Goal: Task Accomplishment & Management: Manage account settings

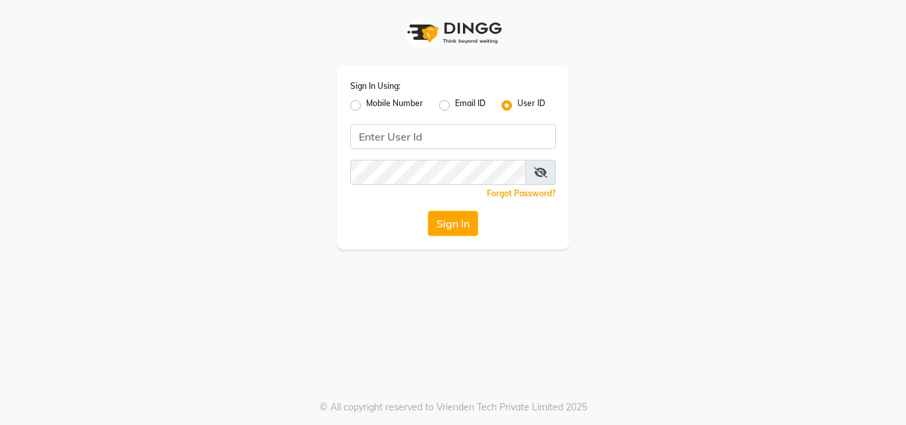
click at [366, 108] on label "Mobile Number" at bounding box center [394, 105] width 57 height 16
click at [366, 106] on input "Mobile Number" at bounding box center [370, 101] width 9 height 9
radio input "true"
radio input "false"
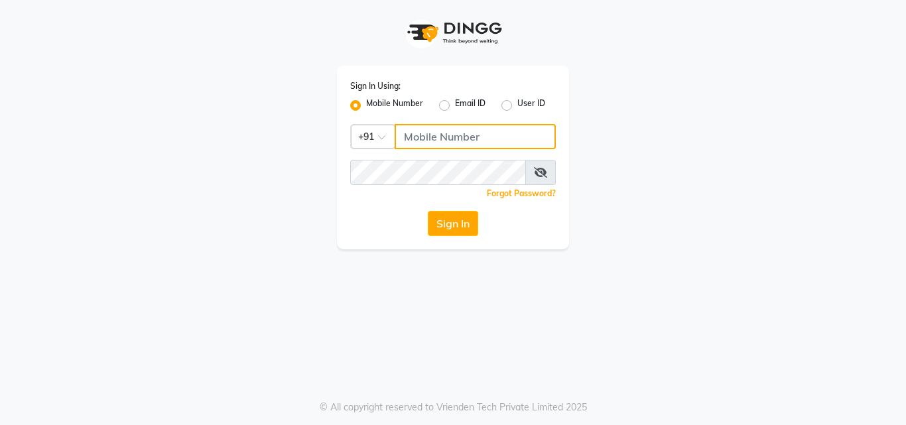
click at [444, 132] on input "Username" at bounding box center [474, 136] width 161 height 25
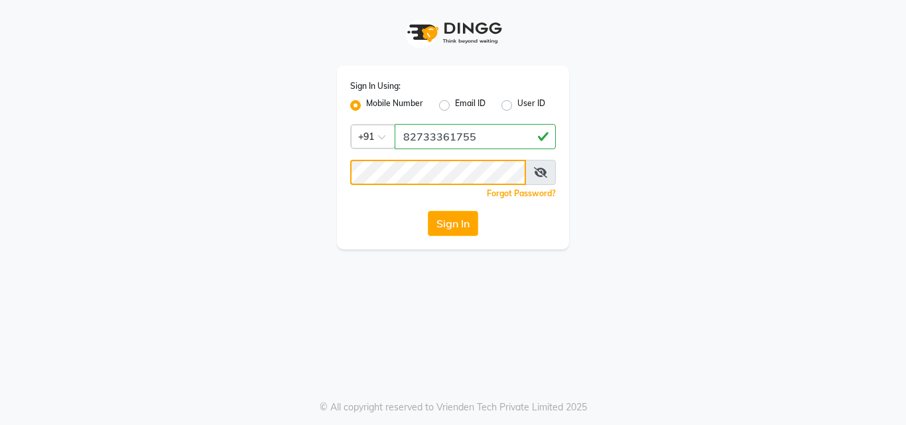
click at [428, 211] on button "Sign In" at bounding box center [453, 223] width 50 height 25
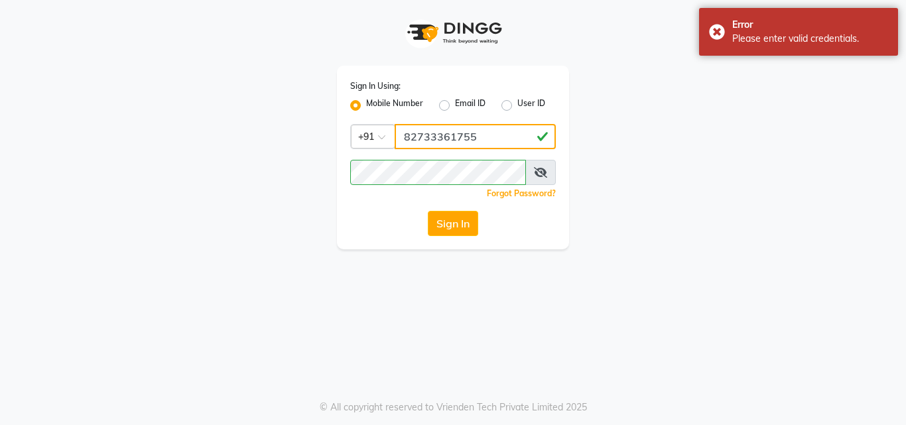
click at [435, 135] on input "82733361755" at bounding box center [474, 136] width 161 height 25
type input "8273361755"
click at [463, 230] on button "Sign In" at bounding box center [453, 223] width 50 height 25
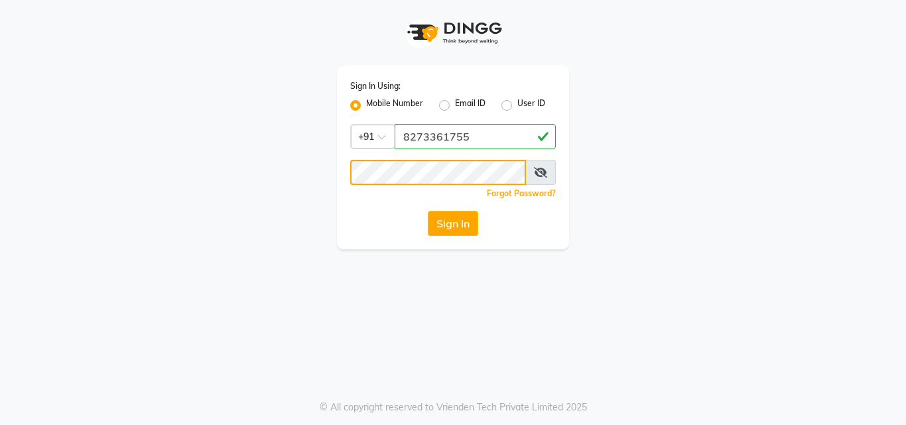
click at [343, 183] on div "Sign In Using: Mobile Number Email ID User ID Country Code × [PHONE_NUMBER] Rem…" at bounding box center [453, 158] width 232 height 184
click at [451, 224] on button "Sign In" at bounding box center [453, 223] width 50 height 25
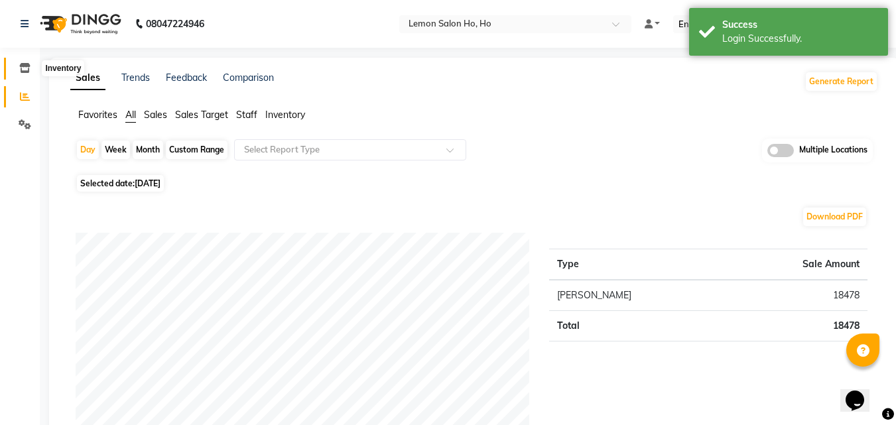
click at [32, 70] on span at bounding box center [24, 68] width 23 height 15
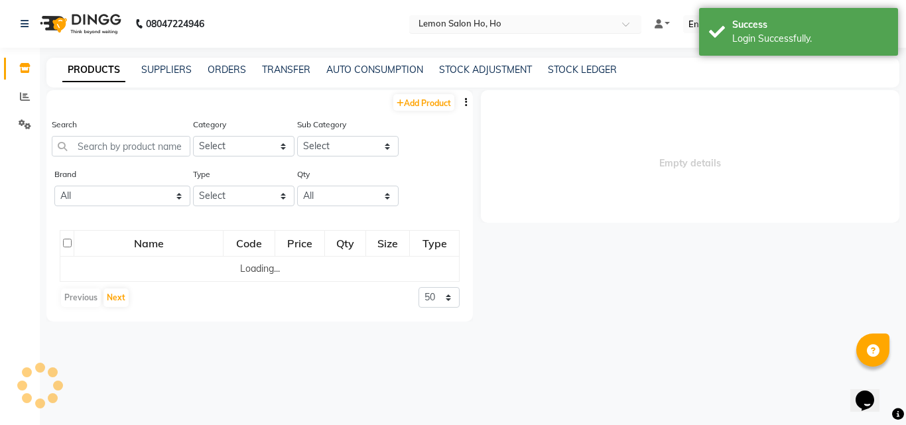
click at [516, 23] on input "text" at bounding box center [512, 25] width 192 height 13
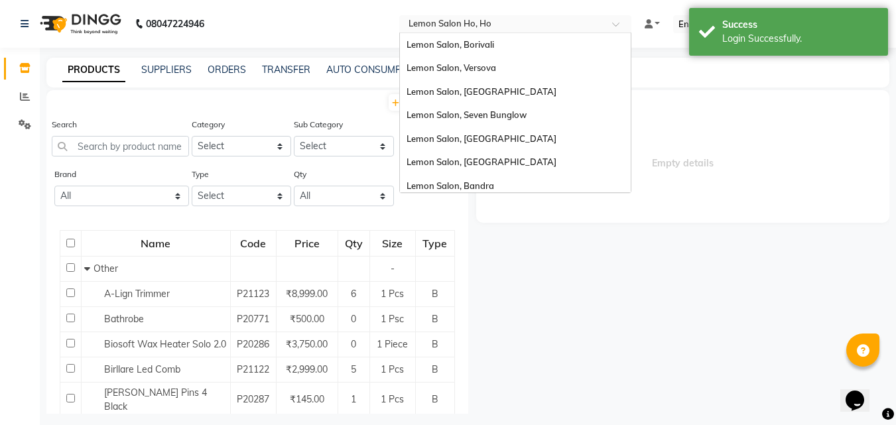
scroll to position [123, 0]
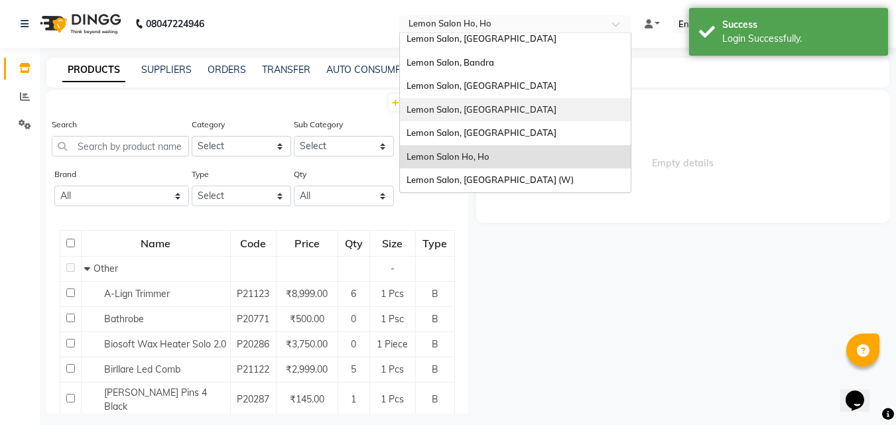
click at [509, 109] on span "Lemon Salon, [GEOGRAPHIC_DATA]" at bounding box center [481, 109] width 150 height 11
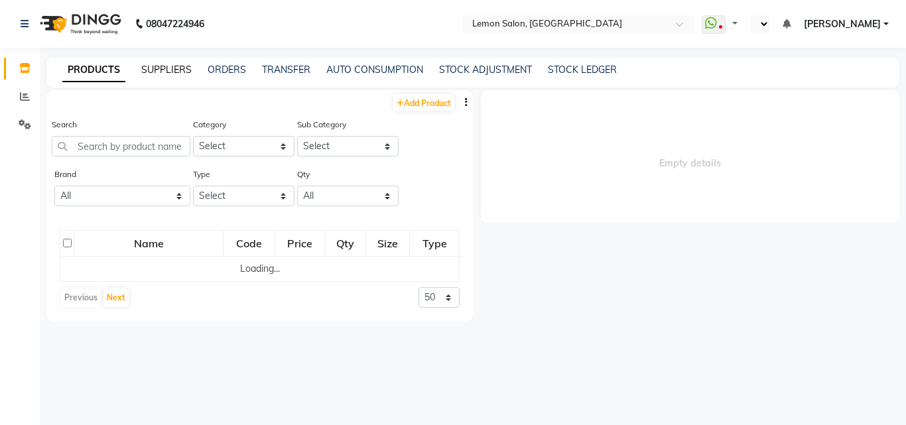
select select "en"
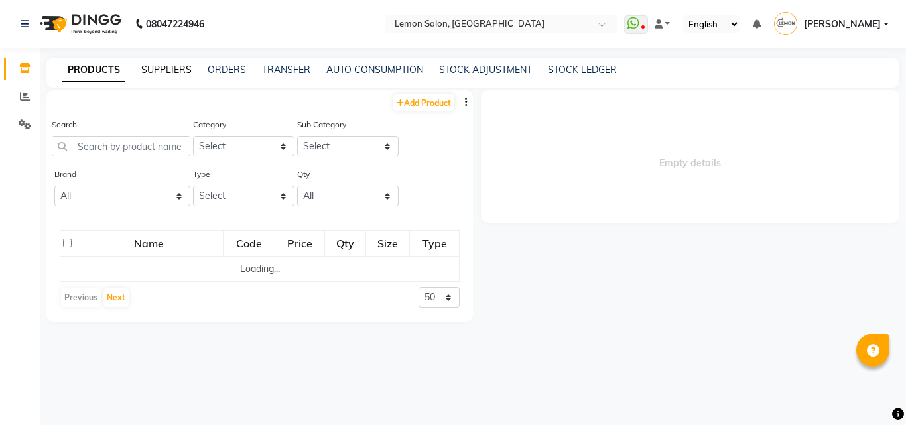
click at [170, 73] on link "SUPPLIERS" at bounding box center [166, 70] width 50 height 12
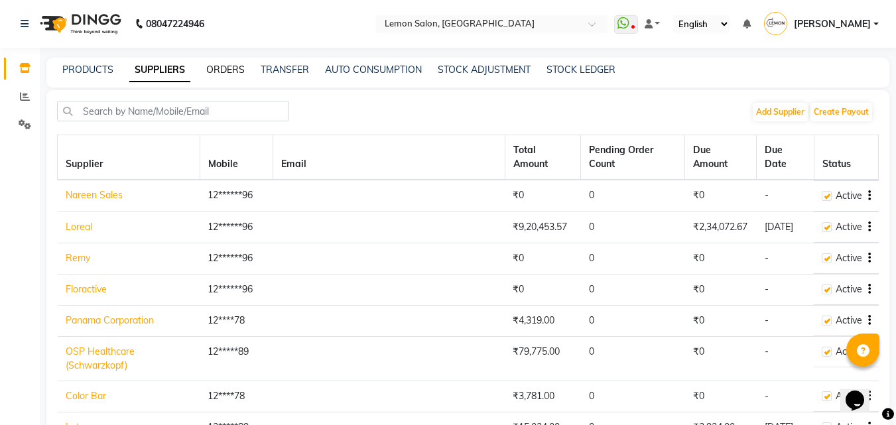
drag, startPoint x: 227, startPoint y: 68, endPoint x: 217, endPoint y: 68, distance: 9.9
click at [227, 68] on link "ORDERS" at bounding box center [225, 70] width 38 height 12
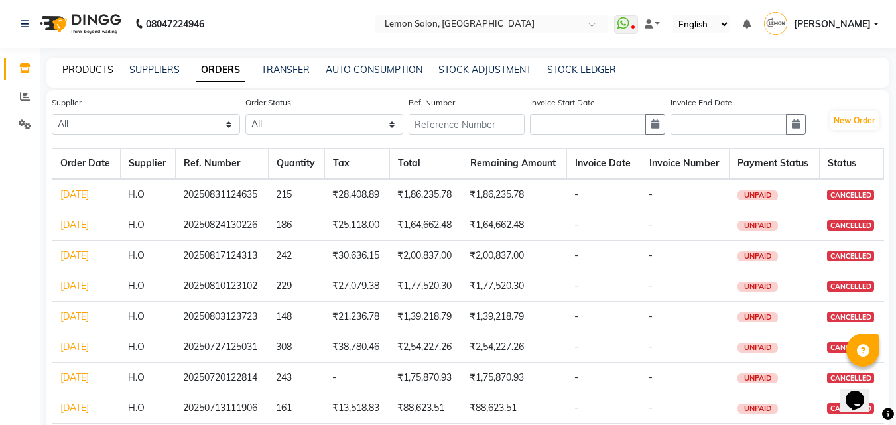
click at [92, 70] on link "PRODUCTS" at bounding box center [87, 70] width 51 height 12
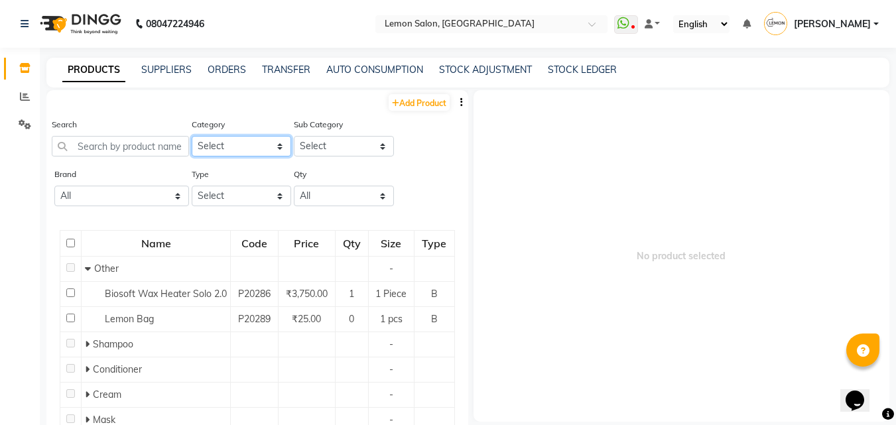
drag, startPoint x: 216, startPoint y: 145, endPoint x: 221, endPoint y: 153, distance: 9.6
click at [216, 145] on select "Select Hair Skin Makeup Personal Care Appliances Beard Waxing Disposable Thread…" at bounding box center [242, 146] width 100 height 21
click at [192, 136] on select "Select Hair Skin Makeup Personal Care Appliances Beard Waxing Disposable Thread…" at bounding box center [242, 146] width 100 height 21
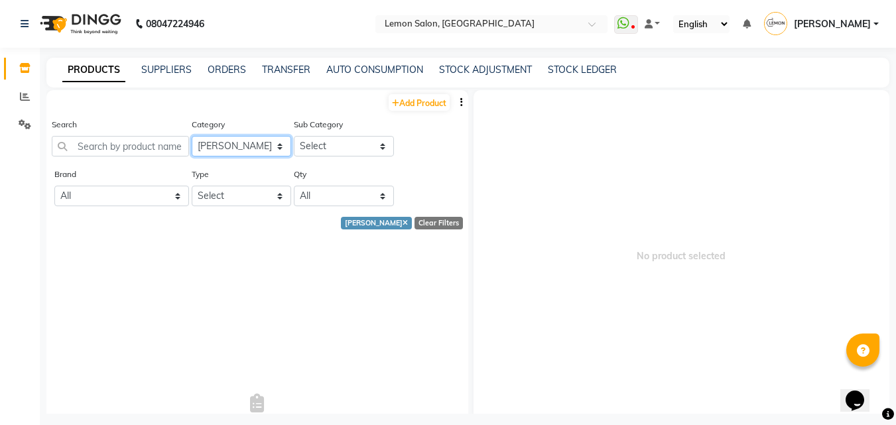
click at [239, 147] on select "Select Hair Skin Makeup Personal Care Appliances Beard Waxing Disposable Thread…" at bounding box center [242, 146] width 100 height 21
select select "213701650"
click at [192, 136] on select "Select Hair Skin Makeup Personal Care Appliances Beard Waxing Disposable Thread…" at bounding box center [242, 146] width 100 height 21
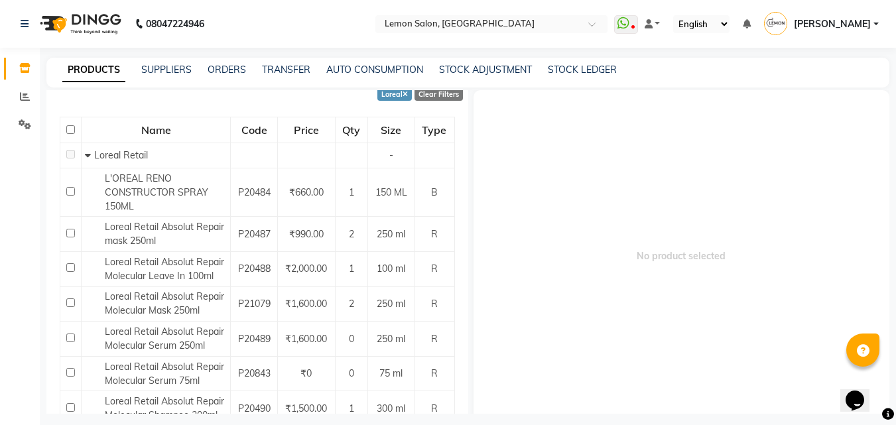
scroll to position [133, 0]
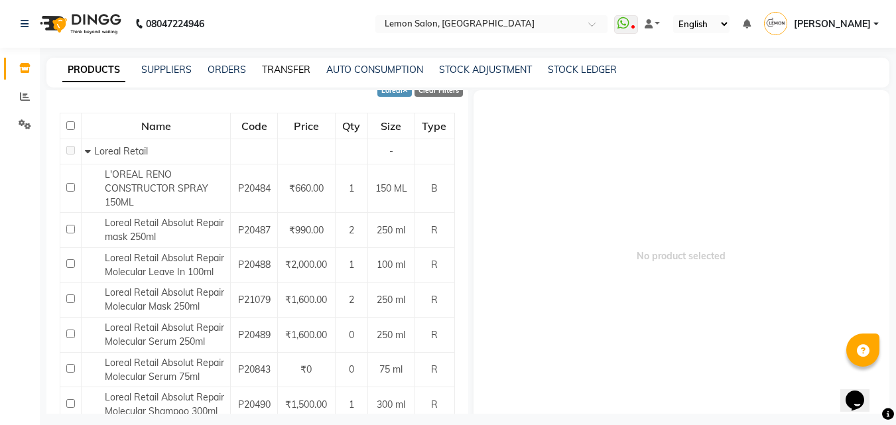
click at [284, 70] on link "TRANSFER" at bounding box center [286, 70] width 48 height 12
select select "sender"
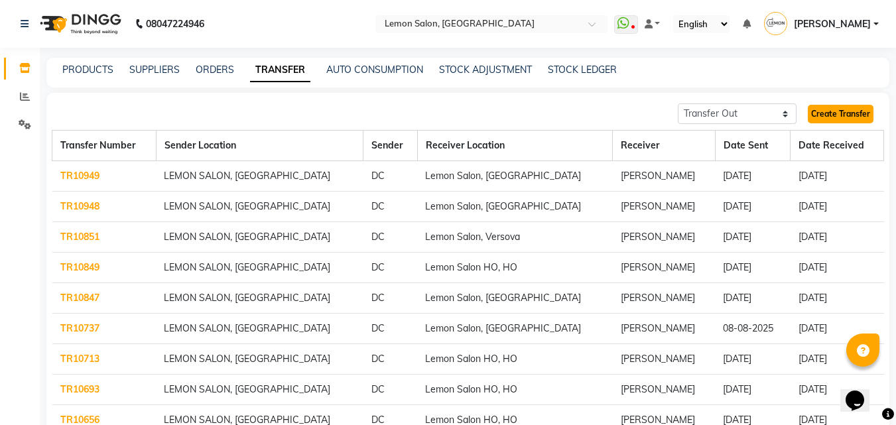
click at [825, 115] on link "Create Transfer" at bounding box center [840, 114] width 66 height 19
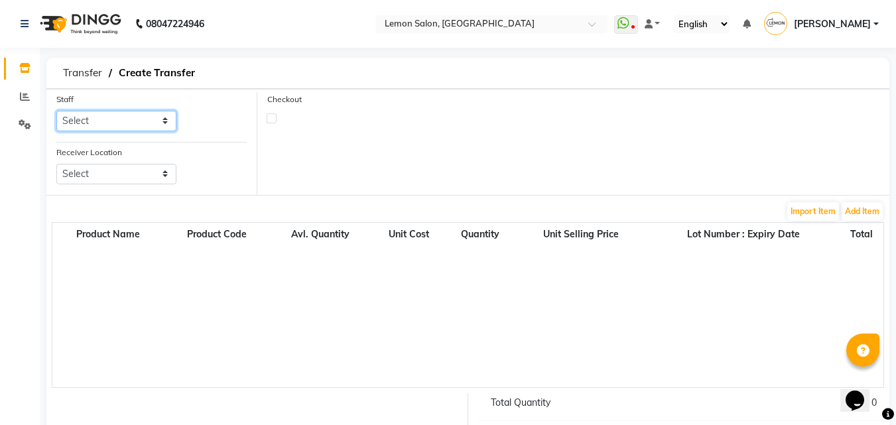
click at [148, 120] on select "Select Aalam Saifi Abhishek Shelar Ansar Ahmed Archana Muke Archana Rajbhar Ars…" at bounding box center [116, 121] width 120 height 21
select select "7889"
click at [56, 111] on select "Select Aalam Saifi Abhishek Shelar Ansar Ahmed Archana Muke Archana Rajbhar Ars…" at bounding box center [116, 121] width 120 height 21
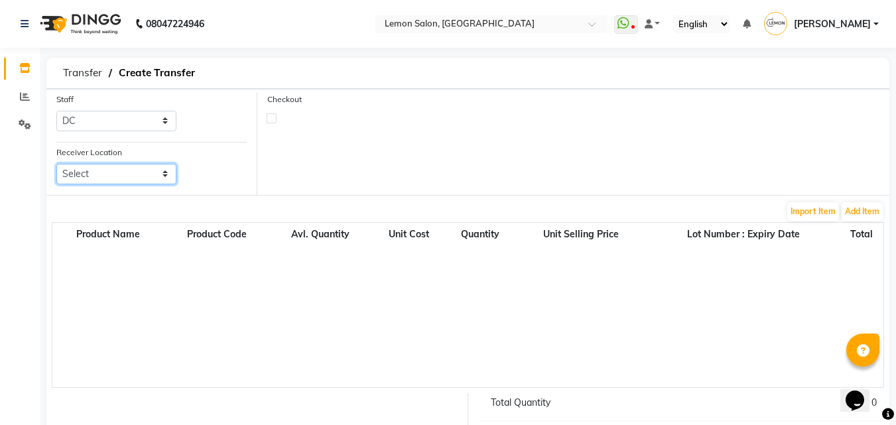
click at [125, 172] on select "Select Lemon Salon, Malad Lemon Salon, Seven Bunglow Lemon Salon, Bandra Lemon …" at bounding box center [116, 174] width 120 height 21
select select "954"
click at [56, 164] on select "Select Lemon Salon, Malad Lemon Salon, Seven Bunglow Lemon Salon, Bandra Lemon …" at bounding box center [116, 174] width 120 height 21
click at [266, 121] on label at bounding box center [271, 118] width 10 height 10
click at [267, 121] on input "checkbox" at bounding box center [271, 117] width 9 height 9
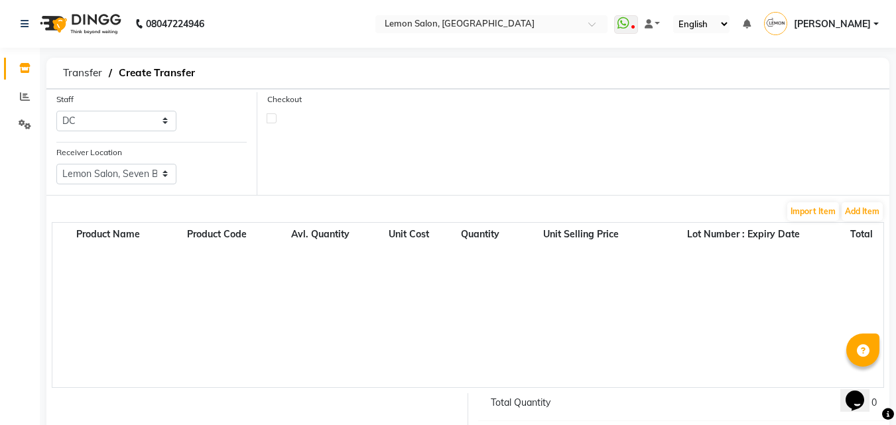
checkbox input "true"
select select "true"
select select "727"
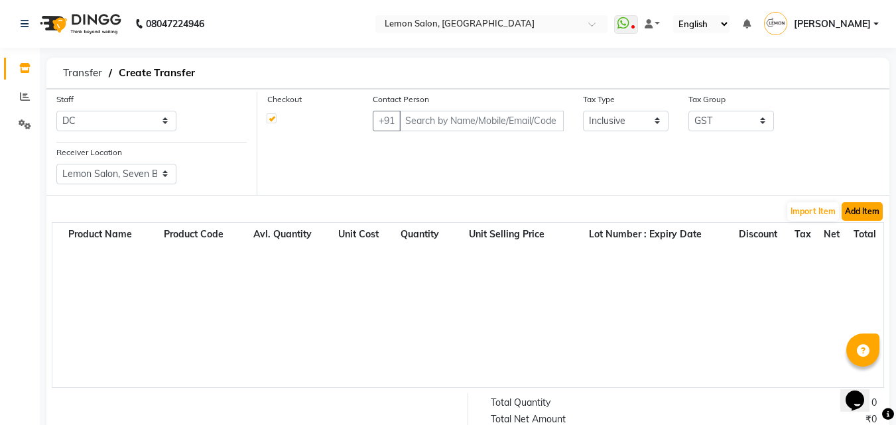
click at [858, 213] on button "Add Item" at bounding box center [861, 211] width 41 height 19
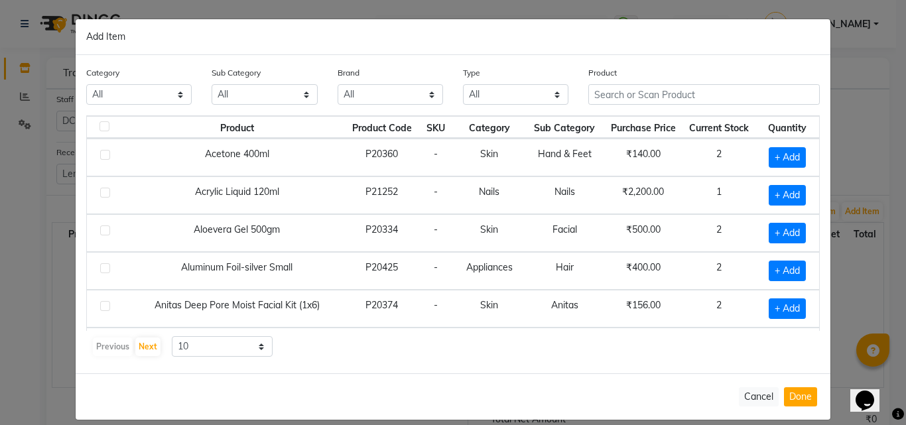
click at [617, 107] on div "Product" at bounding box center [703, 91] width 251 height 50
click at [618, 97] on input "text" at bounding box center [703, 94] width 231 height 21
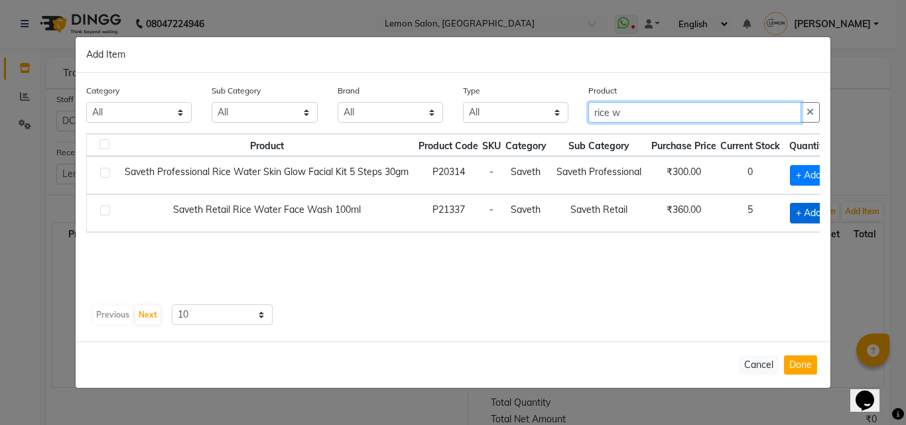
type input "rice w"
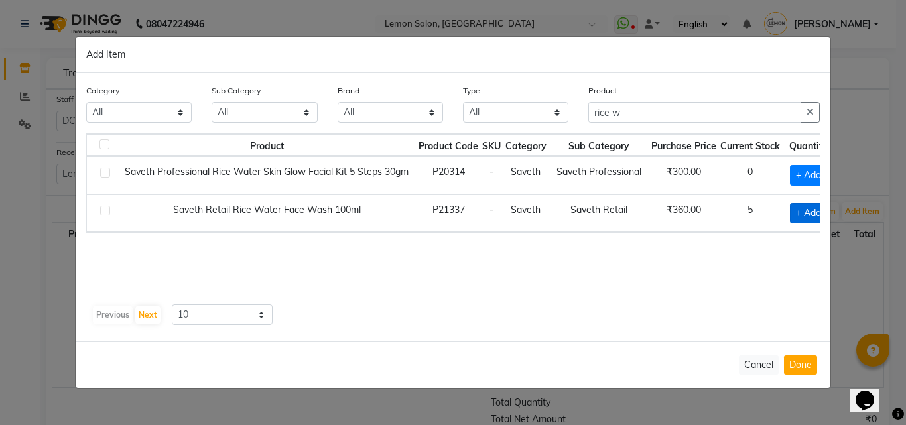
click at [803, 217] on span "+ Add" at bounding box center [808, 213] width 37 height 21
checkbox input "true"
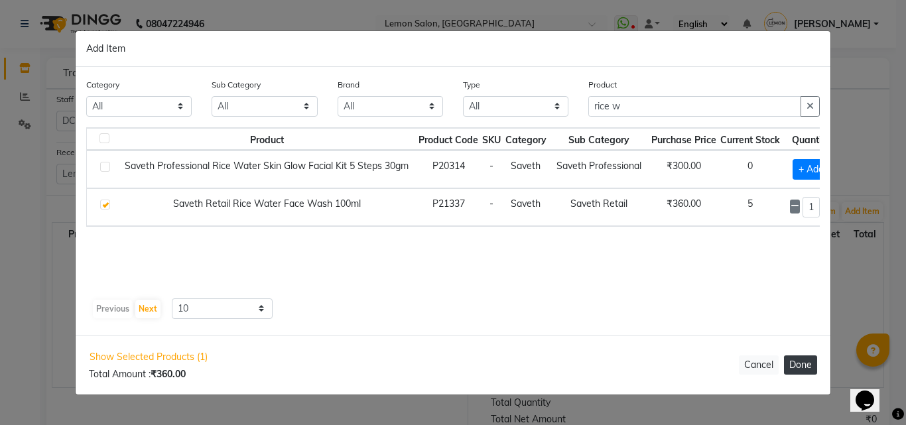
click at [805, 362] on button "Done" at bounding box center [800, 364] width 33 height 19
select select "727"
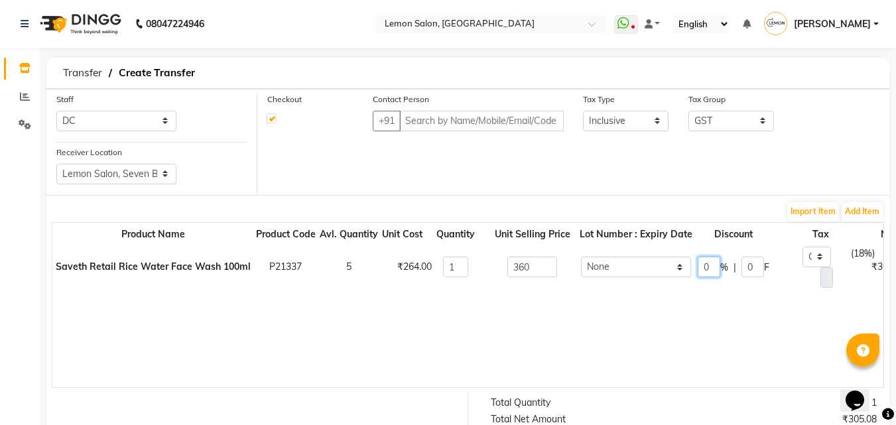
click at [706, 269] on input "0" at bounding box center [708, 267] width 23 height 21
type input "35"
type input "126"
type input "35.69"
type input "234"
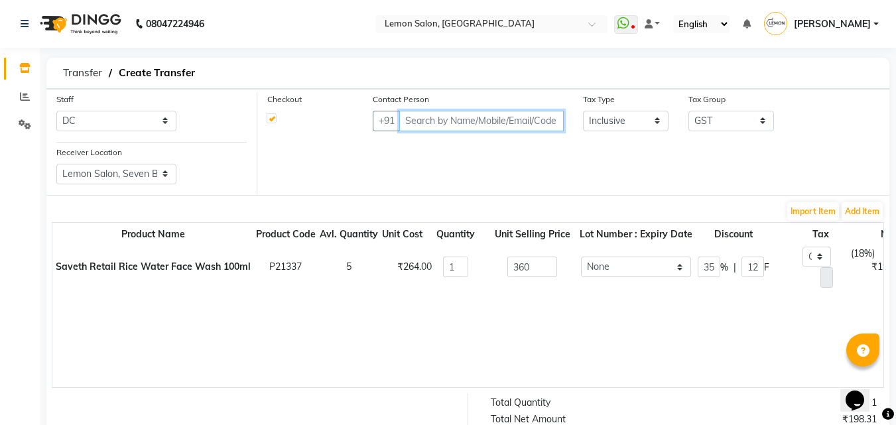
click at [492, 111] on input "text" at bounding box center [481, 121] width 165 height 21
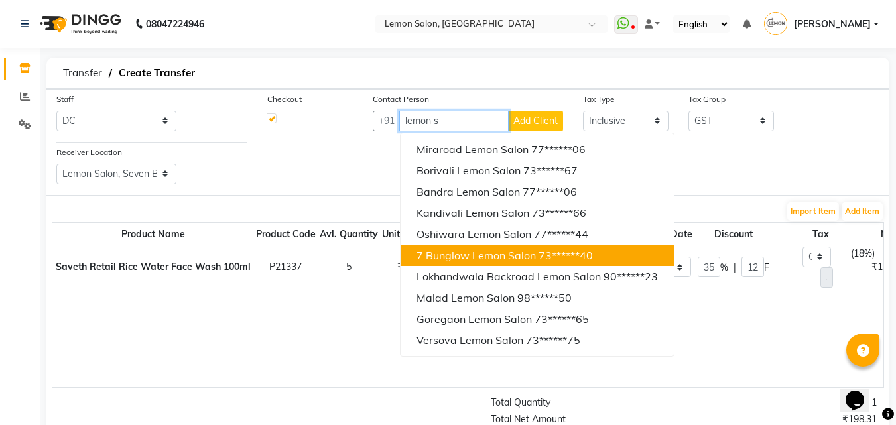
click at [493, 255] on span "7 Bunglow Lemon Salon" at bounding box center [475, 255] width 119 height 13
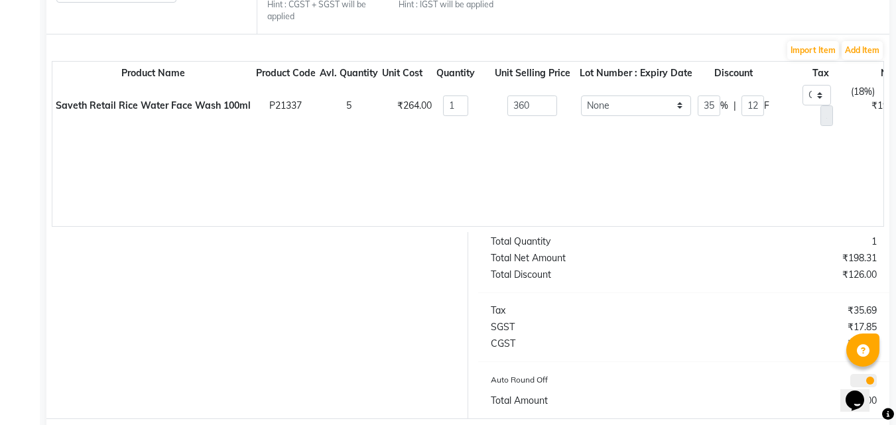
scroll to position [243, 0]
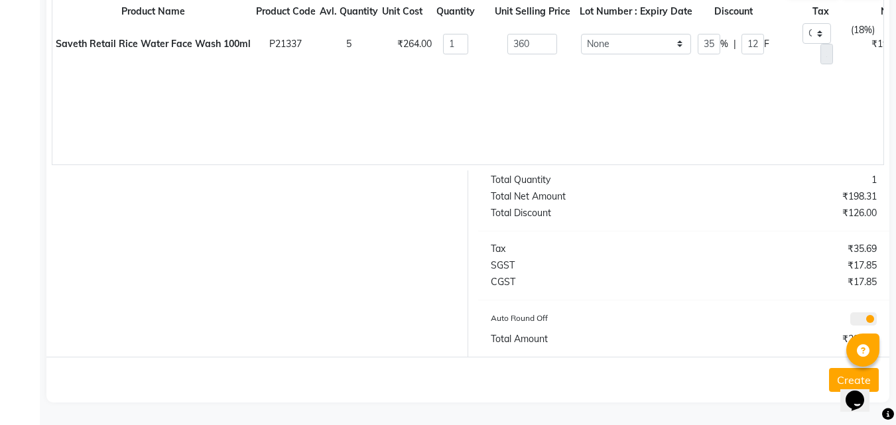
type input "7304455540"
click at [831, 381] on button "Create" at bounding box center [854, 380] width 50 height 24
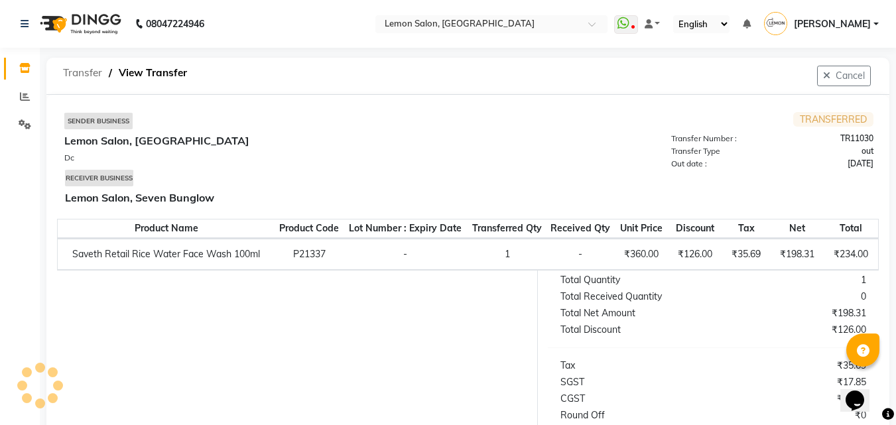
click at [78, 75] on span "Transfer" at bounding box center [82, 73] width 52 height 24
select select "sender"
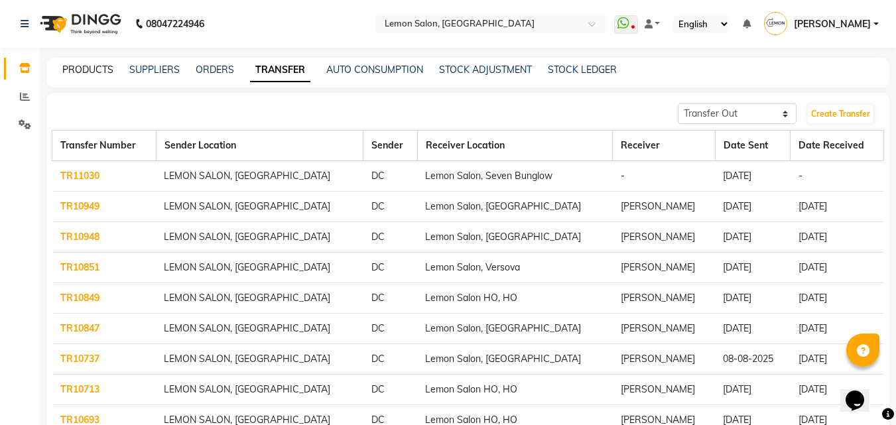
click at [101, 65] on link "PRODUCTS" at bounding box center [87, 70] width 51 height 12
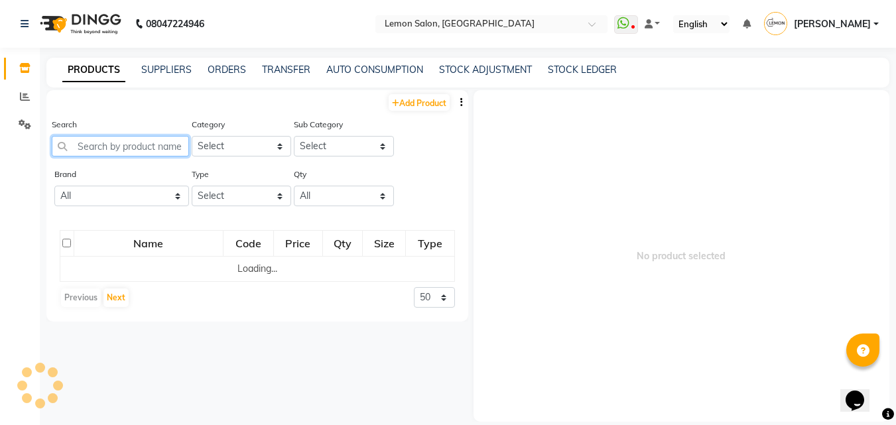
click at [115, 147] on input "text" at bounding box center [120, 146] width 137 height 21
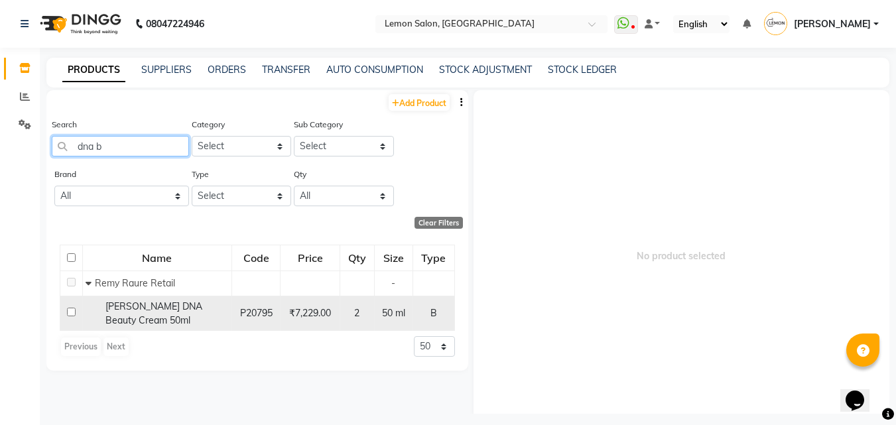
type input "dna b"
click at [145, 308] on span "Remy Laure DNA Beauty Cream 50ml" at bounding box center [153, 313] width 97 height 26
select select
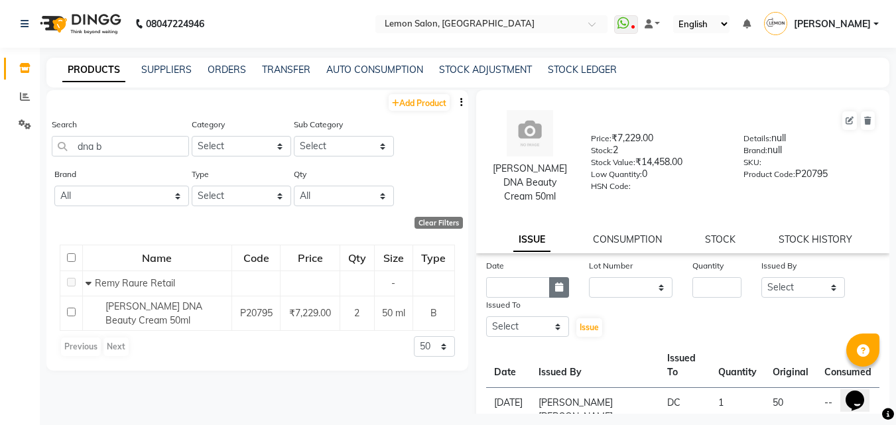
click at [557, 286] on icon "button" at bounding box center [559, 286] width 8 height 9
select select "9"
select select "2025"
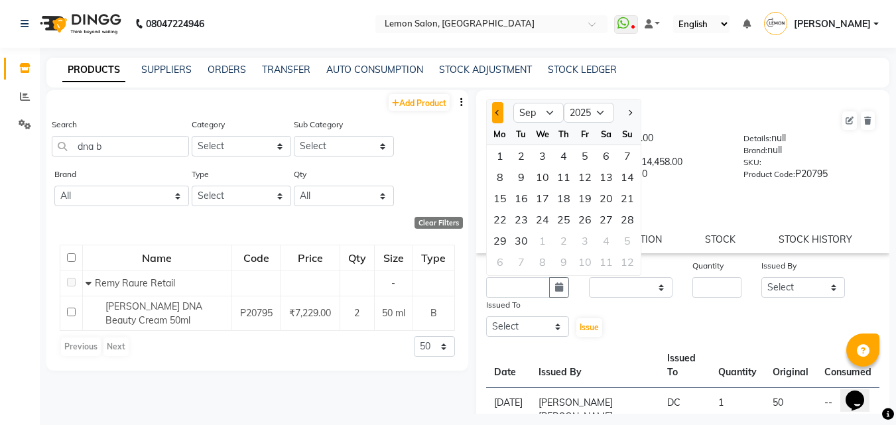
click at [495, 116] on button "Previous month" at bounding box center [497, 112] width 11 height 21
select select "8"
click at [624, 232] on div "31" at bounding box center [627, 240] width 21 height 21
type input "31-08-2025"
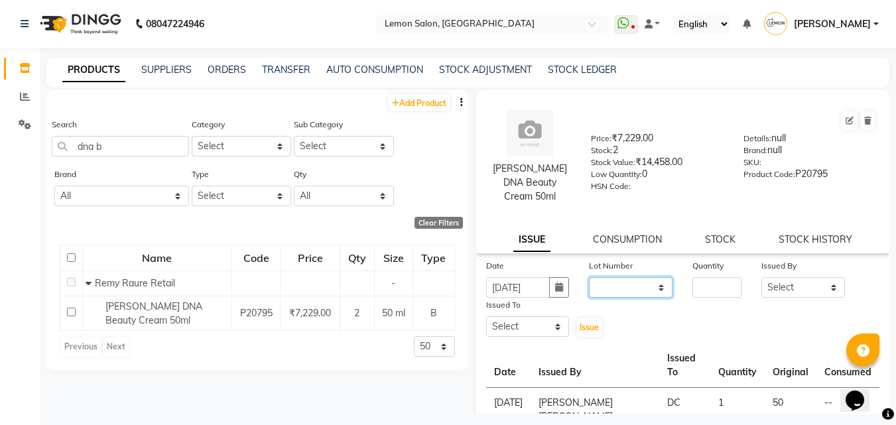
click at [611, 280] on select "None" at bounding box center [631, 287] width 84 height 21
select select "0: null"
click at [589, 277] on select "None" at bounding box center [631, 287] width 84 height 21
click at [707, 290] on input "number" at bounding box center [716, 287] width 49 height 21
type input "1"
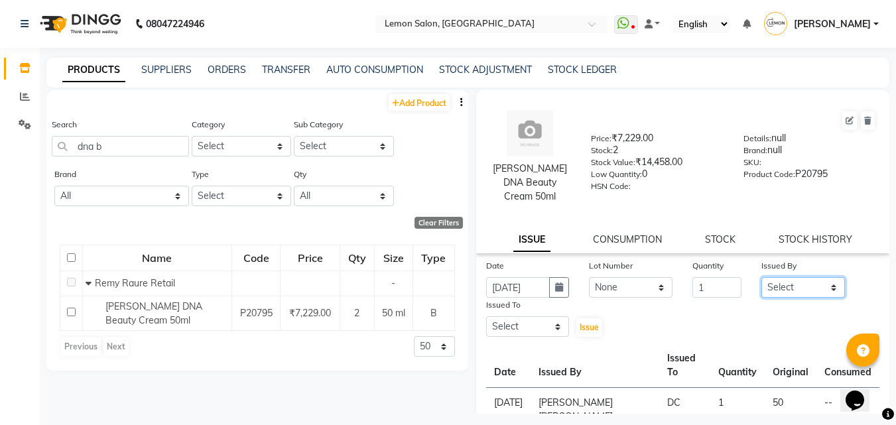
click at [789, 290] on select "Select Aalam Saifi Abhishek Shelar Ansar Ahmed Archana Muke Archana Rajbhar Ars…" at bounding box center [803, 287] width 84 height 21
select select "20636"
click at [761, 277] on select "Select Aalam Saifi Abhishek Shelar Ansar Ahmed Archana Muke Archana Rajbhar Ars…" at bounding box center [803, 287] width 84 height 21
click at [516, 327] on select "Select Aalam Saifi Abhishek Shelar Ansar Ahmed Archana Muke Archana Rajbhar Ars…" at bounding box center [528, 326] width 84 height 21
select select "7889"
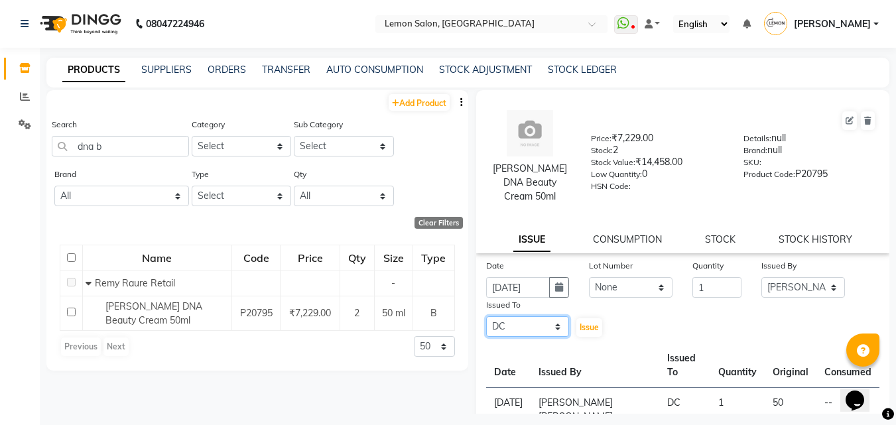
click at [486, 316] on select "Select Aalam Saifi Abhishek Shelar Ansar Ahmed Archana Muke Archana Rajbhar Ars…" at bounding box center [528, 326] width 84 height 21
click at [583, 329] on span "Issue" at bounding box center [588, 327] width 19 height 10
select select
click at [304, 71] on link "TRANSFER" at bounding box center [286, 70] width 48 height 12
select select "sender"
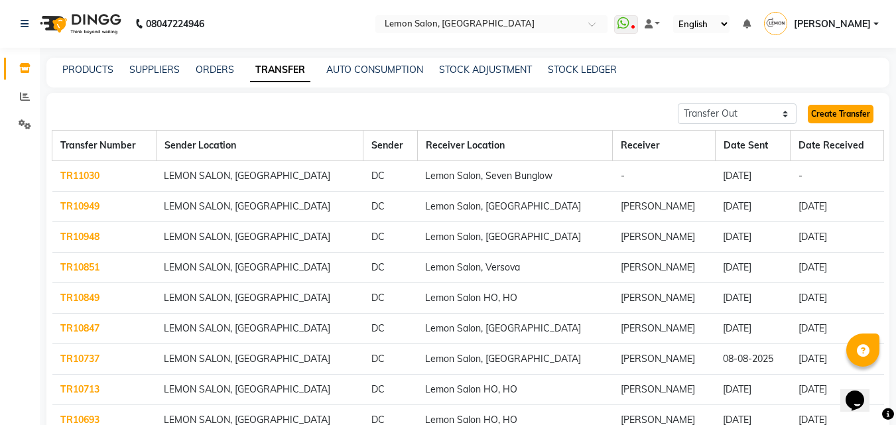
click at [852, 111] on link "Create Transfer" at bounding box center [840, 114] width 66 height 19
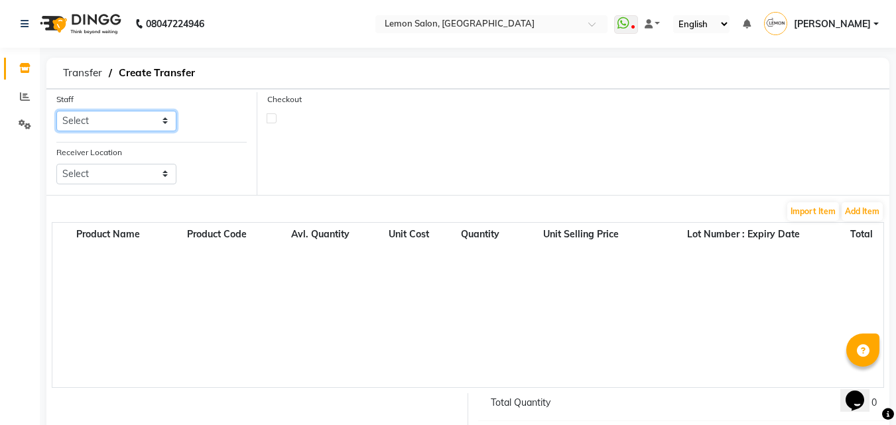
drag, startPoint x: 144, startPoint y: 117, endPoint x: 142, endPoint y: 124, distance: 6.9
click at [144, 117] on select "Select Aalam Saifi Abhishek Shelar Ansar Ahmed Archana Muke Archana Rajbhar Ars…" at bounding box center [116, 121] width 120 height 21
select select "7889"
click at [56, 111] on select "Select Aalam Saifi Abhishek Shelar Ansar Ahmed Archana Muke Archana Rajbhar Ars…" at bounding box center [116, 121] width 120 height 21
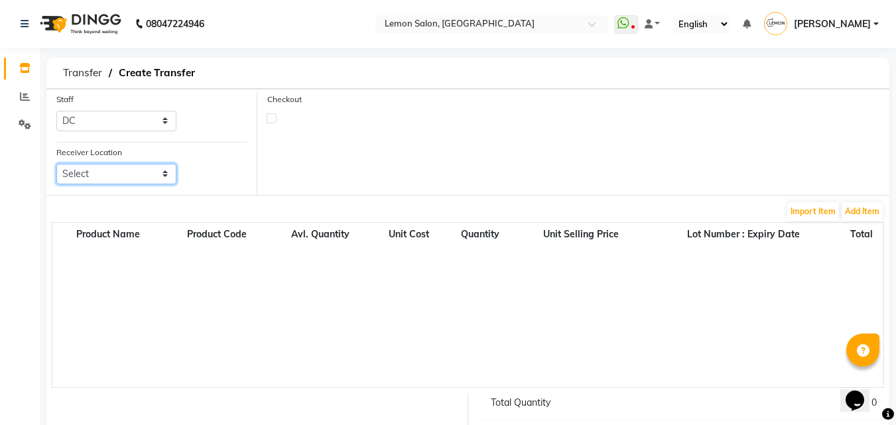
click at [115, 179] on select "Select Lemon Salon, Malad Lemon Salon, Seven Bunglow Lemon Salon, Bandra Lemon …" at bounding box center [116, 174] width 120 height 21
select select "968"
click at [56, 164] on select "Select Lemon Salon, Malad Lemon Salon, Seven Bunglow Lemon Salon, Bandra Lemon …" at bounding box center [116, 174] width 120 height 21
click at [272, 121] on label at bounding box center [271, 118] width 10 height 10
click at [272, 121] on input "checkbox" at bounding box center [271, 117] width 9 height 9
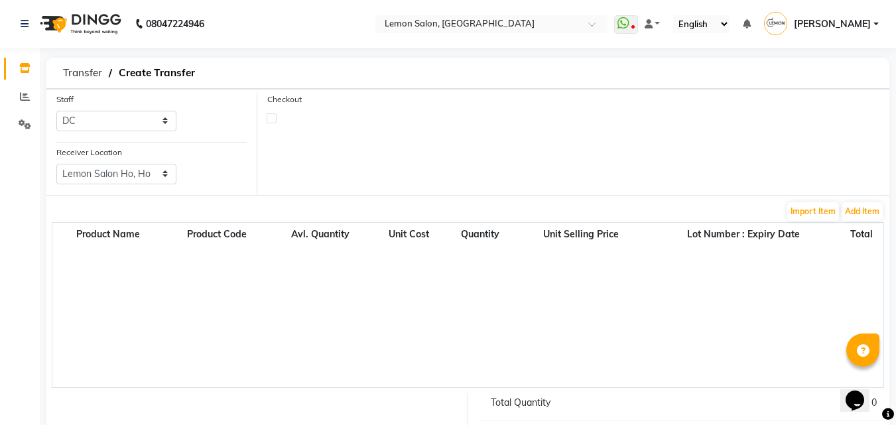
checkbox input "true"
select select "true"
select select "727"
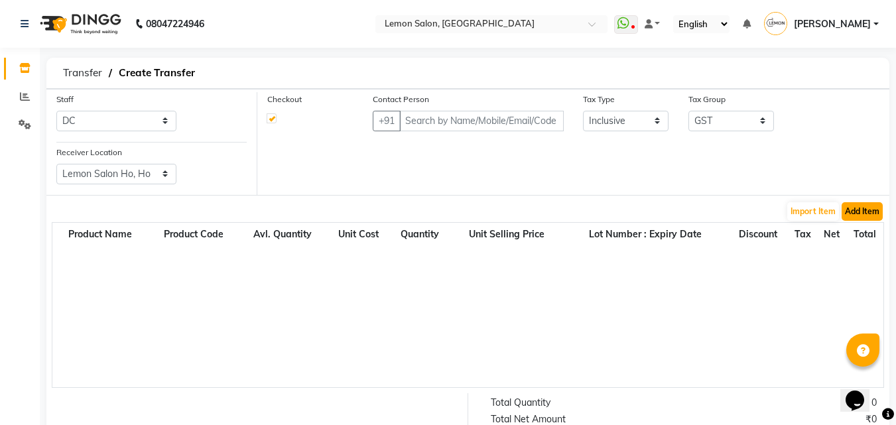
click at [866, 206] on button "Add Item" at bounding box center [861, 211] width 41 height 19
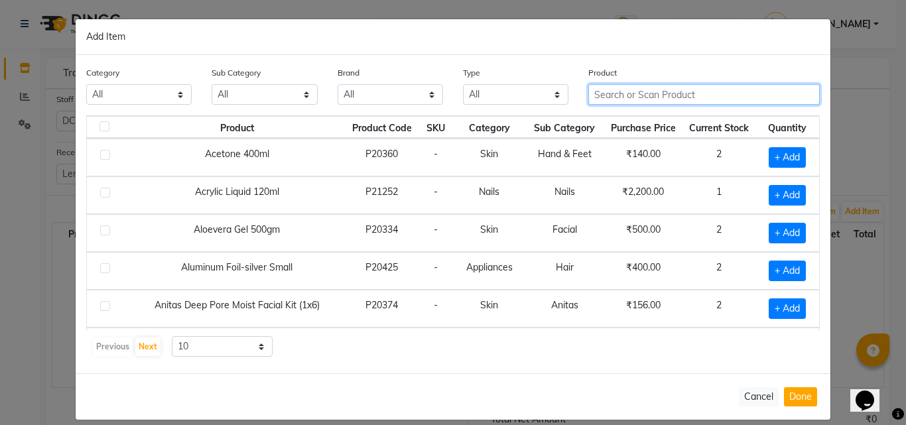
click at [632, 89] on input "text" at bounding box center [703, 94] width 231 height 21
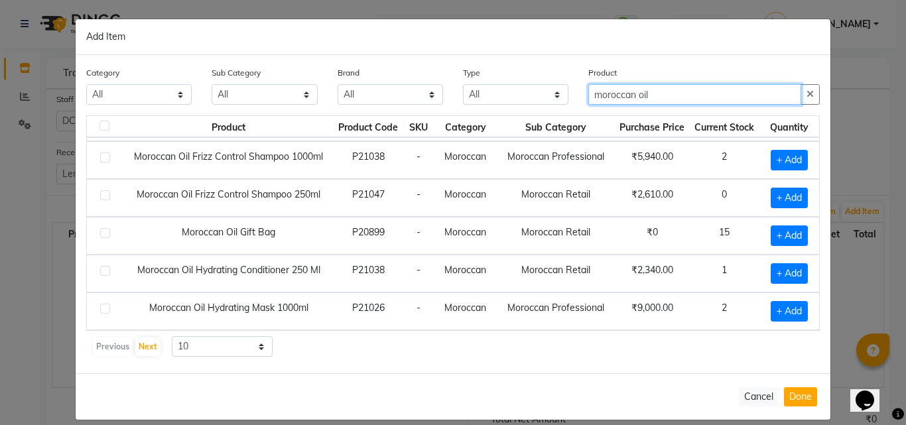
scroll to position [14, 0]
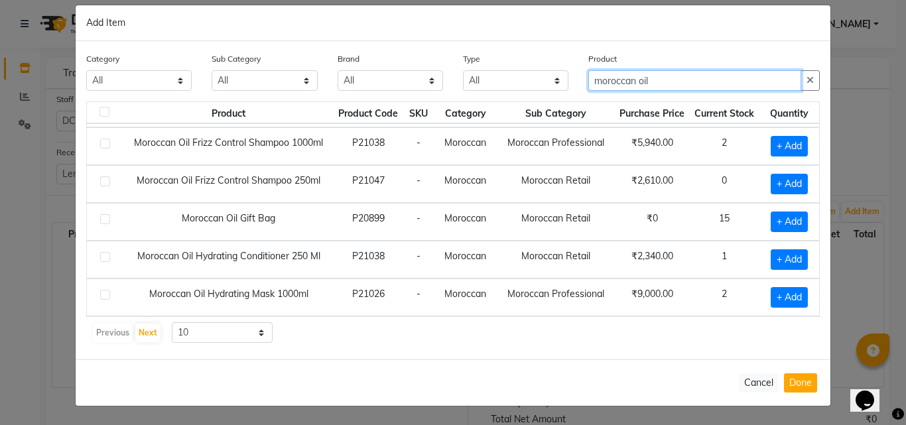
type input "moroccan oil"
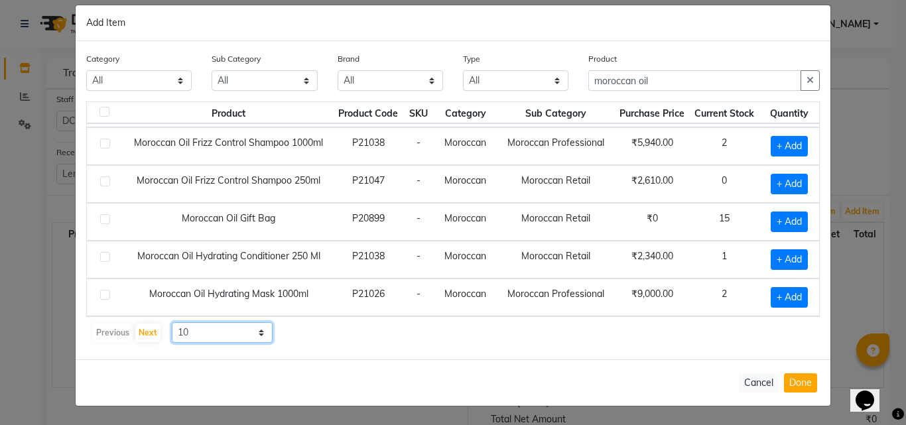
drag, startPoint x: 223, startPoint y: 325, endPoint x: 220, endPoint y: 340, distance: 14.8
click at [222, 325] on select "10 50 100" at bounding box center [222, 332] width 101 height 21
select select "50"
click at [172, 322] on select "10 50 100" at bounding box center [222, 332] width 101 height 21
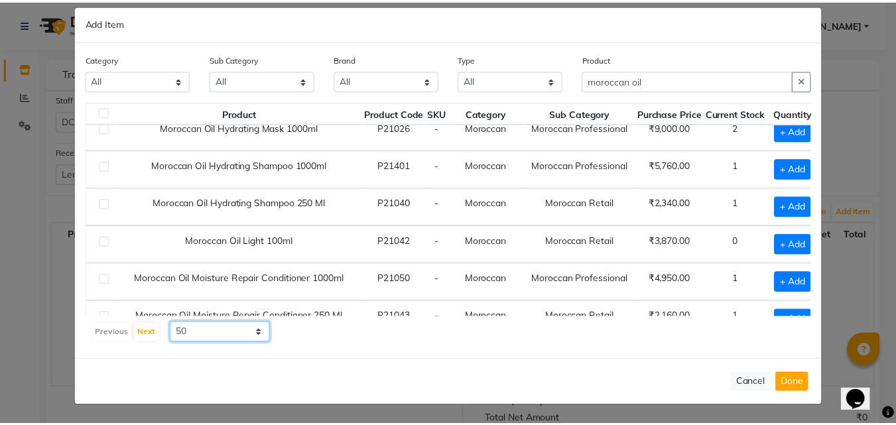
scroll to position [385, 0]
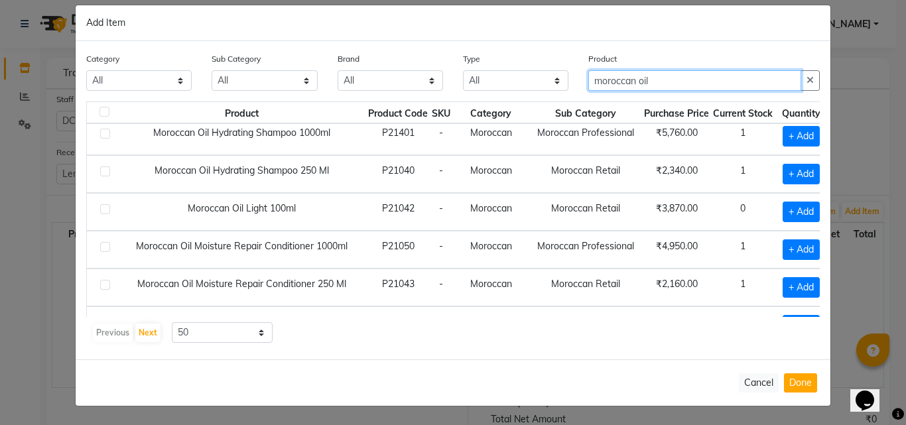
drag, startPoint x: 650, startPoint y: 77, endPoint x: 581, endPoint y: 78, distance: 68.9
click at [581, 78] on div "Product moroccan oil" at bounding box center [703, 77] width 251 height 50
click at [744, 379] on button "Cancel" at bounding box center [759, 382] width 40 height 19
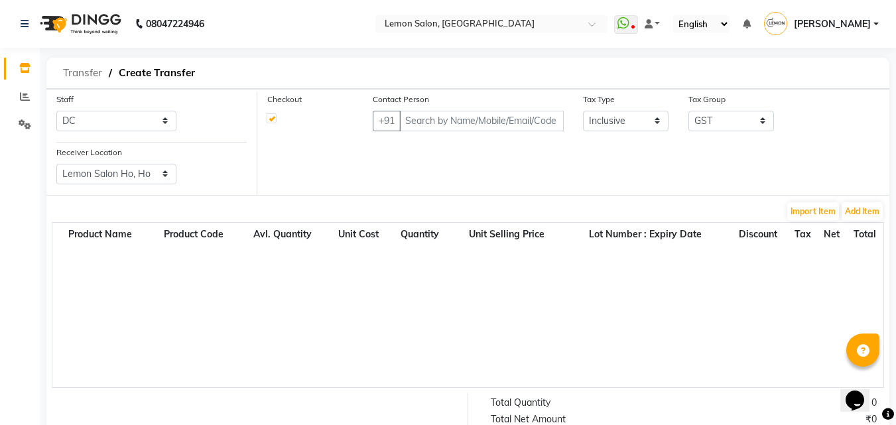
click at [75, 78] on span "Transfer" at bounding box center [82, 73] width 52 height 24
select select "sender"
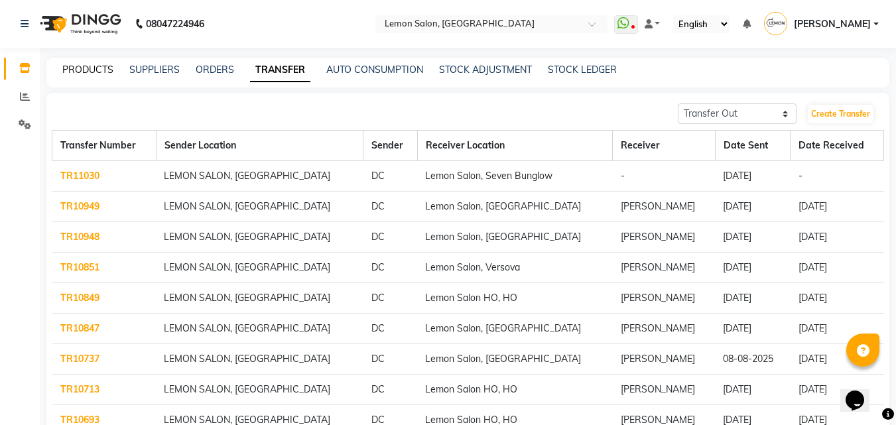
click at [77, 69] on link "PRODUCTS" at bounding box center [87, 70] width 51 height 12
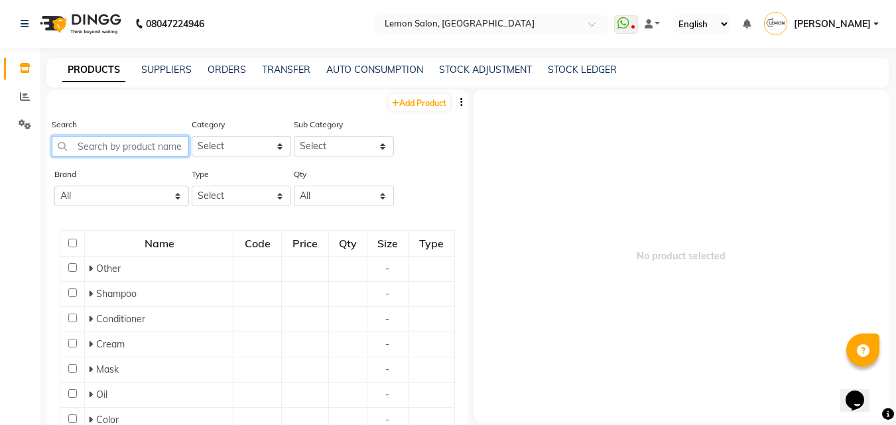
click at [113, 147] on input "text" at bounding box center [120, 146] width 137 height 21
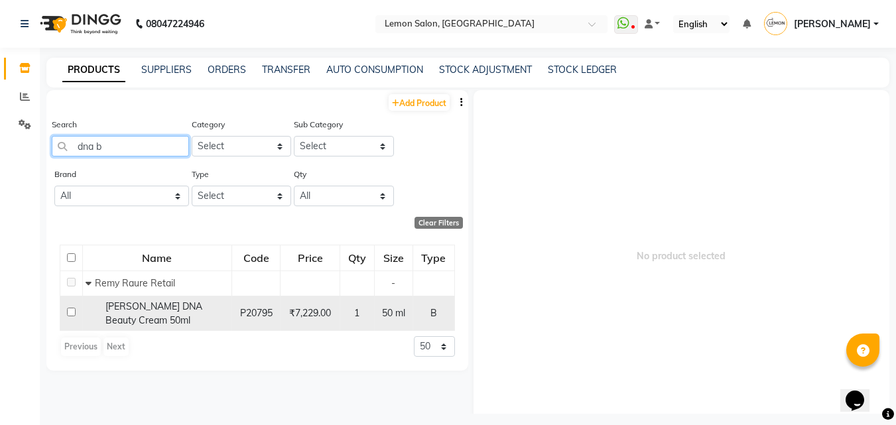
type input "dna b"
click at [154, 307] on span "Remy Laure DNA Beauty Cream 50ml" at bounding box center [153, 313] width 97 height 26
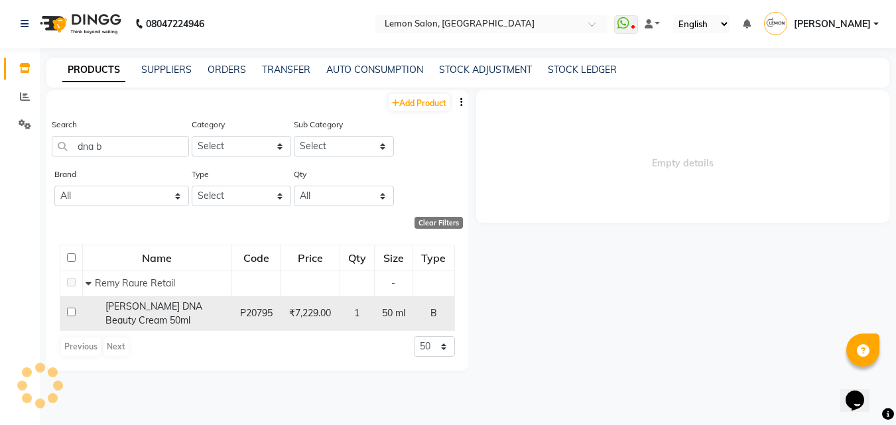
select select
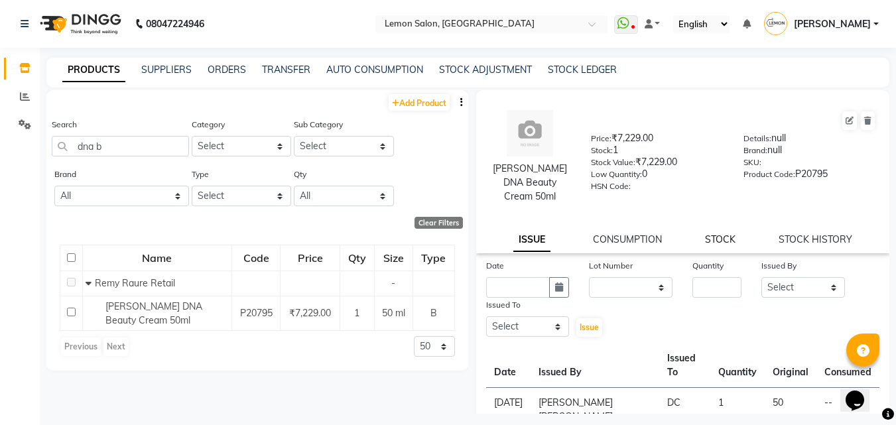
click at [716, 242] on link "STOCK" at bounding box center [720, 239] width 30 height 12
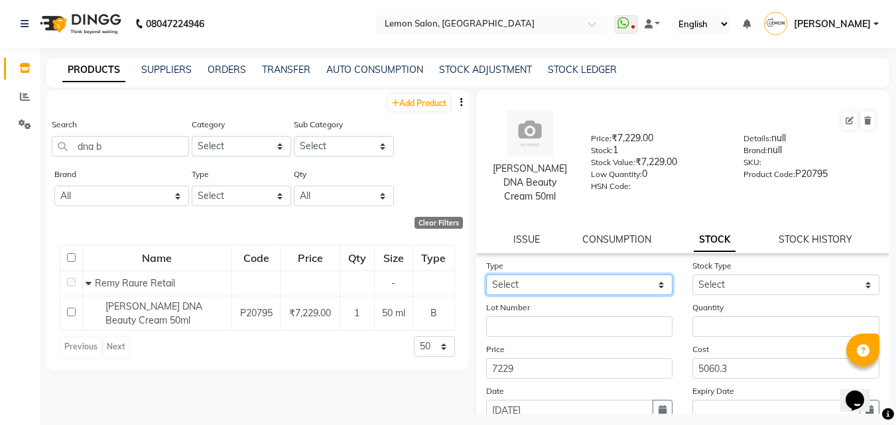
click at [626, 281] on select "Select In Out" at bounding box center [579, 284] width 187 height 21
select select "in"
click at [486, 274] on select "Select In Out" at bounding box center [579, 284] width 187 height 21
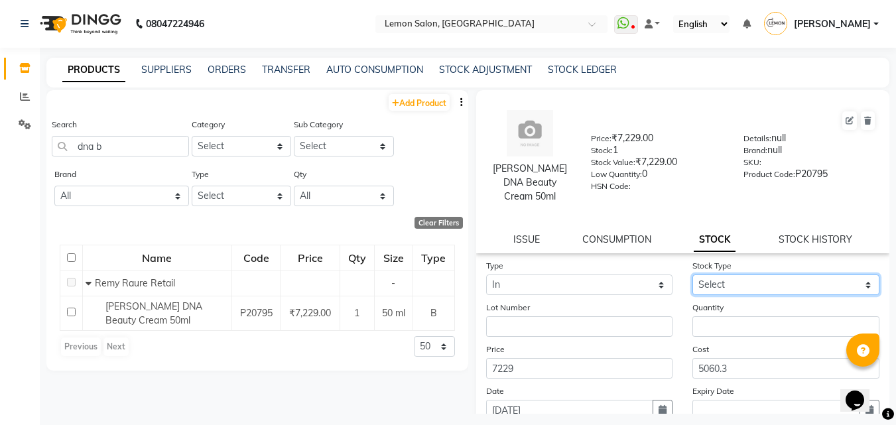
click at [777, 286] on select "Select New Stock Adjustment Return Other" at bounding box center [785, 284] width 187 height 21
select select "return"
click at [692, 274] on select "Select New Stock Adjustment Return Other" at bounding box center [785, 284] width 187 height 21
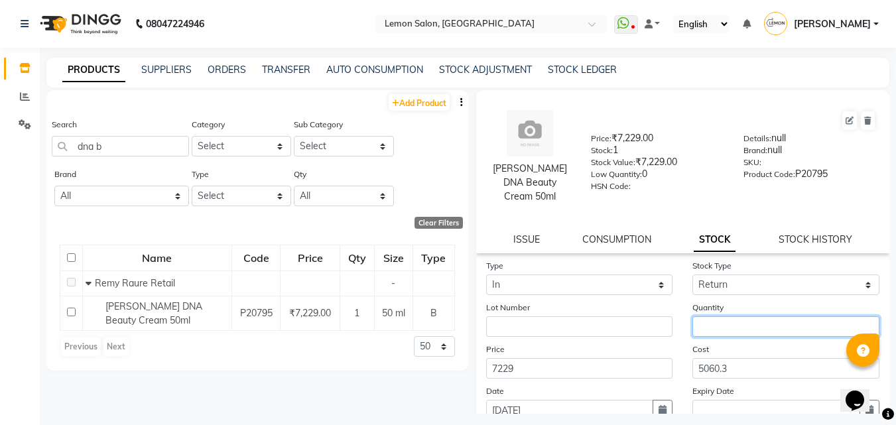
click at [726, 316] on input "number" at bounding box center [785, 326] width 187 height 21
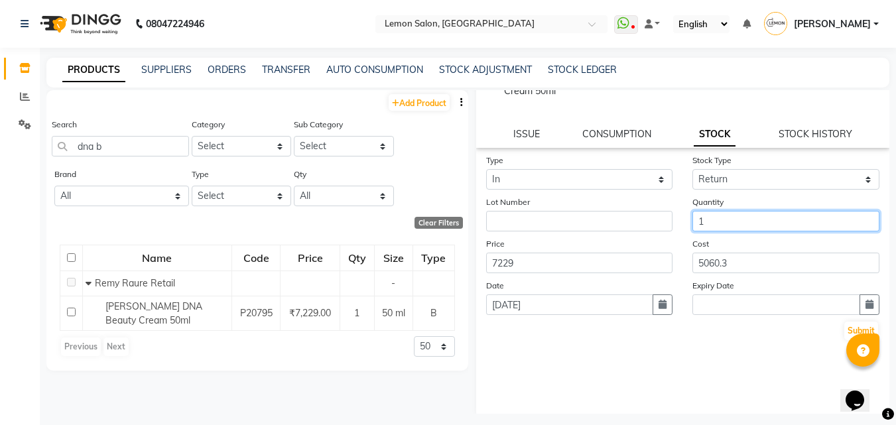
scroll to position [110, 0]
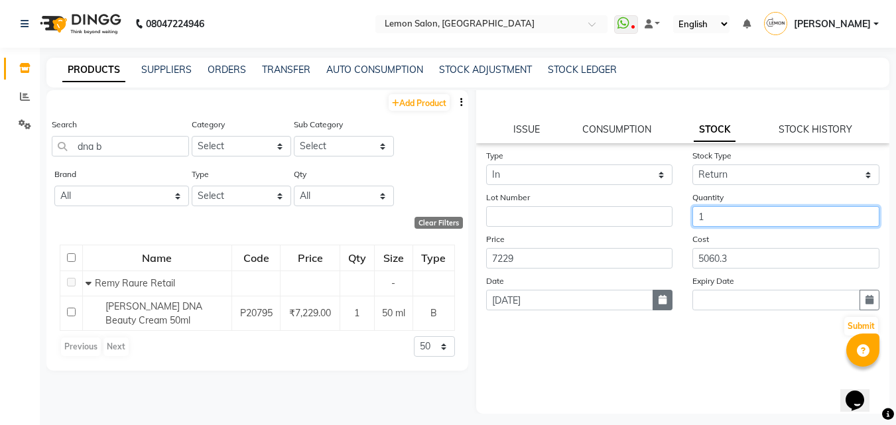
type input "1"
click at [659, 304] on icon "button" at bounding box center [662, 299] width 8 height 9
select select "9"
select select "2025"
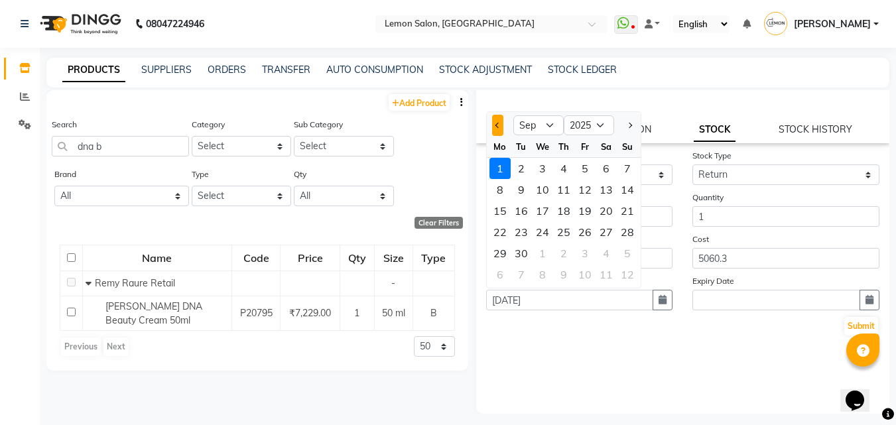
click at [500, 129] on button "Previous month" at bounding box center [497, 125] width 11 height 21
select select "8"
click at [624, 251] on div "31" at bounding box center [627, 253] width 21 height 21
type input "31-08-2025"
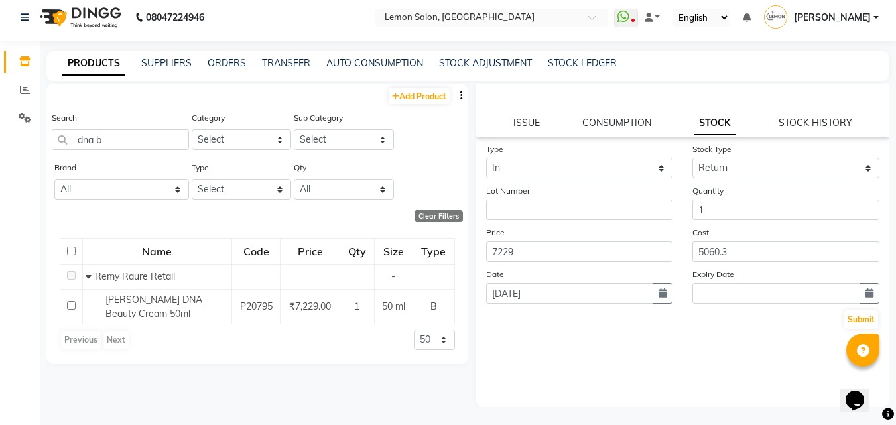
scroll to position [9, 0]
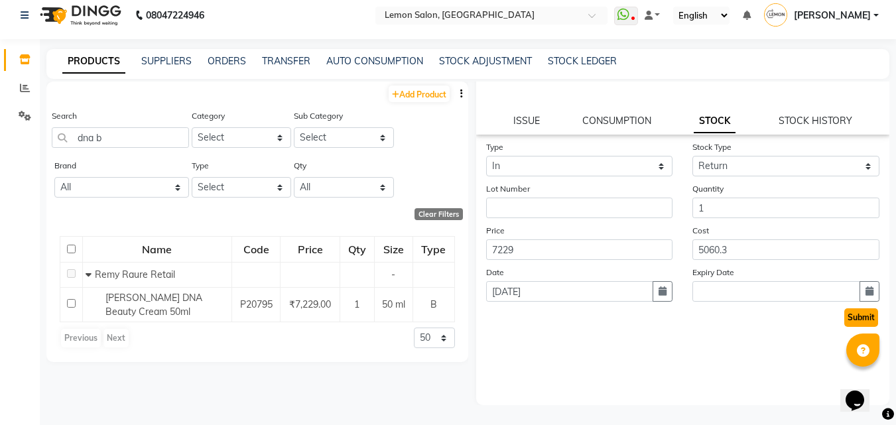
click at [846, 322] on button "Submit" at bounding box center [861, 317] width 34 height 19
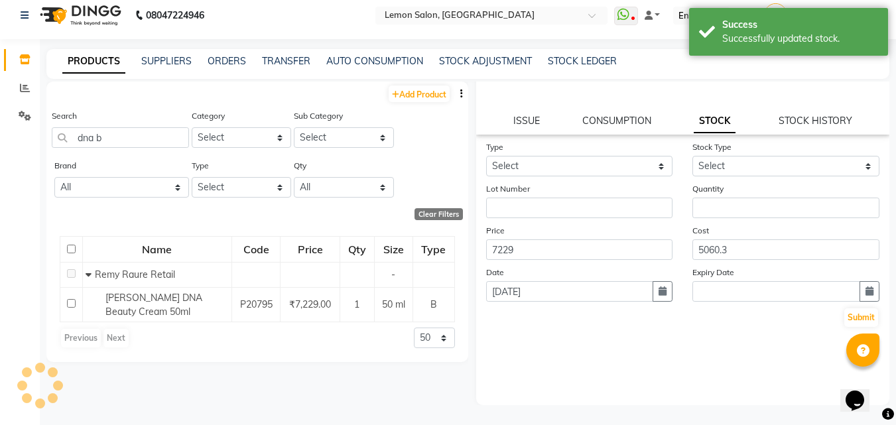
scroll to position [0, 0]
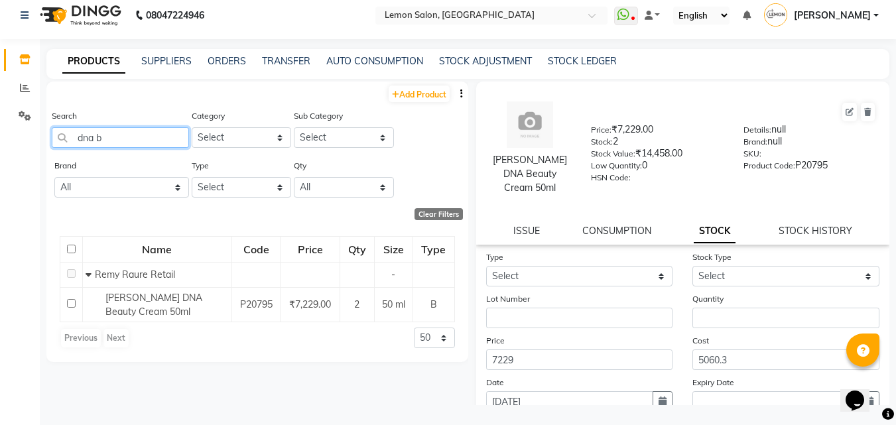
click at [136, 140] on input "dna b" at bounding box center [120, 137] width 137 height 21
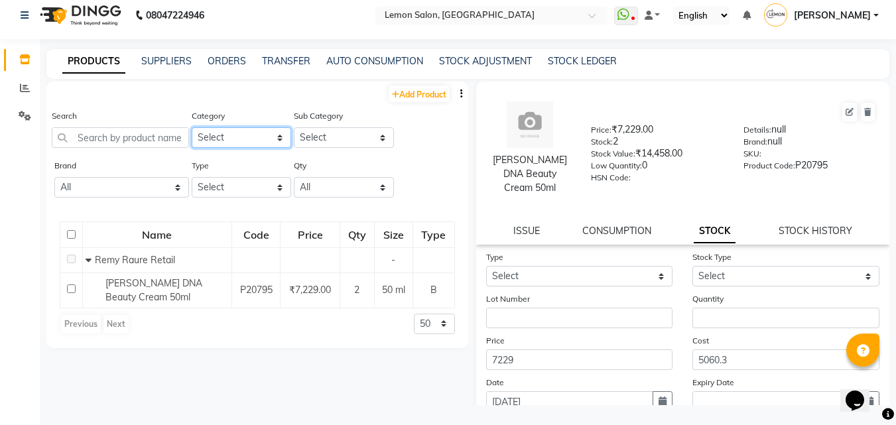
click at [227, 139] on select "Select Hair Skin Makeup Personal Care Appliances Beard Waxing Disposable Thread…" at bounding box center [242, 137] width 100 height 21
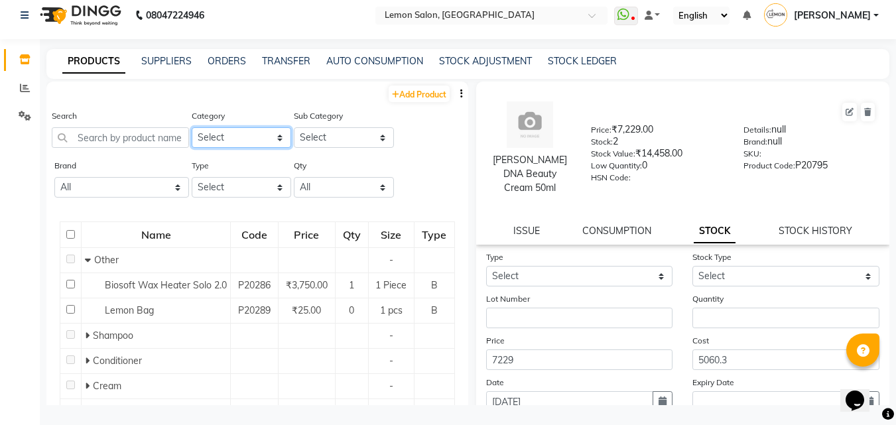
select select "213701650"
click at [192, 127] on select "Select Hair Skin Makeup Personal Care Appliances Beard Waxing Disposable Thread…" at bounding box center [242, 137] width 100 height 21
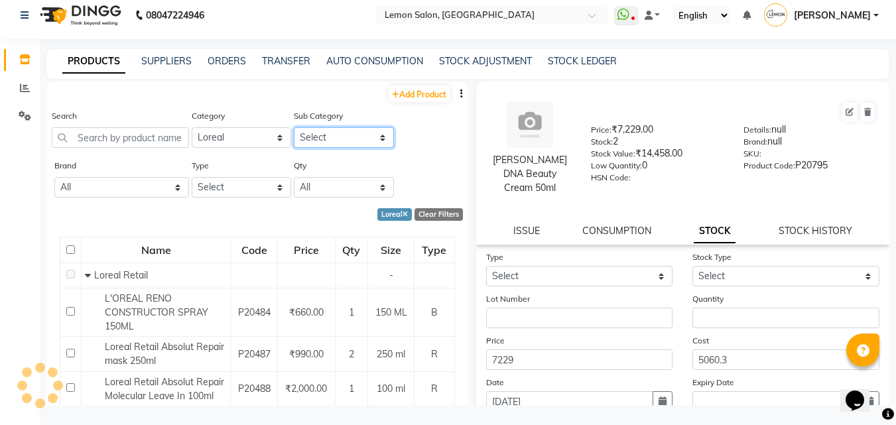
click at [320, 137] on select "Select" at bounding box center [344, 137] width 100 height 21
select select "213701651"
click at [294, 127] on select "Select Loreal Retail Loreal Salon Use Hair Colour Salon Use" at bounding box center [344, 137] width 100 height 21
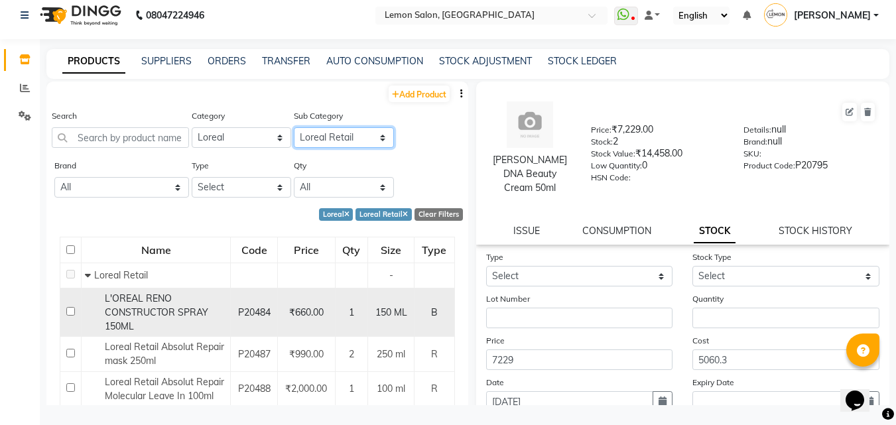
scroll to position [66, 0]
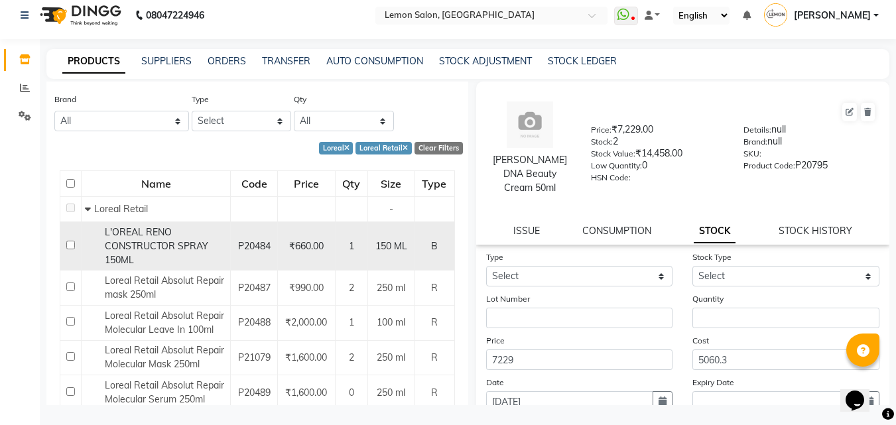
click at [188, 250] on span "L'OREAL RENO CONSTRUCTOR SPRAY 150ML" at bounding box center [156, 246] width 103 height 40
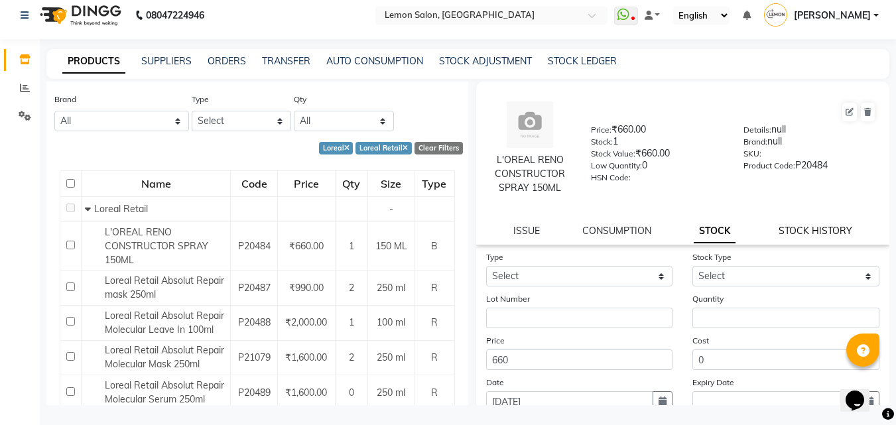
click at [816, 232] on link "STOCK HISTORY" at bounding box center [815, 231] width 74 height 12
select select "all"
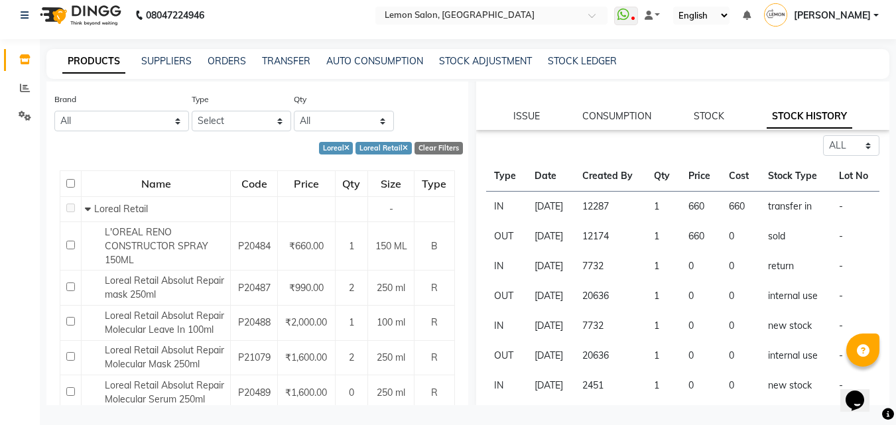
scroll to position [133, 0]
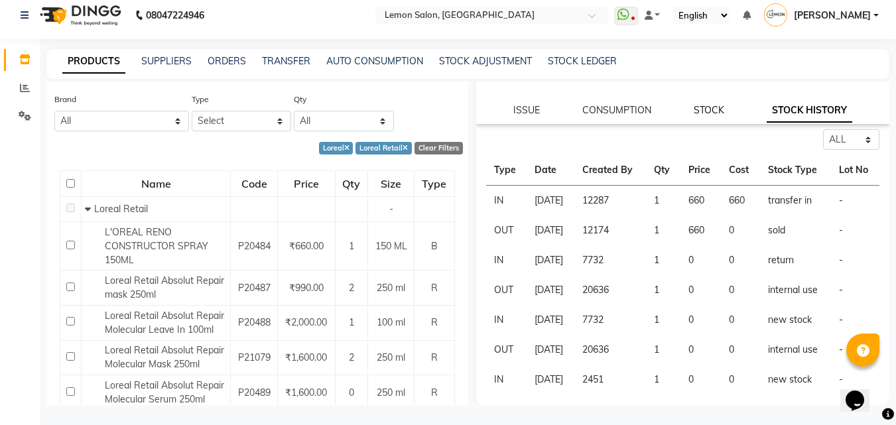
click at [694, 104] on link "STOCK" at bounding box center [708, 110] width 30 height 12
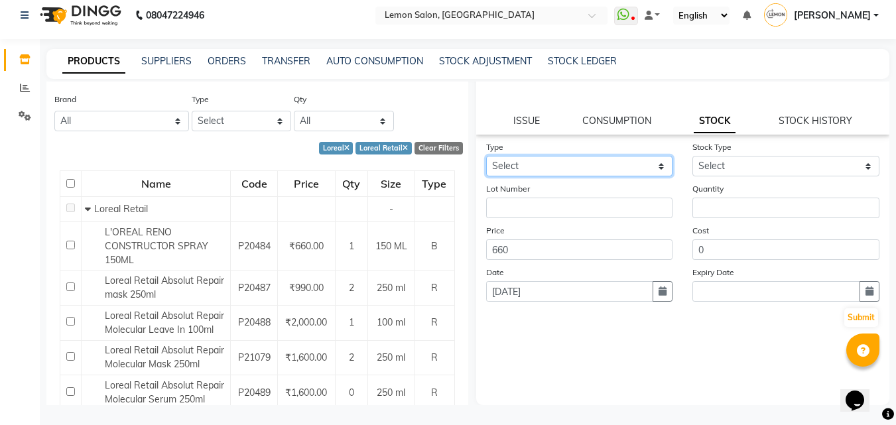
click at [612, 170] on select "Select In Out" at bounding box center [579, 166] width 187 height 21
select select "out"
click at [486, 156] on select "Select In Out" at bounding box center [579, 166] width 187 height 21
select select
click at [577, 164] on select "Select In Out" at bounding box center [579, 166] width 187 height 21
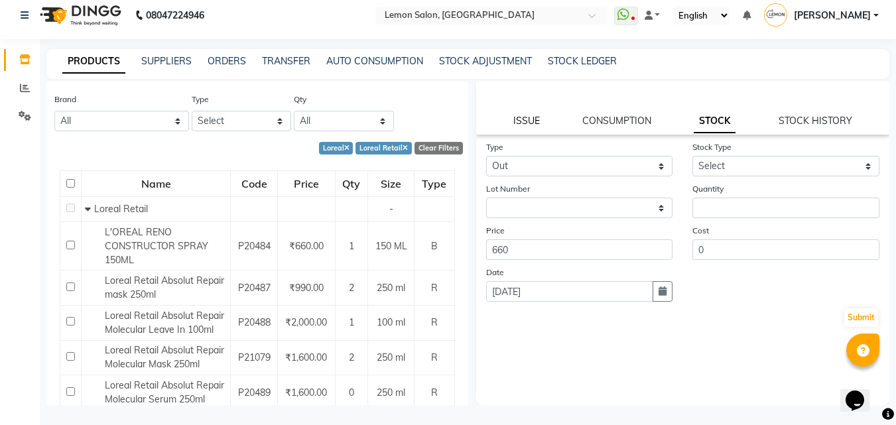
click at [528, 119] on link "ISSUE" at bounding box center [526, 121] width 27 height 12
select select
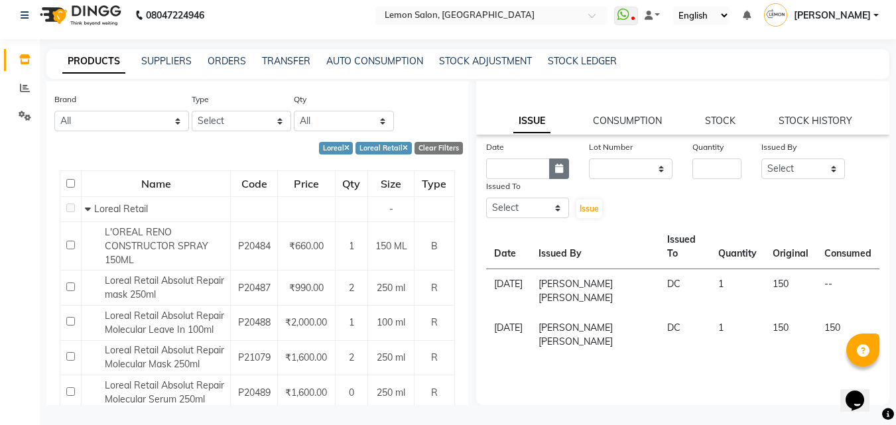
click at [556, 174] on button "button" at bounding box center [559, 168] width 20 height 21
select select "9"
select select "2025"
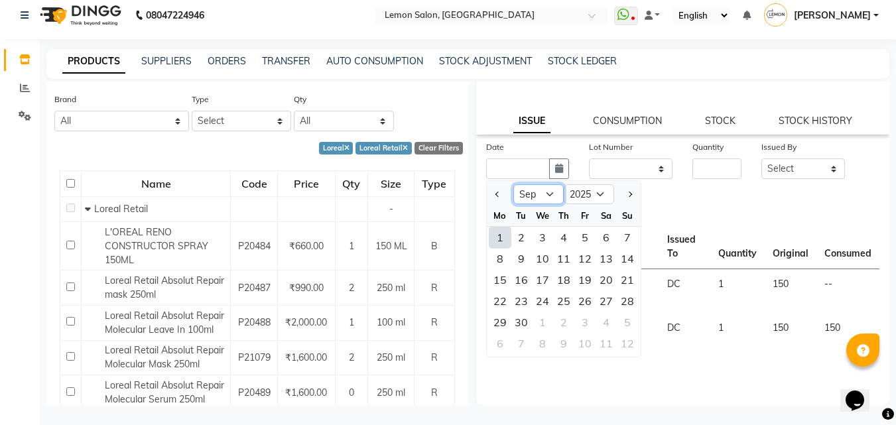
click at [544, 192] on select "Jan Feb Mar Apr May Jun Jul Aug Sep Oct Nov Dec" at bounding box center [538, 194] width 50 height 20
select select "6"
click at [513, 184] on select "Jan Feb Mar Apr May Jun Jul Aug Sep Oct Nov Dec" at bounding box center [538, 194] width 50 height 20
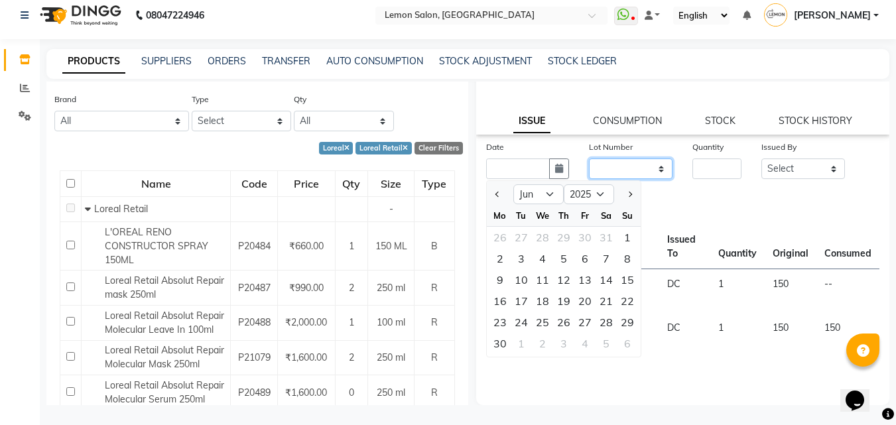
click at [638, 170] on select "None" at bounding box center [631, 168] width 84 height 21
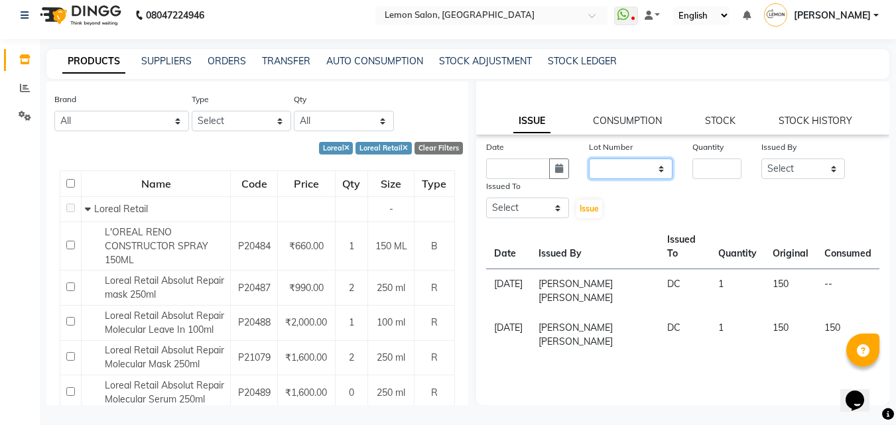
click at [637, 170] on select "None" at bounding box center [631, 168] width 84 height 21
select select "0: null"
click at [589, 158] on select "None" at bounding box center [631, 168] width 84 height 21
click at [716, 160] on input "number" at bounding box center [716, 168] width 49 height 21
type input "1"
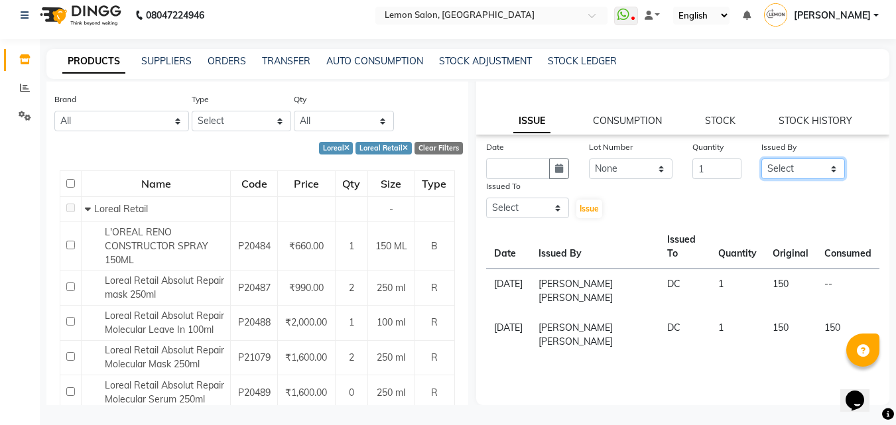
click at [766, 165] on select "Select Aalam Saifi Abhishek Shelar Ansar Ahmed Archana Muke Archana Rajbhar Ars…" at bounding box center [803, 168] width 84 height 21
select select "20636"
click at [761, 158] on select "Select Aalam Saifi Abhishek Shelar Ansar Ahmed Archana Muke Archana Rajbhar Ars…" at bounding box center [803, 168] width 84 height 21
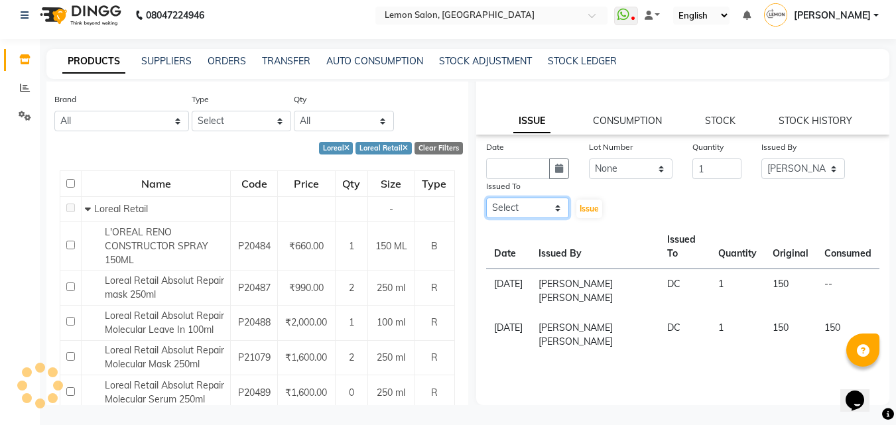
click at [514, 213] on select "Select Aalam Saifi Abhishek Shelar Ansar Ahmed Archana Muke Archana Rajbhar Ars…" at bounding box center [528, 208] width 84 height 21
select select "7889"
click at [486, 198] on select "Select Aalam Saifi Abhishek Shelar Ansar Ahmed Archana Muke Archana Rajbhar Ars…" at bounding box center [528, 208] width 84 height 21
click at [593, 204] on span "Issue" at bounding box center [588, 209] width 19 height 10
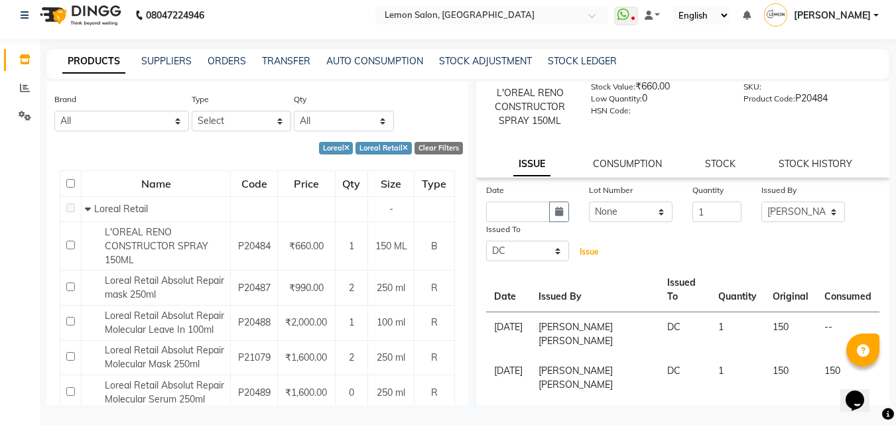
scroll to position [44, 0]
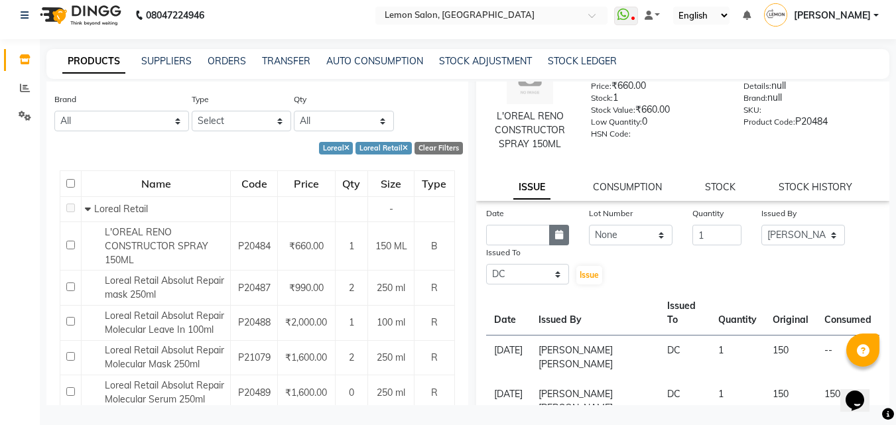
click at [549, 235] on button "button" at bounding box center [559, 235] width 20 height 21
select select "9"
select select "2025"
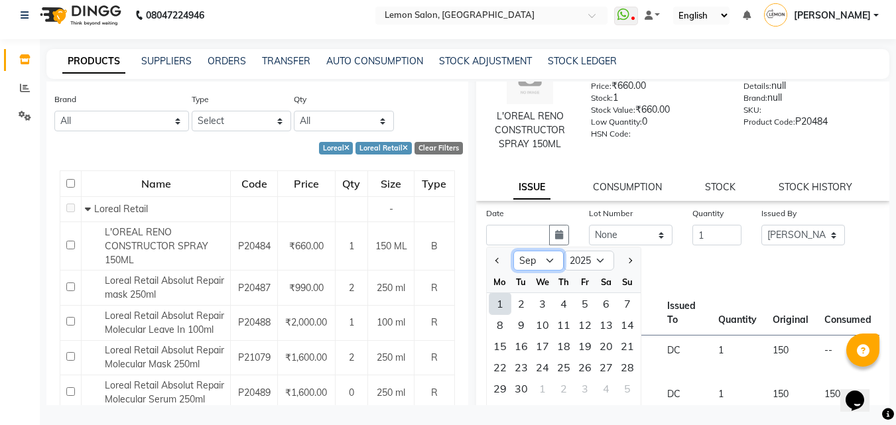
click at [552, 260] on select "Jan Feb Mar Apr May Jun Jul Aug Sep Oct Nov Dec" at bounding box center [538, 261] width 50 height 20
select select "6"
click at [513, 251] on select "Jan Feb Mar Apr May Jun Jul Aug Sep Oct Nov Dec" at bounding box center [538, 261] width 50 height 20
click at [561, 364] on div "19" at bounding box center [563, 367] width 21 height 21
type input "19-06-2025"
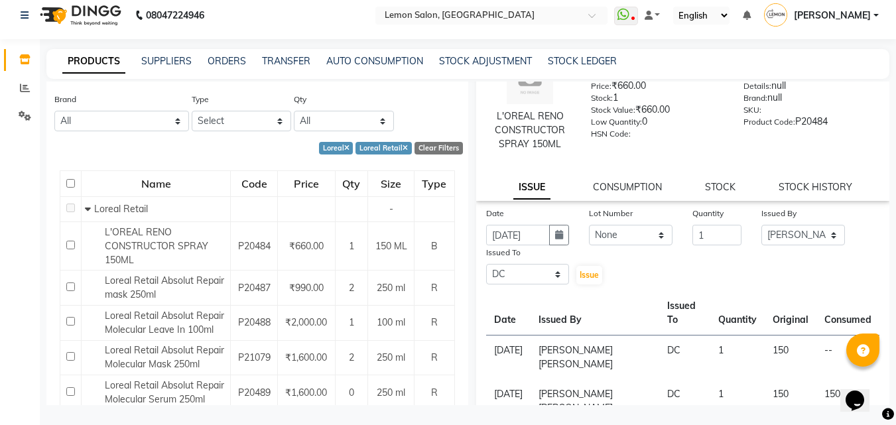
scroll to position [110, 0]
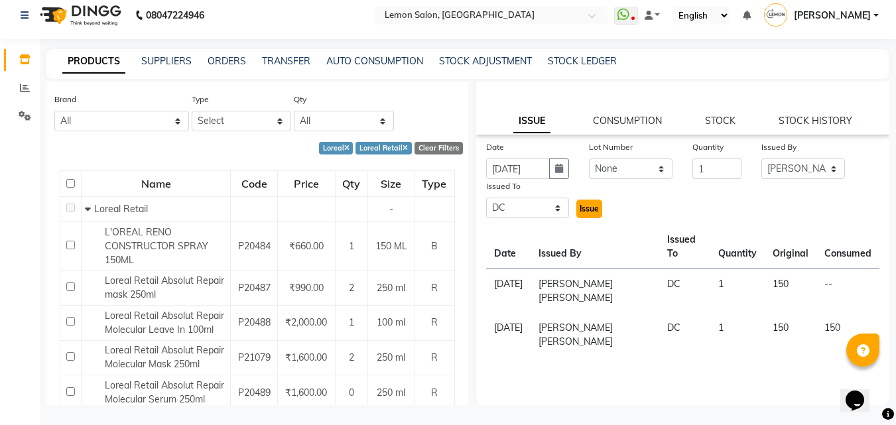
click at [589, 206] on span "Issue" at bounding box center [588, 209] width 19 height 10
select select
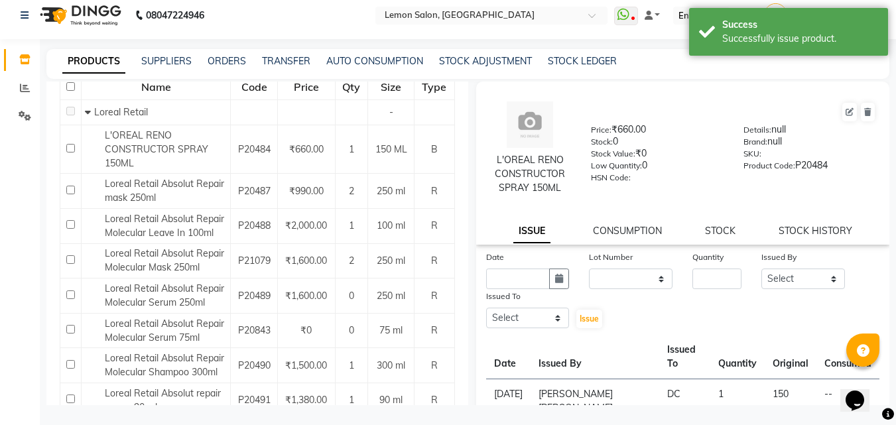
scroll to position [133, 0]
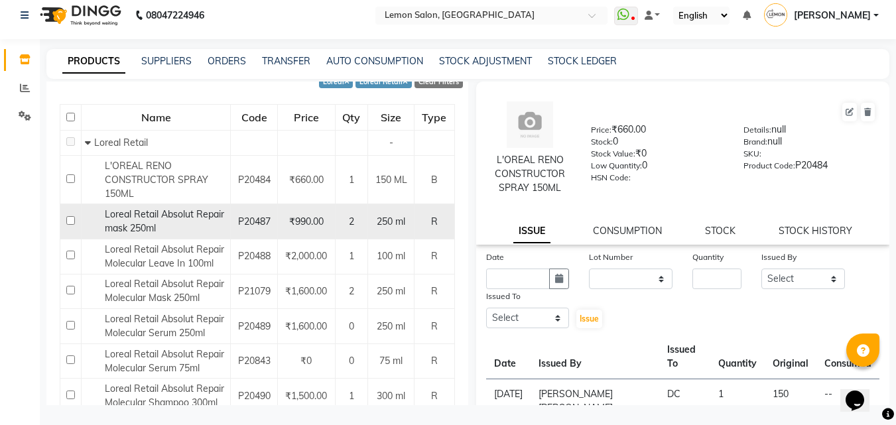
click at [193, 228] on div "Loreal Retail Absolut Repair mask 250ml" at bounding box center [156, 221] width 142 height 28
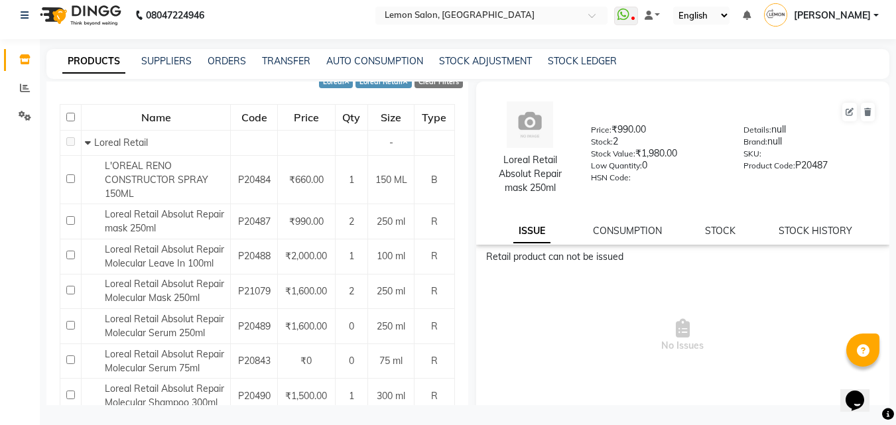
click at [14, 178] on div "Inventory Reports Settings Generate Report Segments Page Builder" at bounding box center [89, 217] width 179 height 376
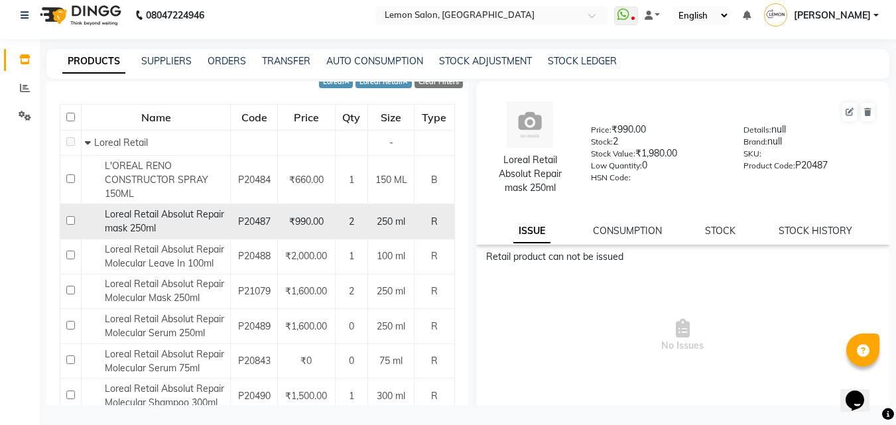
click at [140, 213] on span "Loreal Retail Absolut Repair mask 250ml" at bounding box center [164, 221] width 119 height 26
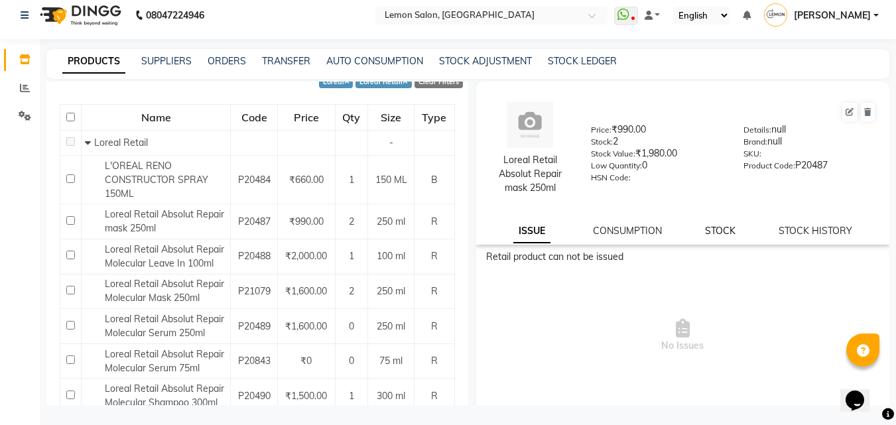
click at [719, 235] on link "STOCK" at bounding box center [720, 231] width 30 height 12
select select
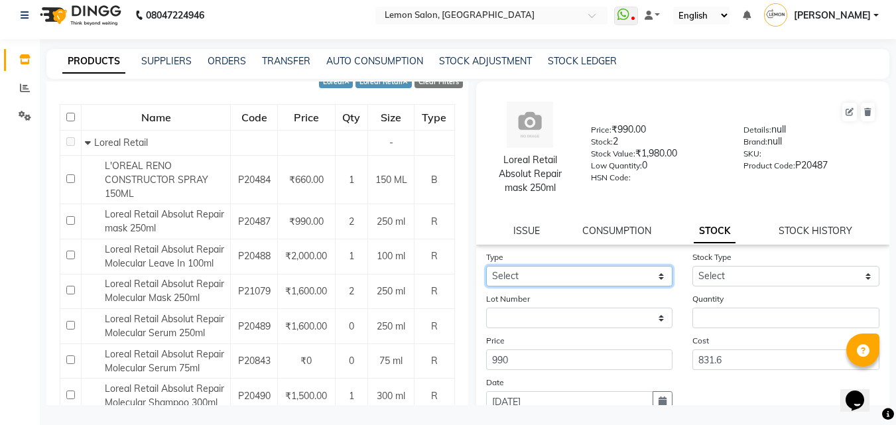
drag, startPoint x: 606, startPoint y: 268, endPoint x: 603, endPoint y: 281, distance: 13.0
click at [605, 270] on select "Select In Out" at bounding box center [579, 276] width 187 height 21
select select "in"
click at [486, 266] on select "Select In Out" at bounding box center [579, 276] width 187 height 21
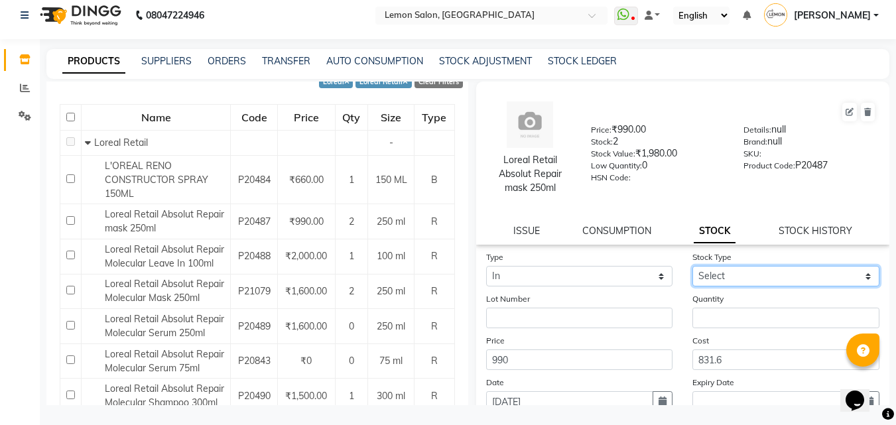
click at [746, 277] on select "Select New Stock Adjustment Return Other" at bounding box center [785, 276] width 187 height 21
select select "return"
click at [692, 266] on select "Select New Stock Adjustment Return Other" at bounding box center [785, 276] width 187 height 21
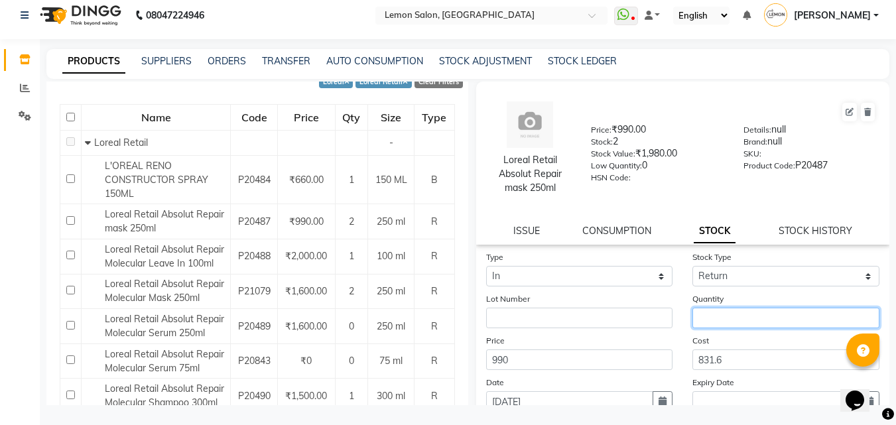
click at [721, 326] on input "number" at bounding box center [785, 318] width 187 height 21
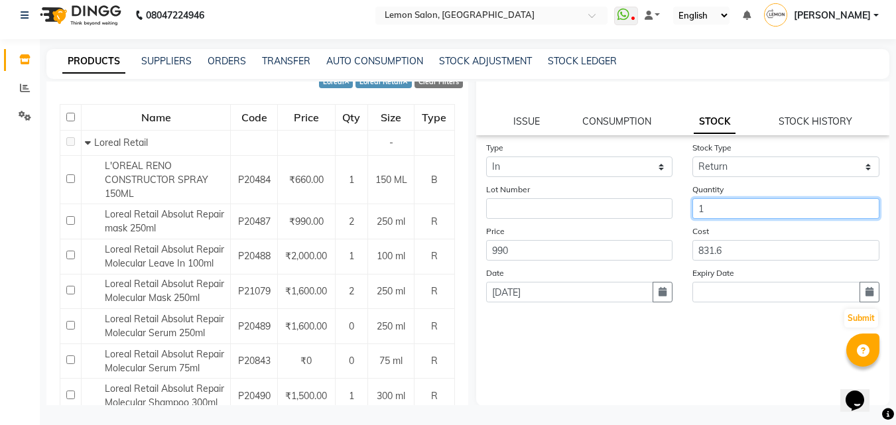
scroll to position [110, 0]
type input "1"
click at [660, 294] on icon "button" at bounding box center [662, 290] width 8 height 9
select select "9"
select select "2025"
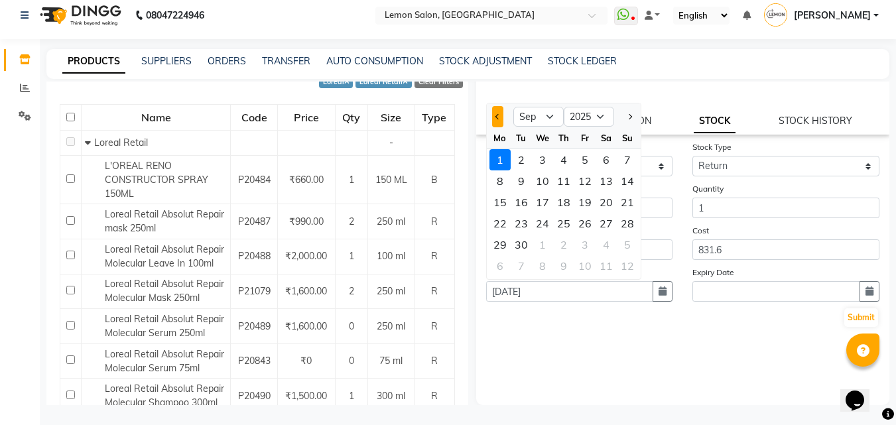
click at [495, 117] on span "Previous month" at bounding box center [497, 116] width 5 height 5
click at [499, 121] on button "Previous month" at bounding box center [497, 116] width 11 height 21
select select "7"
click at [526, 243] on div "29" at bounding box center [520, 244] width 21 height 21
type input "29-07-2025"
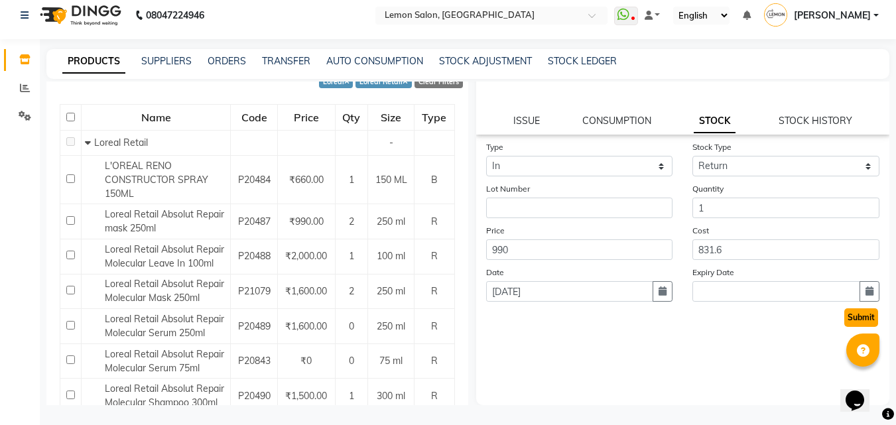
click at [848, 319] on button "Submit" at bounding box center [861, 317] width 34 height 19
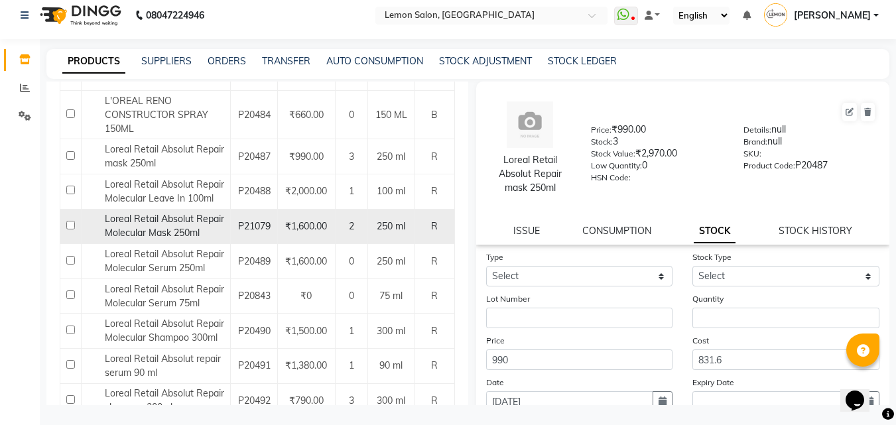
scroll to position [199, 0]
click at [199, 231] on span "Loreal Retail Absolut Repair Molecular Mask 250ml" at bounding box center [164, 224] width 119 height 26
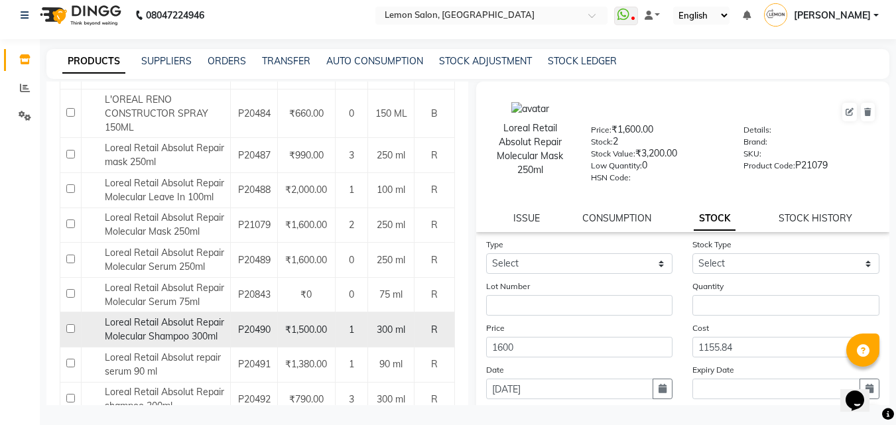
click at [195, 320] on span "Loreal Retail Absolut Repair Molecular Shampoo 300ml" at bounding box center [164, 329] width 119 height 26
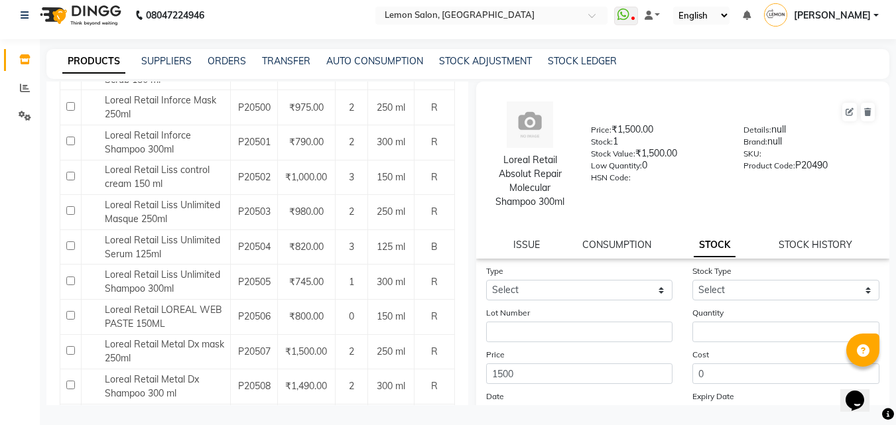
scroll to position [622, 0]
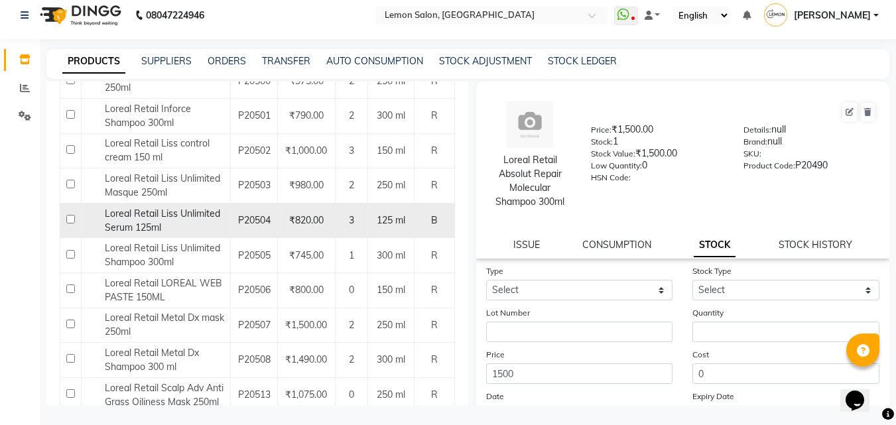
click at [147, 221] on span "Loreal Retail Liss Unlimited Serum 125ml" at bounding box center [162, 220] width 115 height 26
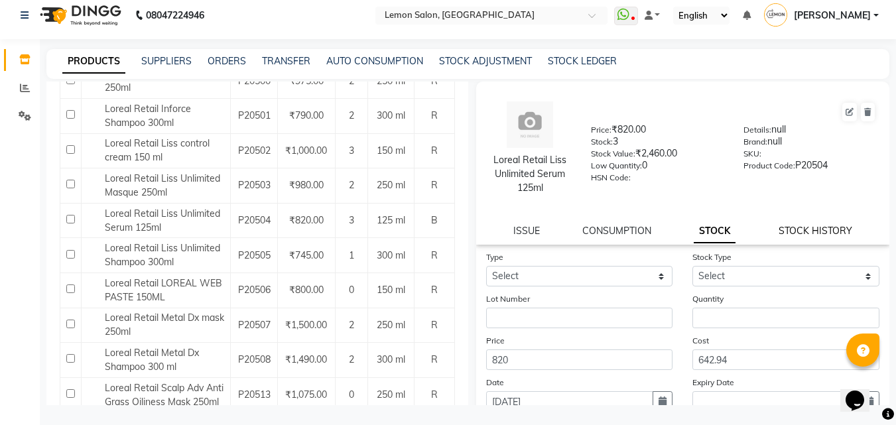
click at [805, 233] on link "STOCK HISTORY" at bounding box center [815, 231] width 74 height 12
select select "all"
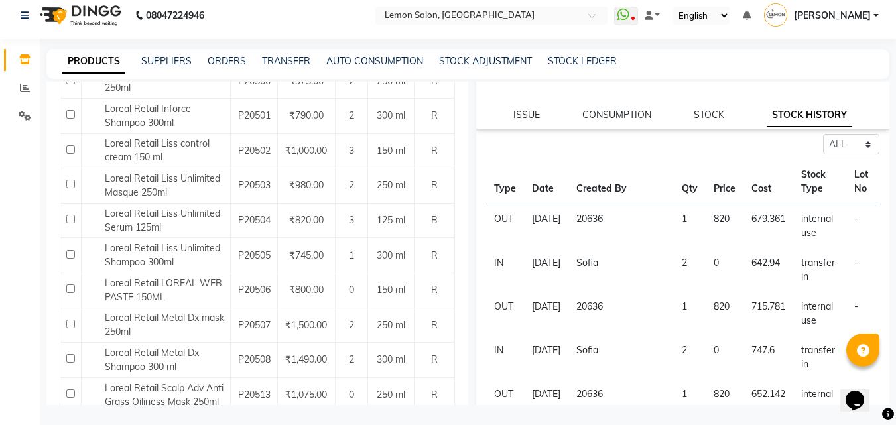
scroll to position [133, 0]
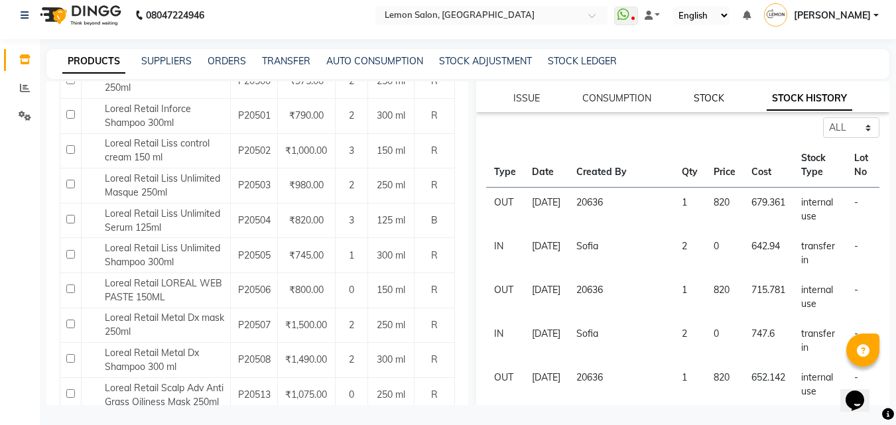
click at [705, 97] on link "STOCK" at bounding box center [708, 98] width 30 height 12
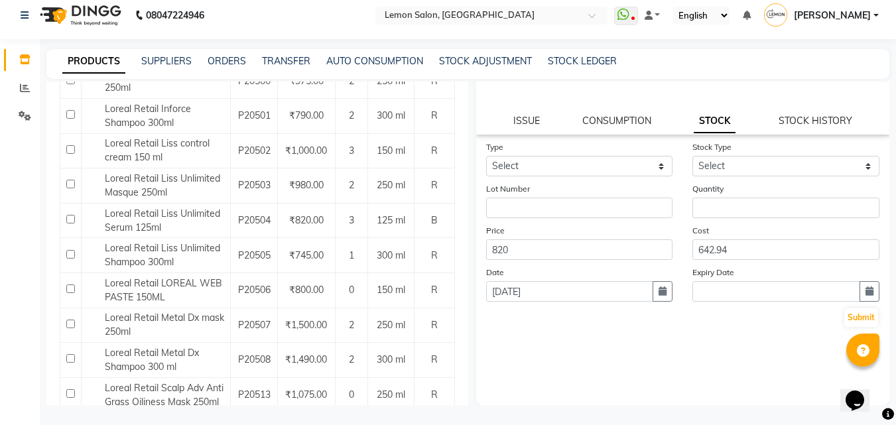
scroll to position [110, 0]
click at [548, 164] on select "Select In Out" at bounding box center [579, 166] width 187 height 21
select select "in"
click at [486, 156] on select "Select In Out" at bounding box center [579, 166] width 187 height 21
click at [708, 173] on select "Select New Stock Adjustment Return Other" at bounding box center [785, 166] width 187 height 21
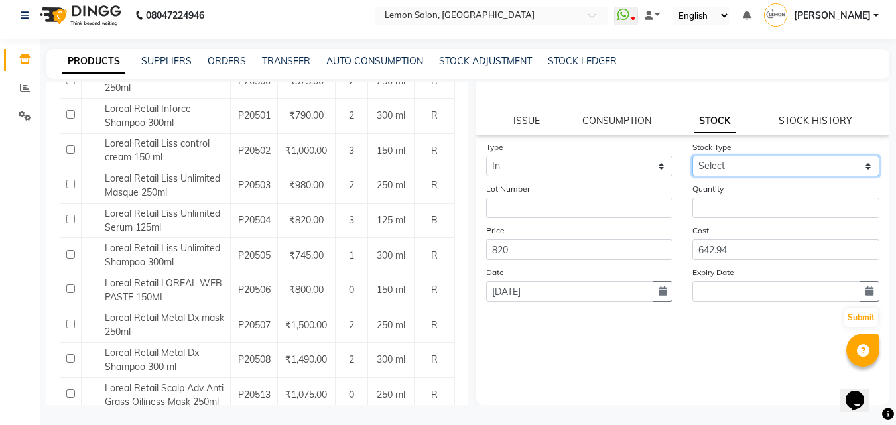
select select "return"
click at [692, 156] on select "Select New Stock Adjustment Return Other" at bounding box center [785, 166] width 187 height 21
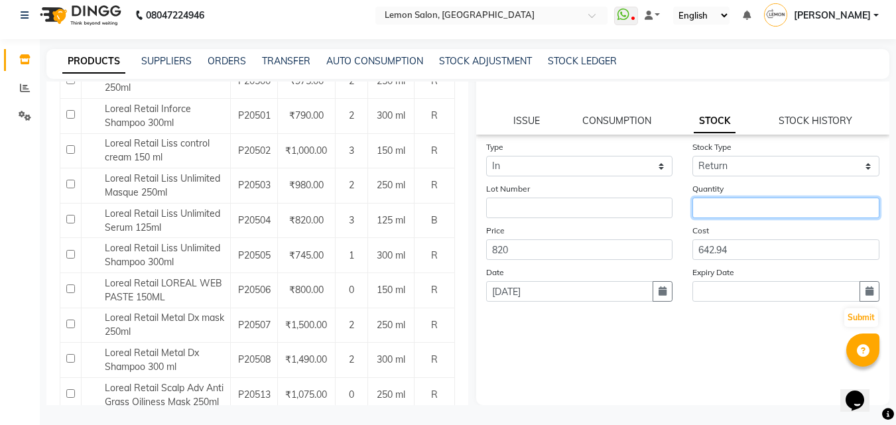
click at [716, 206] on input "number" at bounding box center [785, 208] width 187 height 21
type input "1"
click at [660, 286] on icon "button" at bounding box center [662, 290] width 8 height 9
select select "9"
select select "2025"
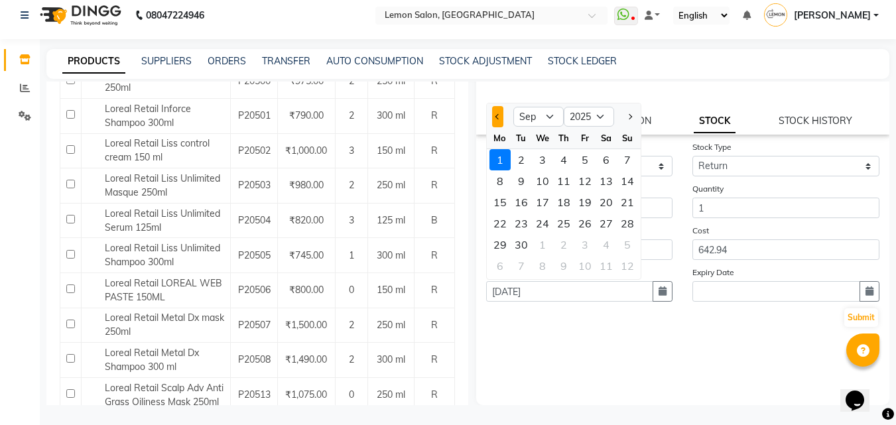
click at [492, 111] on button "Previous month" at bounding box center [497, 116] width 11 height 21
select select "8"
click at [574, 225] on div "22" at bounding box center [584, 223] width 21 height 21
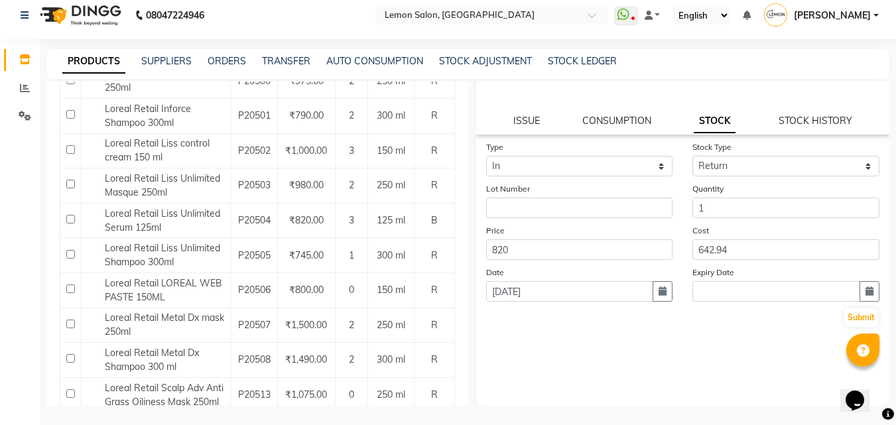
type input "22-08-2025"
click at [844, 319] on button "Submit" at bounding box center [861, 317] width 34 height 19
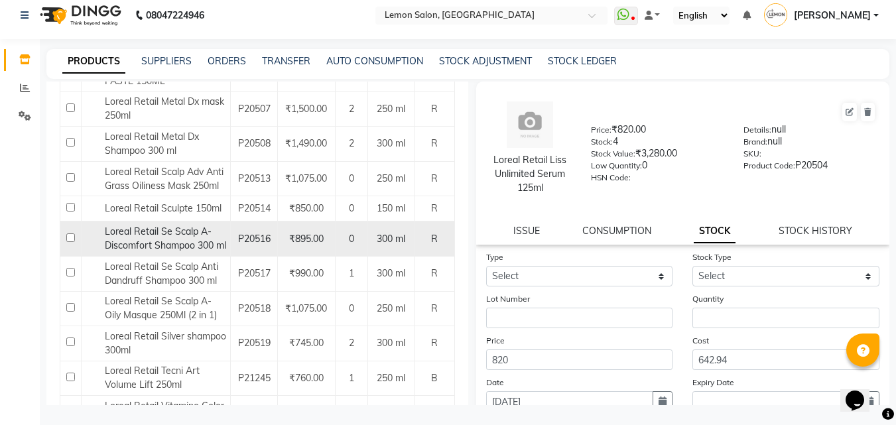
scroll to position [828, 0]
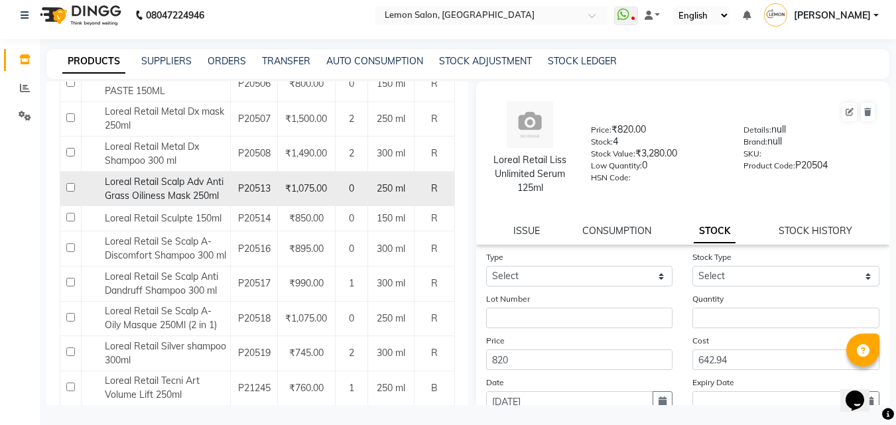
click at [154, 188] on div "Loreal Retail Scalp Adv Anti Grass Oiliness Mask 250ml" at bounding box center [156, 189] width 142 height 28
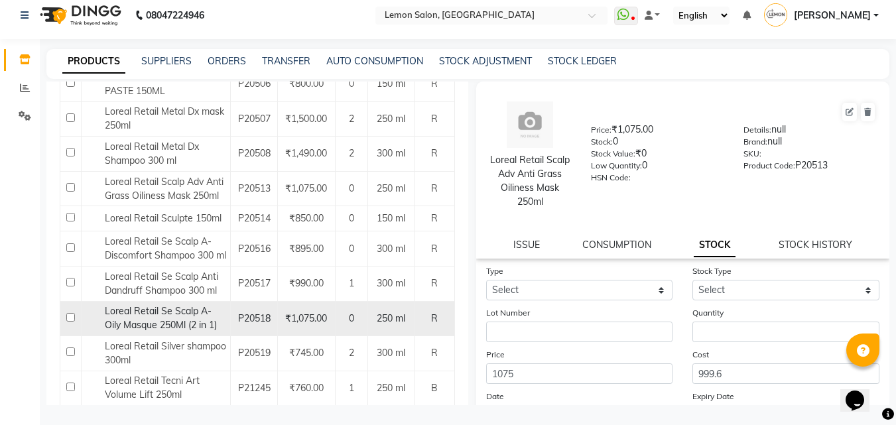
click at [70, 322] on input "checkbox" at bounding box center [70, 317] width 9 height 9
checkbox input "true"
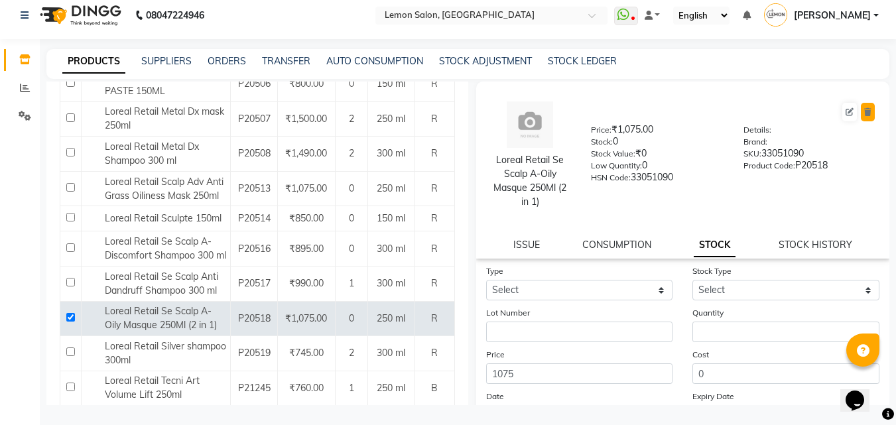
click at [864, 112] on icon at bounding box center [867, 112] width 7 height 8
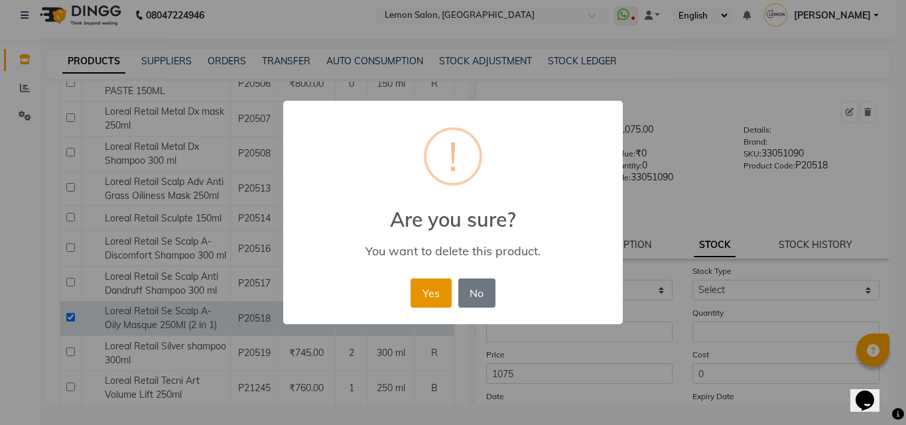
click at [420, 297] on button "Yes" at bounding box center [430, 292] width 40 height 29
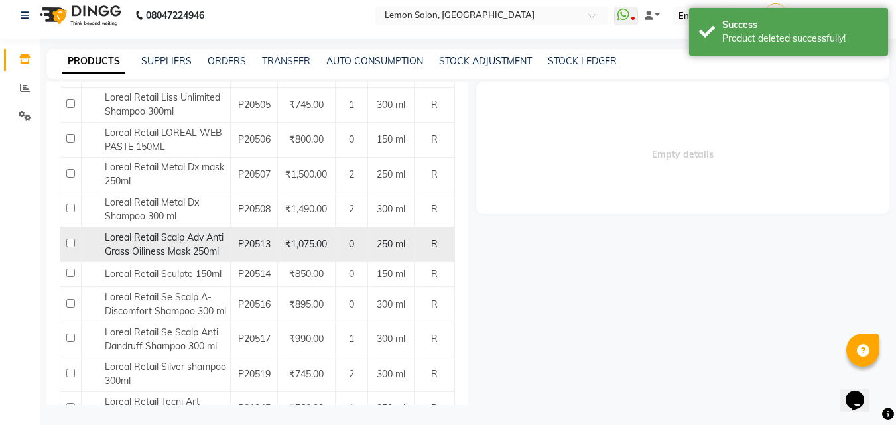
scroll to position [796, 0]
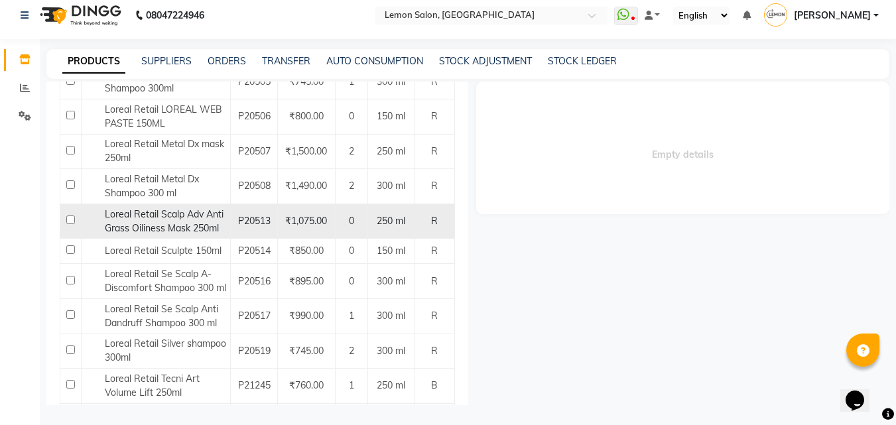
click at [197, 221] on div "Loreal Retail Scalp Adv Anti Grass Oiliness Mask 250ml" at bounding box center [156, 221] width 142 height 28
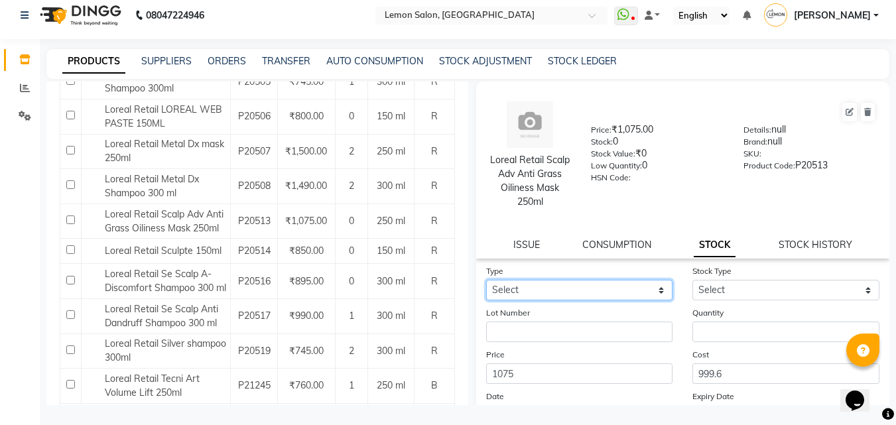
click at [596, 290] on select "Select In Out" at bounding box center [579, 290] width 187 height 21
select select "in"
click at [486, 280] on select "Select In Out" at bounding box center [579, 290] width 187 height 21
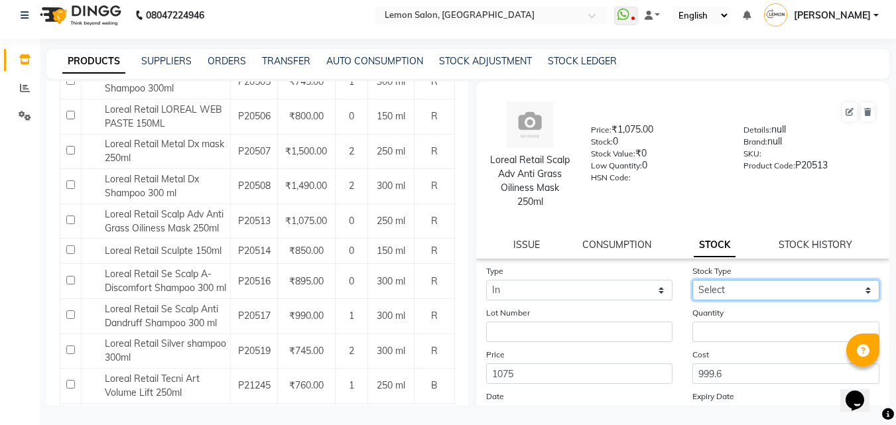
click at [697, 296] on select "Select New Stock Adjustment Return Other" at bounding box center [785, 290] width 187 height 21
select select "return"
click at [692, 280] on select "Select New Stock Adjustment Return Other" at bounding box center [785, 290] width 187 height 21
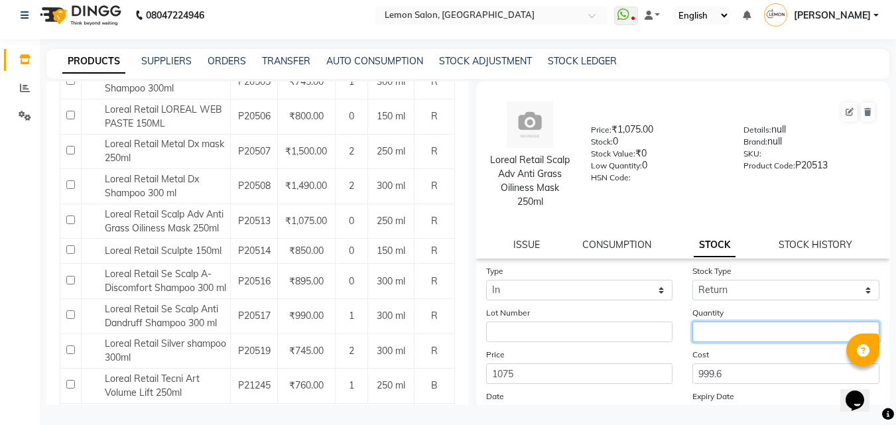
click at [723, 323] on input "number" at bounding box center [785, 332] width 187 height 21
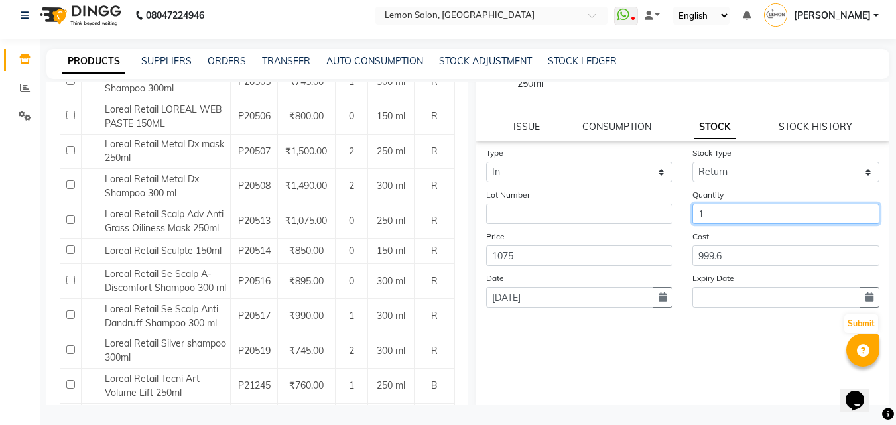
scroll to position [124, 0]
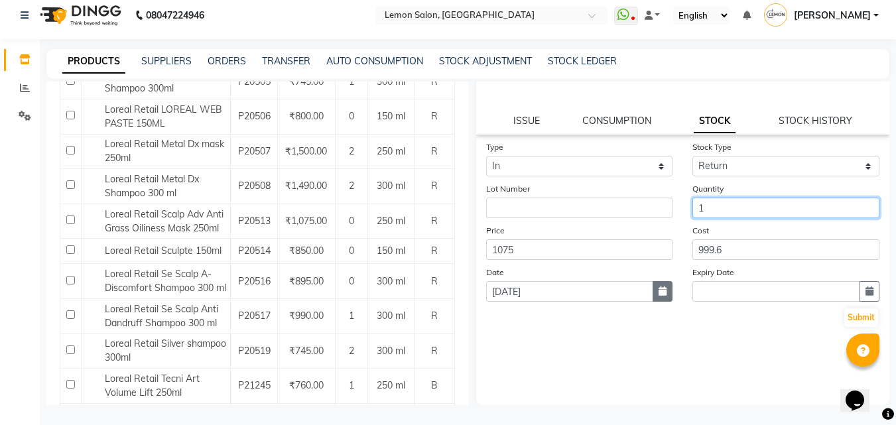
type input "1"
click at [654, 296] on button "button" at bounding box center [662, 291] width 20 height 21
select select "9"
select select "2025"
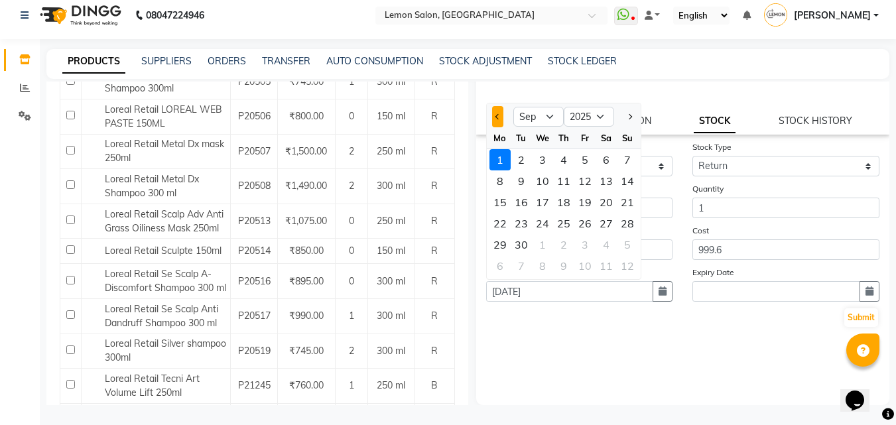
click at [497, 123] on button "Previous month" at bounding box center [497, 116] width 11 height 21
select select "8"
click at [524, 160] on div "29" at bounding box center [520, 159] width 21 height 21
type input "29-07-2025"
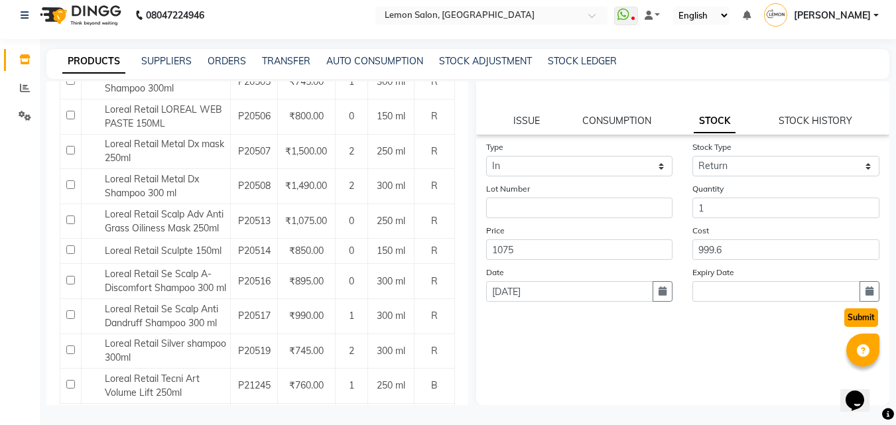
click at [857, 316] on button "Submit" at bounding box center [861, 317] width 34 height 19
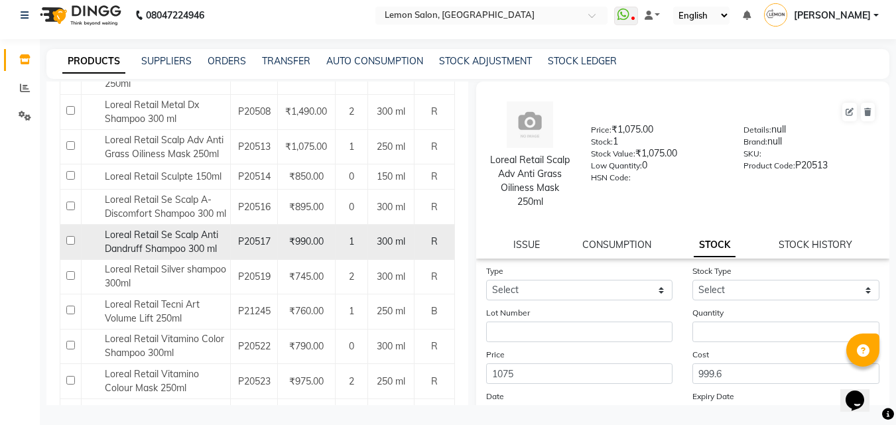
scroll to position [928, 0]
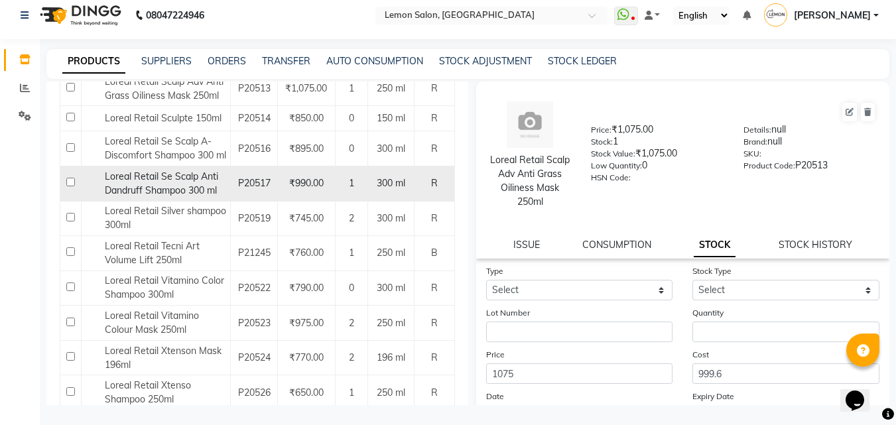
click at [178, 196] on span "Loreal Retail Se Scalp Anti Dandruff Shampoo 300 ml" at bounding box center [161, 183] width 113 height 26
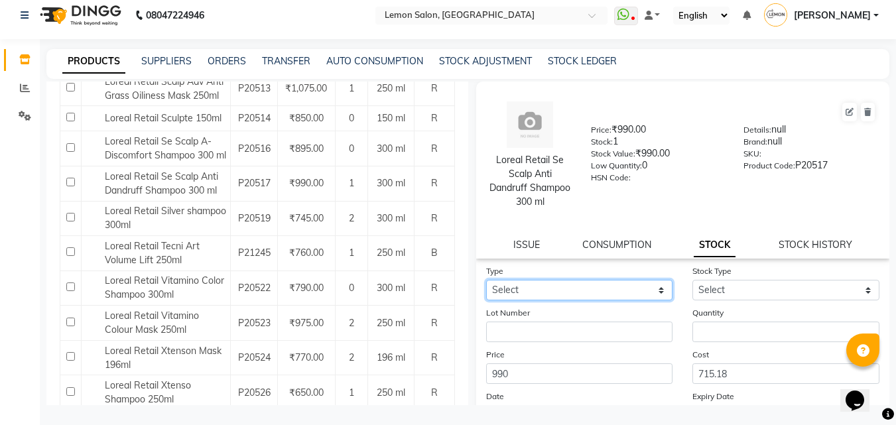
click at [587, 283] on select "Select In Out" at bounding box center [579, 290] width 187 height 21
select select "in"
click at [486, 280] on select "Select In Out" at bounding box center [579, 290] width 187 height 21
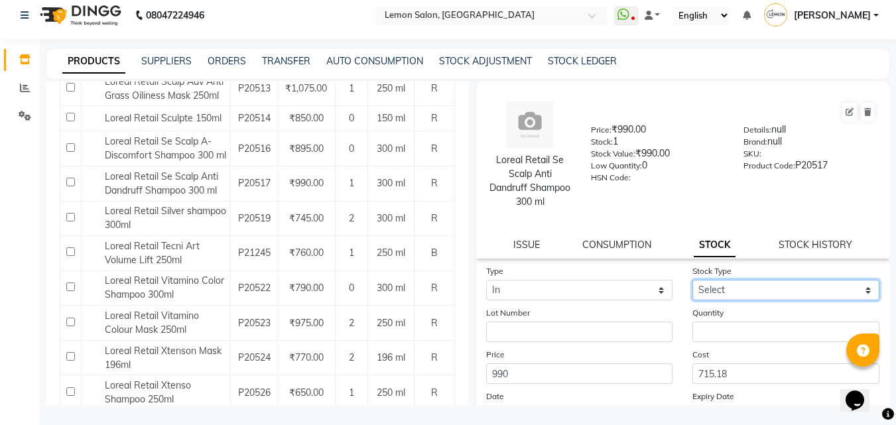
click at [742, 290] on select "Select New Stock Adjustment Return Other" at bounding box center [785, 290] width 187 height 21
select select "return"
click at [692, 280] on select "Select New Stock Adjustment Return Other" at bounding box center [785, 290] width 187 height 21
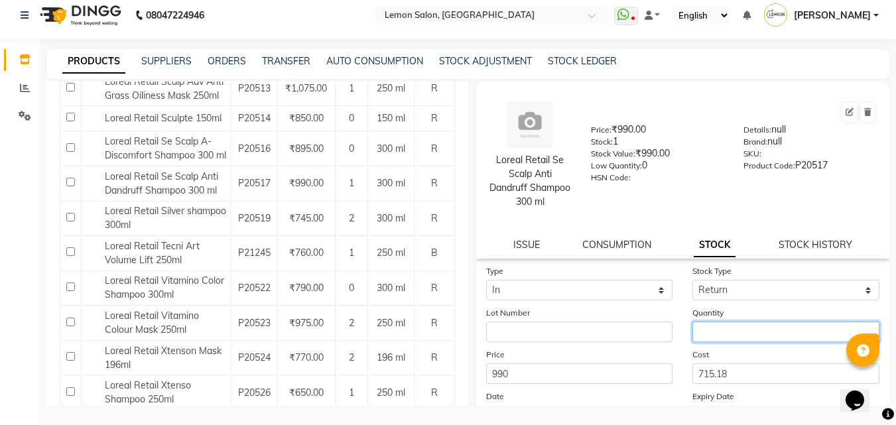
click at [732, 339] on input "number" at bounding box center [785, 332] width 187 height 21
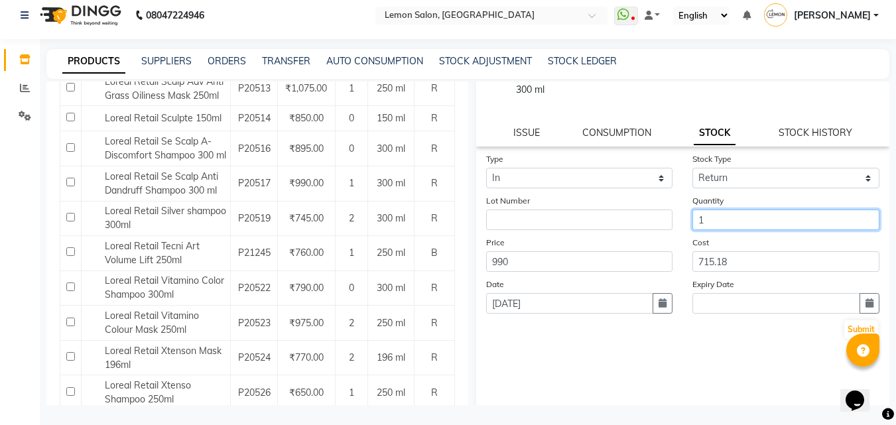
scroll to position [124, 0]
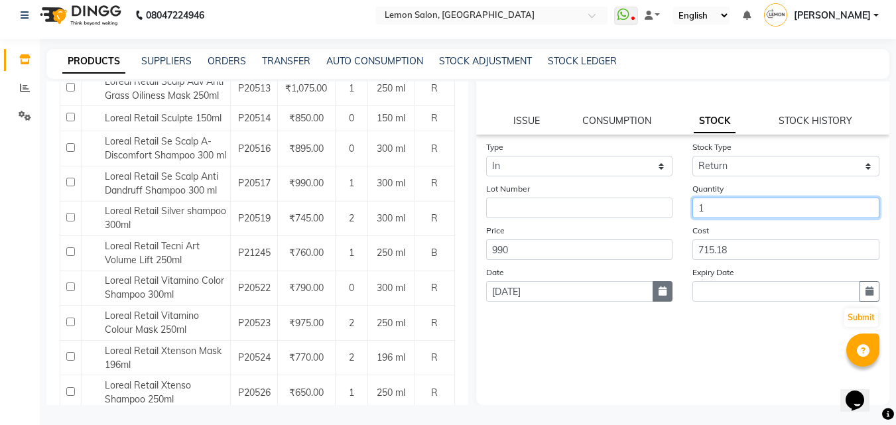
type input "1"
click at [656, 295] on button "button" at bounding box center [662, 291] width 20 height 21
select select "9"
select select "2025"
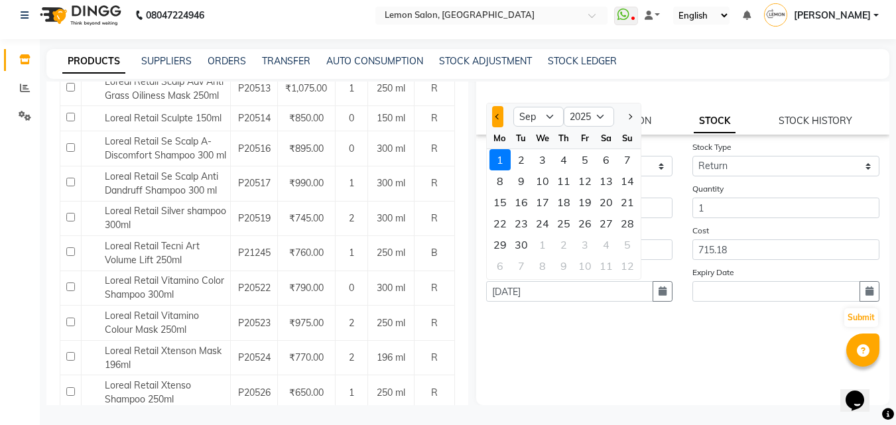
click at [497, 117] on span "Previous month" at bounding box center [497, 116] width 5 height 5
select select "8"
click at [519, 159] on div "29" at bounding box center [520, 159] width 21 height 21
type input "29-07-2025"
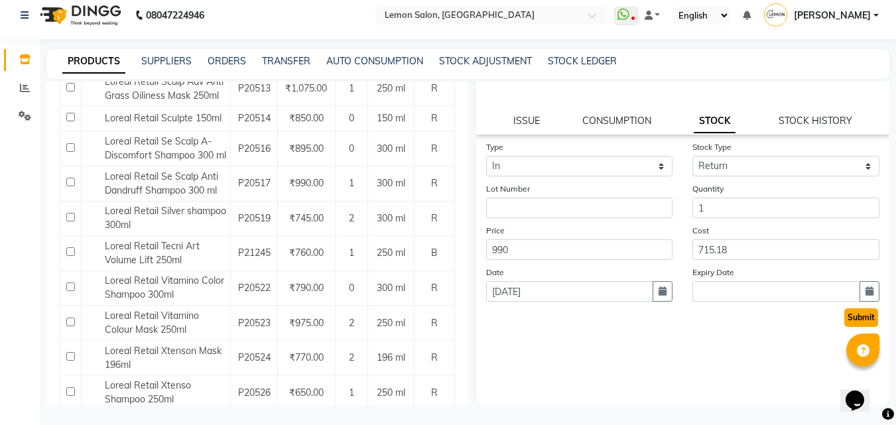
click at [858, 322] on button "Submit" at bounding box center [861, 317] width 34 height 19
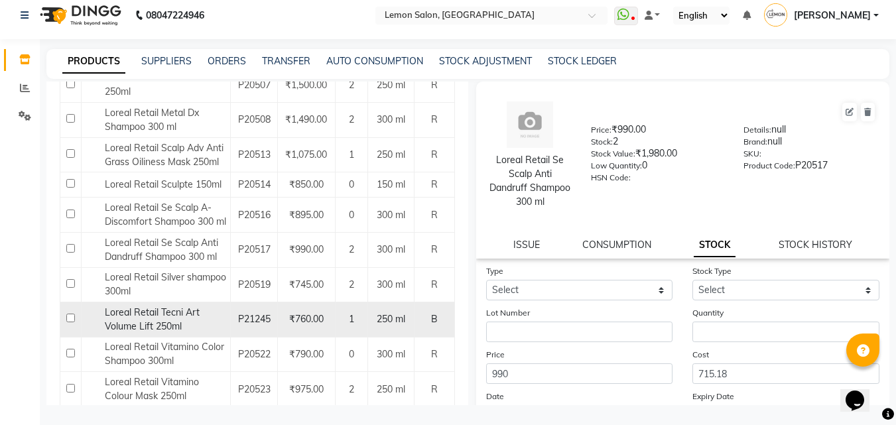
scroll to position [994, 0]
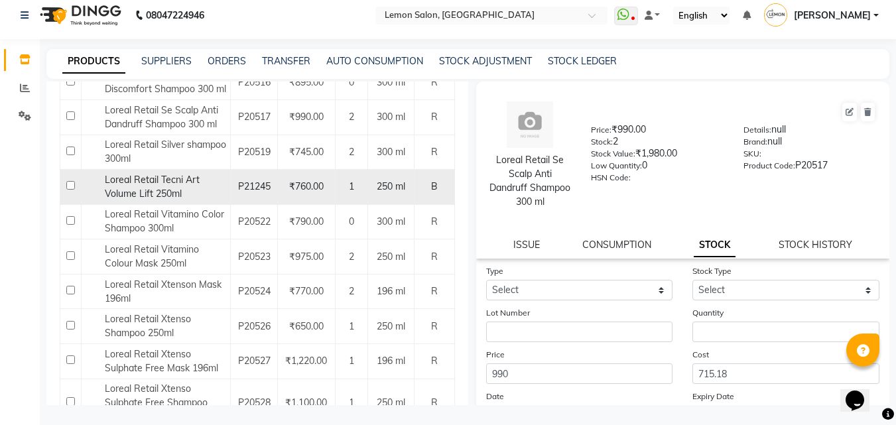
click at [148, 200] on span "Loreal Retail Tecni Art Volume Lift 250ml" at bounding box center [152, 187] width 95 height 26
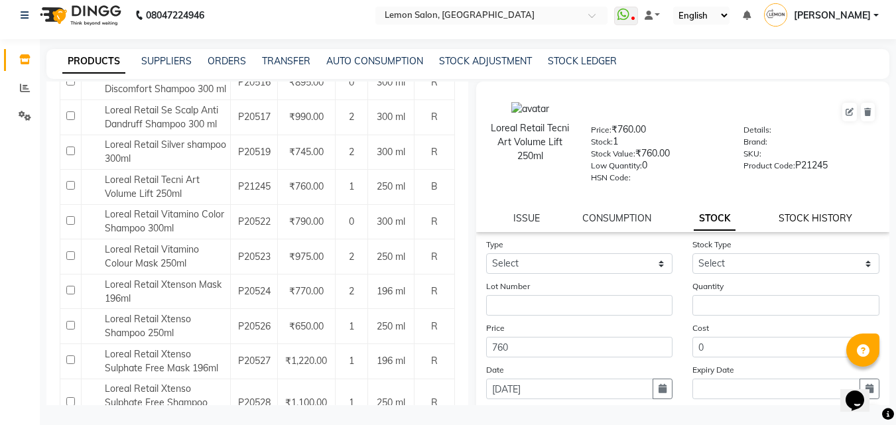
click at [839, 215] on link "STOCK HISTORY" at bounding box center [815, 218] width 74 height 12
select select "all"
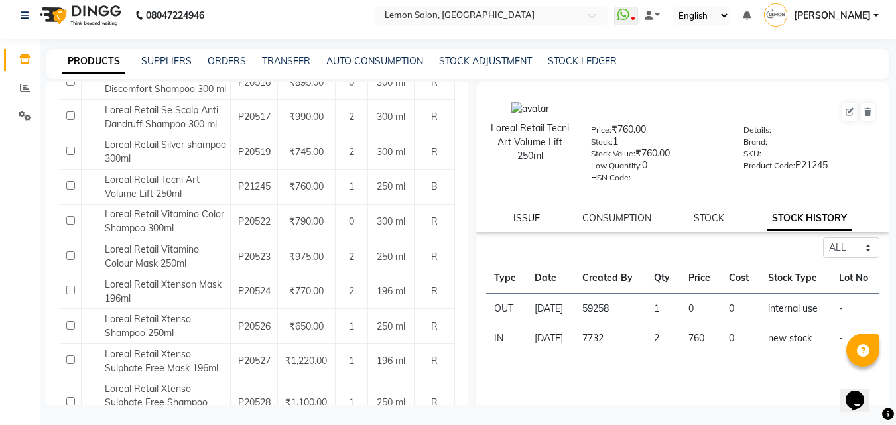
click at [513, 223] on link "ISSUE" at bounding box center [526, 218] width 27 height 12
select select
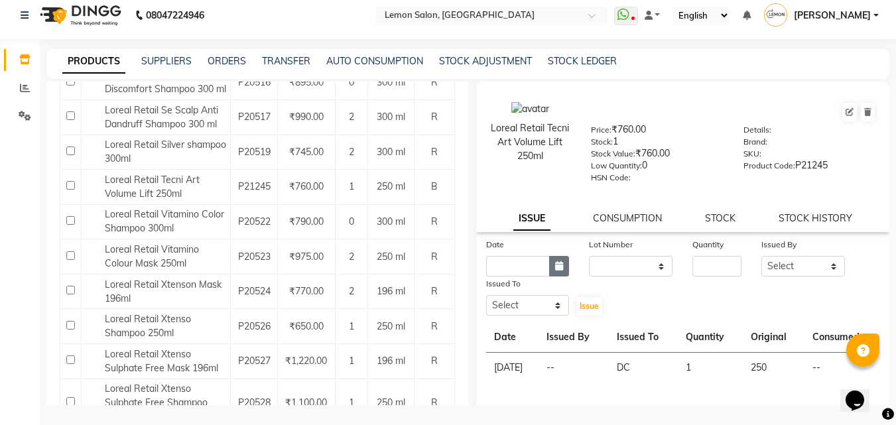
click at [560, 266] on icon "button" at bounding box center [559, 265] width 8 height 9
select select "9"
select select "2025"
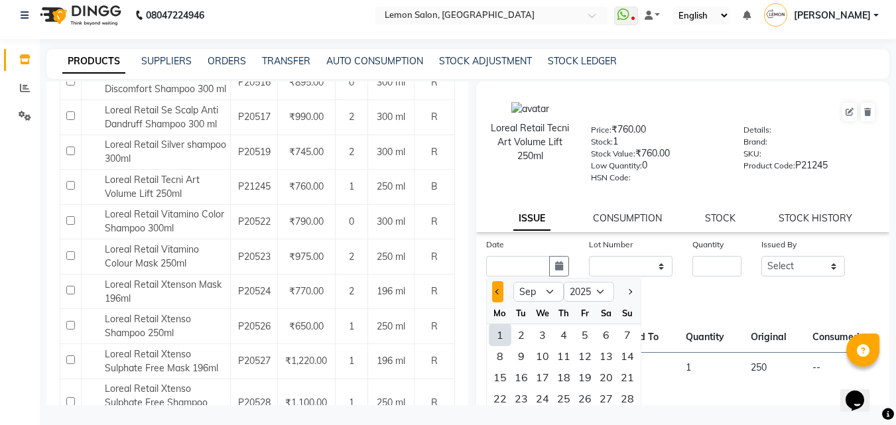
click at [501, 295] on button "Previous month" at bounding box center [497, 291] width 11 height 21
select select "7"
click at [502, 331] on div "30" at bounding box center [499, 334] width 21 height 21
type input "30-06-2025"
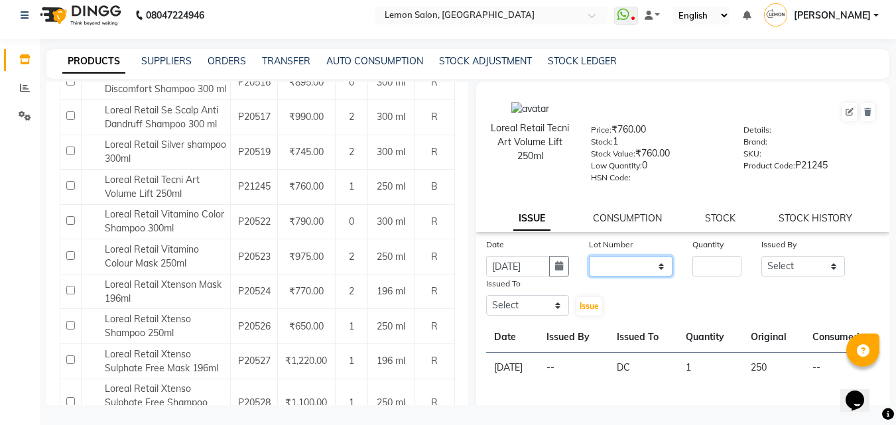
click at [617, 266] on select "None" at bounding box center [631, 266] width 84 height 21
select select "0: null"
click at [589, 256] on select "None" at bounding box center [631, 266] width 84 height 21
click at [727, 273] on input "number" at bounding box center [716, 266] width 49 height 21
type input "1"
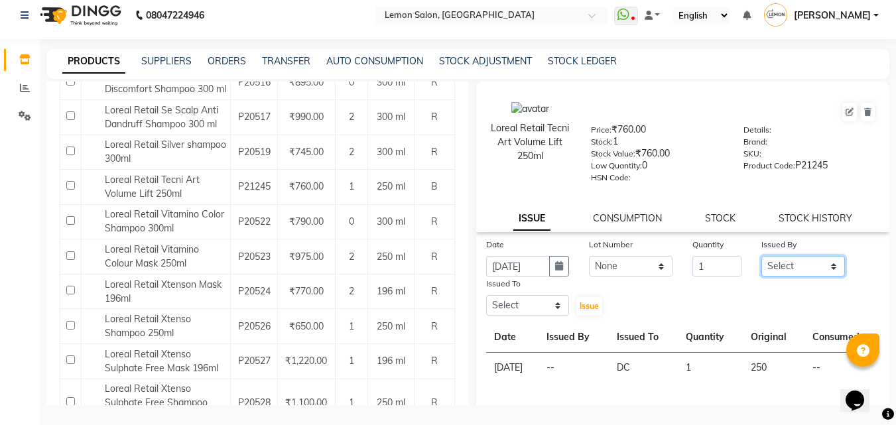
click at [767, 256] on select "Select Aalam Saifi Abhishek Shelar Ansar Ahmed Archana Muke Archana Rajbhar Ars…" at bounding box center [803, 266] width 84 height 21
select select "20636"
click at [761, 256] on select "Select Aalam Saifi Abhishek Shelar Ansar Ahmed Archana Muke Archana Rajbhar Ars…" at bounding box center [803, 266] width 84 height 21
click at [526, 310] on select "Select Aalam Saifi Abhishek Shelar Ansar Ahmed Archana Muke Archana Rajbhar Ars…" at bounding box center [528, 305] width 84 height 21
select select "7889"
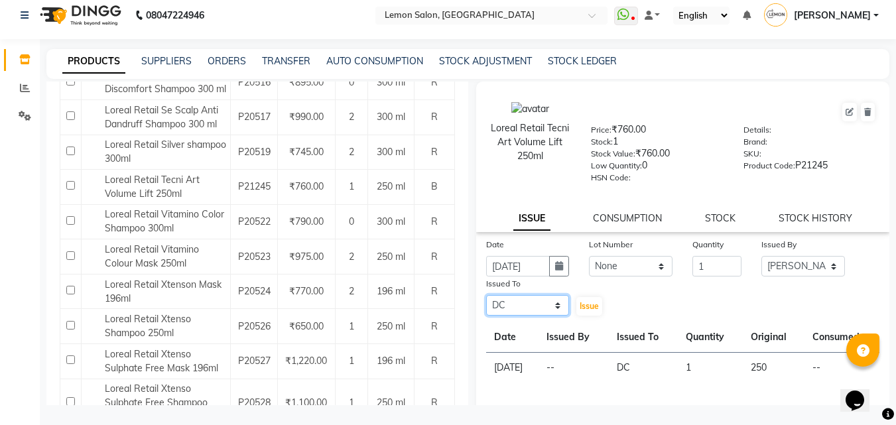
click at [486, 295] on select "Select Aalam Saifi Abhishek Shelar Ansar Ahmed Archana Muke Archana Rajbhar Ars…" at bounding box center [528, 305] width 84 height 21
click at [579, 304] on span "Issue" at bounding box center [588, 306] width 19 height 10
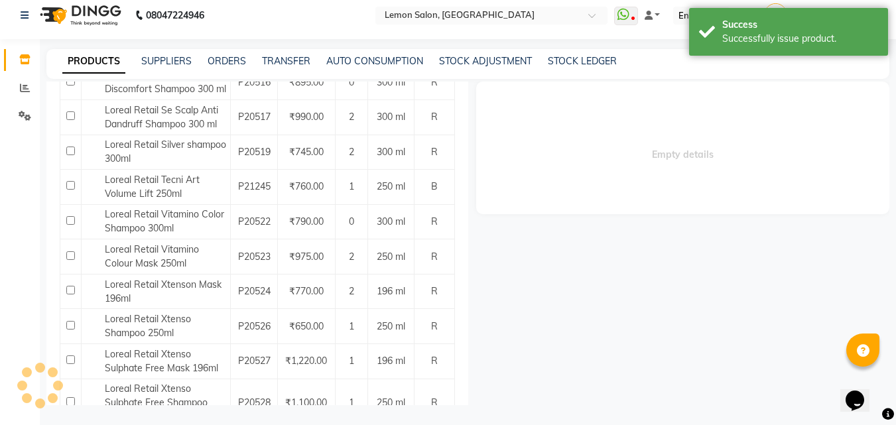
select select
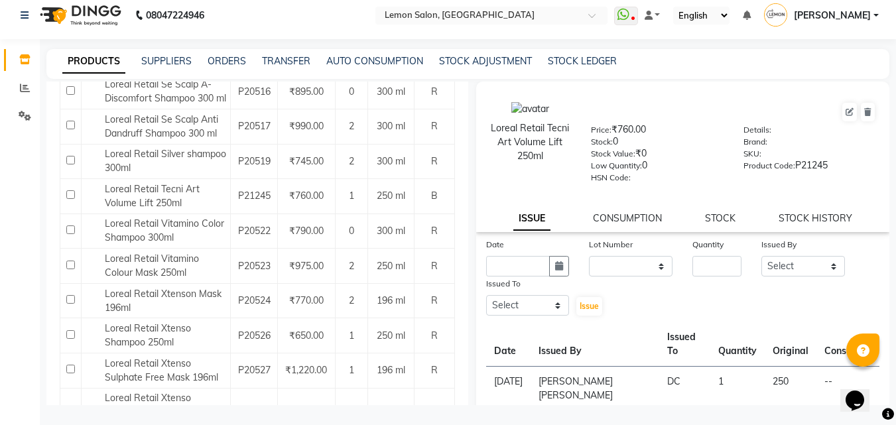
scroll to position [982, 0]
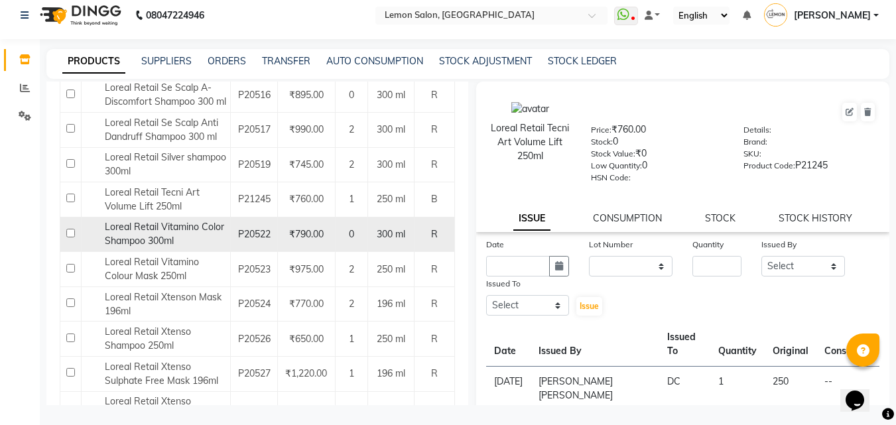
click at [168, 246] on span "Loreal Retail Vitamino Color Shampoo 300ml" at bounding box center [164, 234] width 119 height 26
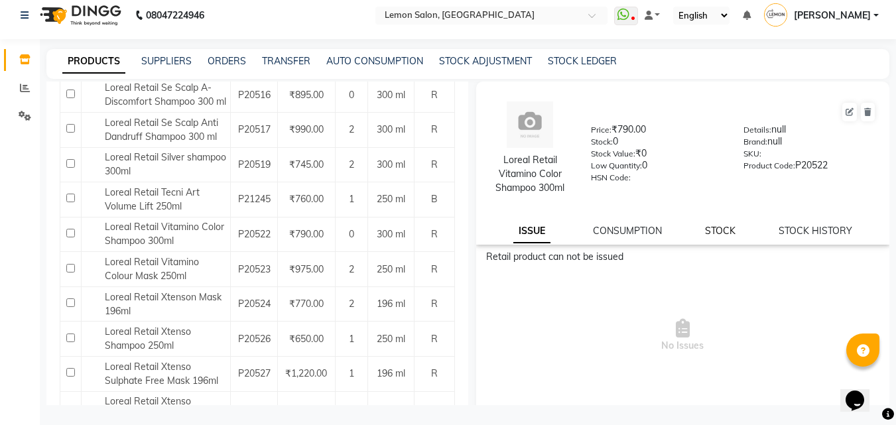
click at [712, 234] on link "STOCK" at bounding box center [720, 231] width 30 height 12
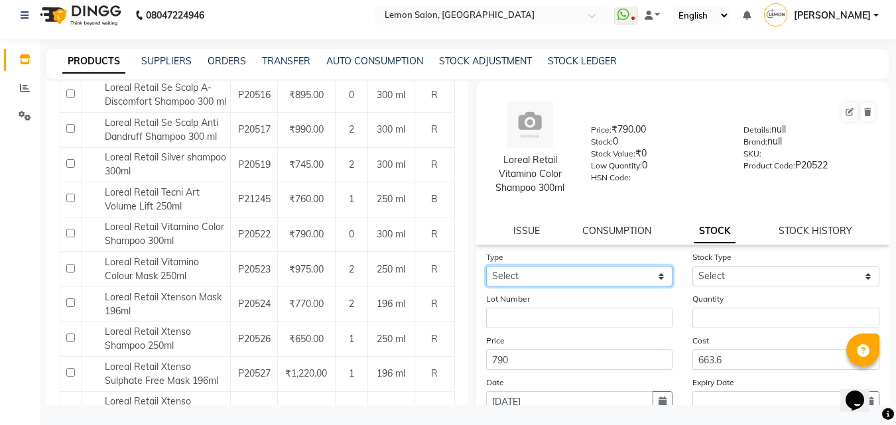
drag, startPoint x: 618, startPoint y: 278, endPoint x: 615, endPoint y: 285, distance: 7.1
click at [617, 282] on select "Select In Out" at bounding box center [579, 276] width 187 height 21
select select "in"
click at [486, 266] on select "Select In Out" at bounding box center [579, 276] width 187 height 21
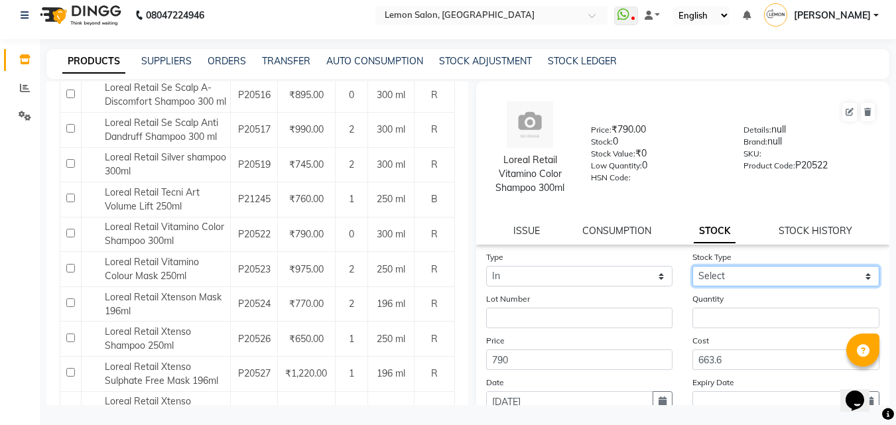
click at [766, 280] on select "Select New Stock Adjustment Return Other" at bounding box center [785, 276] width 187 height 21
select select "return"
click at [692, 266] on select "Select New Stock Adjustment Return Other" at bounding box center [785, 276] width 187 height 21
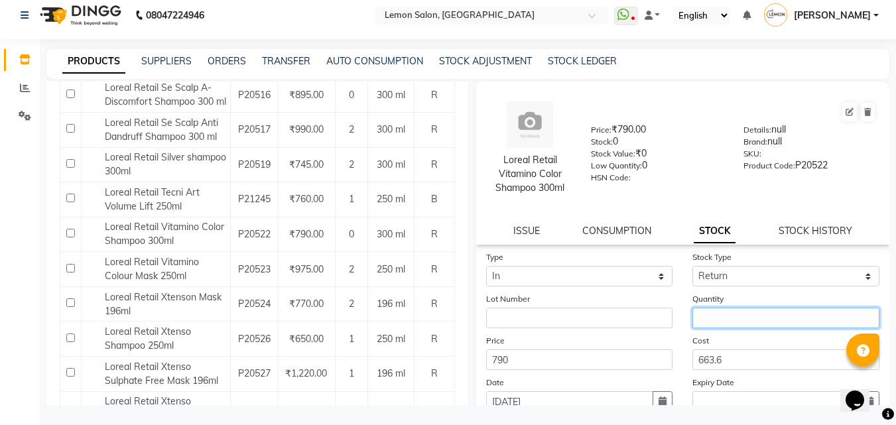
click at [731, 325] on input "number" at bounding box center [785, 318] width 187 height 21
type input "1"
click at [660, 396] on icon "button" at bounding box center [662, 400] width 8 height 9
select select "9"
select select "2025"
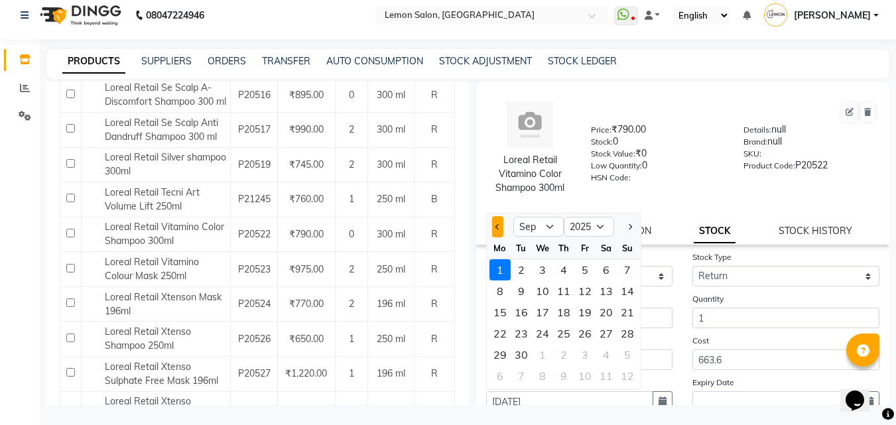
click at [499, 223] on button "Previous month" at bounding box center [497, 226] width 11 height 21
select select "8"
click at [518, 273] on div "29" at bounding box center [520, 269] width 21 height 21
type input "29-07-2025"
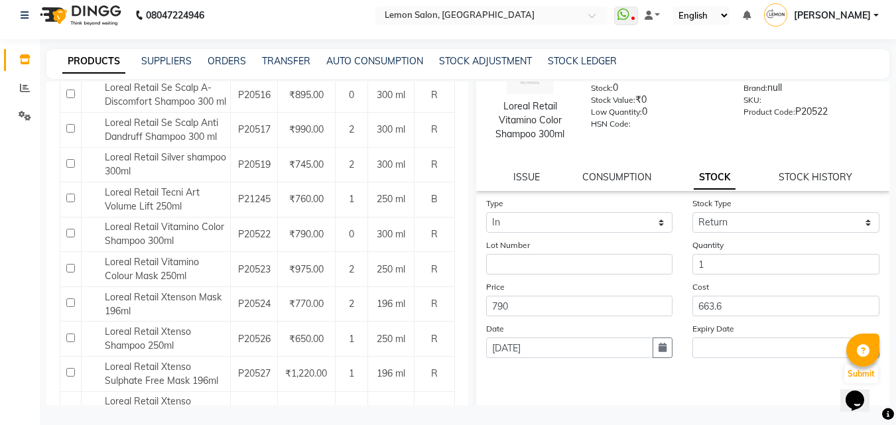
scroll to position [110, 0]
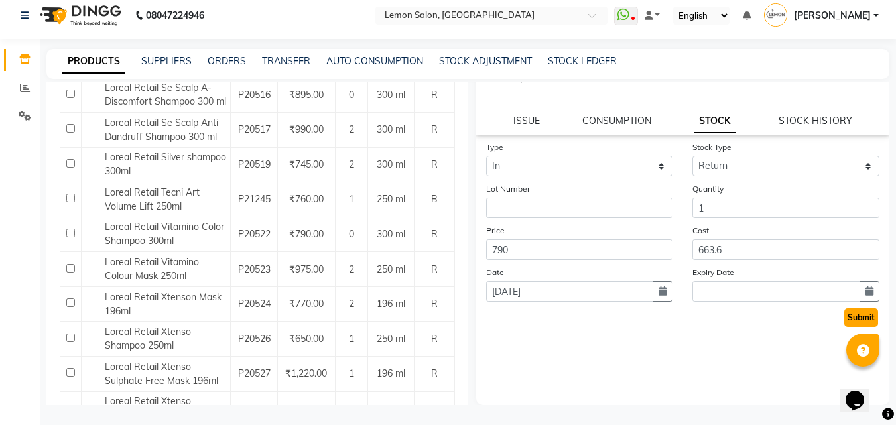
click at [854, 318] on button "Submit" at bounding box center [861, 317] width 34 height 19
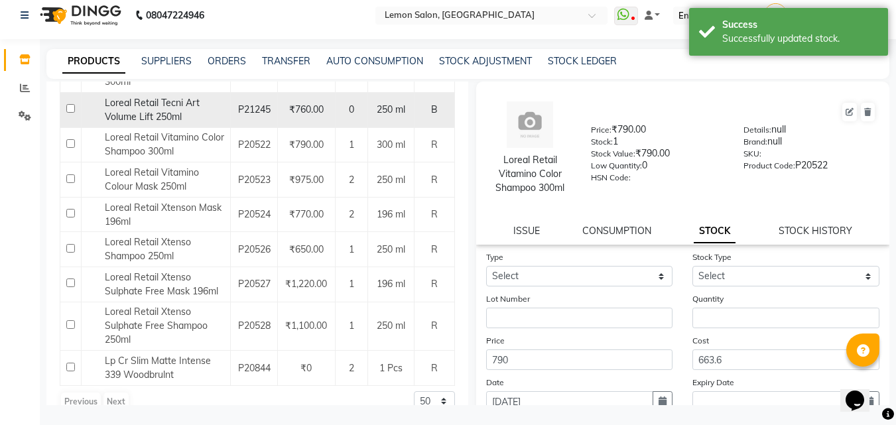
scroll to position [1106, 0]
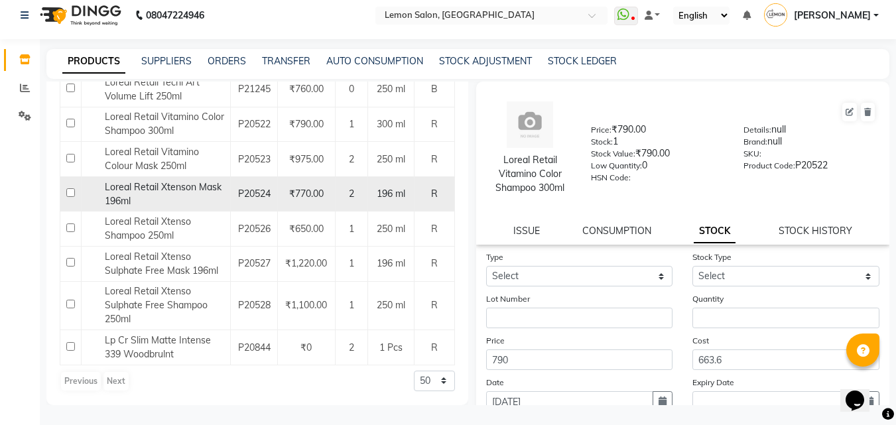
click at [173, 195] on div "Loreal Retail Xtenson Mask 196ml" at bounding box center [156, 194] width 142 height 28
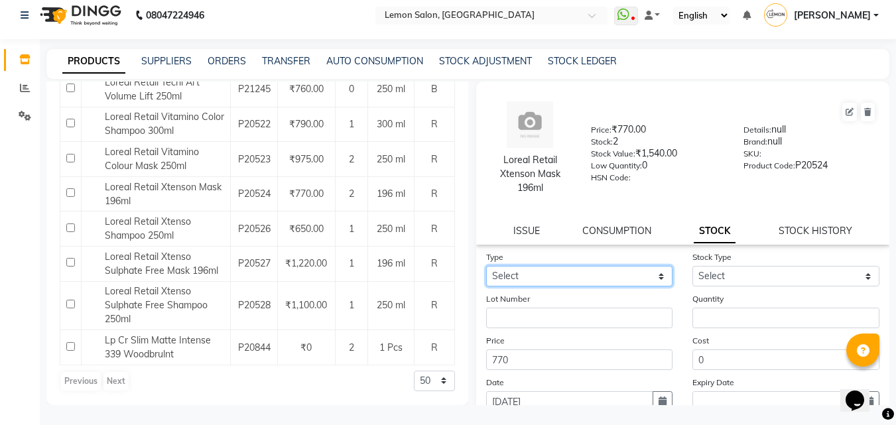
click at [578, 280] on select "Select In Out" at bounding box center [579, 276] width 187 height 21
select select "out"
click at [486, 266] on select "Select In Out" at bounding box center [579, 276] width 187 height 21
select select
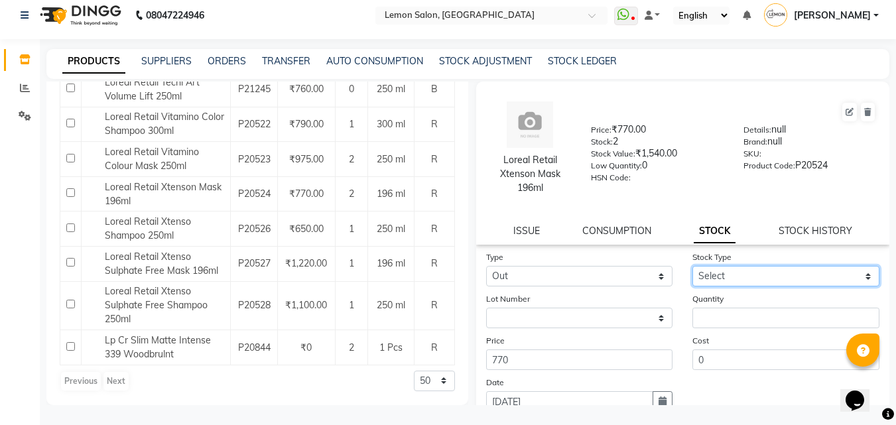
drag, startPoint x: 740, startPoint y: 276, endPoint x: 744, endPoint y: 286, distance: 9.9
click at [740, 278] on select "Select Internal Use Damaged Expired Adjustment Return Other" at bounding box center [785, 276] width 187 height 21
select select "return"
click at [692, 266] on select "Select Internal Use Damaged Expired Adjustment Return Other" at bounding box center [785, 276] width 187 height 21
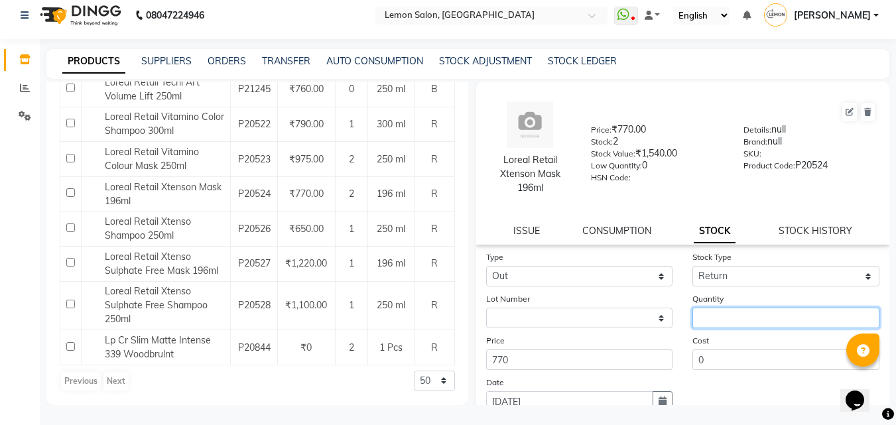
click at [724, 323] on input "number" at bounding box center [785, 318] width 187 height 21
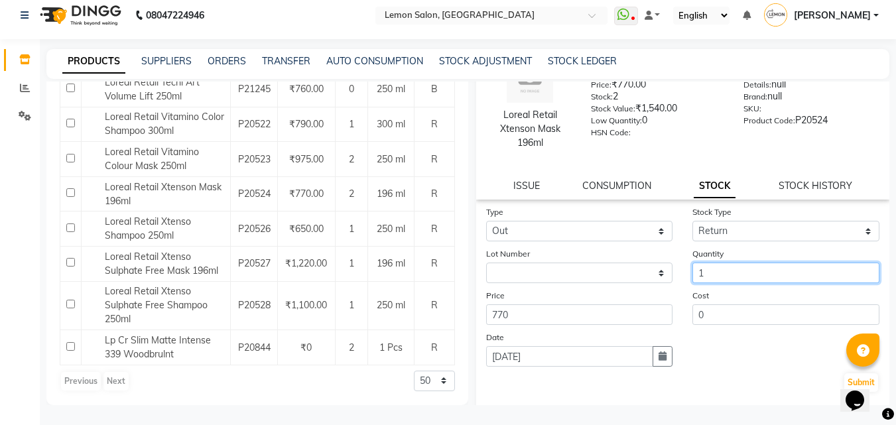
scroll to position [110, 0]
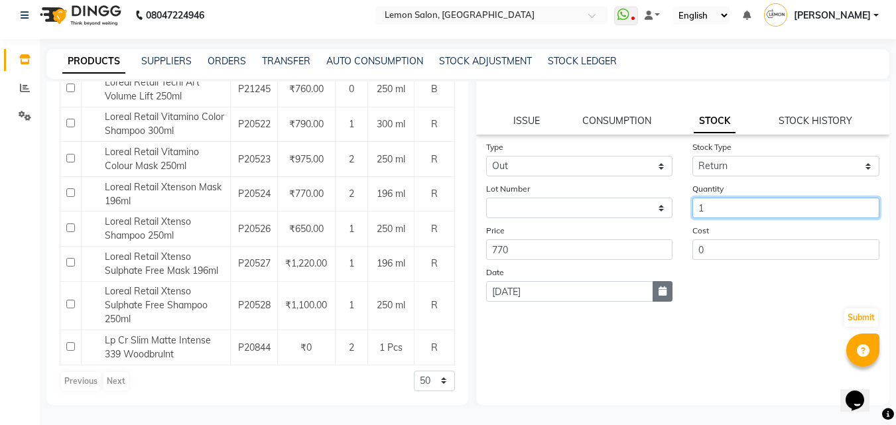
type input "1"
click at [658, 293] on icon "button" at bounding box center [662, 290] width 8 height 9
select select "9"
select select "2025"
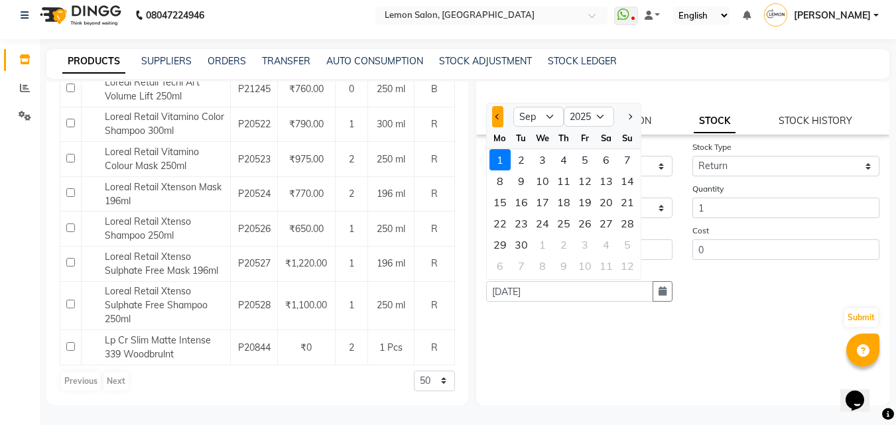
click at [499, 117] on span "Previous month" at bounding box center [497, 116] width 5 height 5
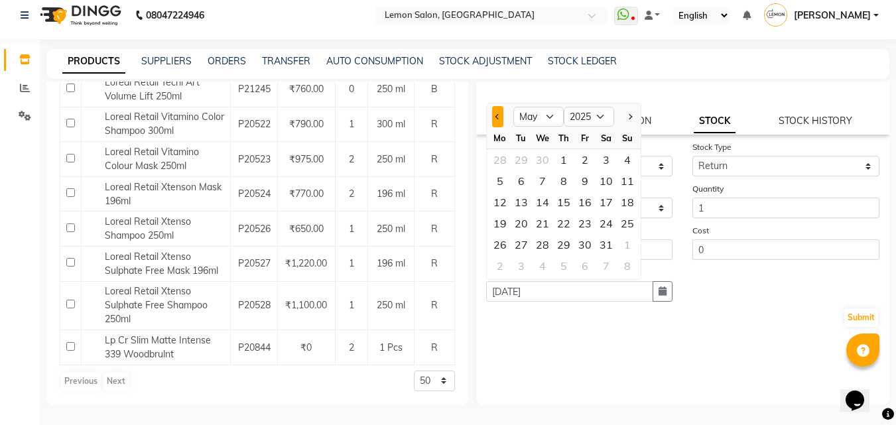
select select "4"
click at [523, 163] on div "1" at bounding box center [520, 159] width 21 height 21
type input "01-04-2025"
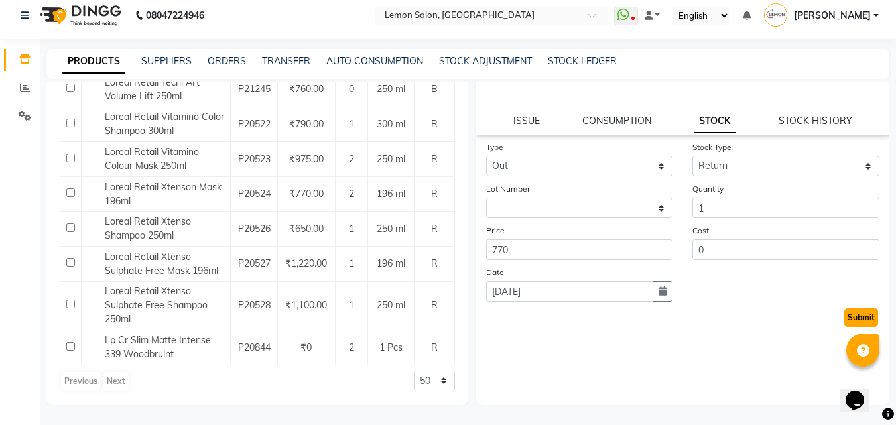
click at [848, 316] on button "Submit" at bounding box center [861, 317] width 34 height 19
select select
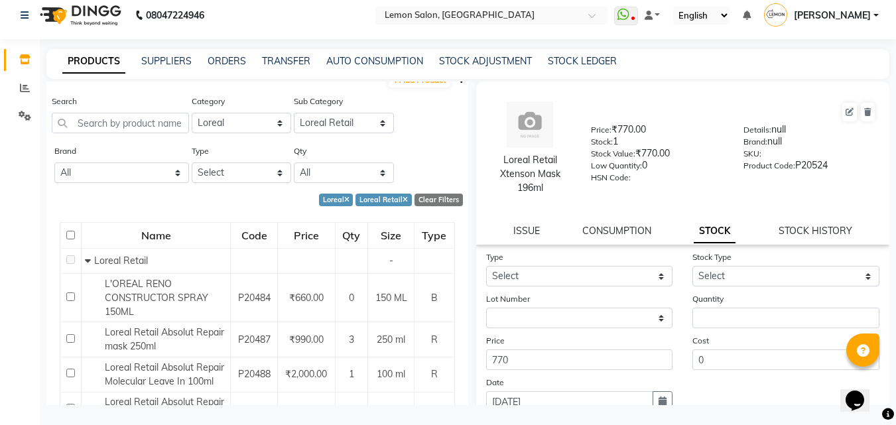
scroll to position [0, 0]
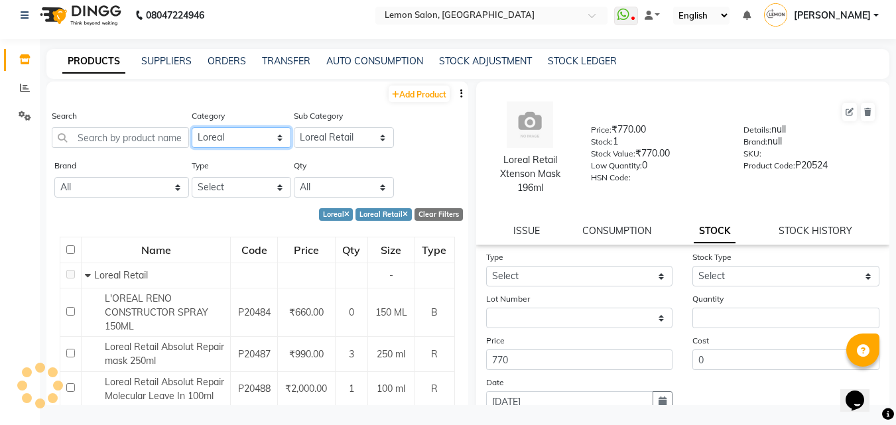
click at [241, 141] on select "Select Hair Skin Makeup Personal Care Appliances Beard Waxing Disposable Thread…" at bounding box center [242, 137] width 100 height 21
drag, startPoint x: 418, startPoint y: 213, endPoint x: 406, endPoint y: 209, distance: 12.4
click at [418, 213] on div "Clear Filters" at bounding box center [438, 214] width 48 height 13
select select
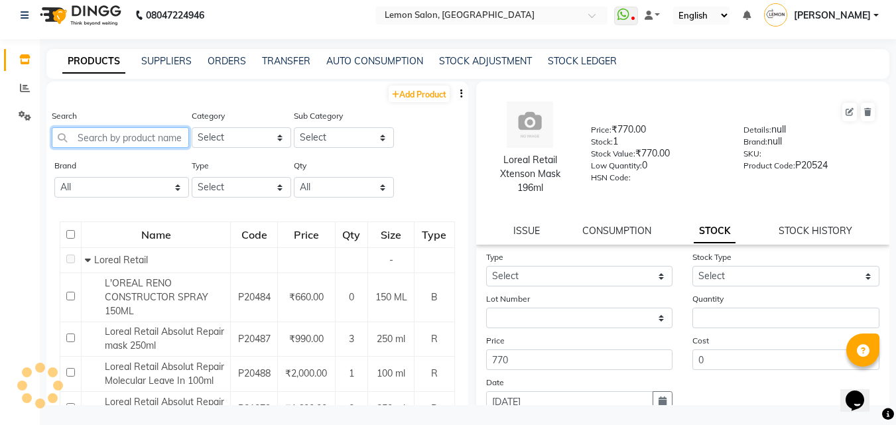
click at [148, 133] on input "text" at bounding box center [120, 137] width 137 height 21
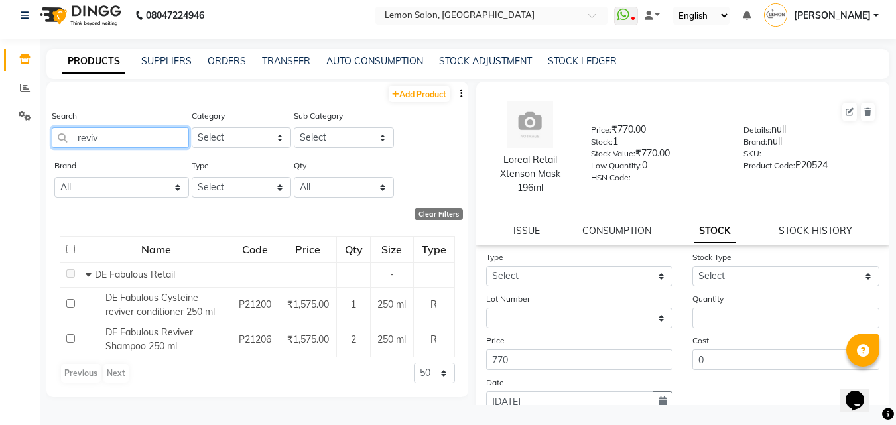
drag, startPoint x: 121, startPoint y: 134, endPoint x: 56, endPoint y: 152, distance: 67.4
click at [58, 149] on div "Search reviv" at bounding box center [120, 134] width 137 height 50
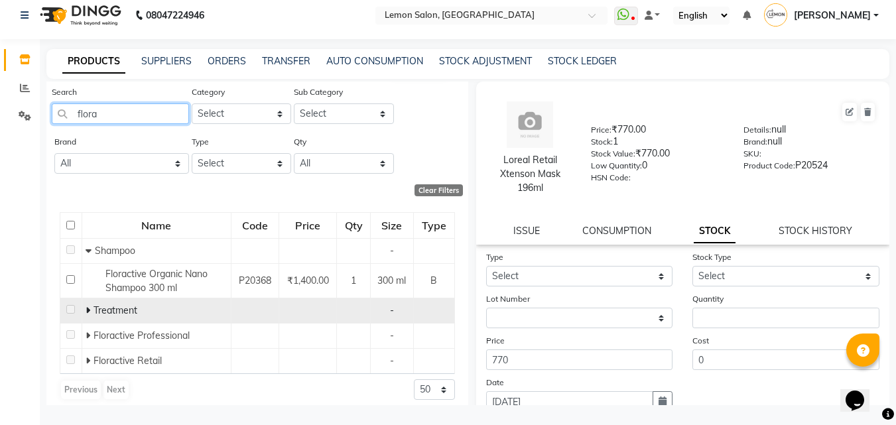
scroll to position [32, 0]
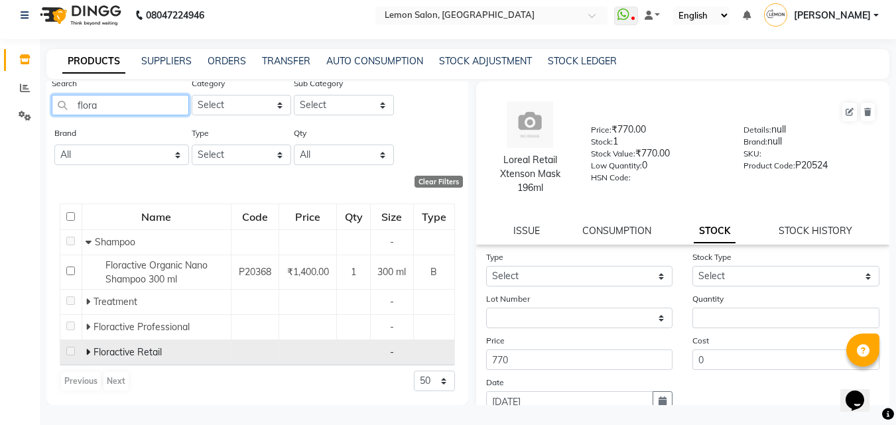
type input "flora"
click at [87, 351] on icon at bounding box center [88, 351] width 5 height 9
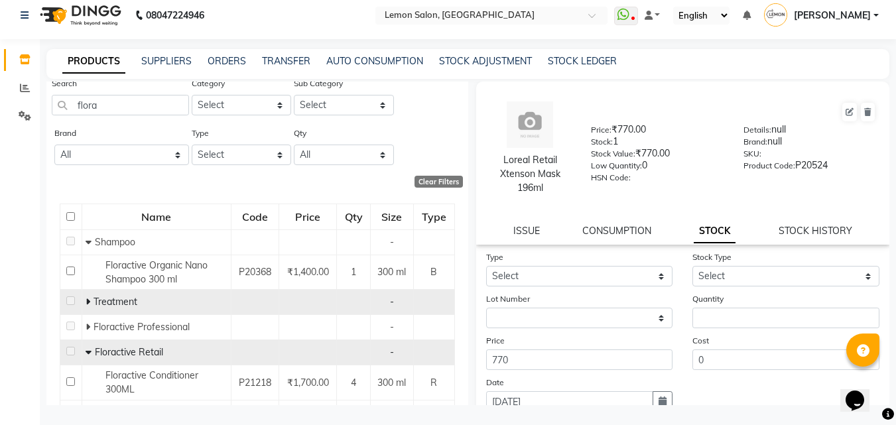
scroll to position [93, 0]
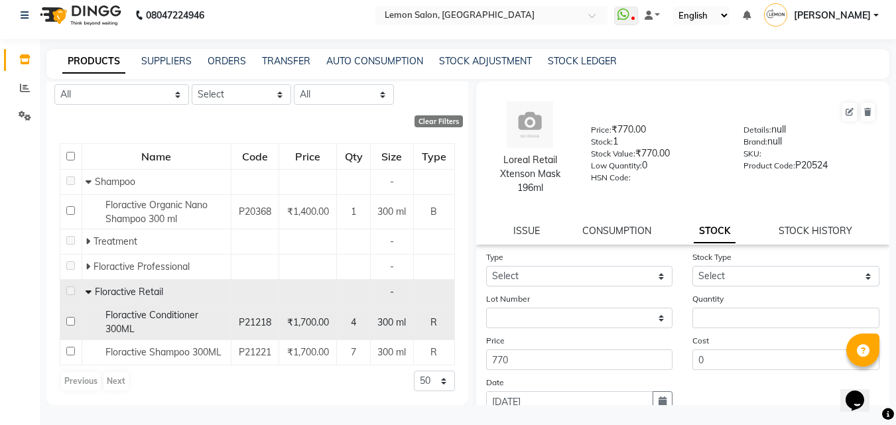
click at [164, 324] on div "Floractive Conditioner 300ML" at bounding box center [157, 322] width 142 height 28
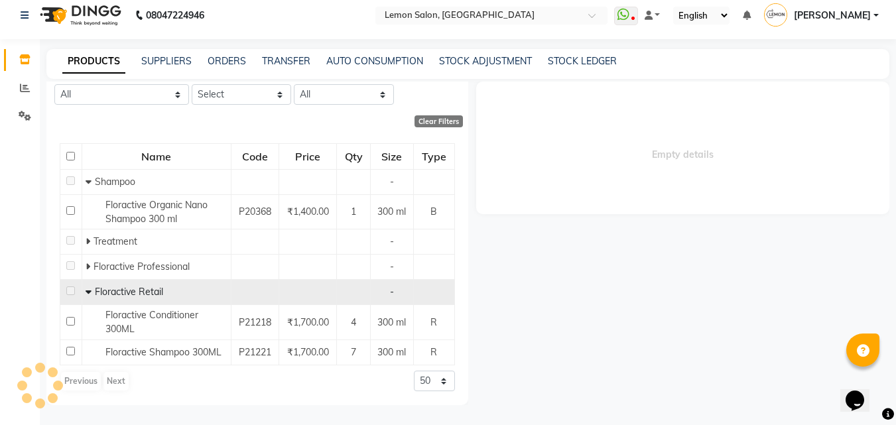
select select
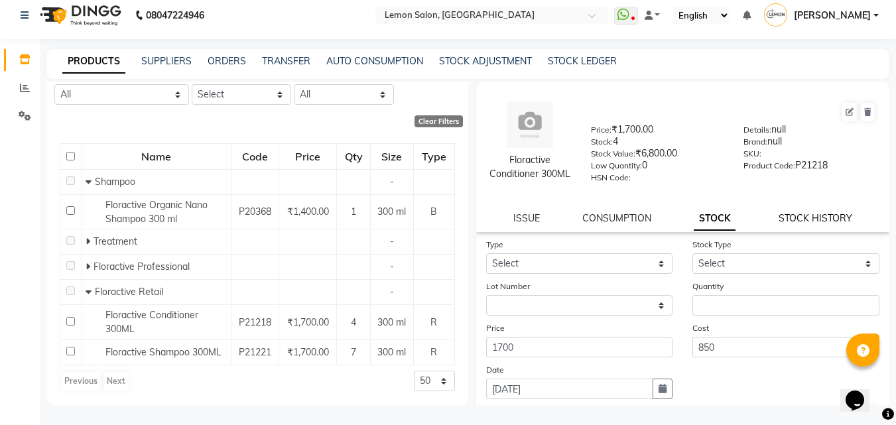
click at [823, 224] on link "STOCK HISTORY" at bounding box center [815, 218] width 74 height 12
select select "all"
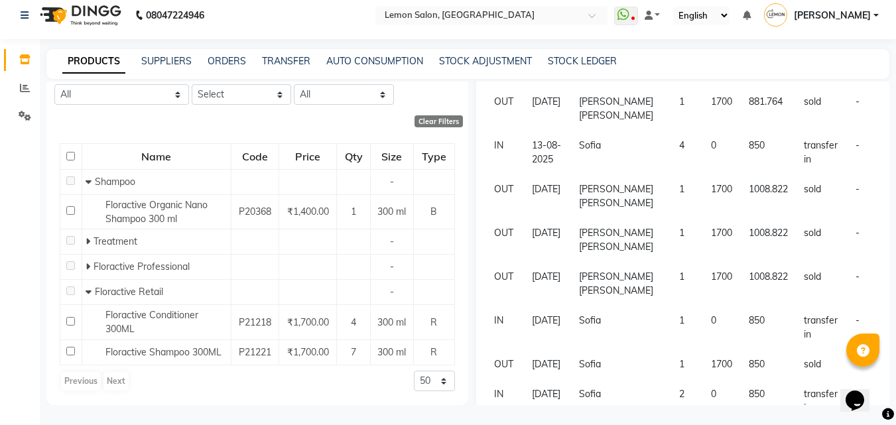
scroll to position [259, 0]
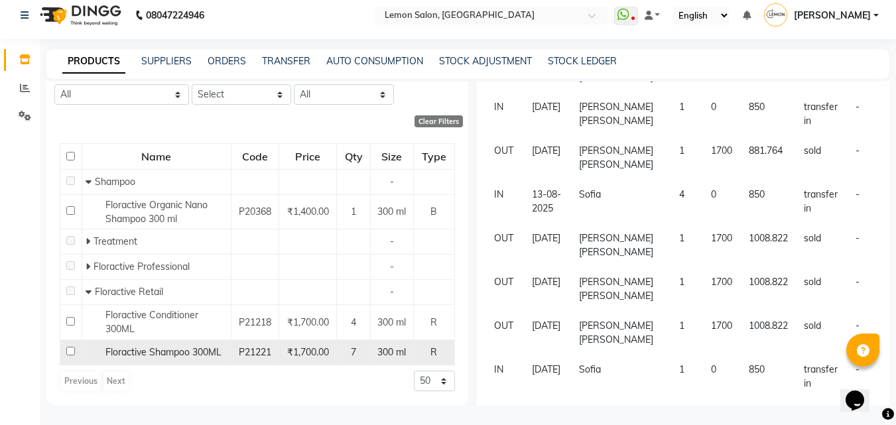
click at [187, 348] on span "Floractive Shampoo 300ML" at bounding box center [163, 352] width 116 height 12
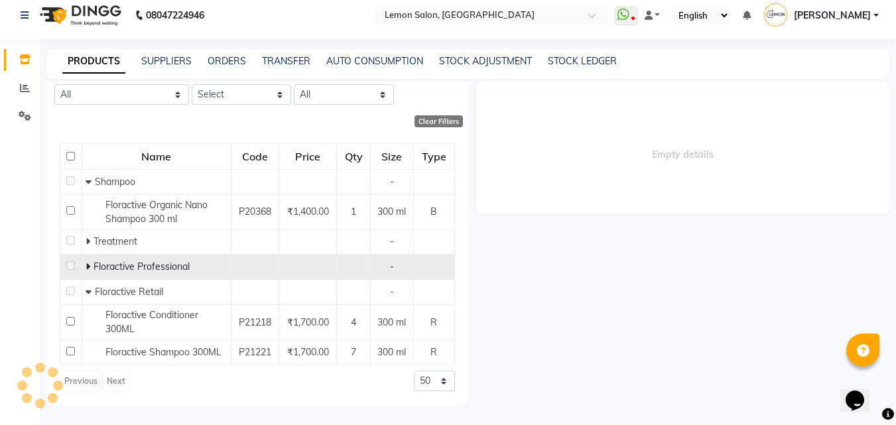
scroll to position [0, 0]
select select "all"
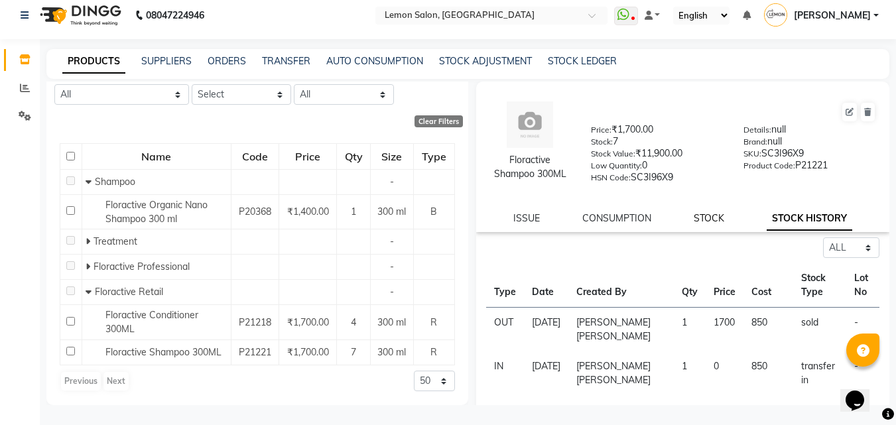
click at [714, 213] on link "STOCK" at bounding box center [708, 218] width 30 height 12
select select
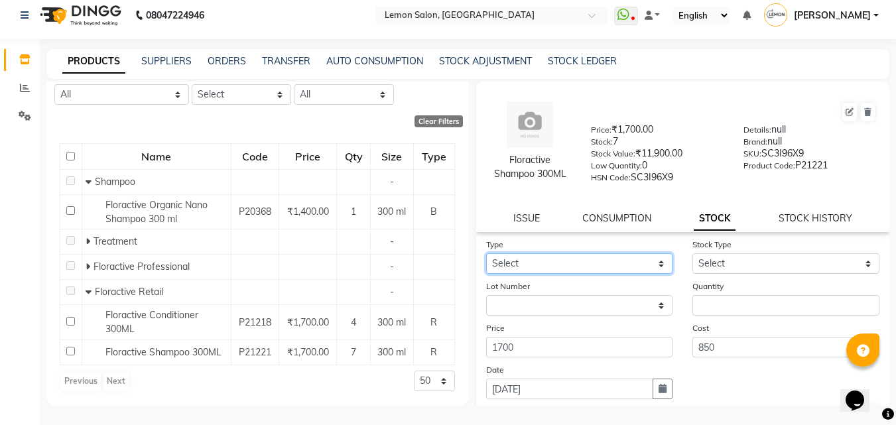
click at [630, 261] on select "Select In Out" at bounding box center [579, 263] width 187 height 21
select select "out"
click at [486, 253] on select "Select In Out" at bounding box center [579, 263] width 187 height 21
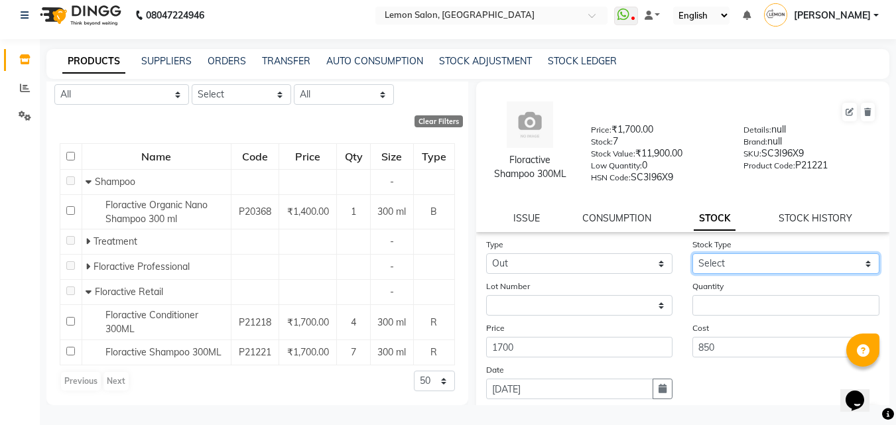
click at [777, 266] on select "Select Internal Use Damaged Expired Adjustment Return Other" at bounding box center [785, 263] width 187 height 21
select select "return"
click at [692, 253] on select "Select Internal Use Damaged Expired Adjustment Return Other" at bounding box center [785, 263] width 187 height 21
click at [731, 316] on form "Type Select In Out Stock Type Select Internal Use Damaged Expired Adjustment Re…" at bounding box center [683, 331] width 394 height 188
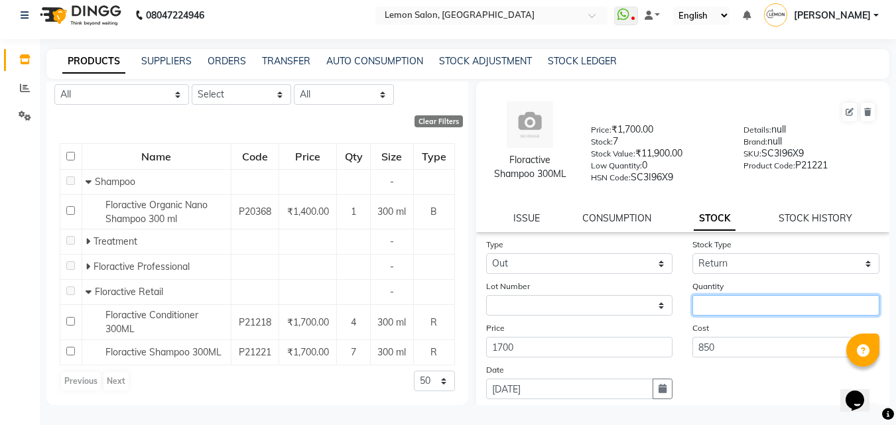
click at [731, 314] on input "number" at bounding box center [785, 305] width 187 height 21
type input "4"
type input "3"
click at [806, 217] on link "STOCK HISTORY" at bounding box center [815, 218] width 74 height 12
select select "all"
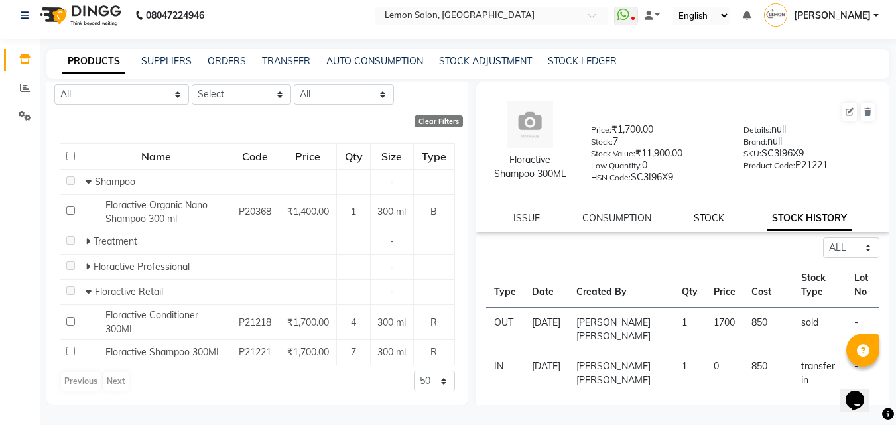
click at [700, 217] on link "STOCK" at bounding box center [708, 218] width 30 height 12
select select "in"
select select "return"
select select
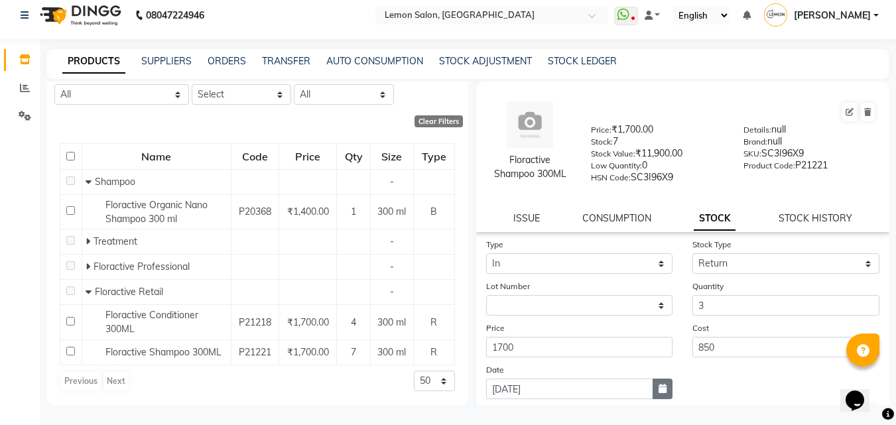
click at [660, 393] on button "button" at bounding box center [662, 389] width 20 height 21
select select "9"
select select "2025"
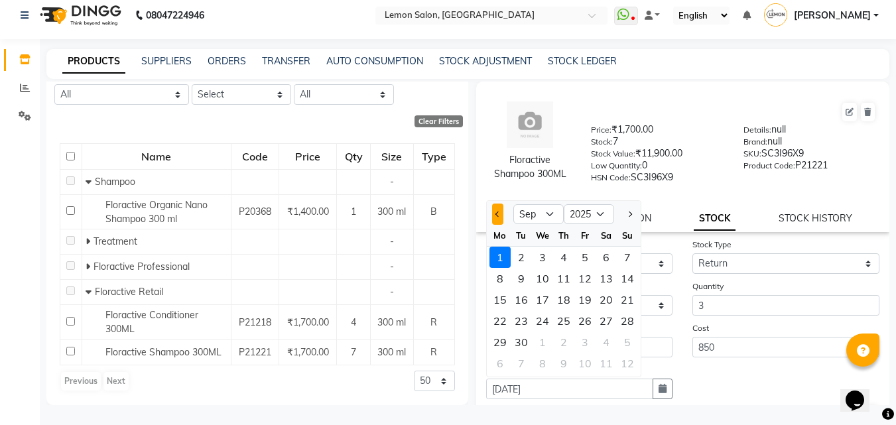
click at [499, 213] on span "Previous month" at bounding box center [497, 213] width 5 height 5
select select "8"
click at [586, 263] on div "1" at bounding box center [584, 257] width 21 height 21
type input "01-08-2025"
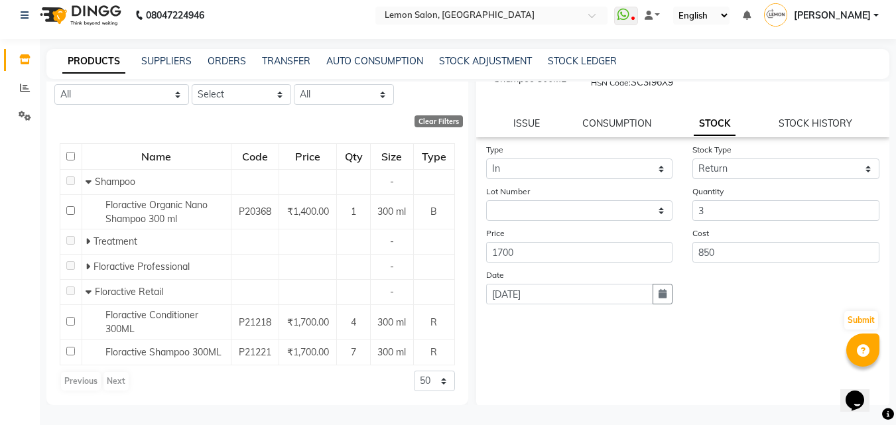
scroll to position [97, 0]
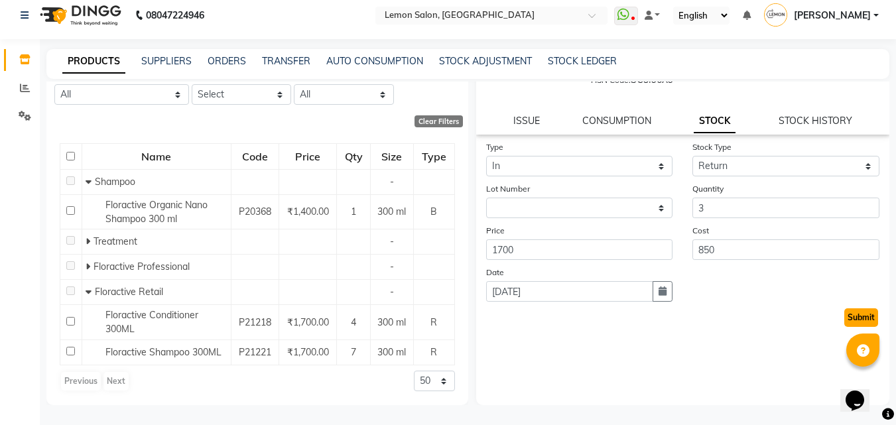
click at [854, 318] on button "Submit" at bounding box center [861, 317] width 34 height 19
select select
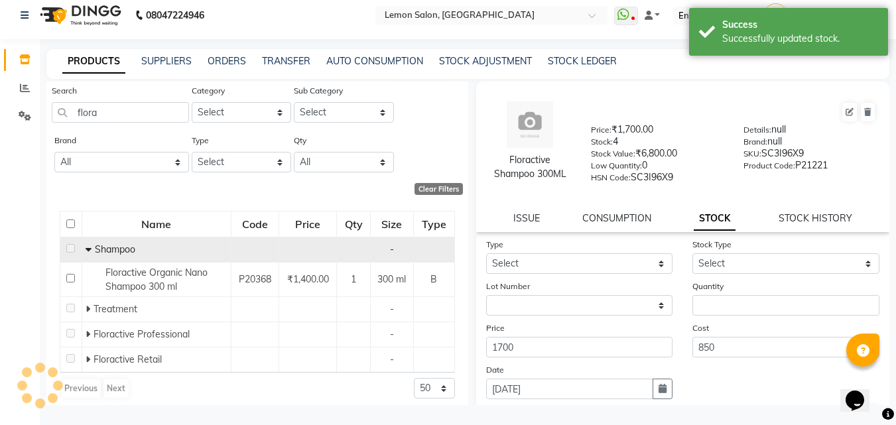
scroll to position [32, 0]
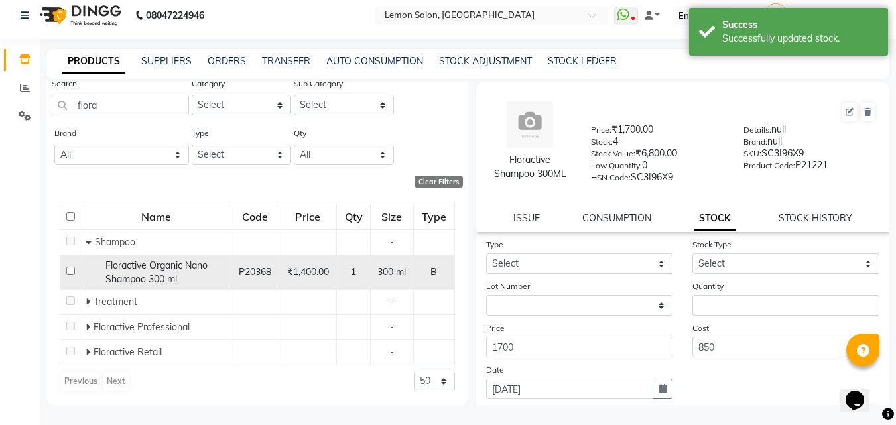
click at [134, 273] on span "Floractive Organic Nano Shampoo 300 ml" at bounding box center [156, 272] width 102 height 26
select select
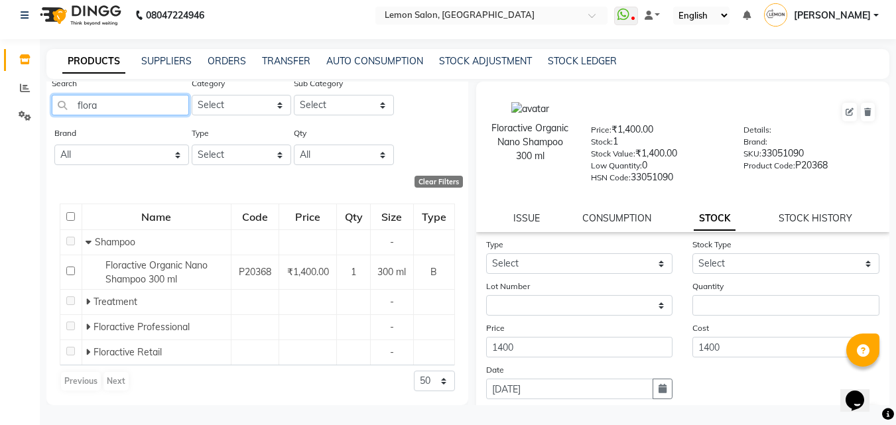
drag, startPoint x: 95, startPoint y: 103, endPoint x: 55, endPoint y: 104, distance: 39.8
click at [55, 104] on input "flora" at bounding box center [120, 105] width 137 height 21
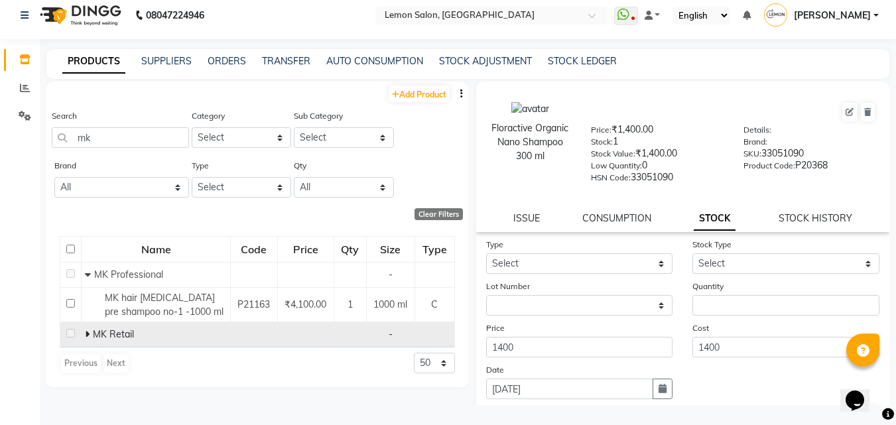
click at [88, 331] on icon at bounding box center [87, 333] width 5 height 9
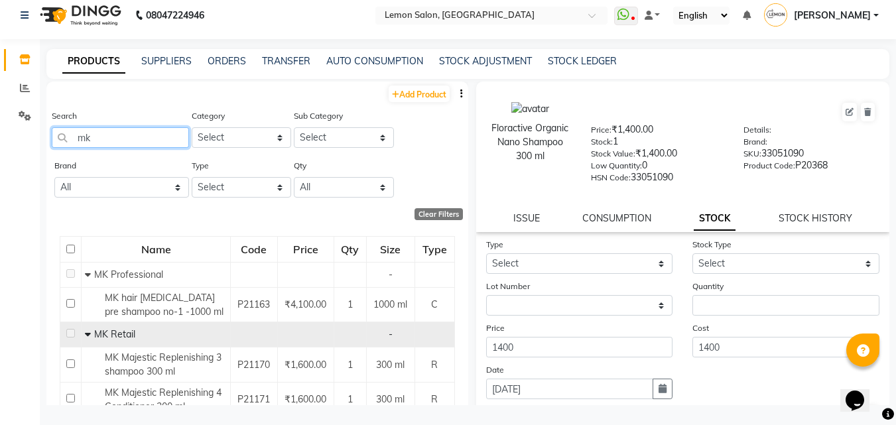
click at [62, 131] on input "mk" at bounding box center [120, 137] width 137 height 21
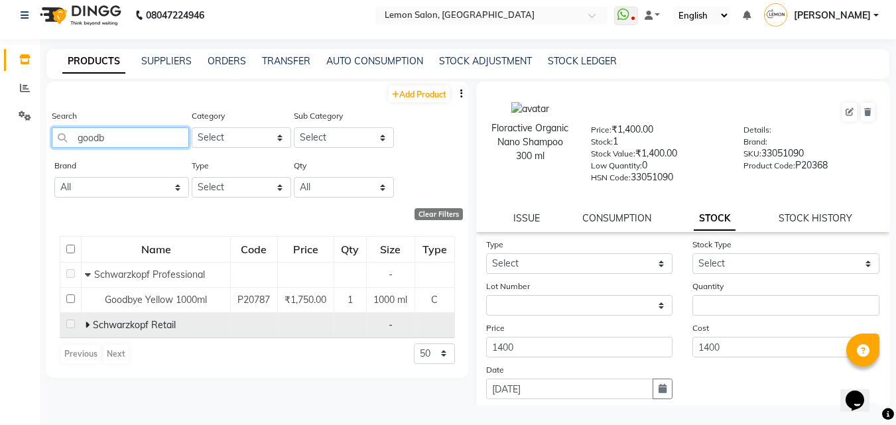
type input "goodb"
click at [86, 322] on icon at bounding box center [87, 324] width 5 height 9
drag, startPoint x: 116, startPoint y: 140, endPoint x: 17, endPoint y: 148, distance: 99.1
click at [17, 148] on app-home "08047224946 Select Location × Lemon Salon, Lokhandwala WhatsApp Status ✕ Status…" at bounding box center [448, 208] width 896 height 434
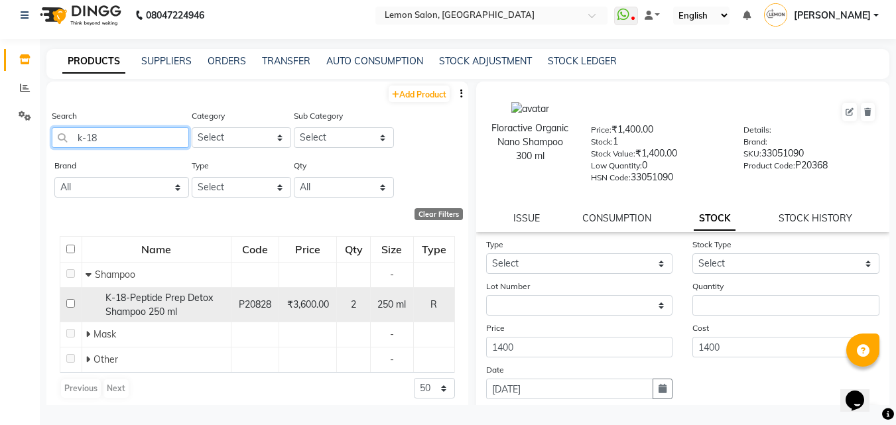
scroll to position [7, 0]
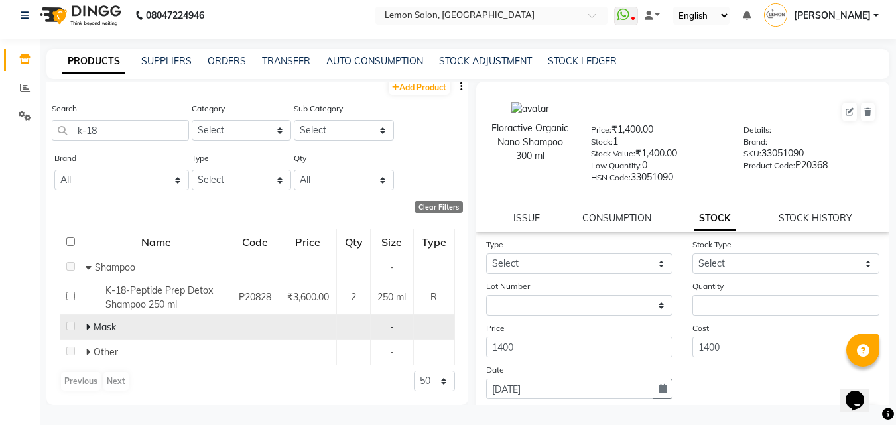
click at [88, 322] on icon at bounding box center [88, 326] width 5 height 9
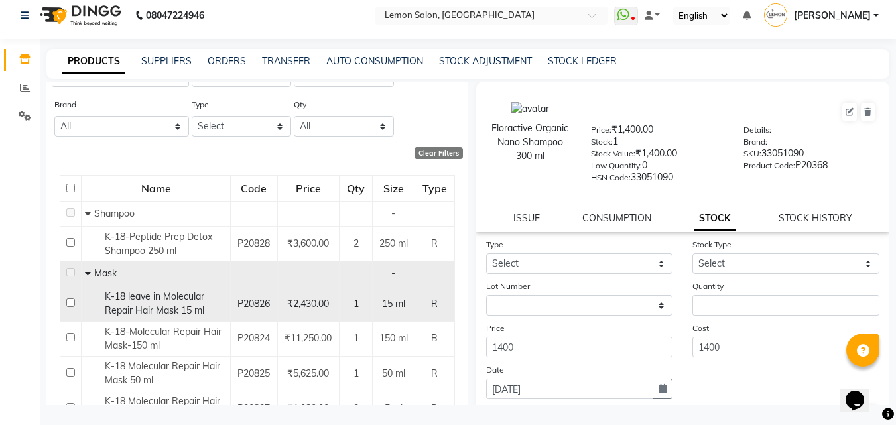
scroll to position [0, 0]
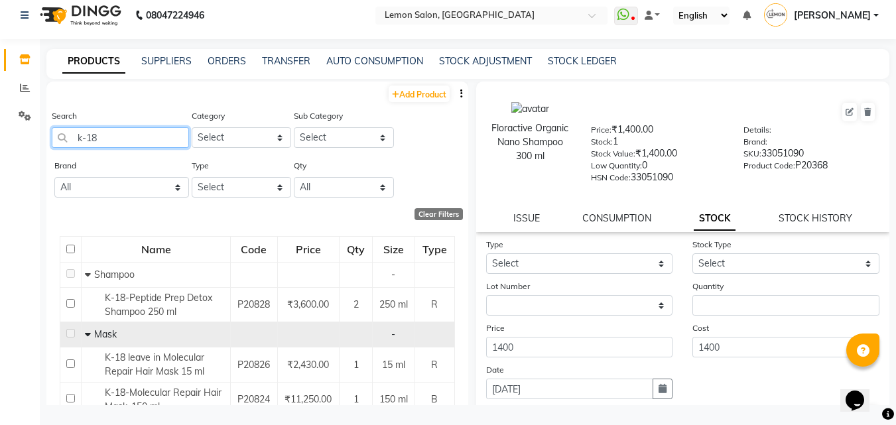
drag, startPoint x: 103, startPoint y: 138, endPoint x: 54, endPoint y: 143, distance: 49.3
click at [56, 143] on input "k-18" at bounding box center [120, 137] width 137 height 21
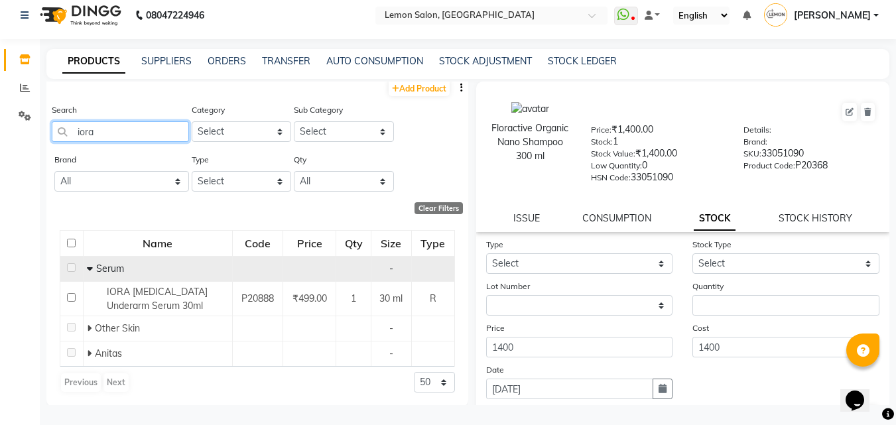
scroll to position [7, 0]
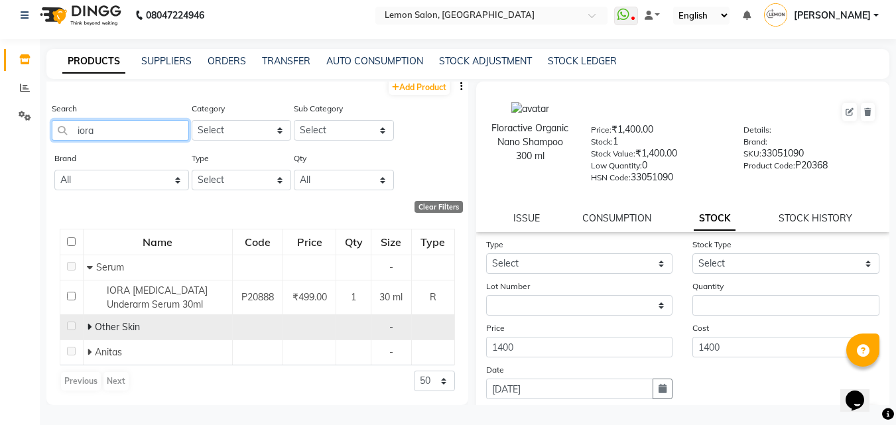
type input "iora"
click at [87, 325] on icon at bounding box center [89, 326] width 5 height 9
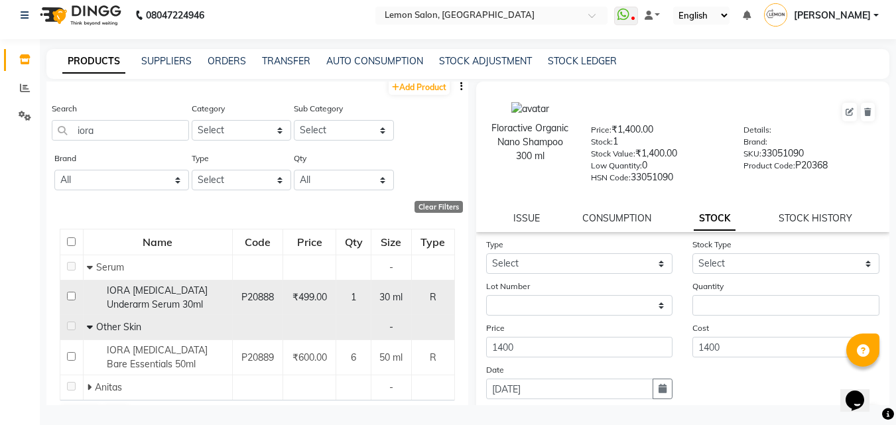
scroll to position [42, 0]
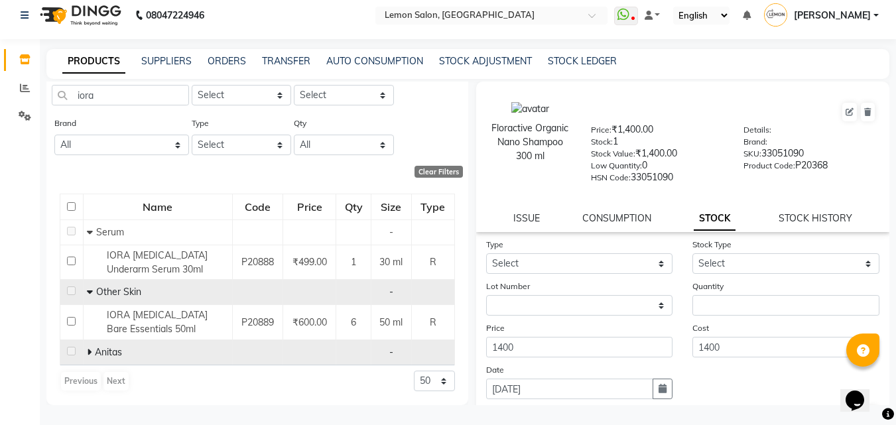
click at [91, 352] on span at bounding box center [91, 352] width 8 height 12
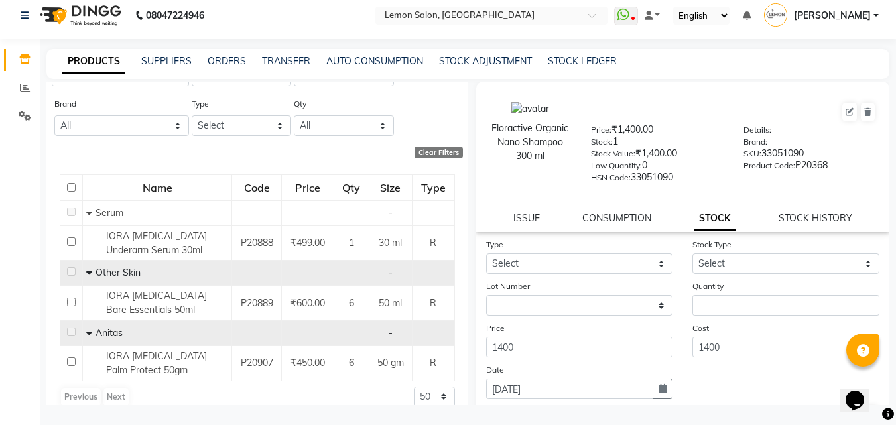
scroll to position [78, 0]
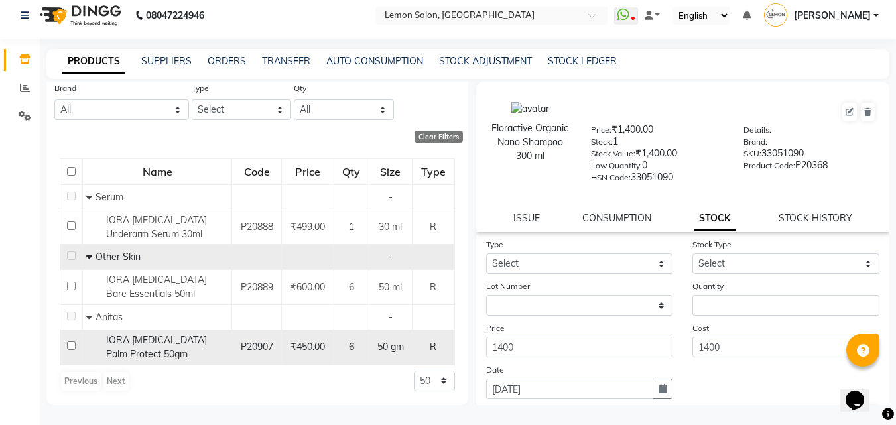
click at [160, 348] on div "IORA Prebiotic Palm Protect 50gm" at bounding box center [157, 347] width 142 height 28
select select
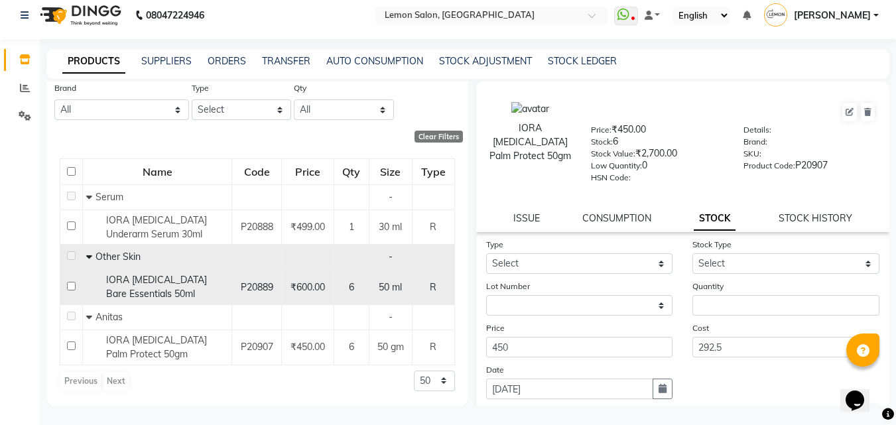
click at [162, 290] on span "IORA Prebiotic Bare Essentials 50ml" at bounding box center [156, 287] width 101 height 26
select select
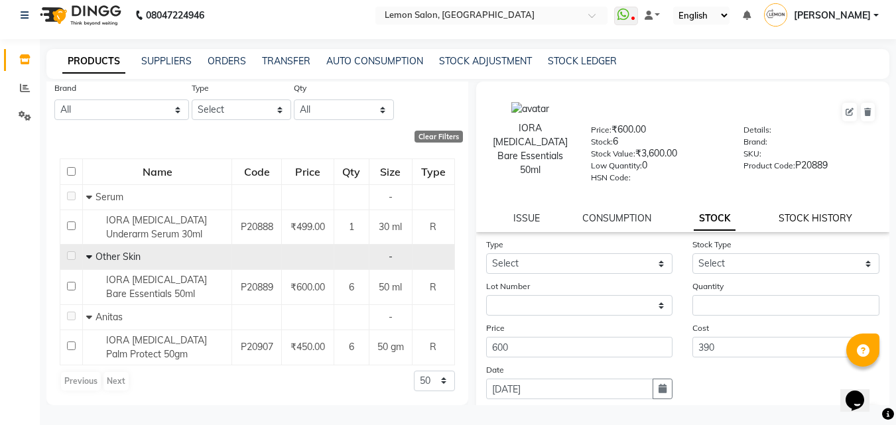
click at [807, 215] on link "STOCK HISTORY" at bounding box center [815, 218] width 74 height 12
select select "all"
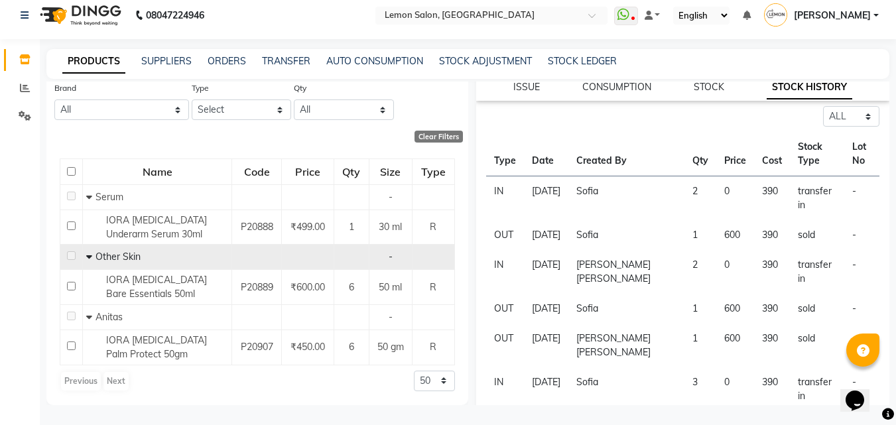
scroll to position [0, 0]
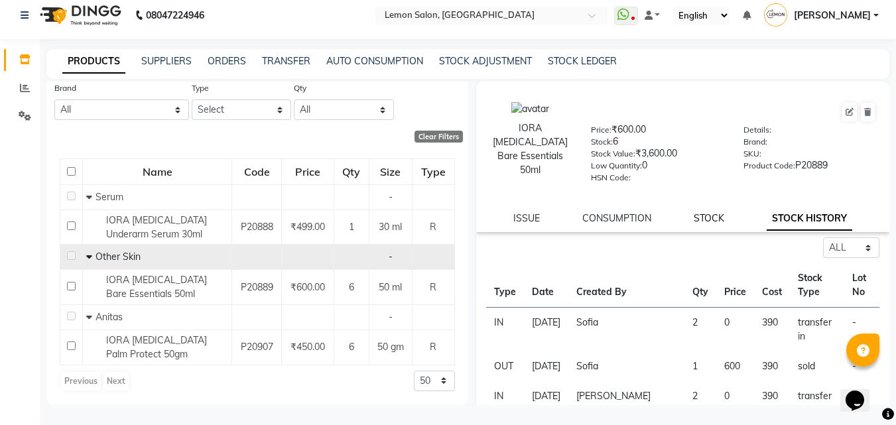
click at [693, 214] on link "STOCK" at bounding box center [708, 218] width 30 height 12
select select
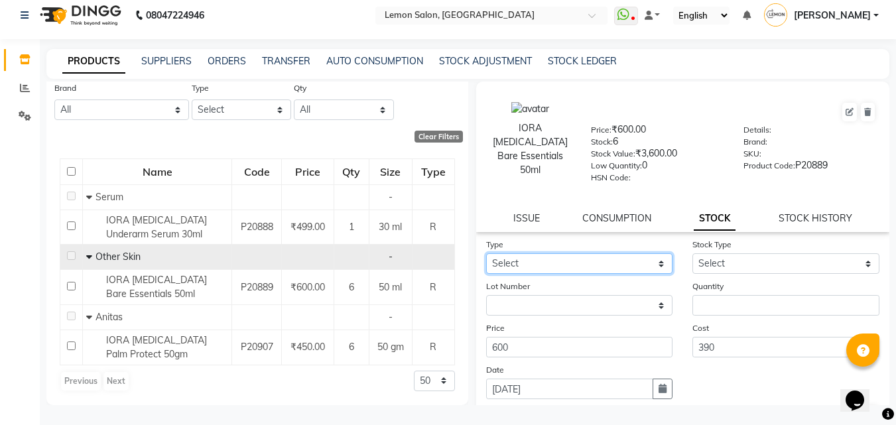
click at [585, 256] on select "Select In Out" at bounding box center [579, 263] width 187 height 21
select select "in"
click at [486, 253] on select "Select In Out" at bounding box center [579, 263] width 187 height 21
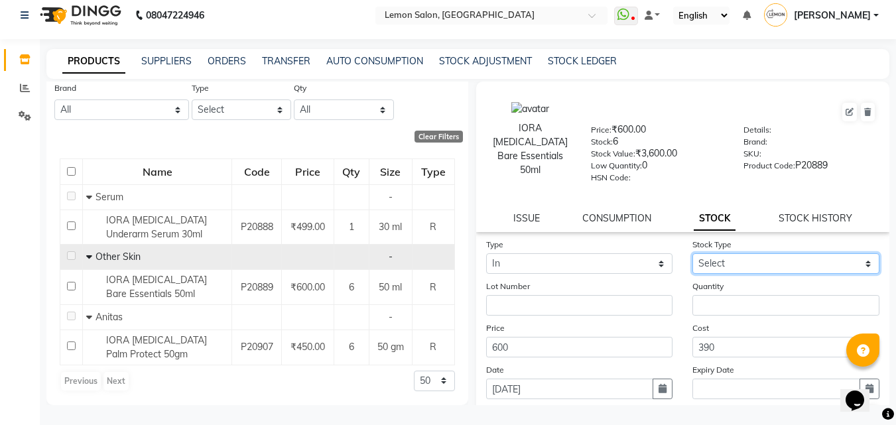
click at [737, 257] on select "Select New Stock Adjustment Return Other" at bounding box center [785, 263] width 187 height 21
select select "return"
click at [692, 253] on select "Select New Stock Adjustment Return Other" at bounding box center [785, 263] width 187 height 21
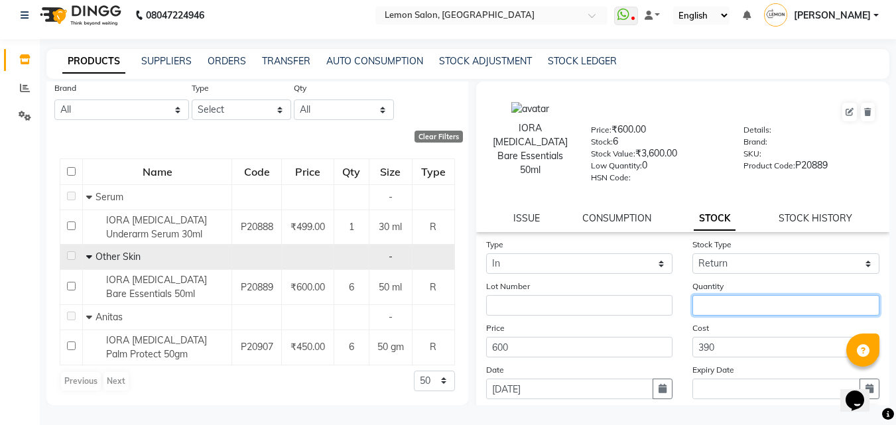
click at [738, 304] on input "number" at bounding box center [785, 305] width 187 height 21
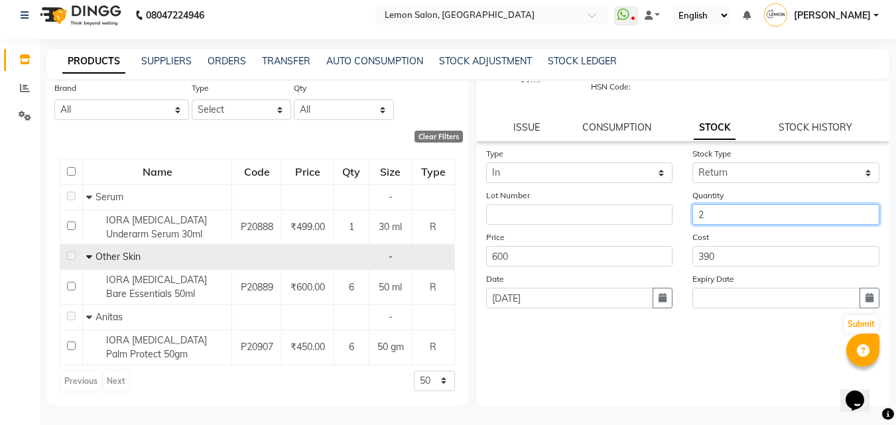
scroll to position [97, 0]
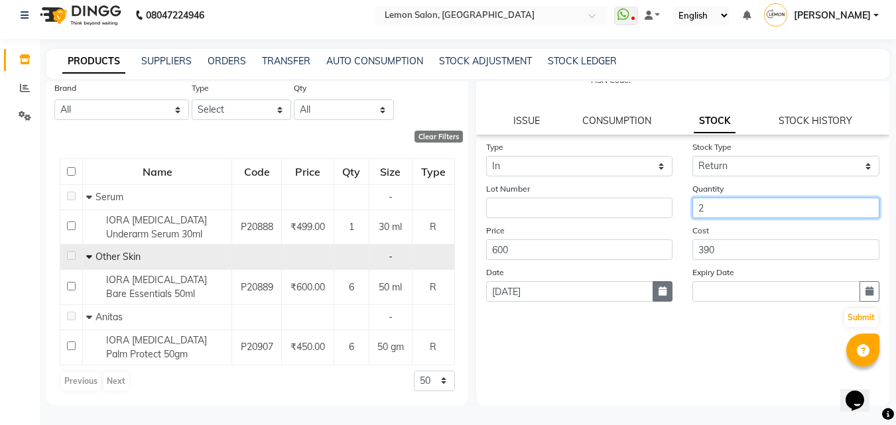
type input "2"
click at [661, 288] on icon "button" at bounding box center [662, 290] width 8 height 9
select select "9"
select select "2025"
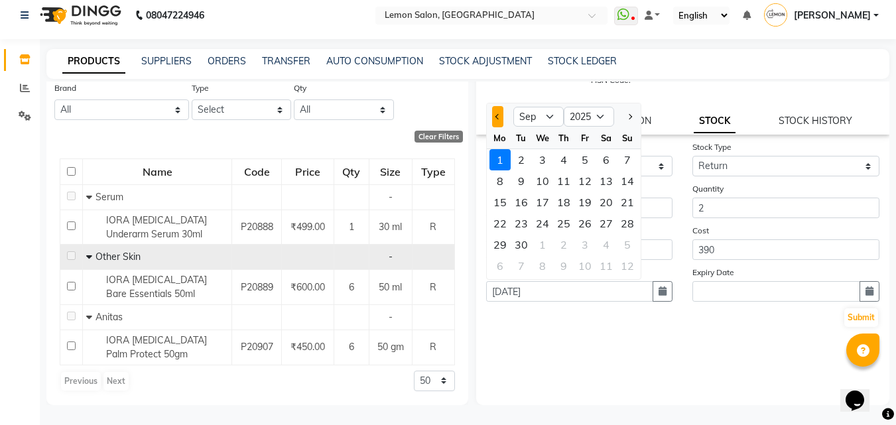
click at [498, 117] on span "Previous month" at bounding box center [497, 116] width 5 height 5
select select "8"
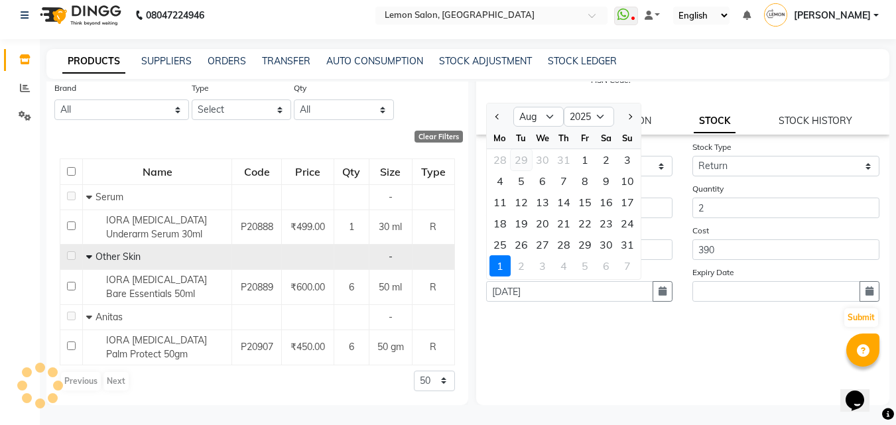
click at [521, 160] on div "29" at bounding box center [520, 159] width 21 height 21
type input "29-07-2025"
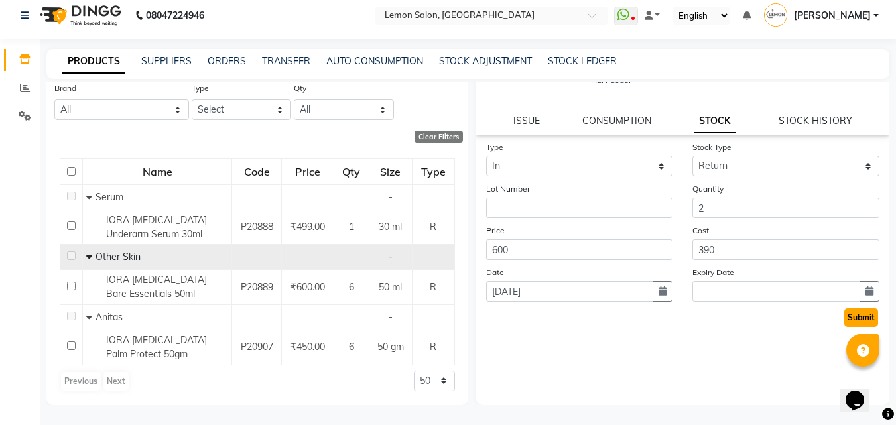
click at [844, 316] on button "Submit" at bounding box center [861, 317] width 34 height 19
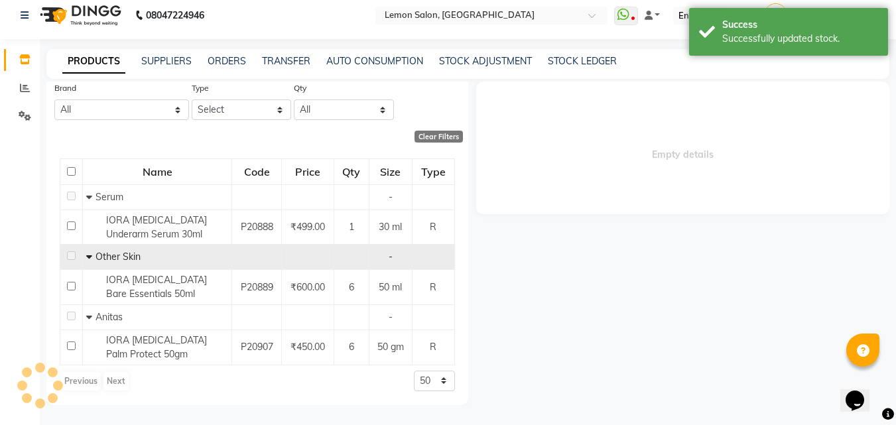
scroll to position [0, 0]
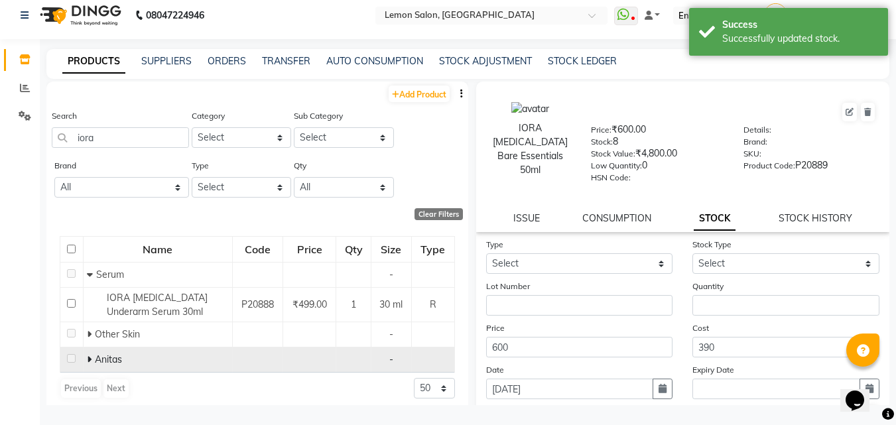
click at [80, 359] on td at bounding box center [71, 359] width 23 height 25
click at [87, 355] on icon at bounding box center [89, 359] width 5 height 9
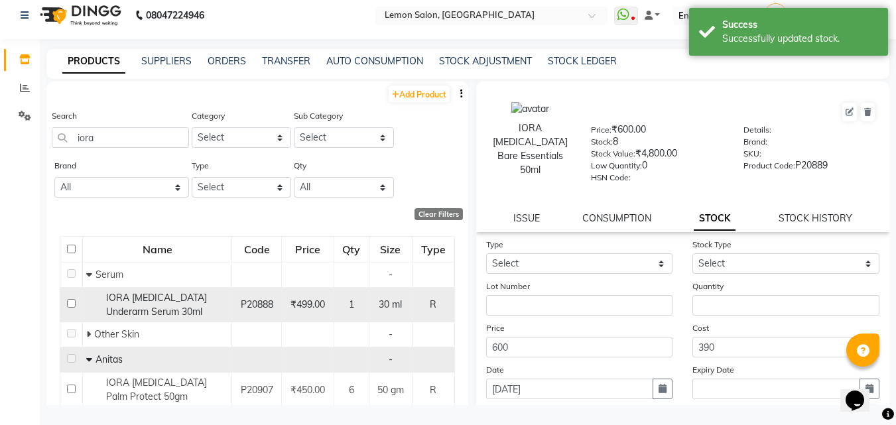
scroll to position [42, 0]
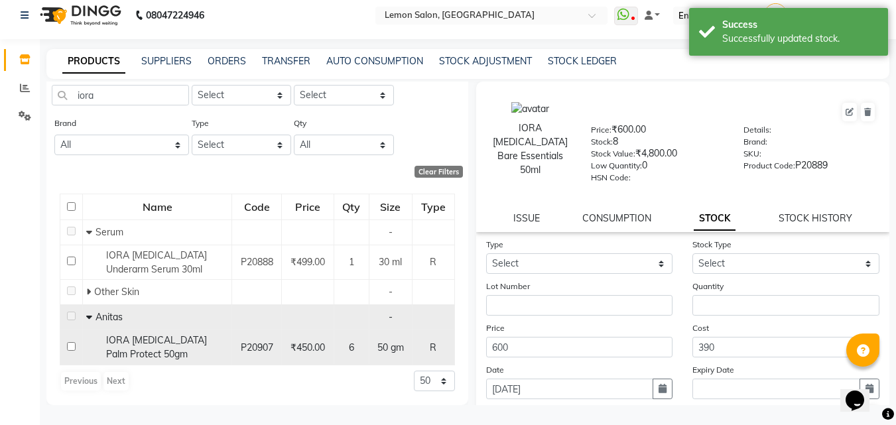
click at [132, 342] on span "IORA Prebiotic Palm Protect 50gm" at bounding box center [156, 347] width 101 height 26
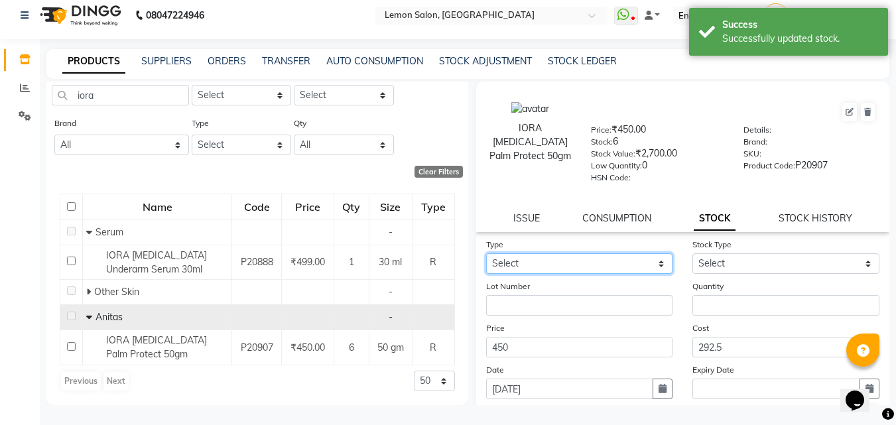
click at [553, 261] on select "Select In Out" at bounding box center [579, 263] width 187 height 21
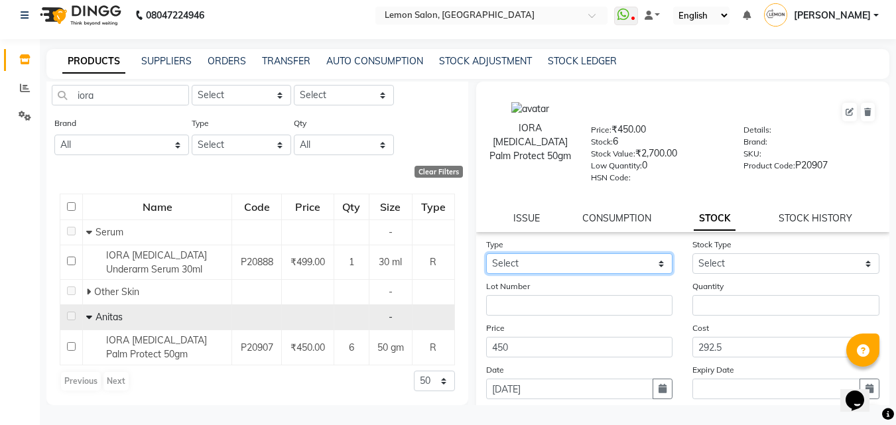
select select "out"
click at [486, 253] on select "Select In Out" at bounding box center [579, 263] width 187 height 21
select select
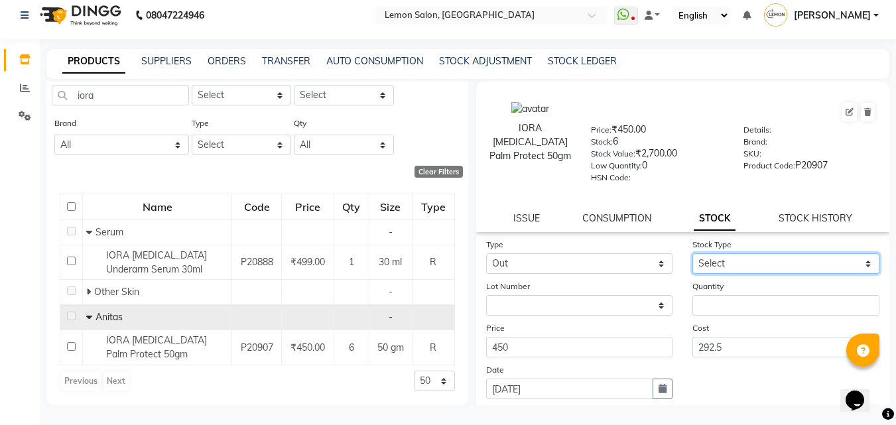
drag, startPoint x: 715, startPoint y: 265, endPoint x: 723, endPoint y: 272, distance: 11.7
click at [718, 269] on select "Select Internal Use Damaged Expired Adjustment Return Other" at bounding box center [785, 263] width 187 height 21
select select "return"
click at [692, 253] on select "Select Internal Use Damaged Expired Adjustment Return Other" at bounding box center [785, 263] width 187 height 21
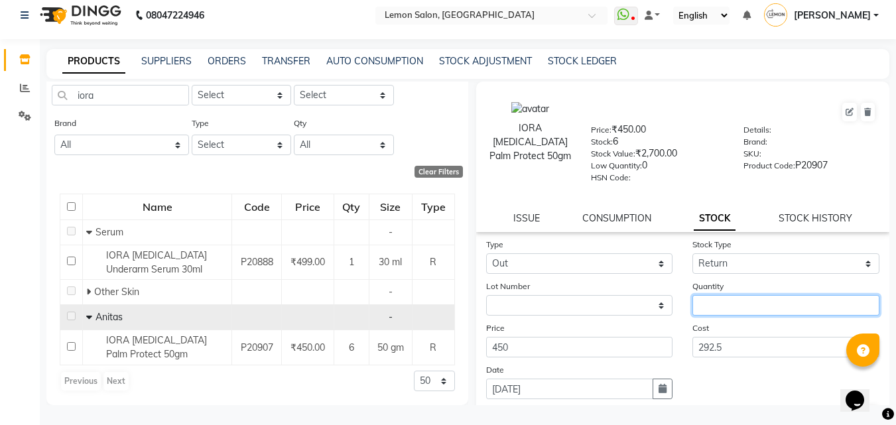
click at [708, 314] on input "number" at bounding box center [785, 305] width 187 height 21
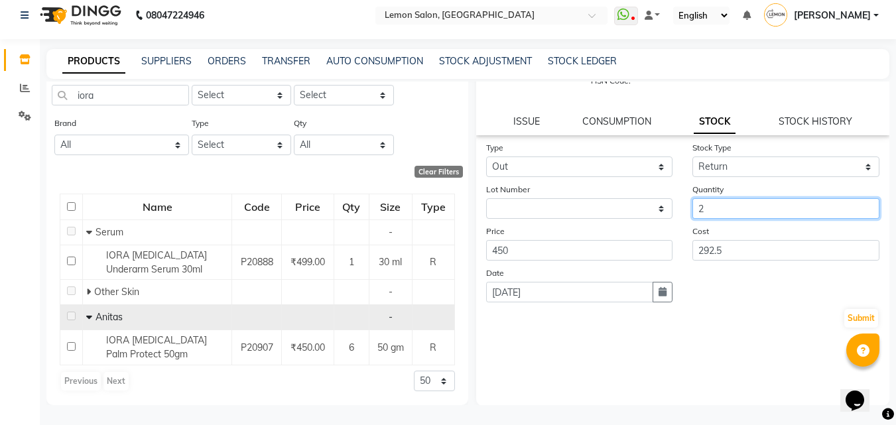
scroll to position [97, 0]
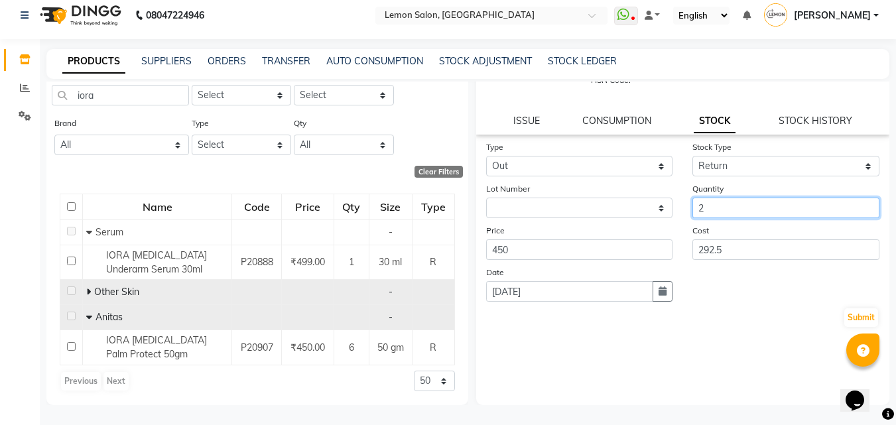
type input "2"
click at [86, 290] on icon at bounding box center [88, 291] width 5 height 9
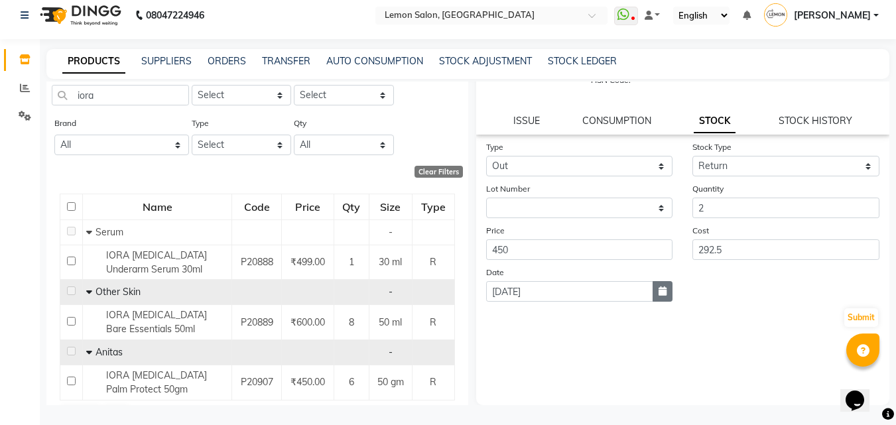
click at [658, 294] on icon "button" at bounding box center [662, 290] width 8 height 9
select select "9"
select select "2025"
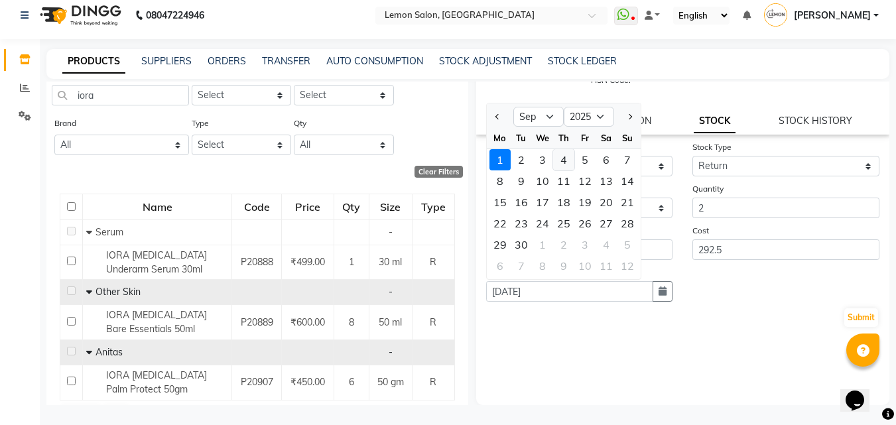
click at [560, 159] on div "4" at bounding box center [563, 159] width 21 height 21
type input "04-09-2025"
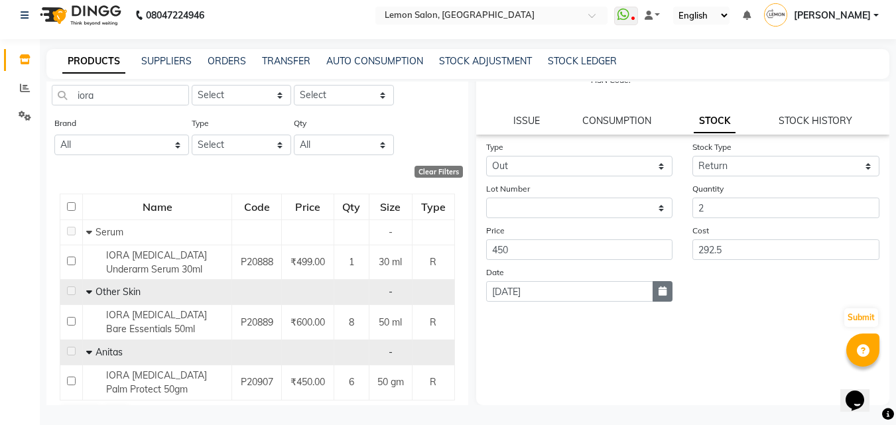
click at [667, 292] on button "button" at bounding box center [662, 291] width 20 height 21
select select "9"
select select "2025"
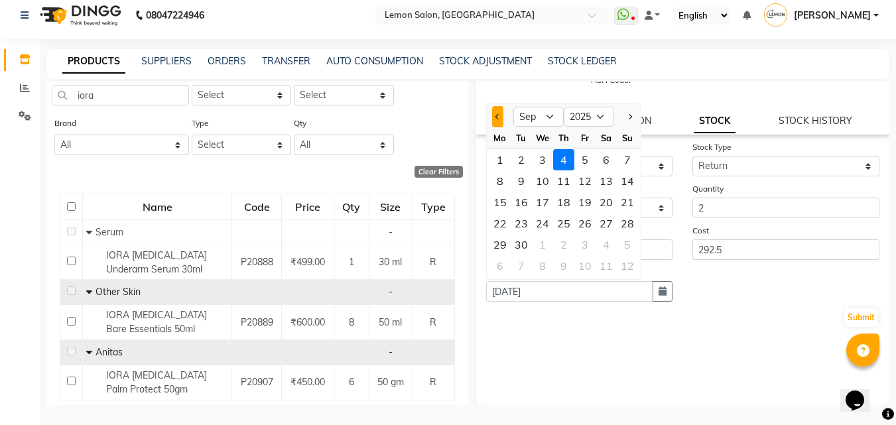
click at [500, 119] on button "Previous month" at bounding box center [497, 116] width 11 height 21
select select "8"
click at [516, 157] on div "29" at bounding box center [520, 159] width 21 height 21
type input "29-07-2025"
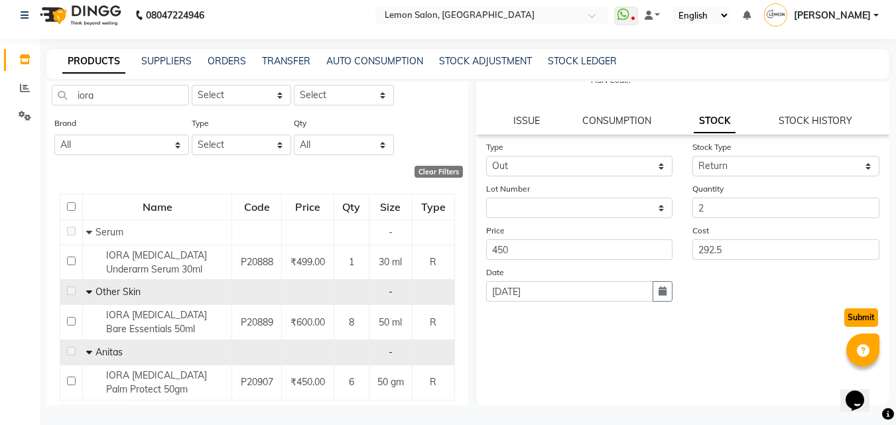
click at [847, 316] on button "Submit" at bounding box center [861, 317] width 34 height 19
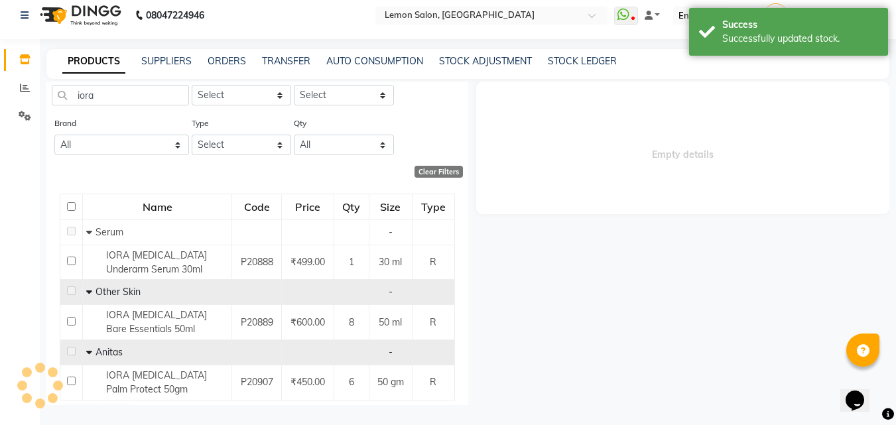
scroll to position [0, 0]
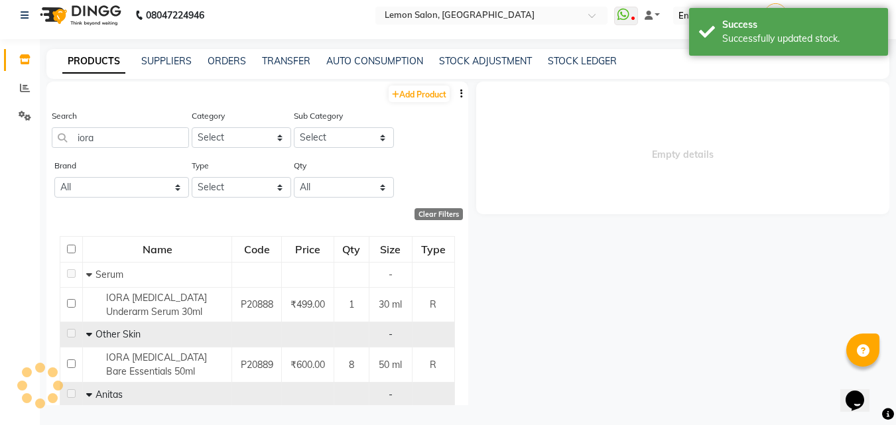
select select
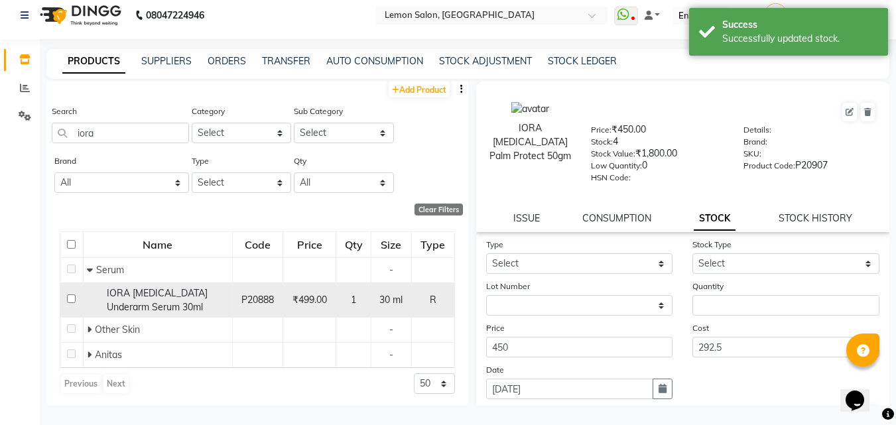
scroll to position [7, 0]
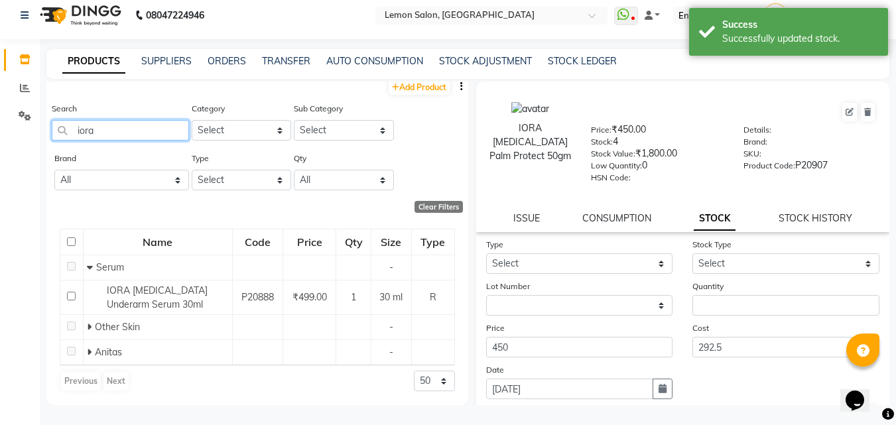
click at [127, 125] on input "iora" at bounding box center [120, 130] width 137 height 21
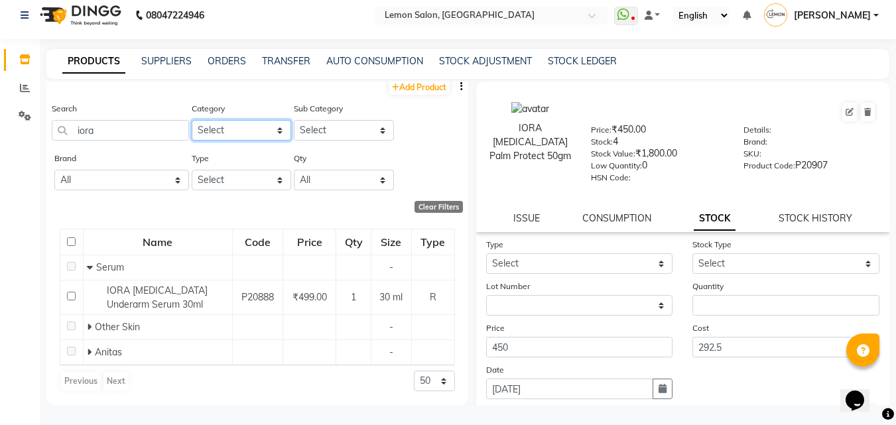
click at [223, 134] on select "Select Hair Skin Makeup Personal Care Appliances Beard Waxing Disposable Thread…" at bounding box center [242, 130] width 100 height 21
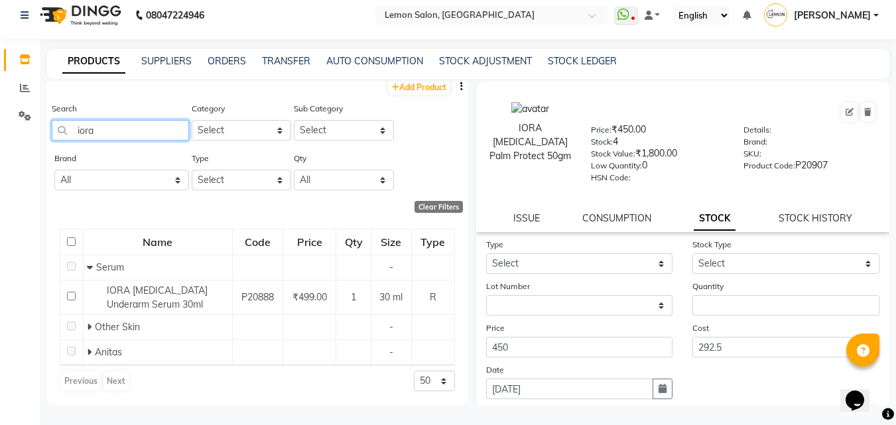
click at [95, 124] on input "iora" at bounding box center [120, 130] width 137 height 21
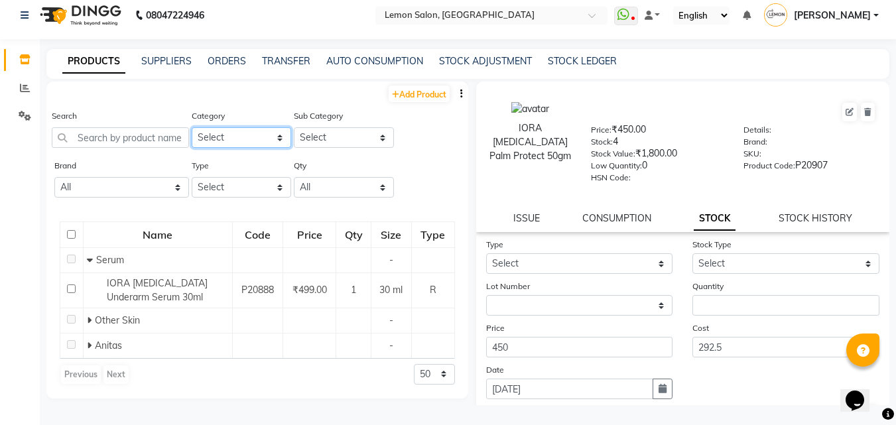
click at [209, 141] on select "Select Hair Skin Makeup Personal Care Appliances Beard Waxing Disposable Thread…" at bounding box center [242, 137] width 100 height 21
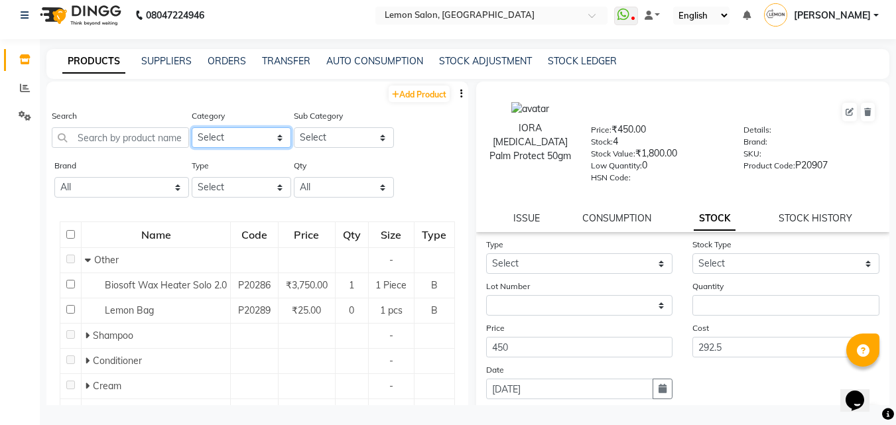
select select "213703350"
click at [192, 127] on select "Select Hair Skin Makeup Personal Care Appliances Beard Waxing Disposable Thread…" at bounding box center [242, 137] width 100 height 21
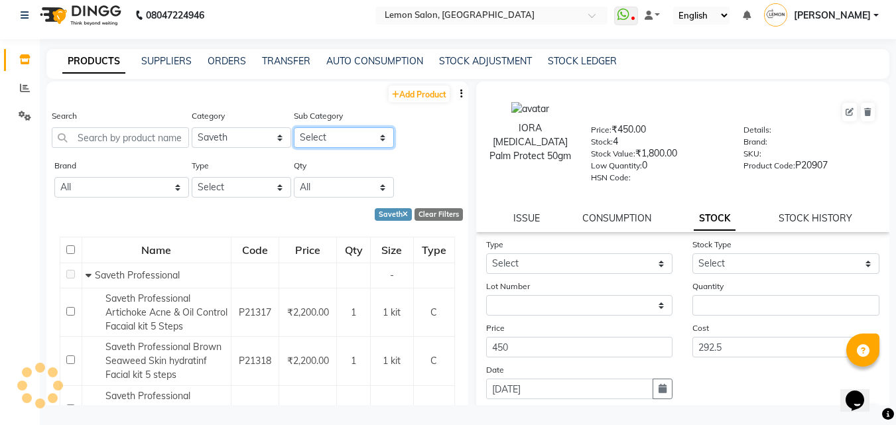
click at [310, 138] on select "Select" at bounding box center [344, 137] width 100 height 21
click at [319, 141] on select "Select" at bounding box center [344, 137] width 100 height 21
click at [319, 141] on select "Select Saveth Professional Saveth Retail" at bounding box center [344, 137] width 100 height 21
select select "2137033502"
click at [294, 127] on select "Select Saveth Professional Saveth Retail" at bounding box center [344, 137] width 100 height 21
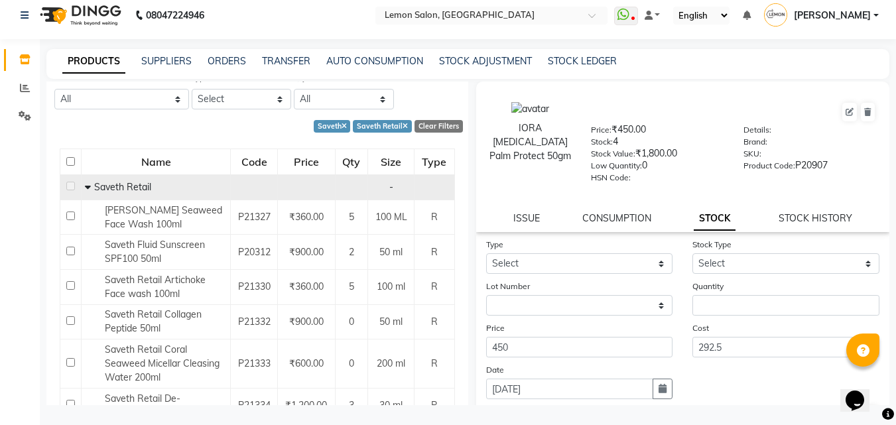
scroll to position [199, 0]
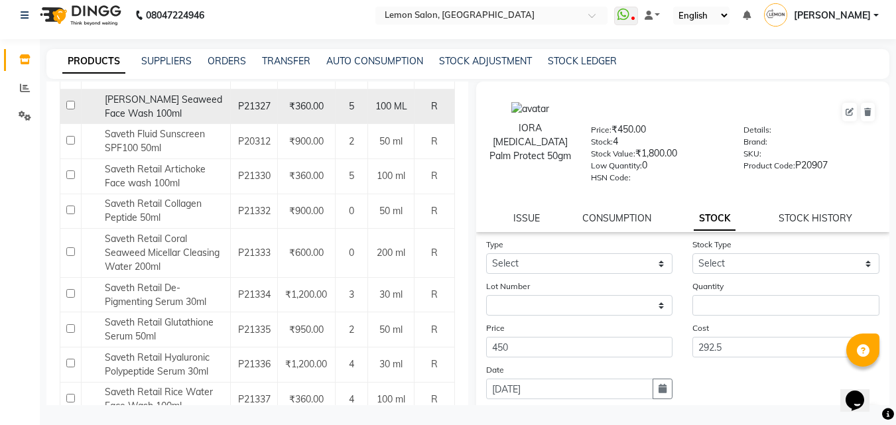
click at [160, 104] on span "Saveth Brown Seaweed Face Wash 100ml" at bounding box center [163, 106] width 117 height 26
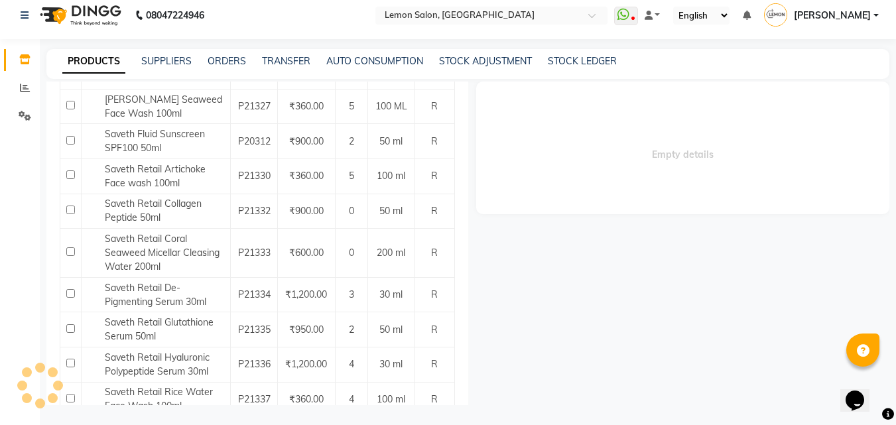
select select
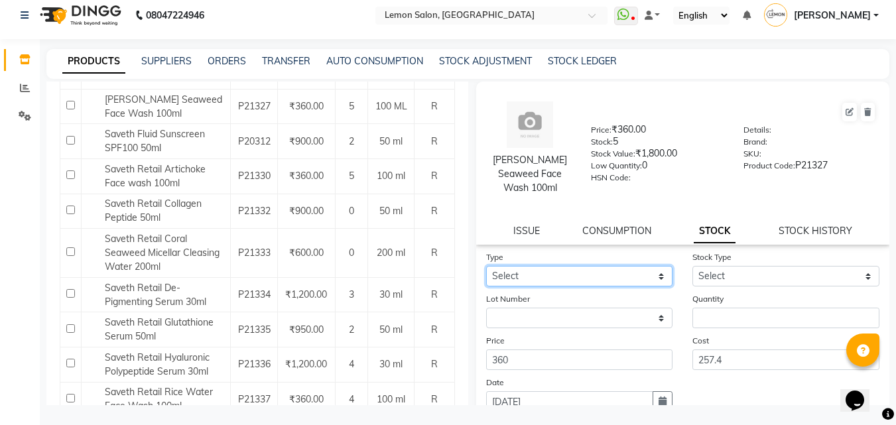
click at [566, 273] on select "Select In Out" at bounding box center [579, 276] width 187 height 21
select select "in"
click at [486, 266] on select "Select In Out" at bounding box center [579, 276] width 187 height 21
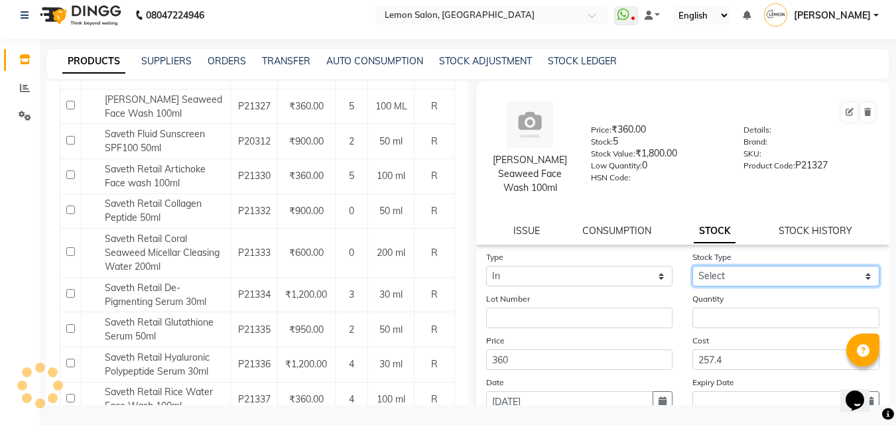
drag, startPoint x: 736, startPoint y: 270, endPoint x: 736, endPoint y: 285, distance: 15.2
click at [736, 270] on select "Select New Stock Adjustment Return Other" at bounding box center [785, 276] width 187 height 21
select select "return"
click at [692, 266] on select "Select New Stock Adjustment Return Other" at bounding box center [785, 276] width 187 height 21
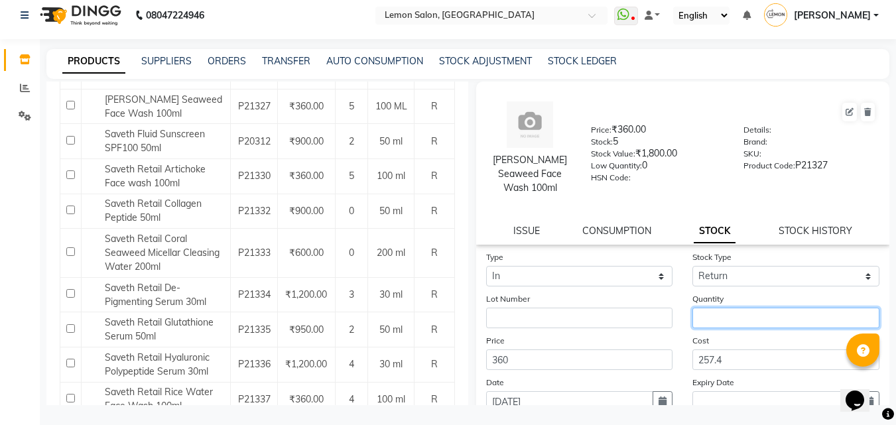
click at [727, 324] on input "number" at bounding box center [785, 318] width 187 height 21
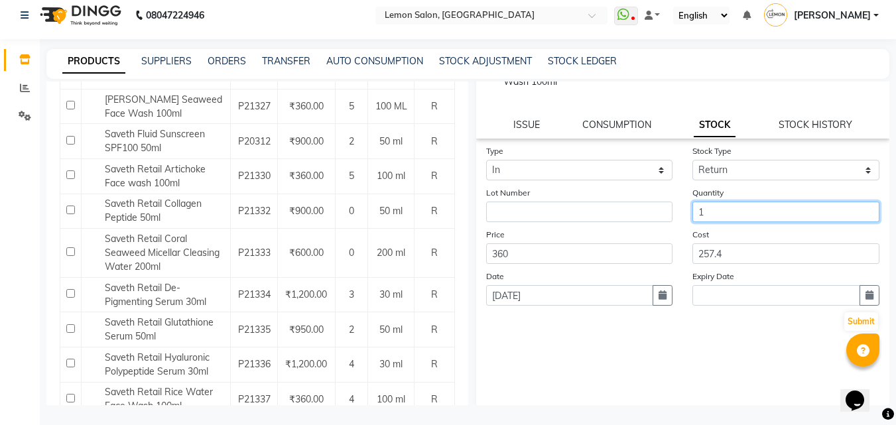
scroll to position [110, 0]
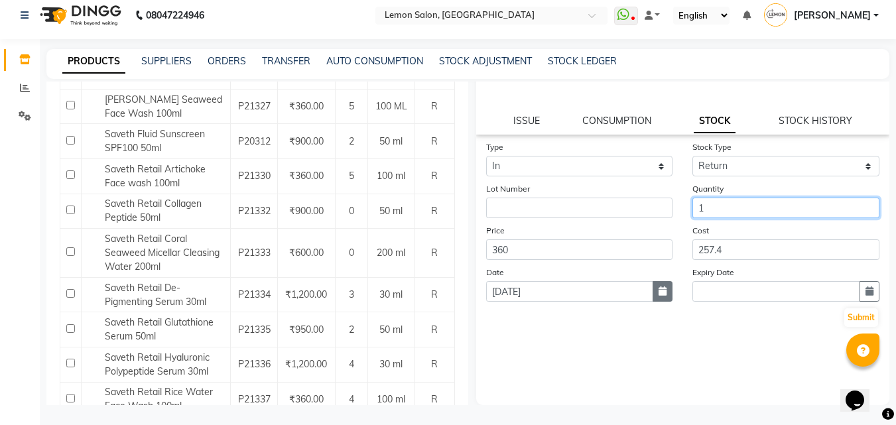
type input "1"
click at [660, 294] on icon "button" at bounding box center [662, 290] width 8 height 9
select select "9"
select select "2025"
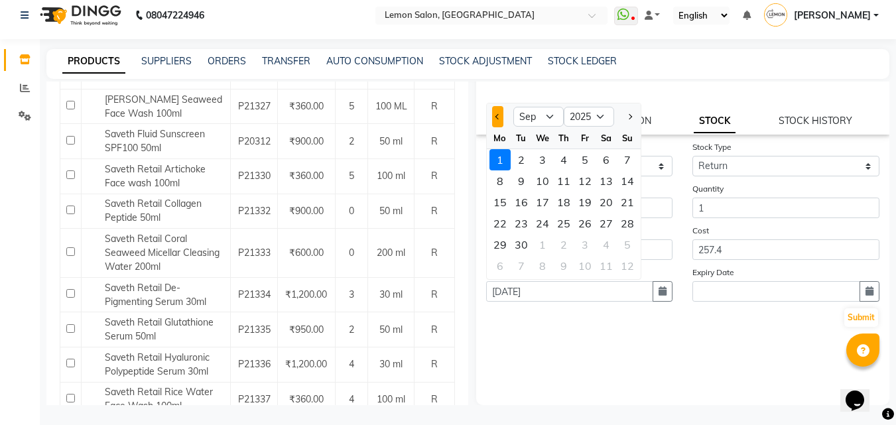
click at [499, 121] on button "Previous month" at bounding box center [497, 116] width 11 height 21
select select "8"
click at [522, 164] on div "29" at bounding box center [520, 159] width 21 height 21
type input "29-07-2025"
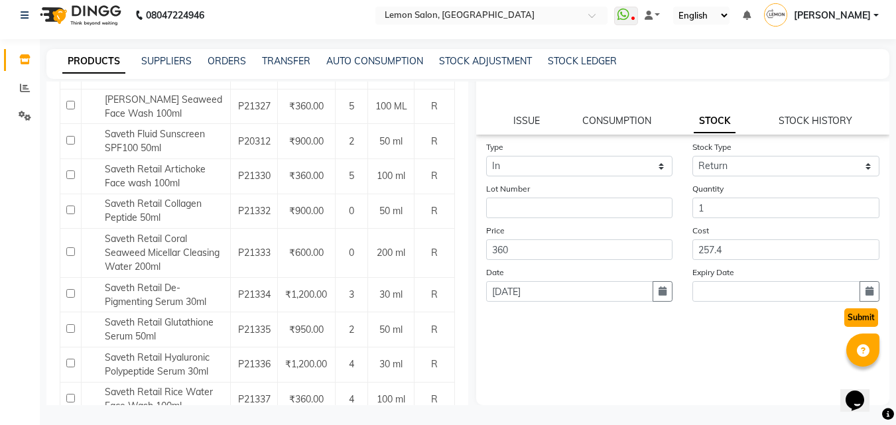
click at [846, 316] on button "Submit" at bounding box center [861, 317] width 34 height 19
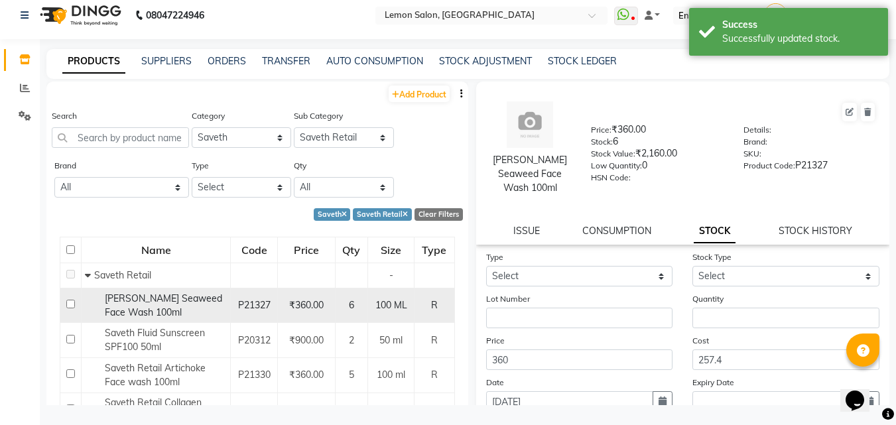
scroll to position [66, 0]
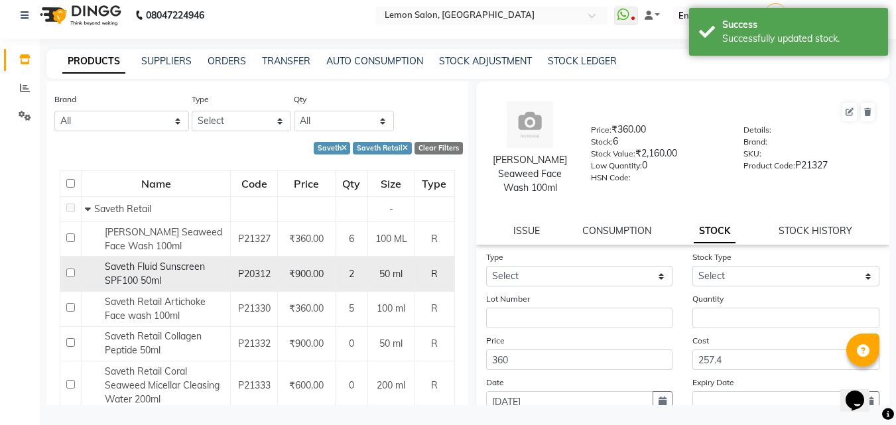
click at [176, 271] on span "Saveth Fluid Sunscreen SPF100 50ml" at bounding box center [155, 274] width 100 height 26
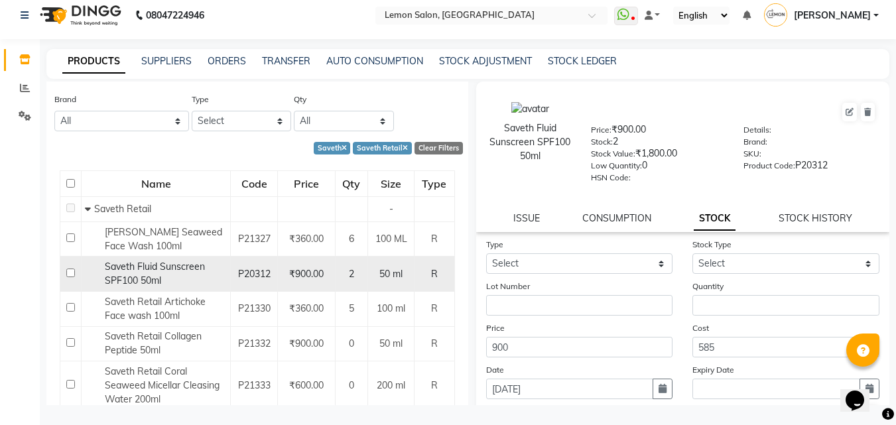
click at [174, 273] on div "Saveth Fluid Sunscreen SPF100 50ml" at bounding box center [156, 274] width 142 height 28
click at [145, 274] on span "Saveth Fluid Sunscreen SPF100 50ml" at bounding box center [155, 274] width 100 height 26
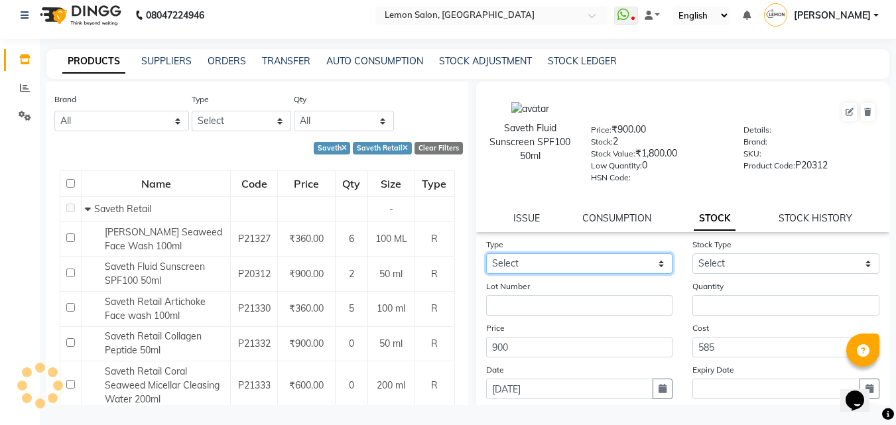
click at [571, 264] on select "Select In Out" at bounding box center [579, 263] width 187 height 21
select select "in"
click at [486, 253] on select "Select In Out" at bounding box center [579, 263] width 187 height 21
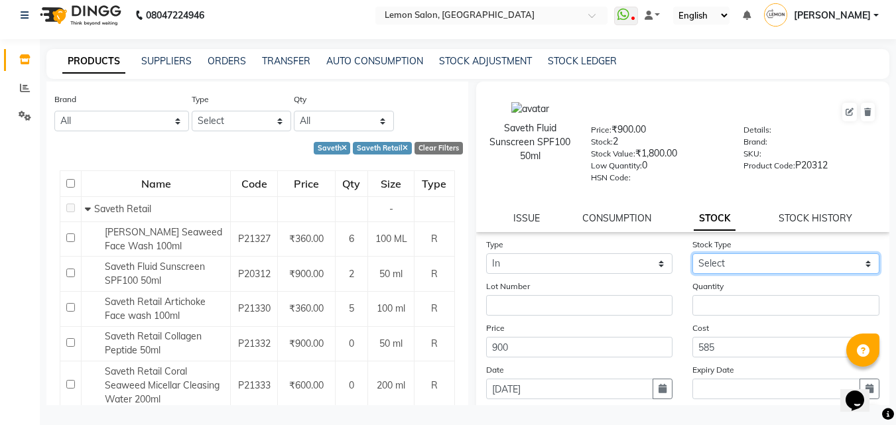
click at [739, 256] on select "Select New Stock Adjustment Return Other" at bounding box center [785, 263] width 187 height 21
select select "return"
click at [692, 253] on select "Select New Stock Adjustment Return Other" at bounding box center [785, 263] width 187 height 21
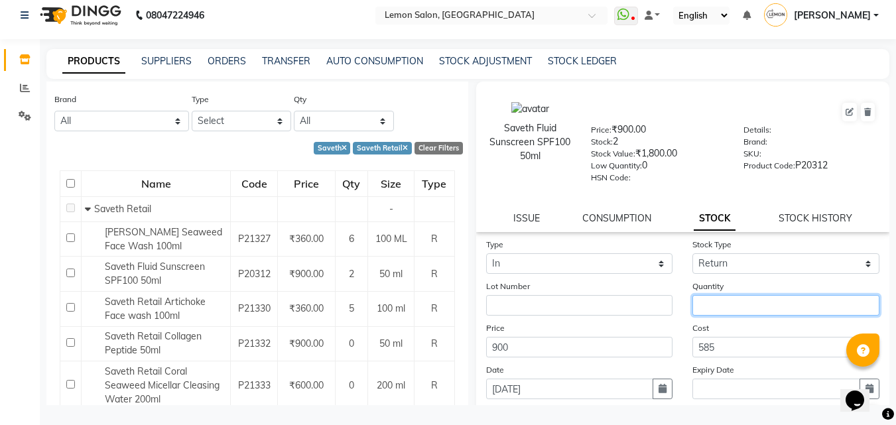
click at [728, 302] on input "number" at bounding box center [785, 305] width 187 height 21
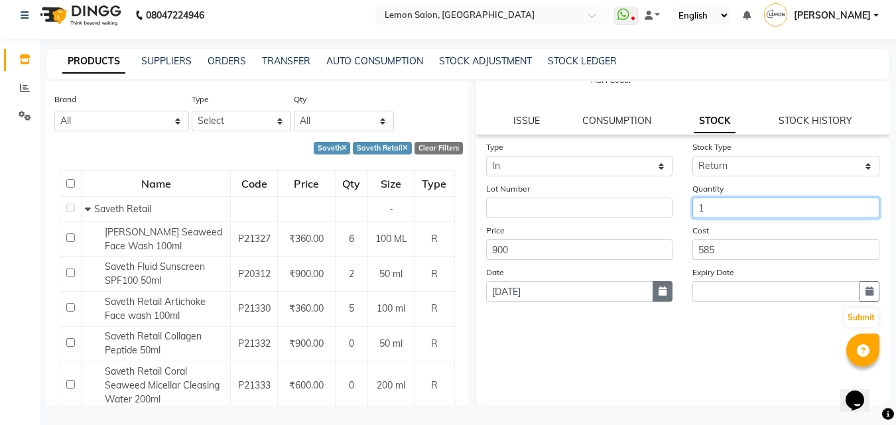
type input "1"
click at [658, 292] on icon "button" at bounding box center [662, 290] width 8 height 9
select select "9"
select select "2025"
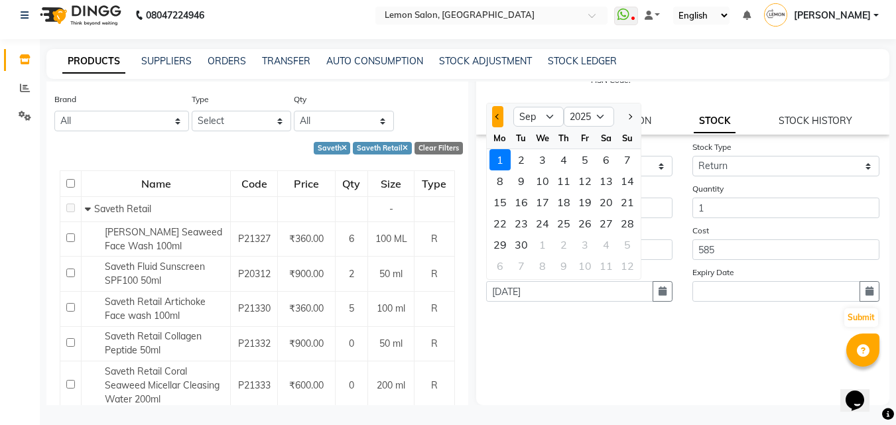
click at [499, 117] on span "Previous month" at bounding box center [497, 116] width 5 height 5
select select "8"
click at [544, 184] on div "6" at bounding box center [542, 180] width 21 height 21
type input "06-08-2025"
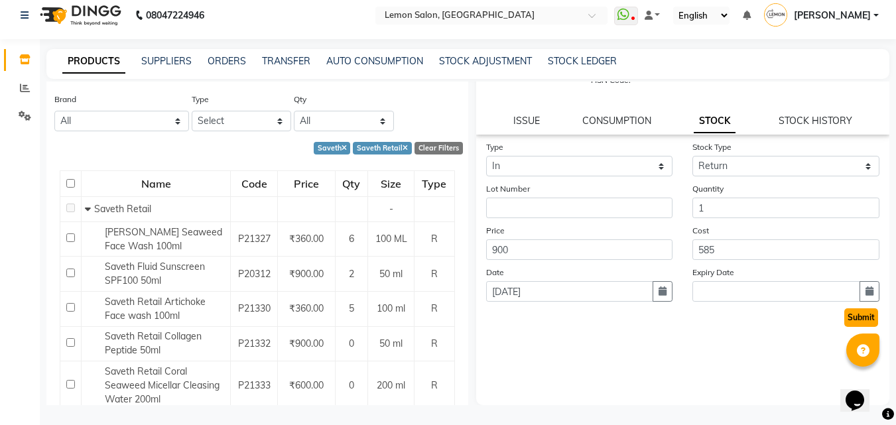
click at [852, 313] on button "Submit" at bounding box center [861, 317] width 34 height 19
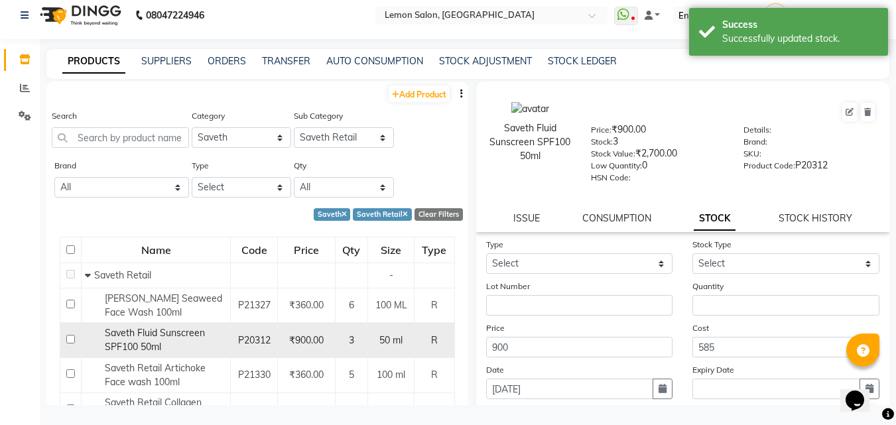
scroll to position [66, 0]
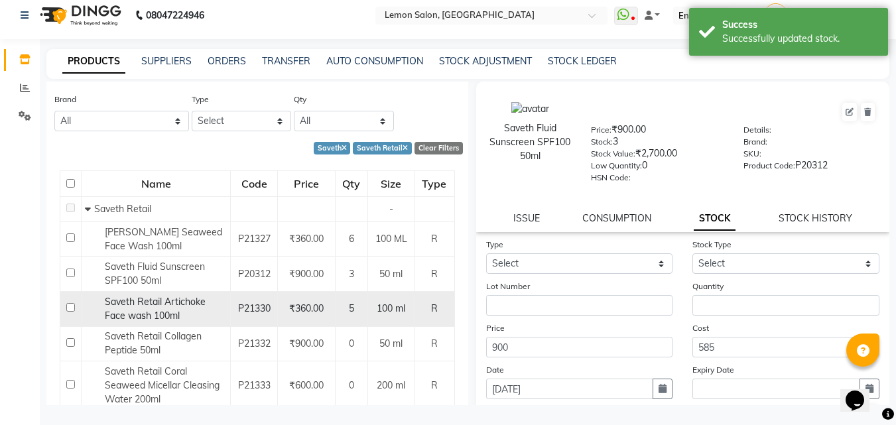
click at [150, 309] on span "Saveth Retail Artichoke Face wash 100ml" at bounding box center [155, 309] width 101 height 26
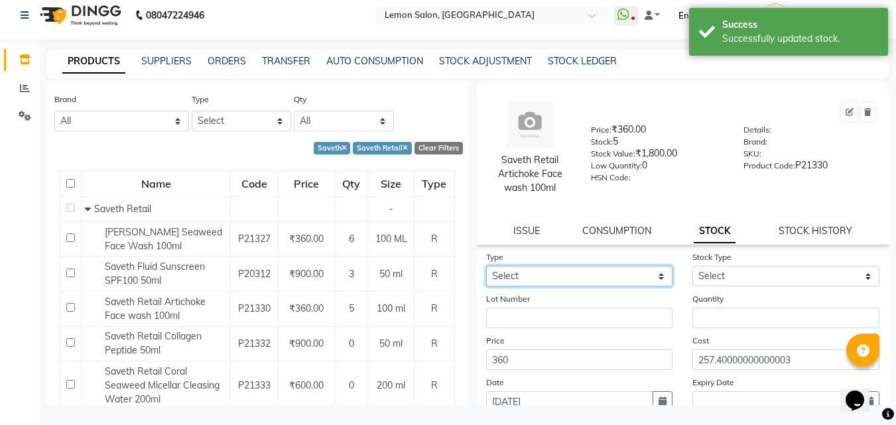
click at [630, 275] on select "Select In Out" at bounding box center [579, 276] width 187 height 21
select select "in"
click at [486, 266] on select "Select In Out" at bounding box center [579, 276] width 187 height 21
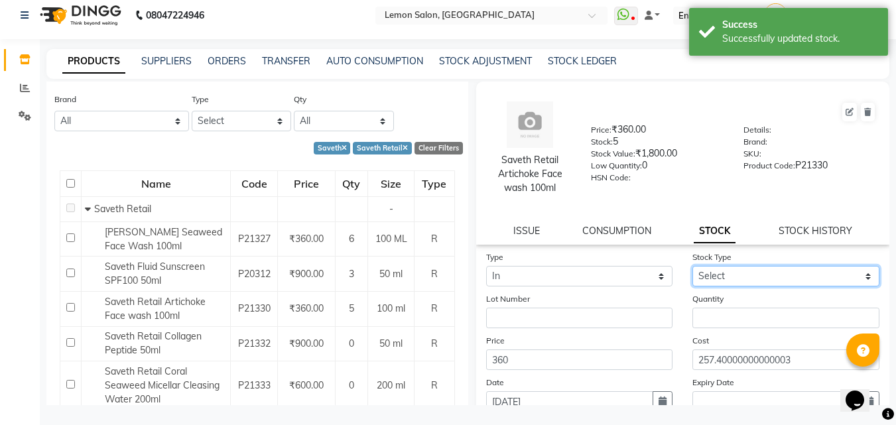
click at [719, 279] on select "Select New Stock Adjustment Return Other" at bounding box center [785, 276] width 187 height 21
select select "return"
click at [692, 266] on select "Select New Stock Adjustment Return Other" at bounding box center [785, 276] width 187 height 21
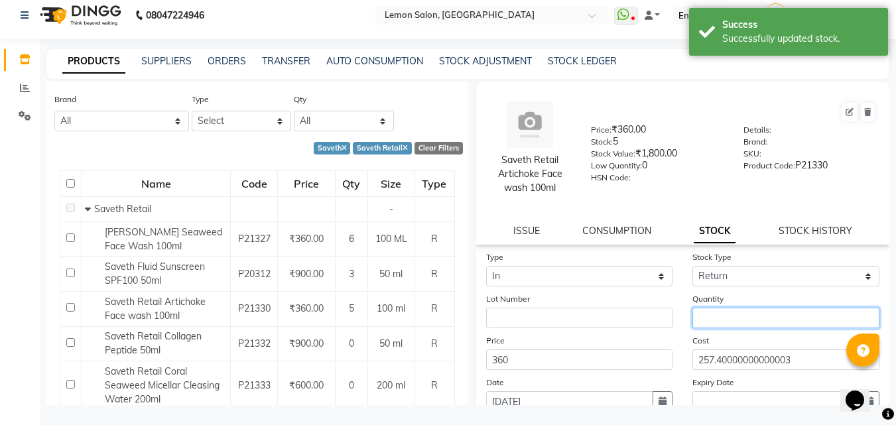
click at [724, 319] on input "number" at bounding box center [785, 318] width 187 height 21
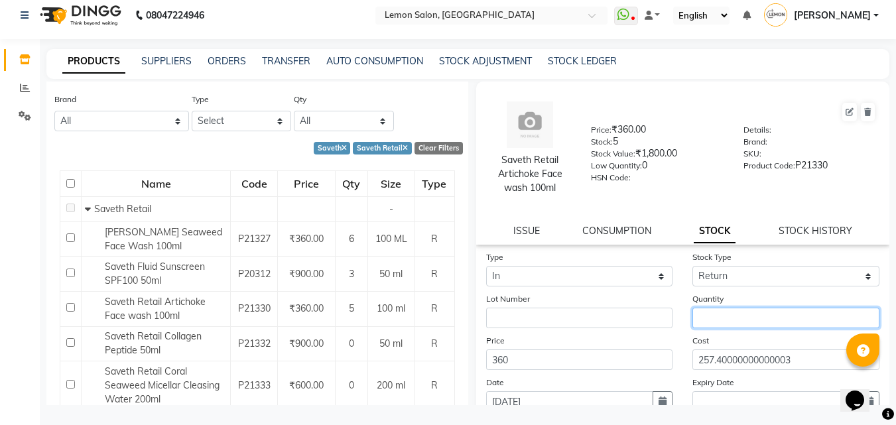
scroll to position [110, 0]
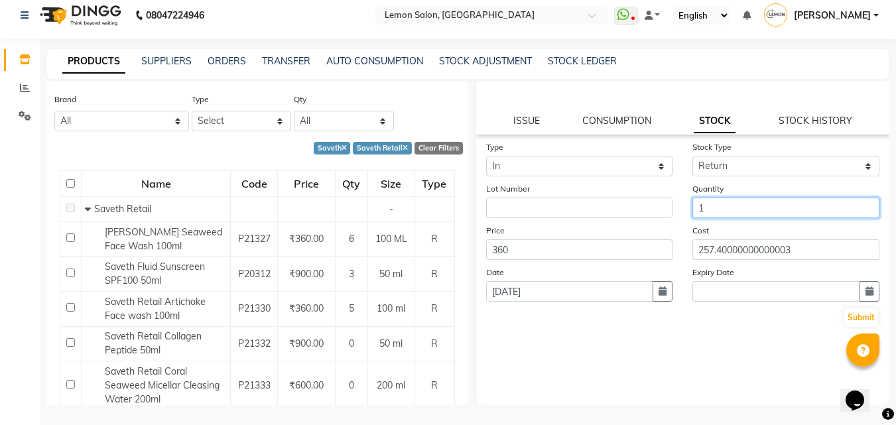
type input "1"
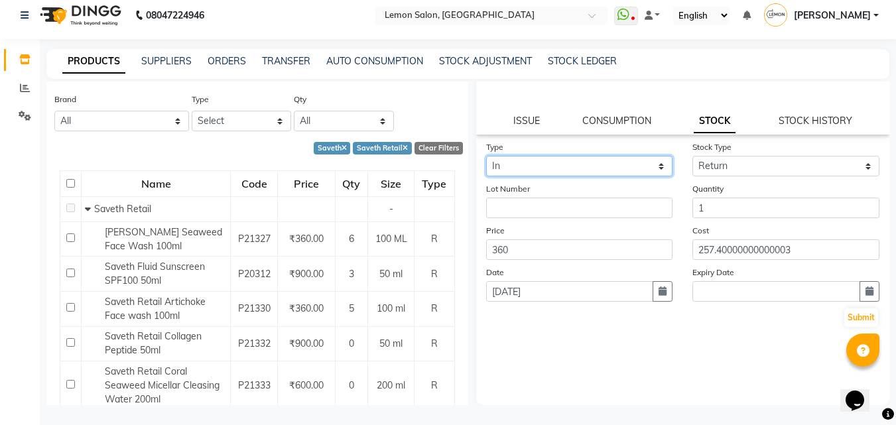
click at [640, 168] on select "Select In Out" at bounding box center [579, 166] width 187 height 21
select select "out"
click at [486, 156] on select "Select In Out" at bounding box center [579, 166] width 187 height 21
select select
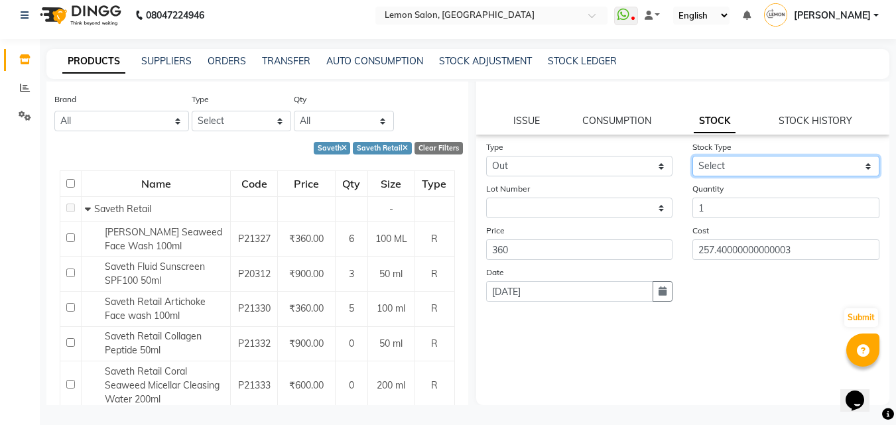
click at [748, 166] on select "Select Internal Use Damaged Expired Adjustment Return Other" at bounding box center [785, 166] width 187 height 21
select select "return"
click at [692, 156] on select "Select Internal Use Damaged Expired Adjustment Return Other" at bounding box center [785, 166] width 187 height 21
click at [652, 291] on button "button" at bounding box center [662, 291] width 20 height 21
select select "9"
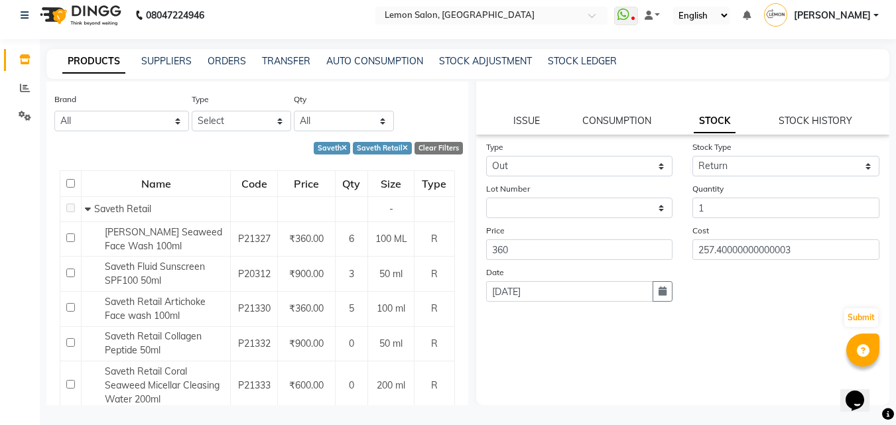
select select "2025"
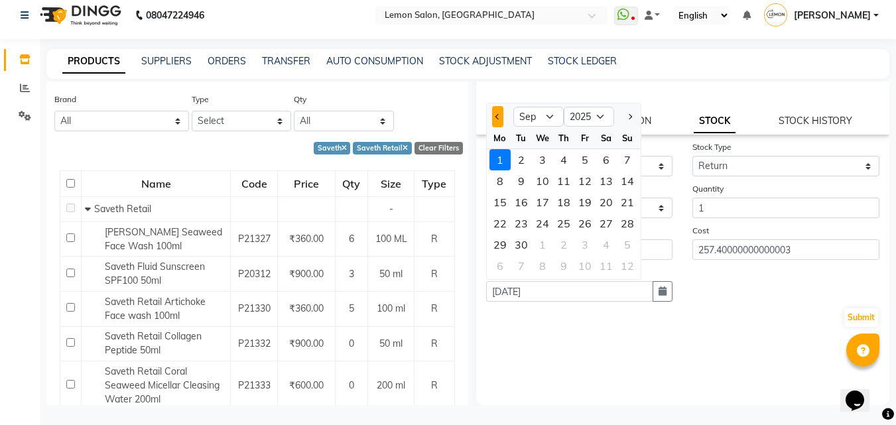
click at [499, 117] on span "Previous month" at bounding box center [497, 116] width 5 height 5
select select "8"
drag, startPoint x: 518, startPoint y: 158, endPoint x: 605, endPoint y: 241, distance: 120.0
click at [519, 158] on div "29" at bounding box center [520, 159] width 21 height 21
type input "29-07-2025"
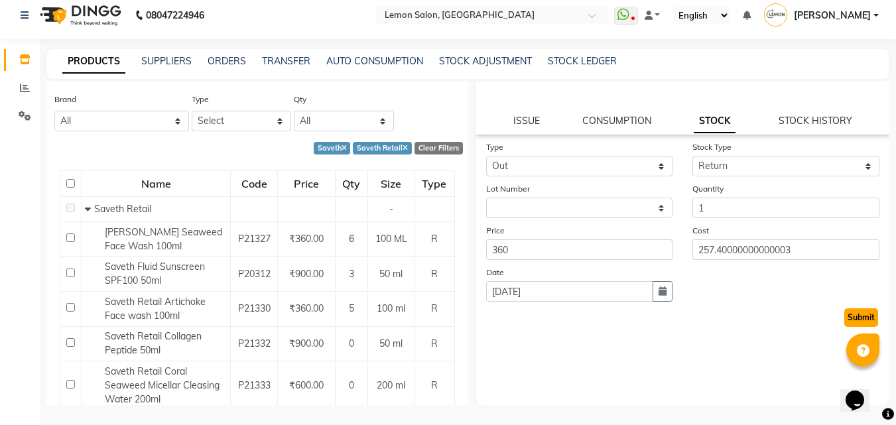
click at [853, 314] on button "Submit" at bounding box center [861, 317] width 34 height 19
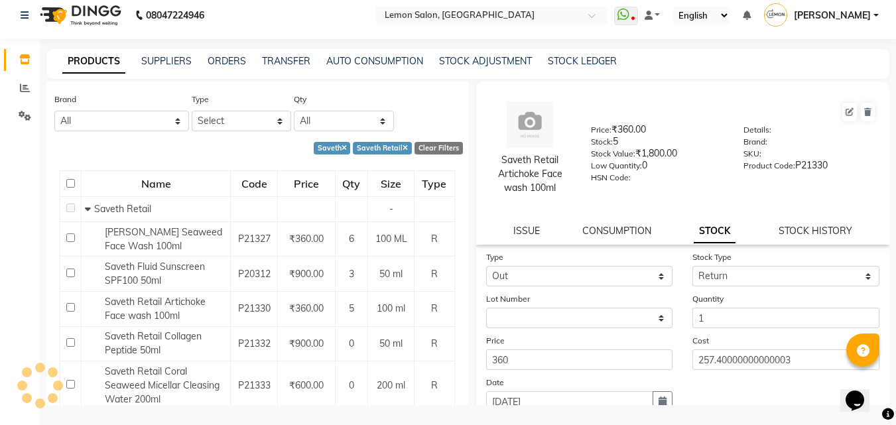
select select
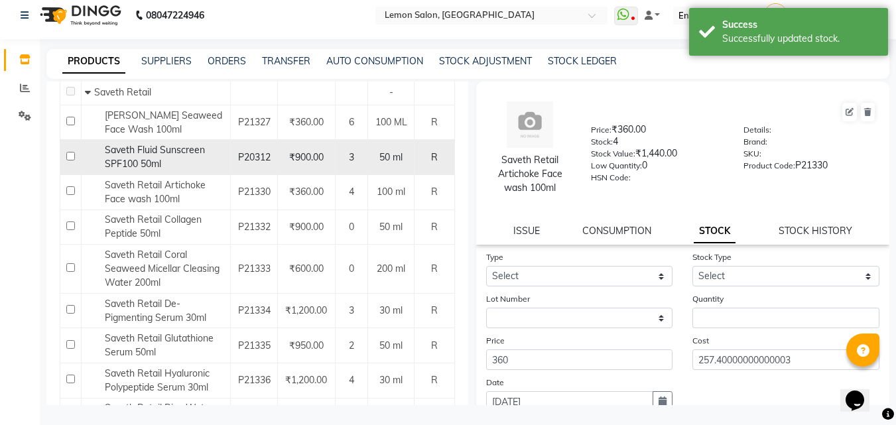
scroll to position [199, 0]
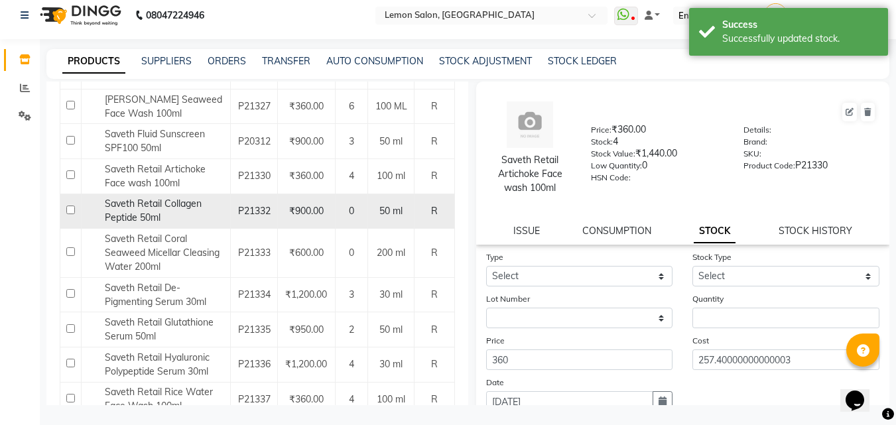
click at [171, 213] on div "Saveth Retail Collagen Peptide 50ml" at bounding box center [156, 211] width 142 height 28
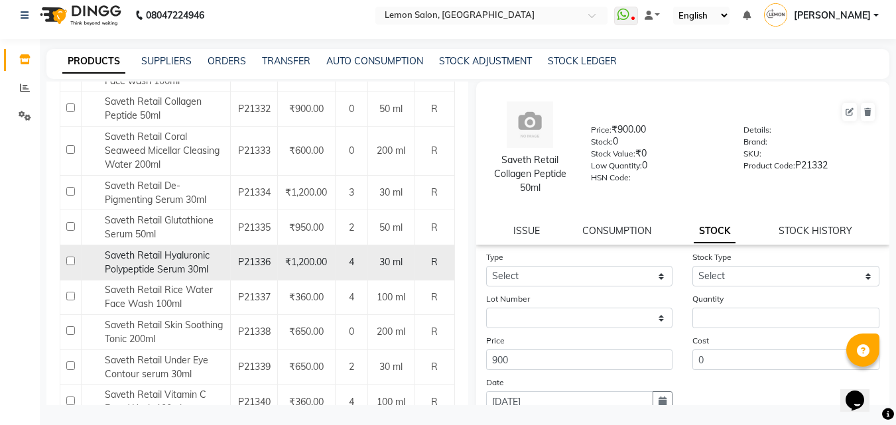
scroll to position [331, 0]
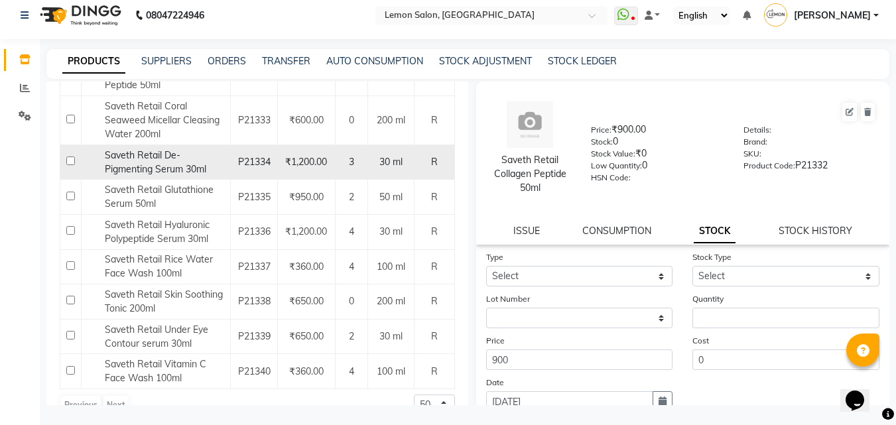
click at [176, 162] on span "Saveth Retail De-Pigmenting Serum 30ml" at bounding box center [155, 162] width 101 height 26
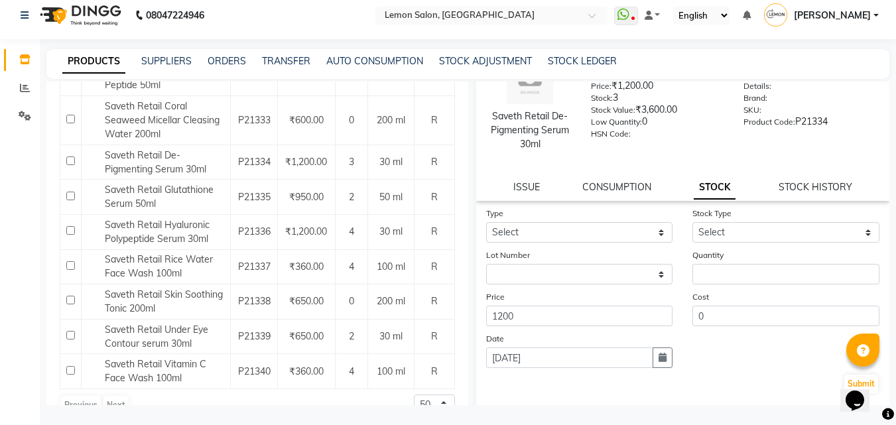
scroll to position [110, 0]
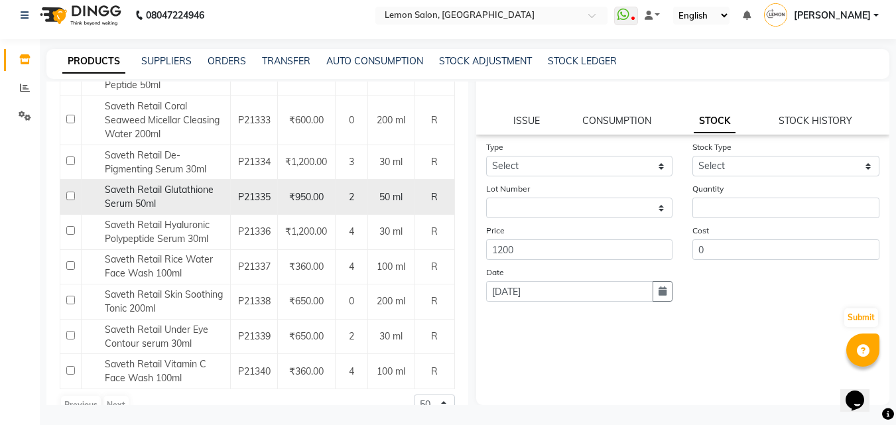
click at [179, 192] on span "Saveth Retail Glutathione Serum 50ml" at bounding box center [159, 197] width 109 height 26
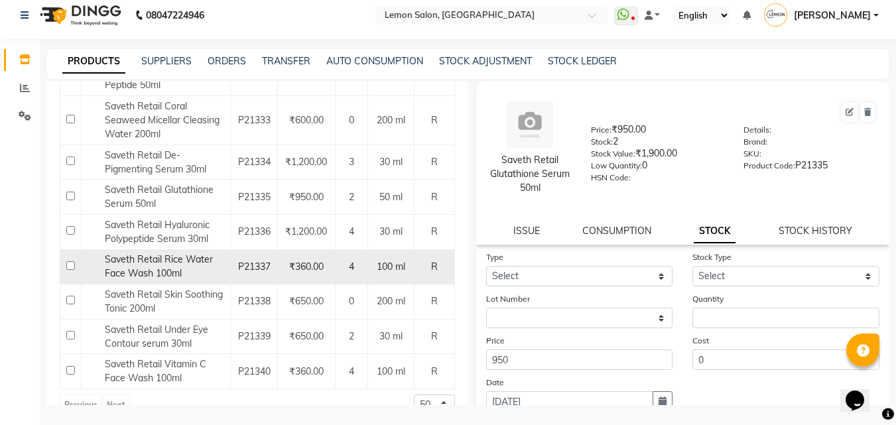
click at [184, 266] on div "Saveth Retail Rice Water Face Wash 100ml" at bounding box center [156, 267] width 142 height 28
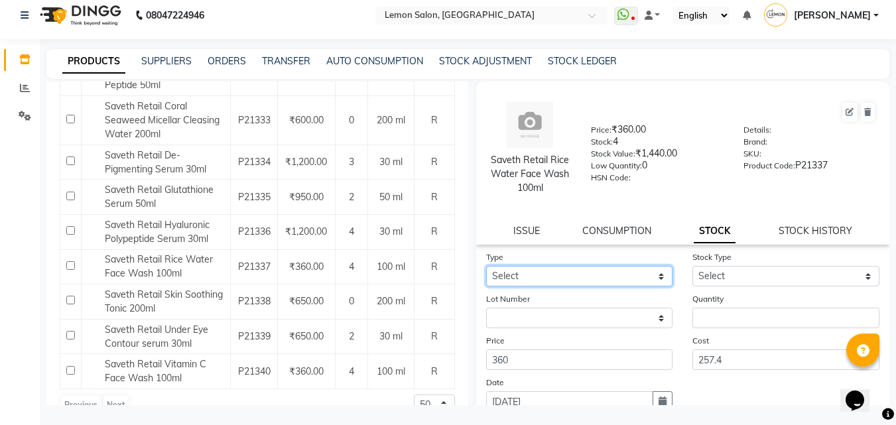
click at [562, 275] on select "Select In Out" at bounding box center [579, 276] width 187 height 21
click at [486, 266] on select "Select In Out" at bounding box center [579, 276] width 187 height 21
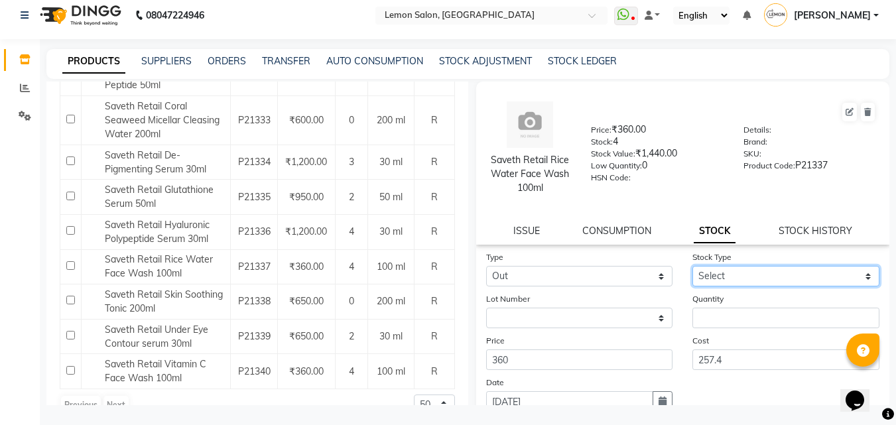
click at [727, 279] on select "Select Internal Use Damaged Expired Adjustment Return Other" at bounding box center [785, 276] width 187 height 21
click at [692, 266] on select "Select Internal Use Damaged Expired Adjustment Return Other" at bounding box center [785, 276] width 187 height 21
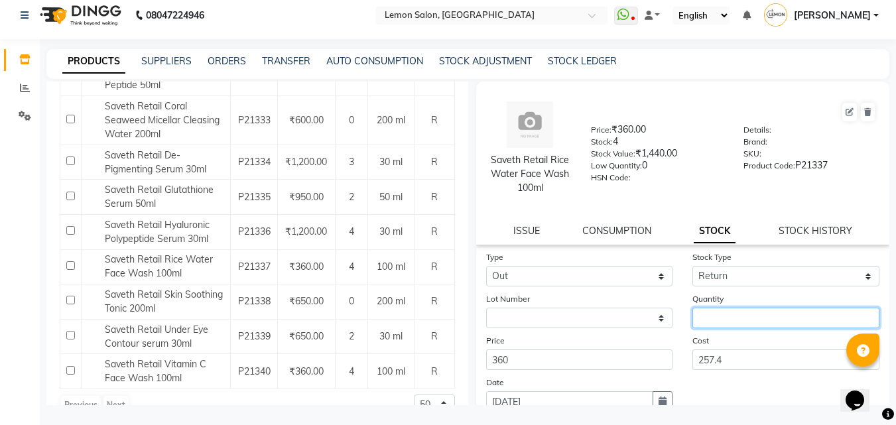
click at [731, 315] on input "number" at bounding box center [785, 318] width 187 height 21
click at [657, 390] on div "Date 01-09-2025" at bounding box center [579, 393] width 207 height 36
click at [660, 393] on button "button" at bounding box center [662, 401] width 20 height 21
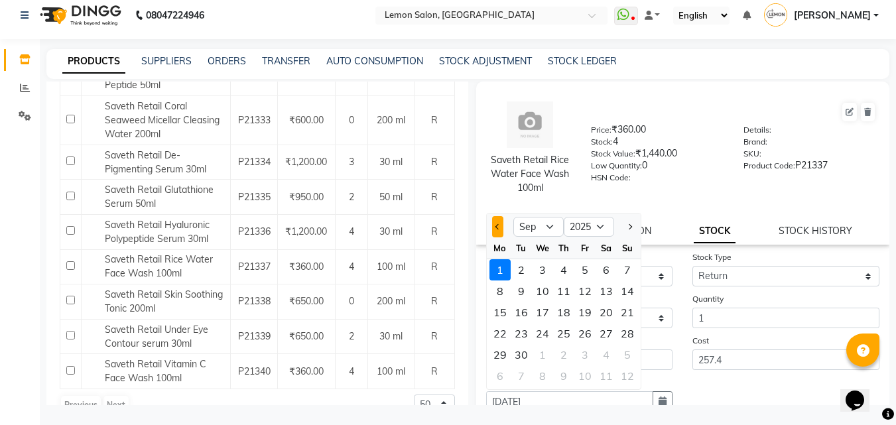
click at [500, 223] on button "Previous month" at bounding box center [497, 226] width 11 height 21
click at [513, 270] on div "29" at bounding box center [520, 269] width 21 height 21
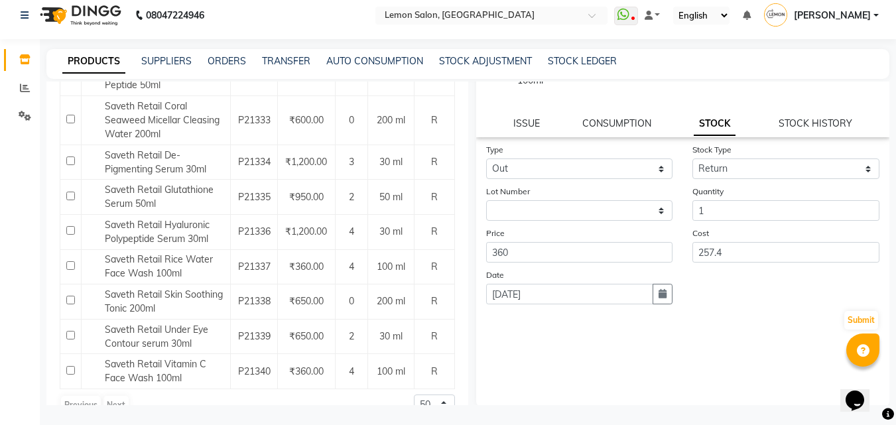
scroll to position [110, 0]
click at [803, 119] on link "STOCK HISTORY" at bounding box center [815, 121] width 74 height 12
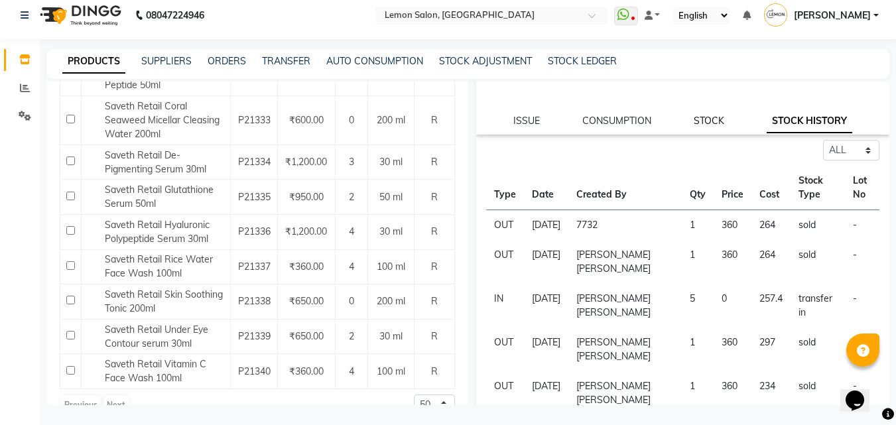
click at [703, 120] on link "STOCK" at bounding box center [708, 121] width 30 height 12
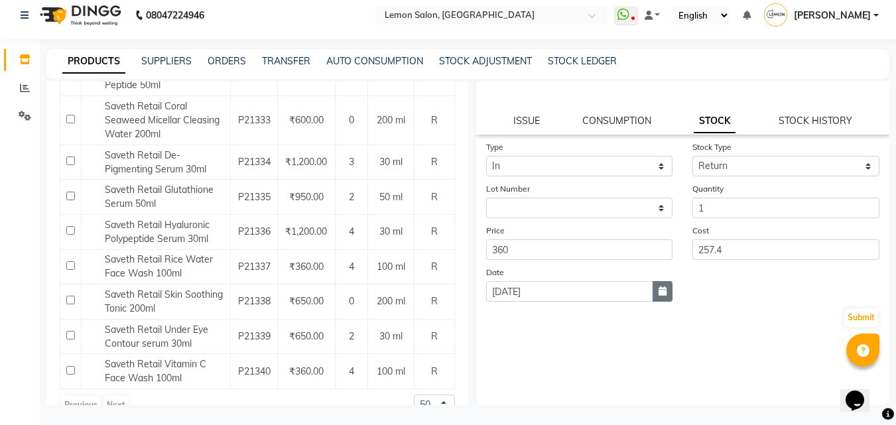
click at [662, 293] on button "button" at bounding box center [662, 291] width 20 height 21
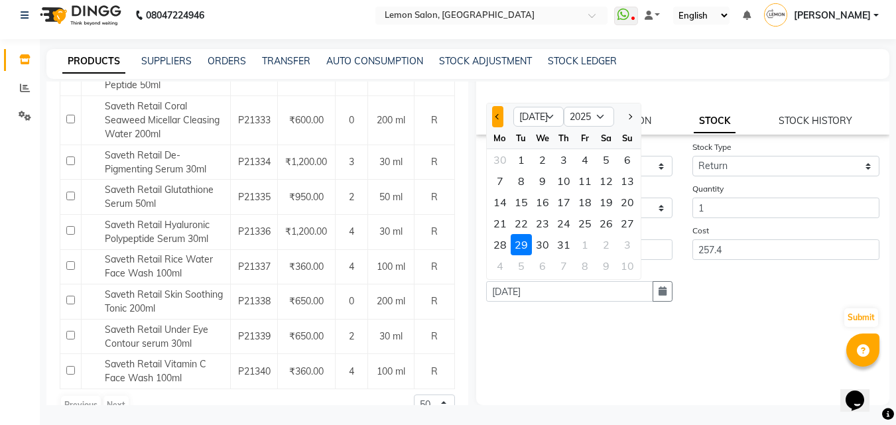
click at [497, 121] on button "Previous month" at bounding box center [497, 116] width 11 height 21
click at [560, 159] on div "29" at bounding box center [563, 159] width 21 height 21
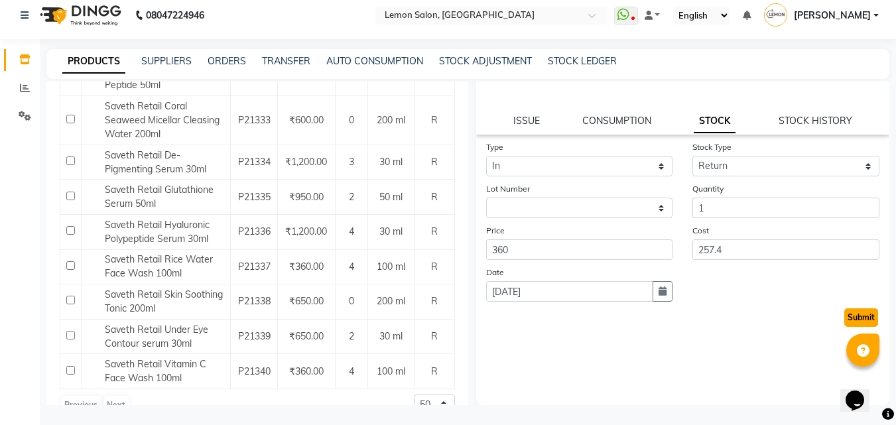
click at [844, 319] on button "Submit" at bounding box center [861, 317] width 34 height 19
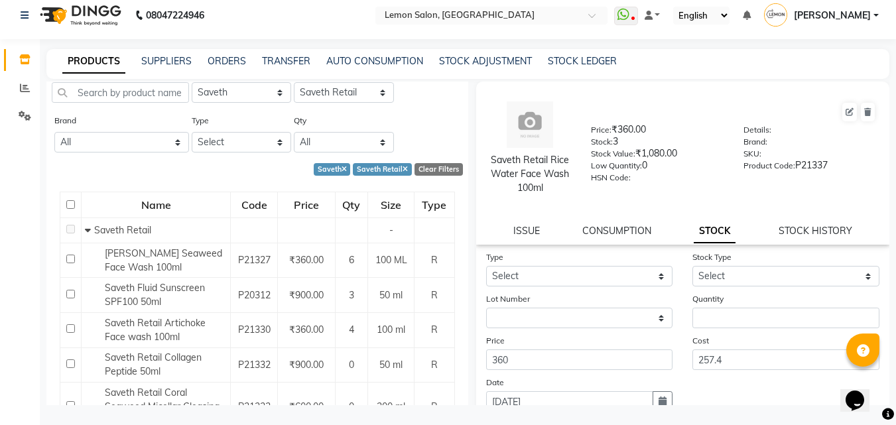
scroll to position [0, 0]
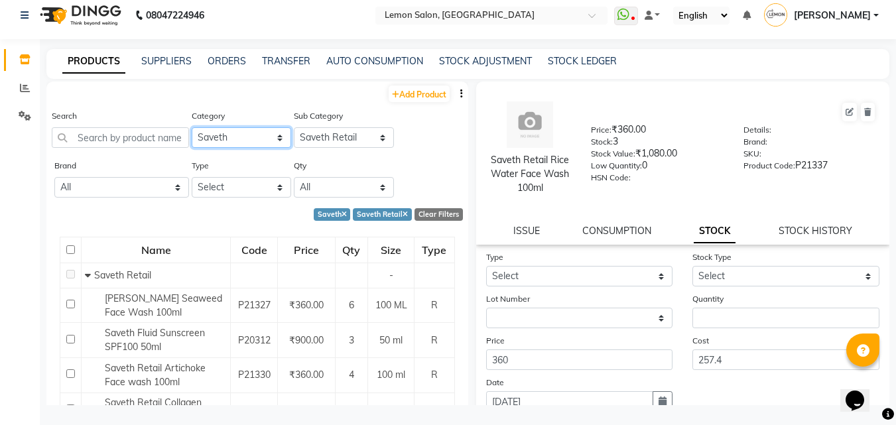
click at [229, 140] on select "Select Hair Skin Makeup Personal Care Appliances Beard Waxing Disposable Thread…" at bounding box center [242, 137] width 100 height 21
click at [192, 127] on select "Select Hair Skin Makeup Personal Care Appliances Beard Waxing Disposable Thread…" at bounding box center [242, 137] width 100 height 21
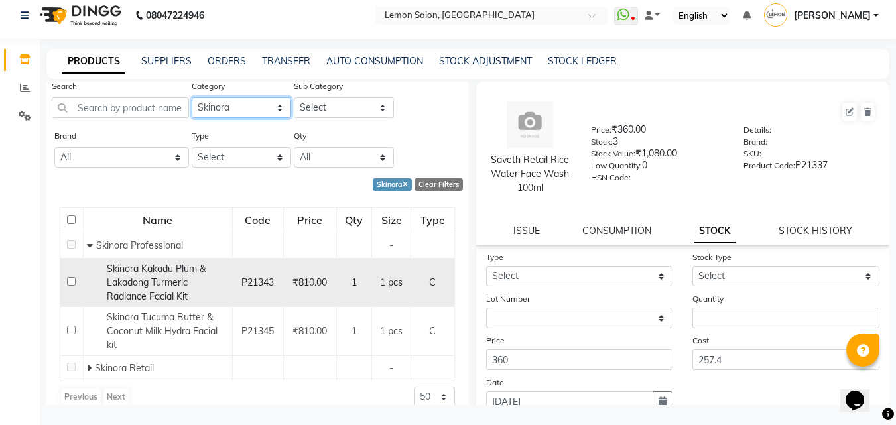
scroll to position [46, 0]
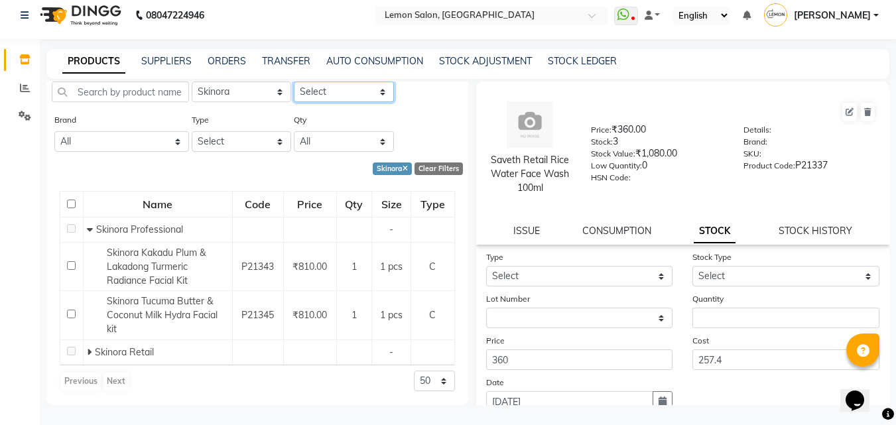
click at [314, 93] on select "Select Skinora Professional Skinora Retail" at bounding box center [344, 92] width 100 height 21
click at [294, 82] on select "Select Skinora Professional Skinora Retail" at bounding box center [344, 92] width 100 height 21
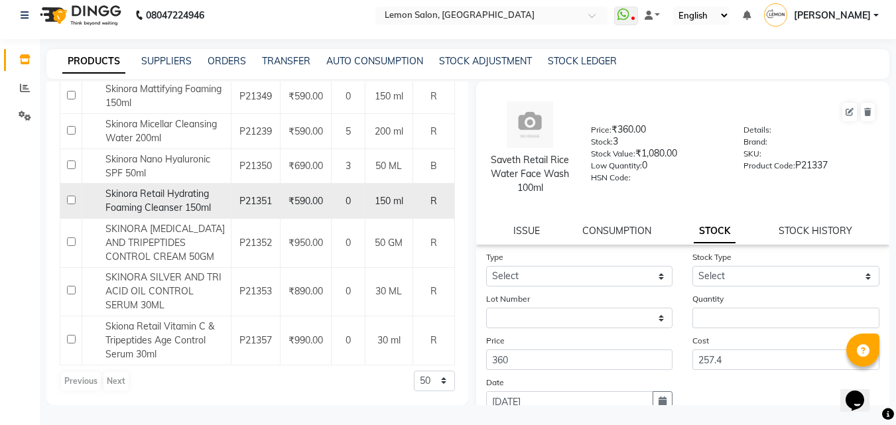
scroll to position [341, 0]
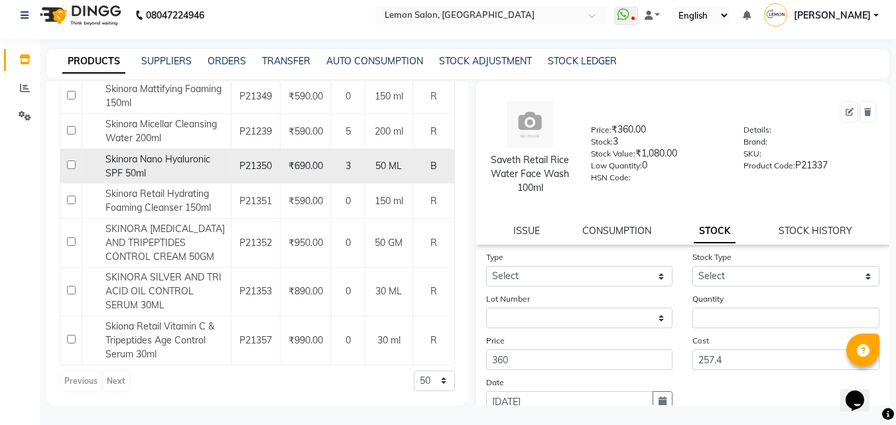
click at [160, 160] on span "Skinora Nano Hyaluronic SPF 50ml" at bounding box center [157, 166] width 105 height 26
click at [159, 158] on span "Skinora Nano Hyaluronic SPF 50ml" at bounding box center [157, 166] width 105 height 26
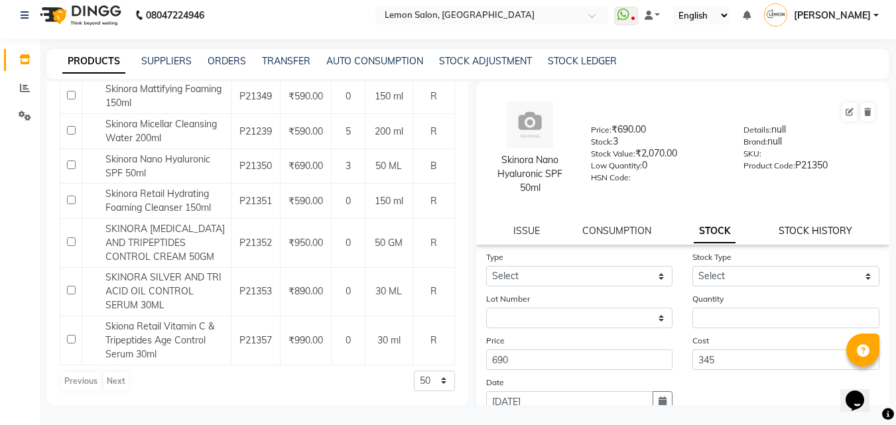
click at [817, 229] on link "STOCK HISTORY" at bounding box center [815, 231] width 74 height 12
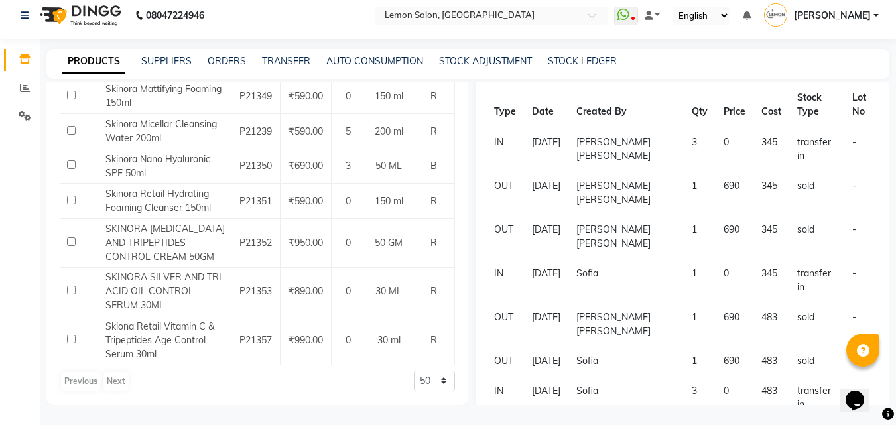
scroll to position [0, 0]
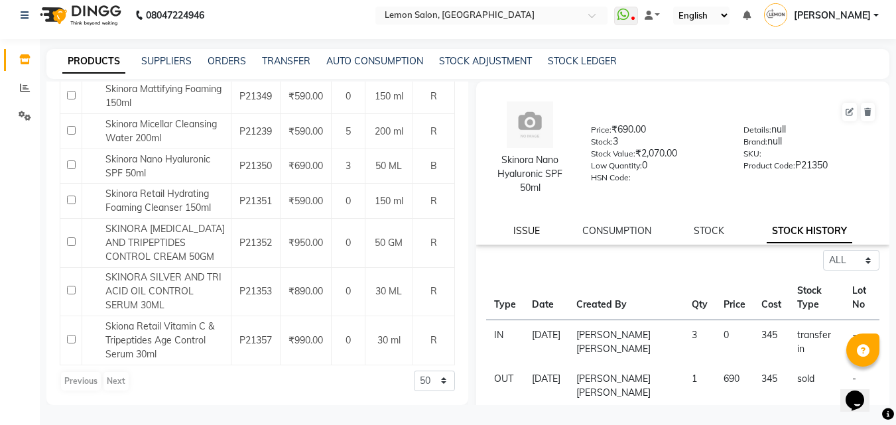
click at [528, 233] on link "ISSUE" at bounding box center [526, 231] width 27 height 12
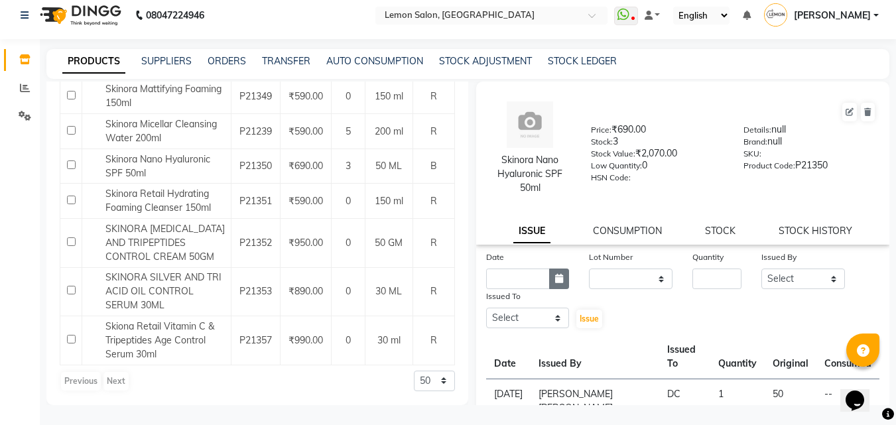
click at [558, 282] on icon "button" at bounding box center [559, 278] width 8 height 9
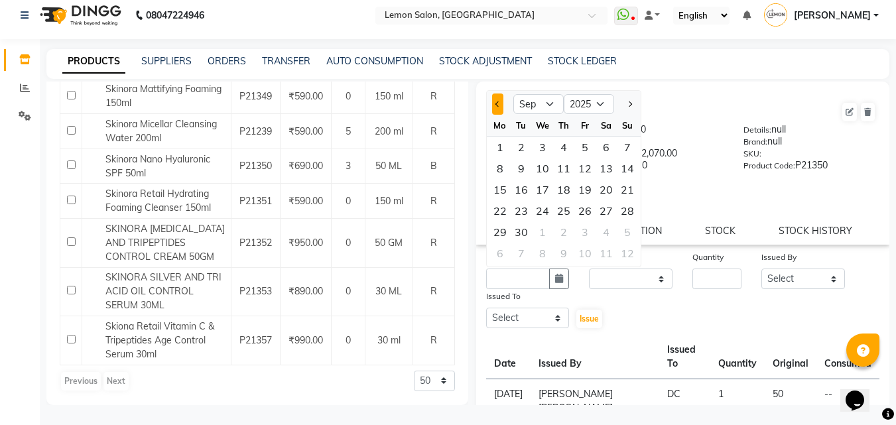
click at [495, 101] on button "Previous month" at bounding box center [497, 103] width 11 height 21
click at [571, 189] on div "17" at bounding box center [563, 189] width 21 height 21
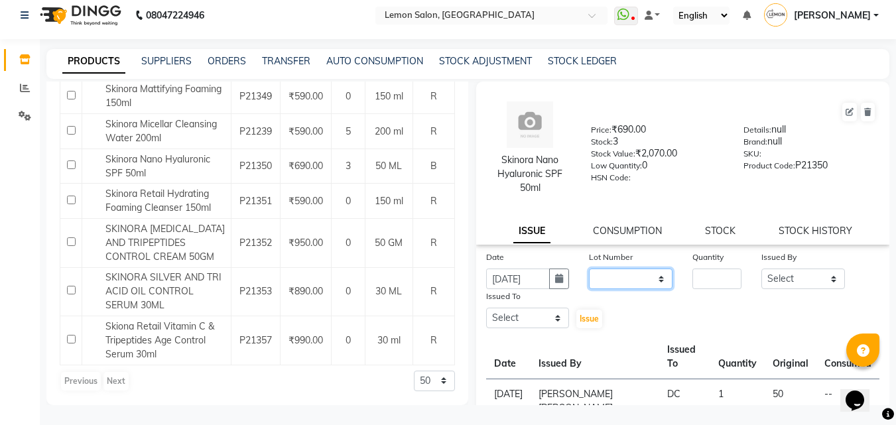
click at [644, 276] on select "None" at bounding box center [631, 278] width 84 height 21
click at [589, 268] on select "None" at bounding box center [631, 278] width 84 height 21
click at [715, 274] on input "number" at bounding box center [716, 278] width 49 height 21
click at [770, 280] on select "Select Aalam Saifi Abhishek Shelar Ansar Ahmed Archana Muke Archana Rajbhar Ars…" at bounding box center [803, 278] width 84 height 21
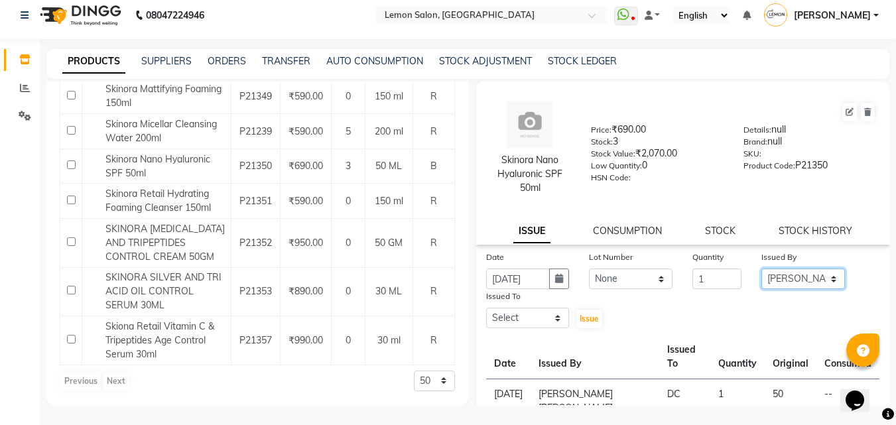
click at [761, 268] on select "Select Aalam Saifi Abhishek Shelar Ansar Ahmed Archana Muke Archana Rajbhar Ars…" at bounding box center [803, 278] width 84 height 21
click at [508, 313] on select "Select Aalam Saifi Abhishek Shelar Ansar Ahmed Archana Muke Archana Rajbhar Ars…" at bounding box center [528, 318] width 84 height 21
click at [486, 308] on select "Select Aalam Saifi Abhishek Shelar Ansar Ahmed Archana Muke Archana Rajbhar Ars…" at bounding box center [528, 318] width 84 height 21
click at [580, 317] on span "Issue" at bounding box center [588, 319] width 19 height 10
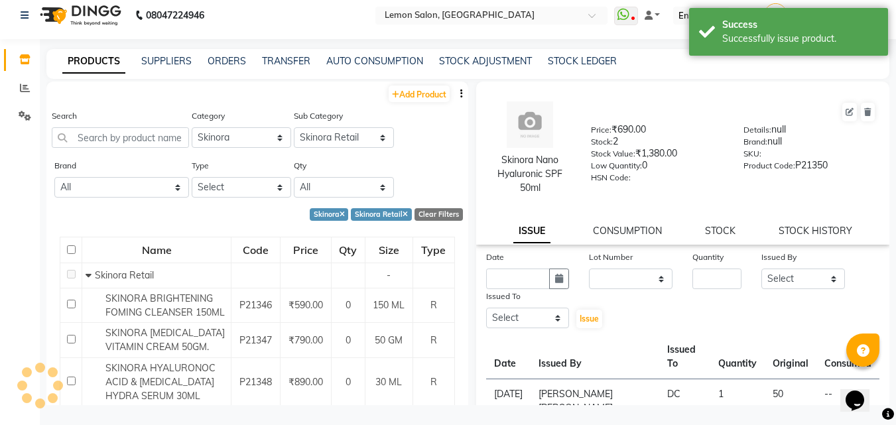
click at [415, 213] on div "Clear Filters" at bounding box center [438, 214] width 48 height 13
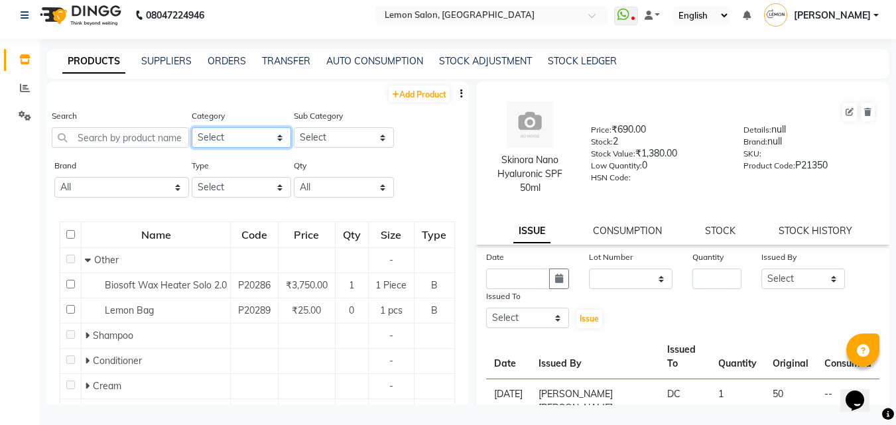
click at [237, 139] on select "Select Hair Skin Makeup Personal Care Appliances Beard Waxing Disposable Thread…" at bounding box center [242, 137] width 100 height 21
click at [192, 127] on select "Select Hair Skin Makeup Personal Care Appliances Beard Waxing Disposable Thread…" at bounding box center [242, 137] width 100 height 21
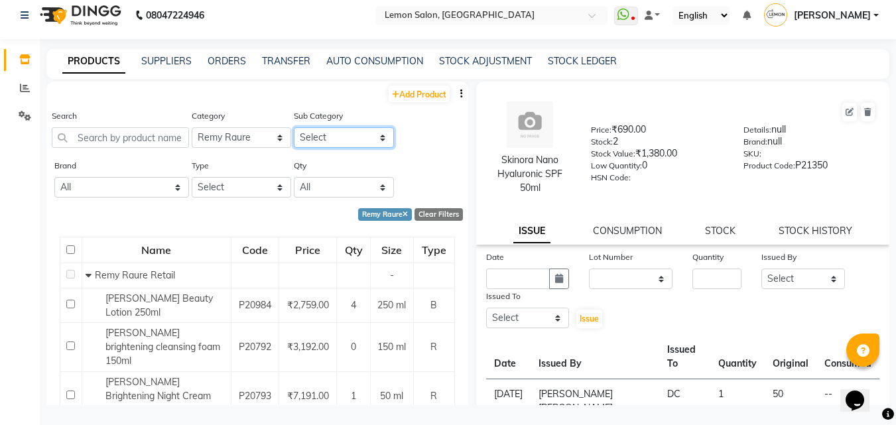
click at [335, 144] on select "Select Remy Raure Retail Remy Laure Consume" at bounding box center [344, 137] width 100 height 21
click at [294, 127] on select "Select Remy Raure Retail Remy Laure Consume" at bounding box center [344, 137] width 100 height 21
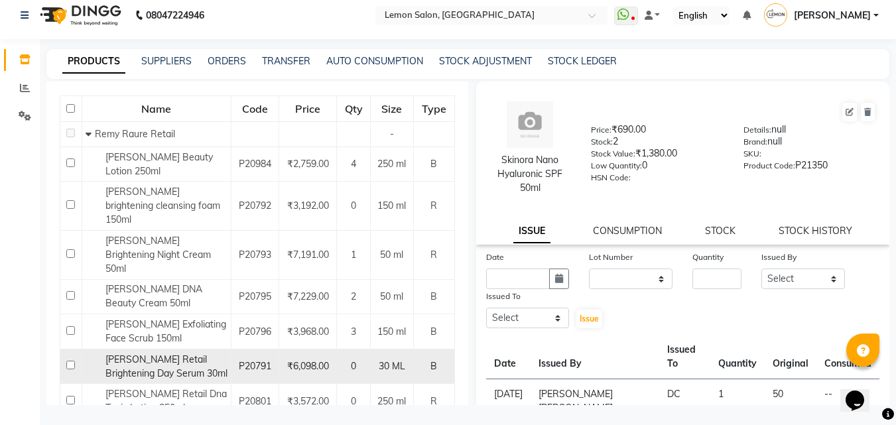
scroll to position [133, 0]
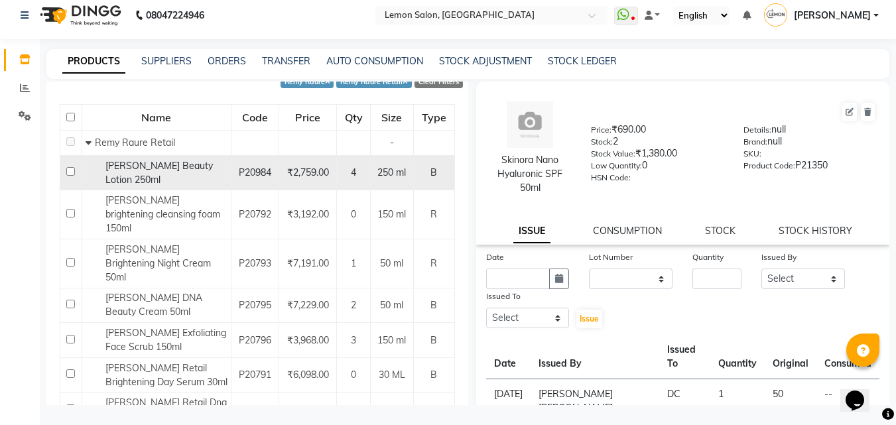
click at [131, 176] on div "Remy Laure Beauty Lotion 250ml" at bounding box center [157, 173] width 142 height 28
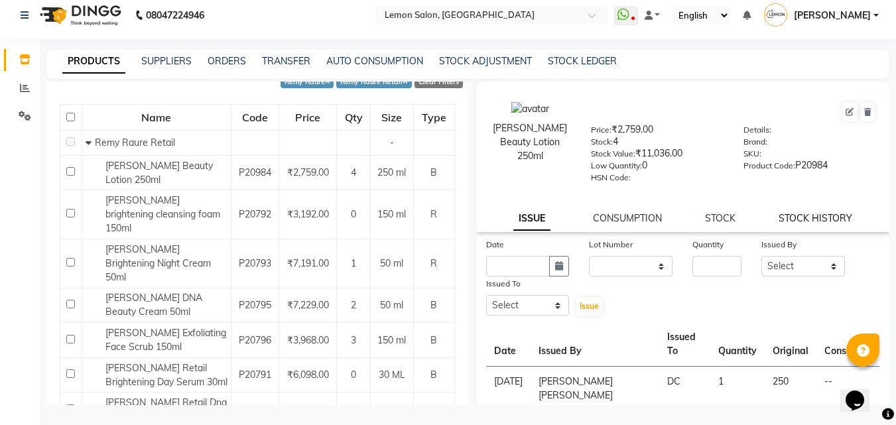
click at [798, 218] on link "STOCK HISTORY" at bounding box center [815, 218] width 74 height 12
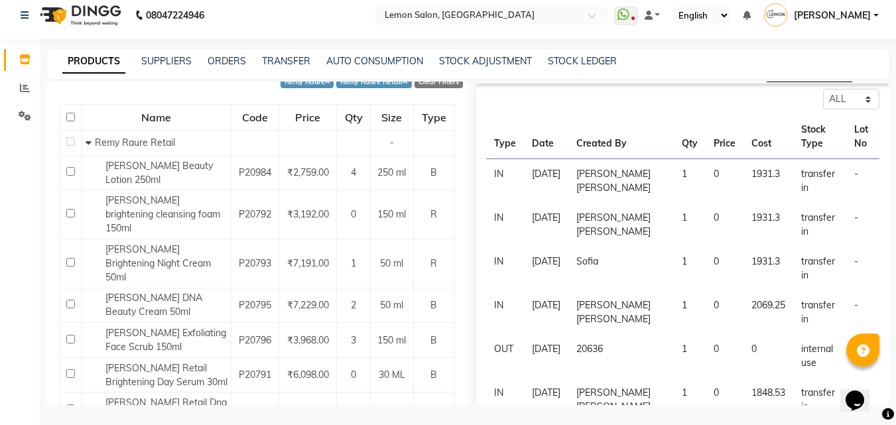
scroll to position [66, 0]
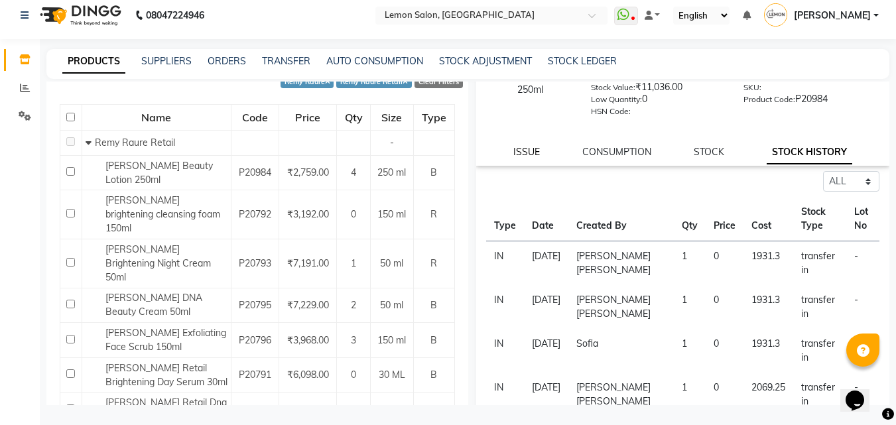
click at [514, 150] on link "ISSUE" at bounding box center [526, 152] width 27 height 12
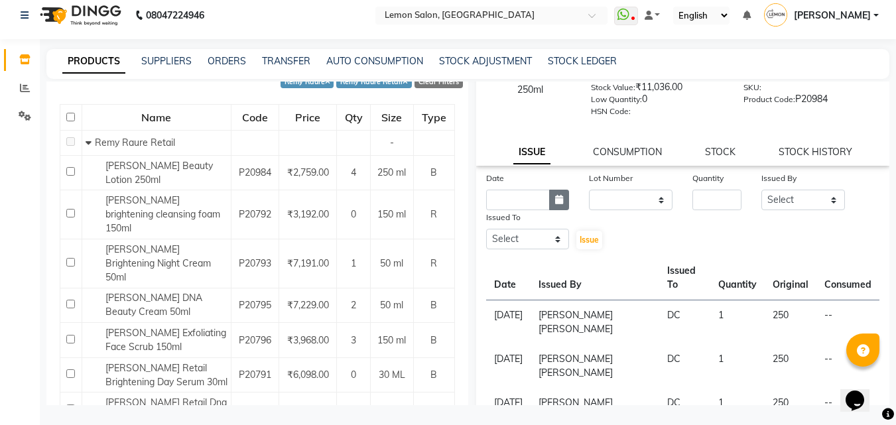
click at [560, 202] on icon "button" at bounding box center [559, 199] width 8 height 9
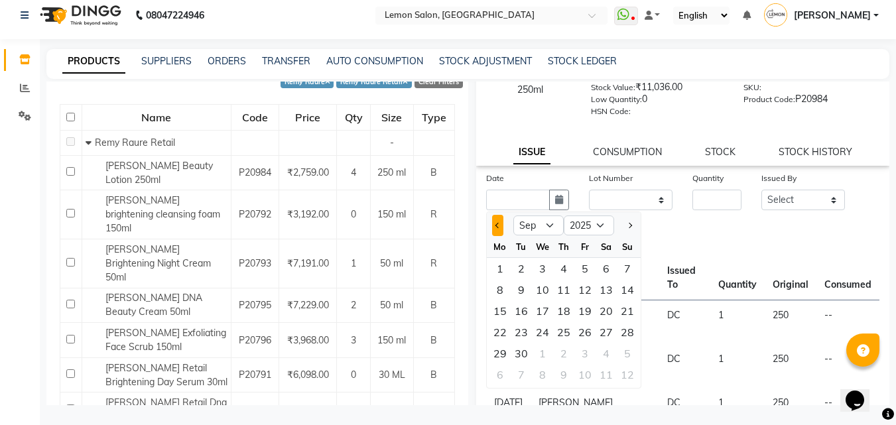
click at [493, 228] on button "Previous month" at bounding box center [497, 225] width 11 height 21
click at [564, 326] on div "24" at bounding box center [563, 332] width 21 height 21
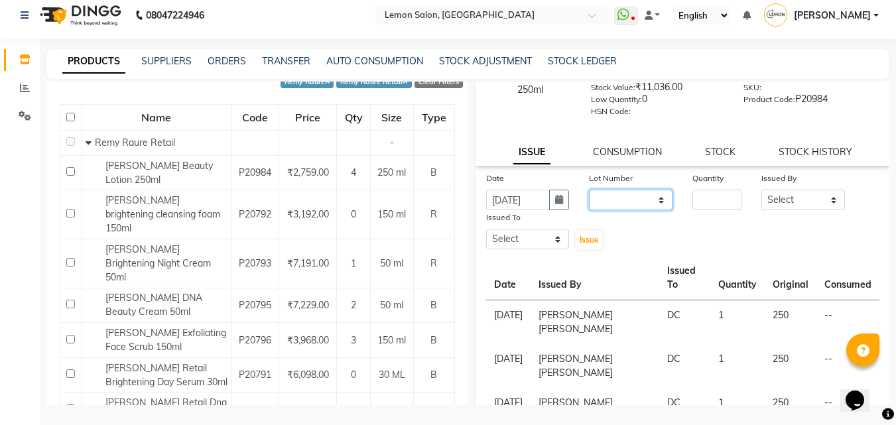
click at [603, 204] on select "None" at bounding box center [631, 200] width 84 height 21
click at [589, 190] on select "None" at bounding box center [631, 200] width 84 height 21
click at [700, 208] on input "number" at bounding box center [716, 200] width 49 height 21
click at [784, 200] on select "Select Aalam Saifi Abhishek Shelar Ansar Ahmed Archana Muke Archana Rajbhar Ars…" at bounding box center [803, 200] width 84 height 21
click at [761, 190] on select "Select Aalam Saifi Abhishek Shelar Ansar Ahmed Archana Muke Archana Rajbhar Ars…" at bounding box center [803, 200] width 84 height 21
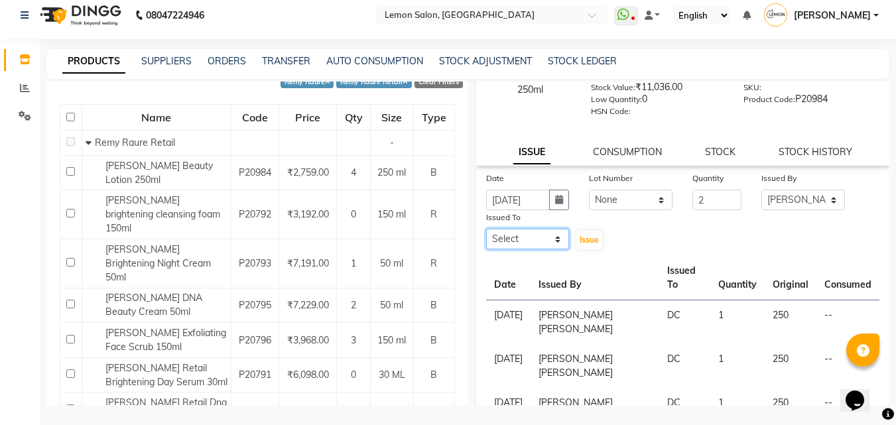
click at [532, 241] on select "Select Aalam Saifi Abhishek Shelar Ansar Ahmed Archana Muke Archana Rajbhar Ars…" at bounding box center [528, 239] width 84 height 21
click at [486, 229] on select "Select Aalam Saifi Abhishek Shelar Ansar Ahmed Archana Muke Archana Rajbhar Ars…" at bounding box center [528, 239] width 84 height 21
click at [593, 239] on span "Issue" at bounding box center [588, 240] width 19 height 10
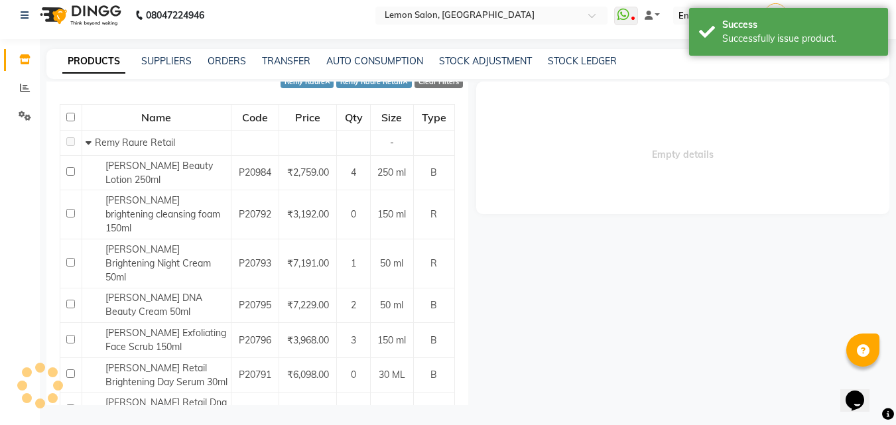
scroll to position [0, 0]
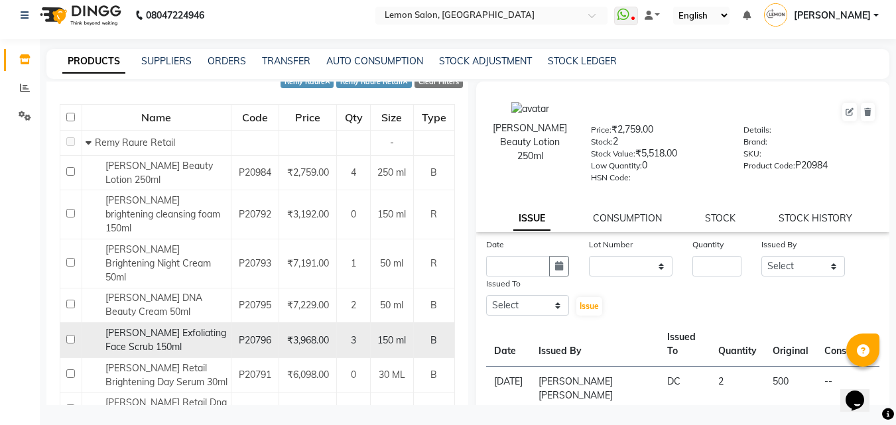
click at [192, 327] on span "Remy Laure Exfoliating Face Scrub 150ml" at bounding box center [165, 340] width 121 height 26
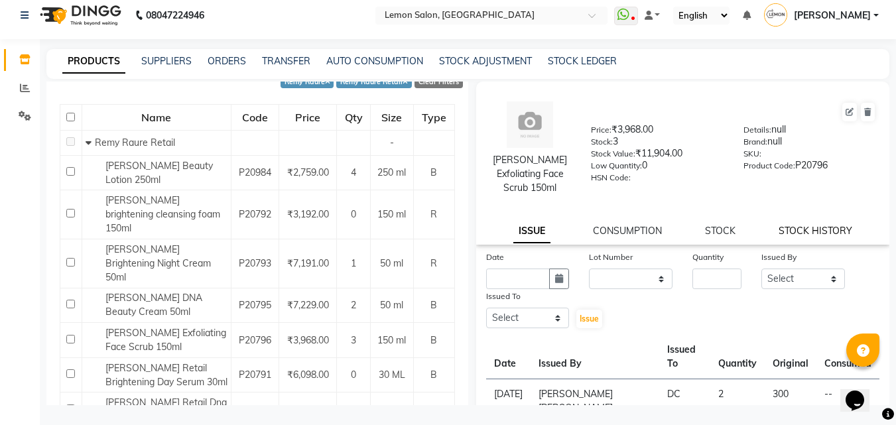
click at [797, 231] on link "STOCK HISTORY" at bounding box center [815, 231] width 74 height 12
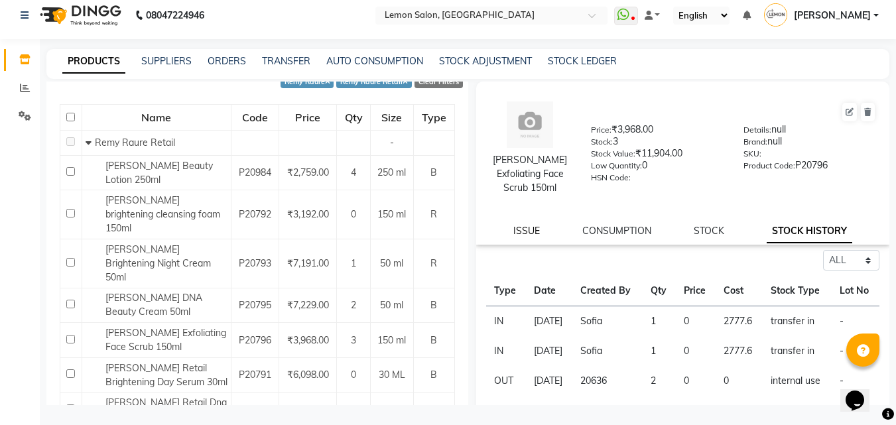
click at [518, 233] on link "ISSUE" at bounding box center [526, 231] width 27 height 12
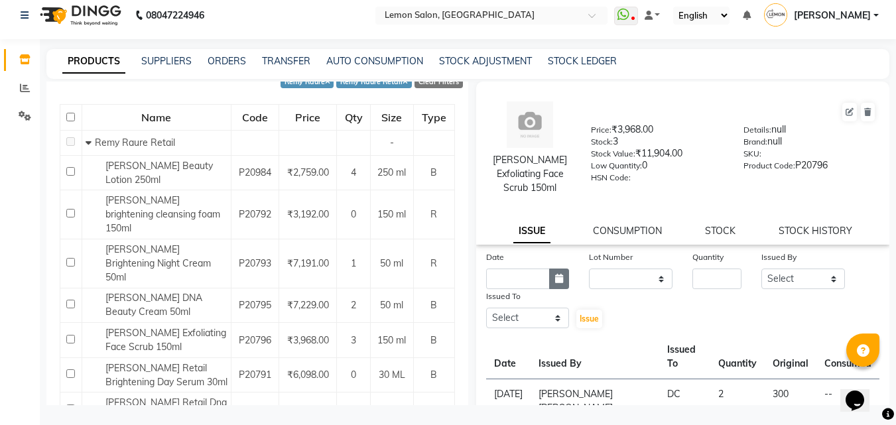
click at [550, 272] on button "button" at bounding box center [559, 278] width 20 height 21
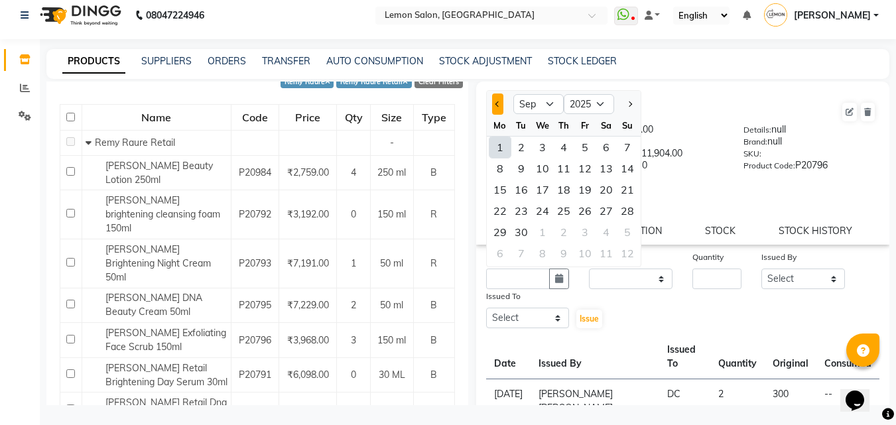
click at [496, 101] on button "Previous month" at bounding box center [497, 103] width 11 height 21
click at [561, 191] on div "17" at bounding box center [563, 189] width 21 height 21
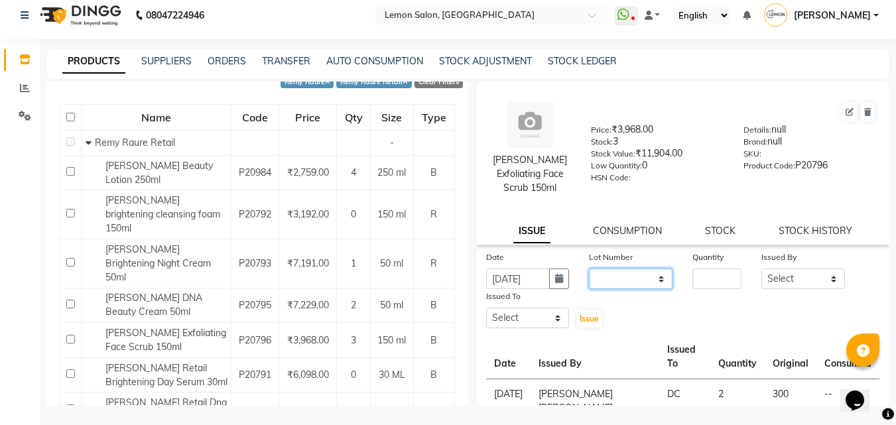
click at [626, 276] on select "None" at bounding box center [631, 278] width 84 height 21
click at [589, 268] on select "None" at bounding box center [631, 278] width 84 height 21
click at [713, 274] on input "number" at bounding box center [716, 278] width 49 height 21
click at [782, 265] on div "Issued By" at bounding box center [803, 259] width 84 height 19
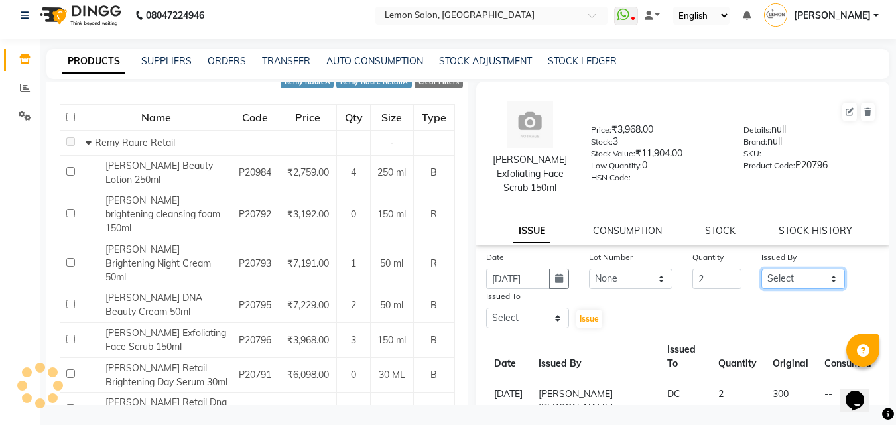
click at [781, 276] on select "Select Aalam Saifi Abhishek Shelar Ansar Ahmed Archana Muke Archana Rajbhar Ars…" at bounding box center [803, 278] width 84 height 21
click at [761, 268] on select "Select Aalam Saifi Abhishek Shelar Ansar Ahmed Archana Muke Archana Rajbhar Ars…" at bounding box center [803, 278] width 84 height 21
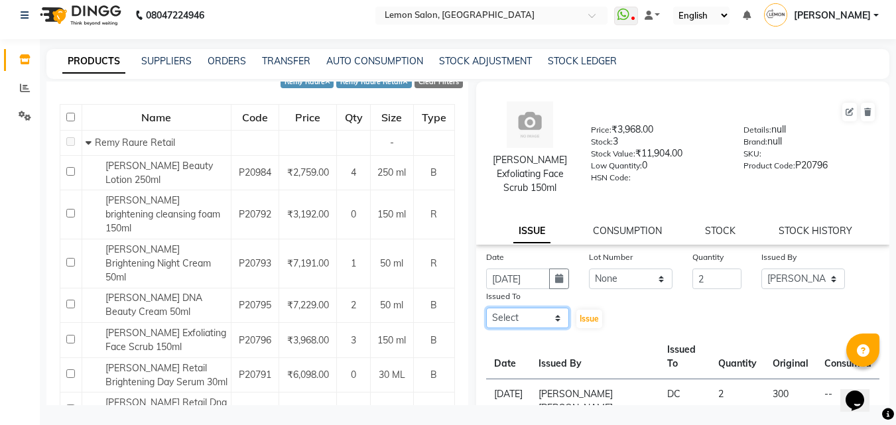
drag, startPoint x: 533, startPoint y: 317, endPoint x: 531, endPoint y: 309, distance: 8.2
click at [533, 317] on select "Select Aalam Saifi Abhishek Shelar Ansar Ahmed Archana Muke Archana Rajbhar Ars…" at bounding box center [528, 318] width 84 height 21
click at [486, 308] on select "Select Aalam Saifi Abhishek Shelar Ansar Ahmed Archana Muke Archana Rajbhar Ars…" at bounding box center [528, 318] width 84 height 21
click at [582, 311] on button "Issue" at bounding box center [589, 319] width 26 height 19
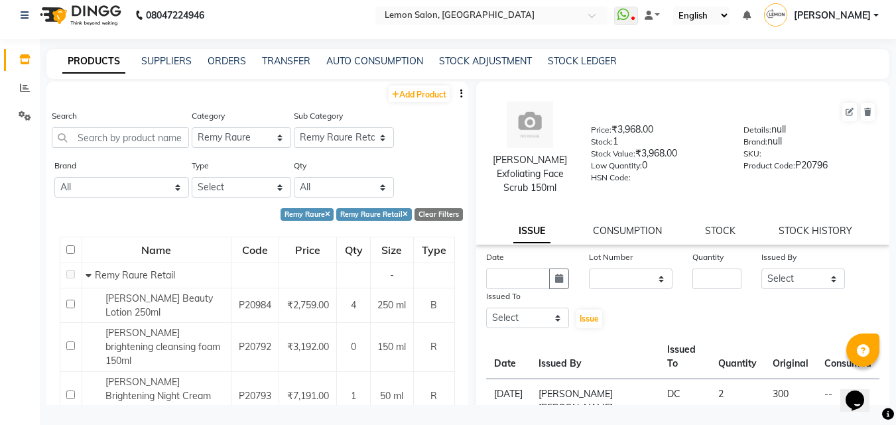
click at [418, 213] on div "Clear Filters" at bounding box center [438, 214] width 48 height 13
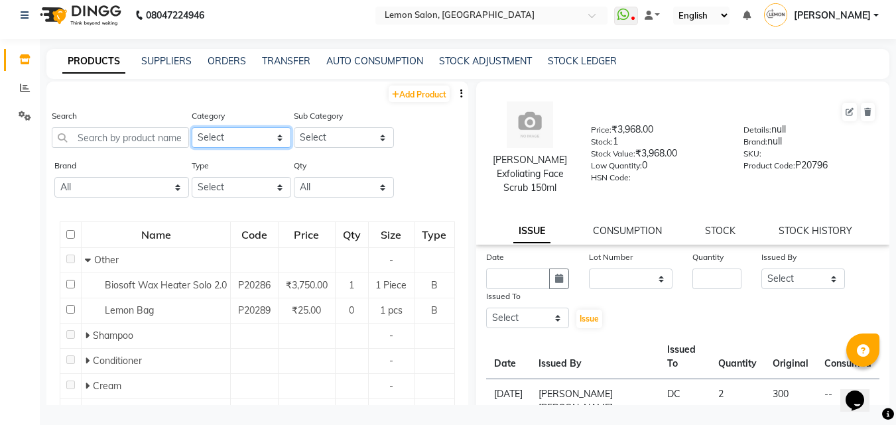
click at [257, 135] on select "Select Hair Skin Makeup Personal Care Appliances Beard Waxing Disposable Thread…" at bounding box center [242, 137] width 100 height 21
click at [192, 127] on select "Select Hair Skin Makeup Personal Care Appliances Beard Waxing Disposable Thread…" at bounding box center [242, 137] width 100 height 21
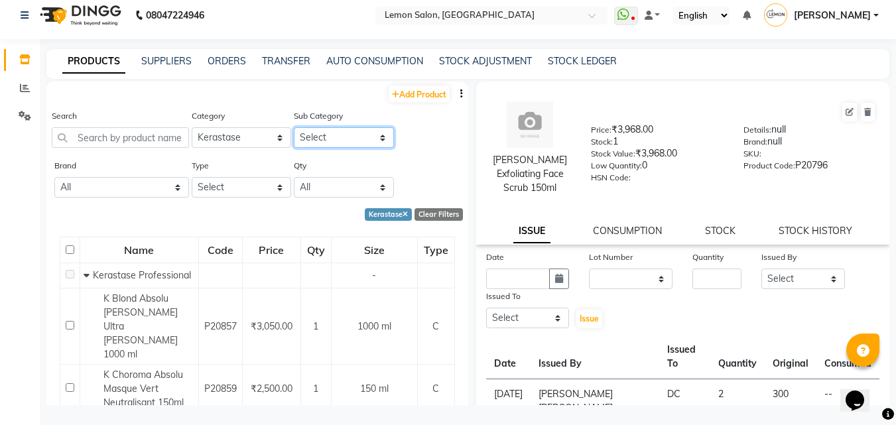
click at [324, 141] on select "Select Kerastase Professional Kerastase Retail" at bounding box center [344, 137] width 100 height 21
click at [294, 127] on select "Select Kerastase Professional Kerastase Retail" at bounding box center [344, 137] width 100 height 21
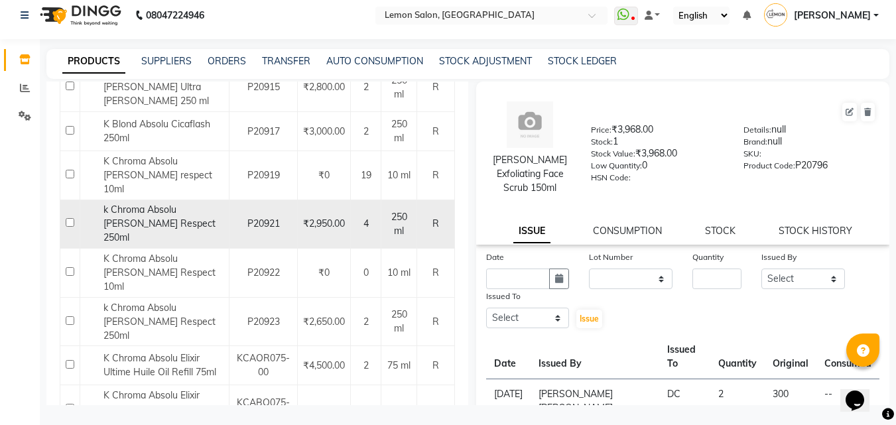
scroll to position [265, 0]
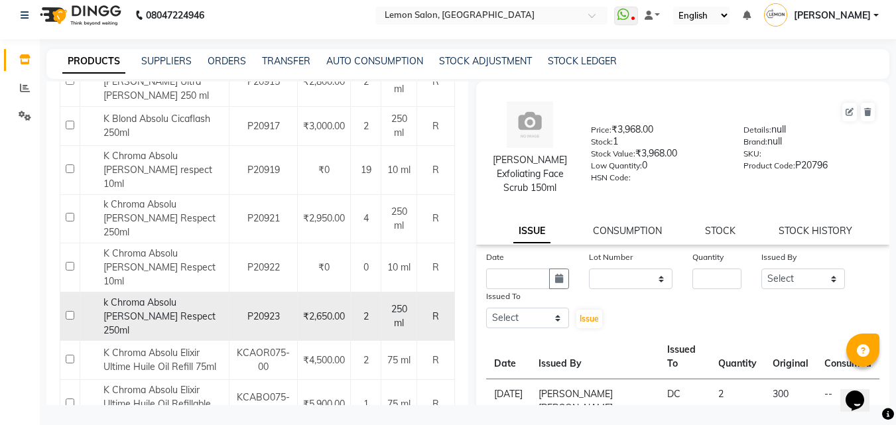
click at [174, 296] on span "k Chroma Absolu Bain Rich Respect 250ml" at bounding box center [159, 316] width 112 height 40
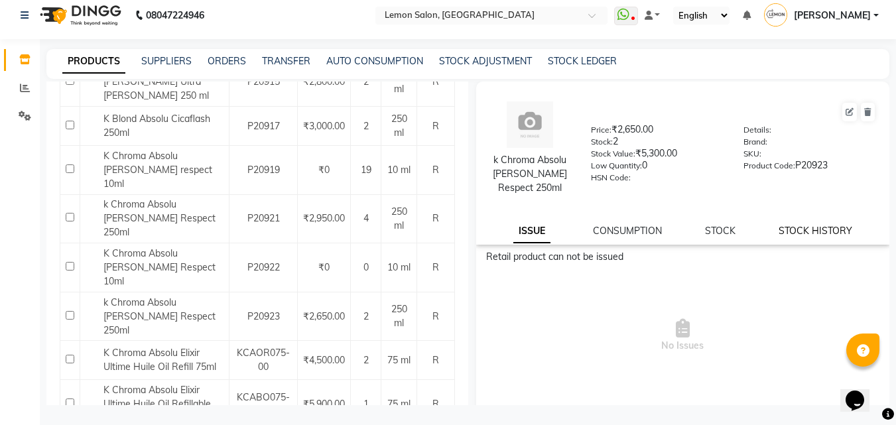
click at [786, 227] on link "STOCK HISTORY" at bounding box center [815, 231] width 74 height 12
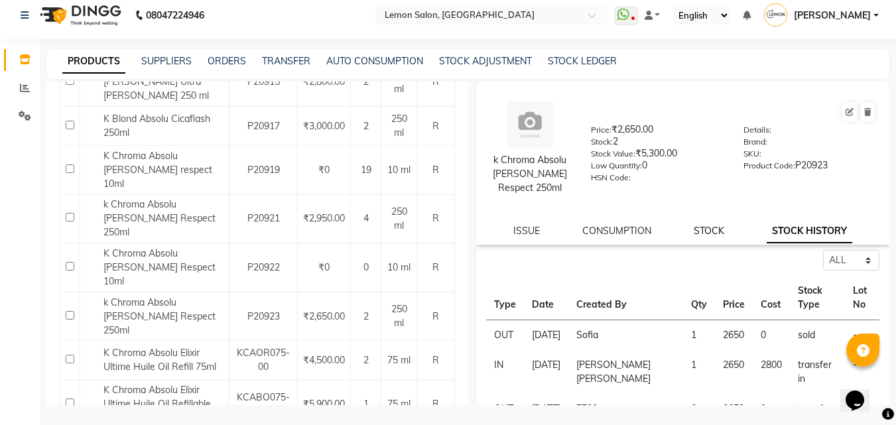
click at [709, 228] on link "STOCK" at bounding box center [708, 231] width 30 height 12
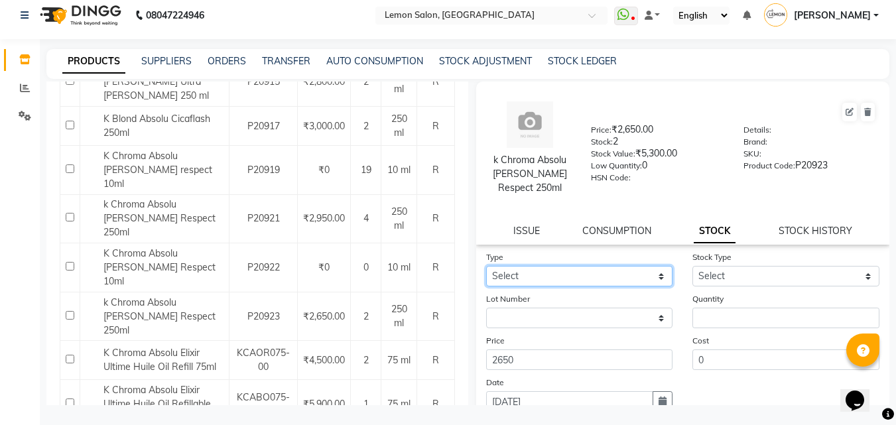
click at [585, 282] on select "Select In Out" at bounding box center [579, 276] width 187 height 21
click at [486, 266] on select "Select In Out" at bounding box center [579, 276] width 187 height 21
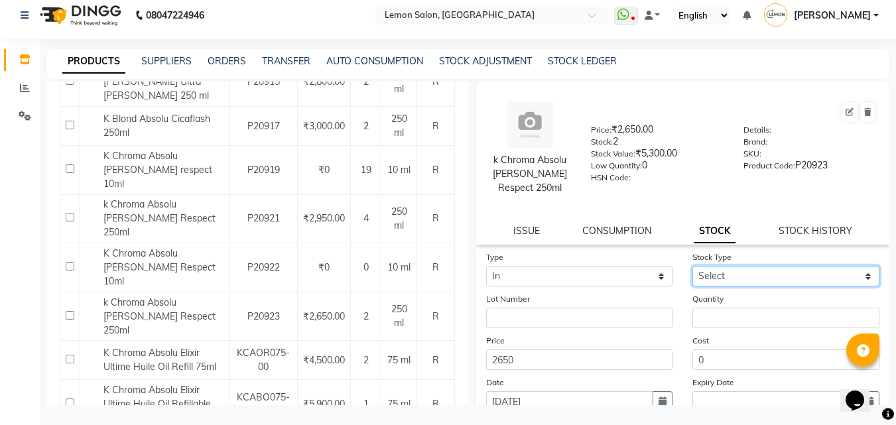
click at [727, 279] on select "Select New Stock Adjustment Return Other" at bounding box center [785, 276] width 187 height 21
click at [692, 266] on select "Select New Stock Adjustment Return Other" at bounding box center [785, 276] width 187 height 21
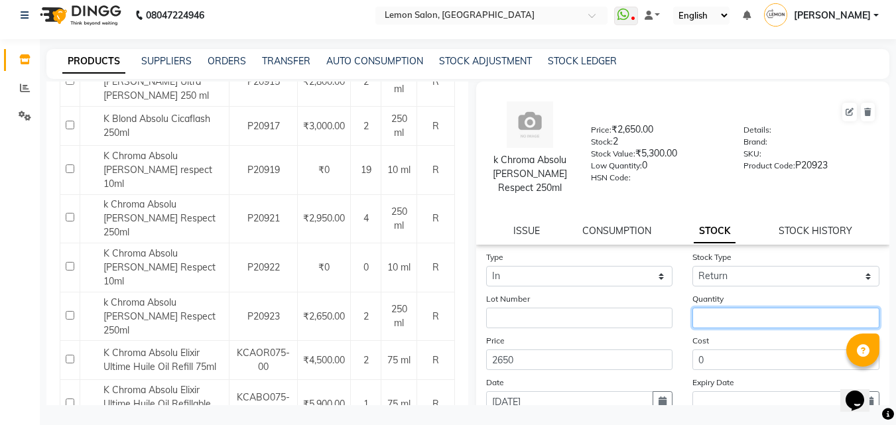
click at [711, 323] on input "number" at bounding box center [785, 318] width 187 height 21
click at [658, 398] on icon "button" at bounding box center [662, 400] width 8 height 9
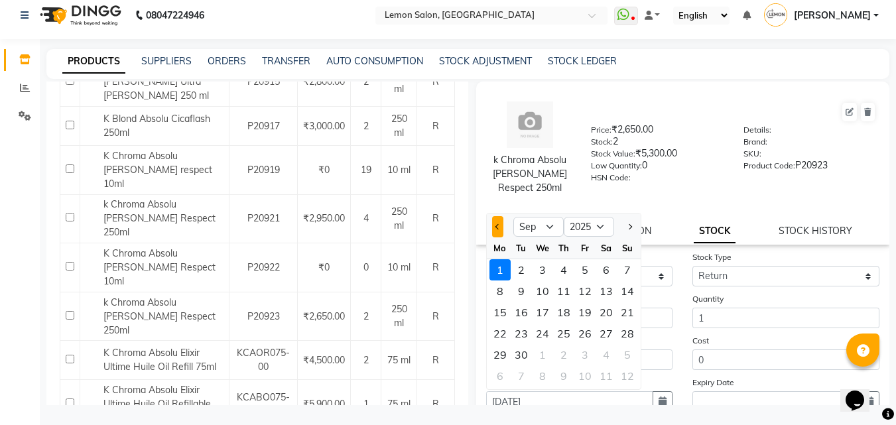
click at [497, 219] on button "Previous month" at bounding box center [497, 226] width 11 height 21
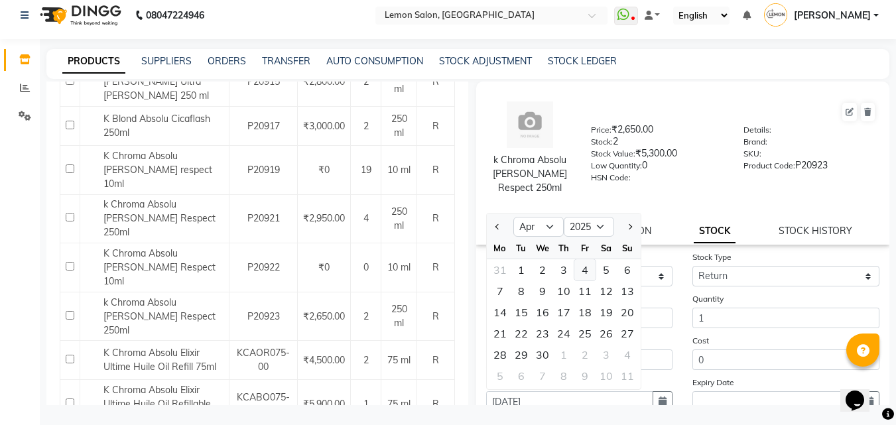
click at [580, 268] on div "4" at bounding box center [584, 269] width 21 height 21
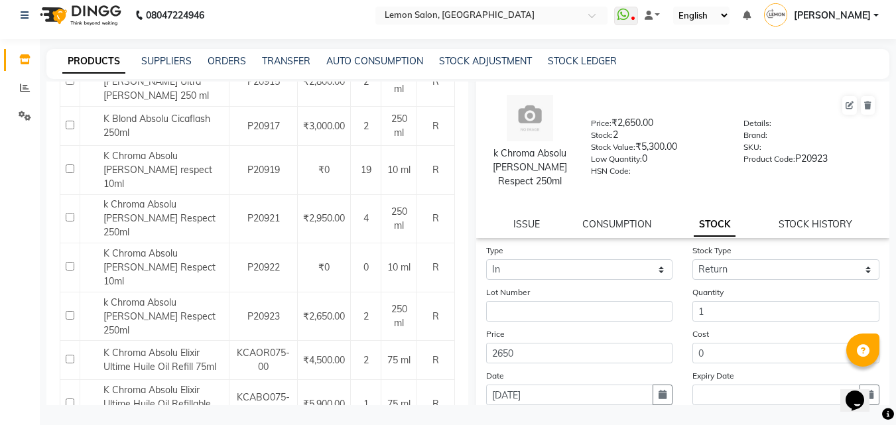
scroll to position [110, 0]
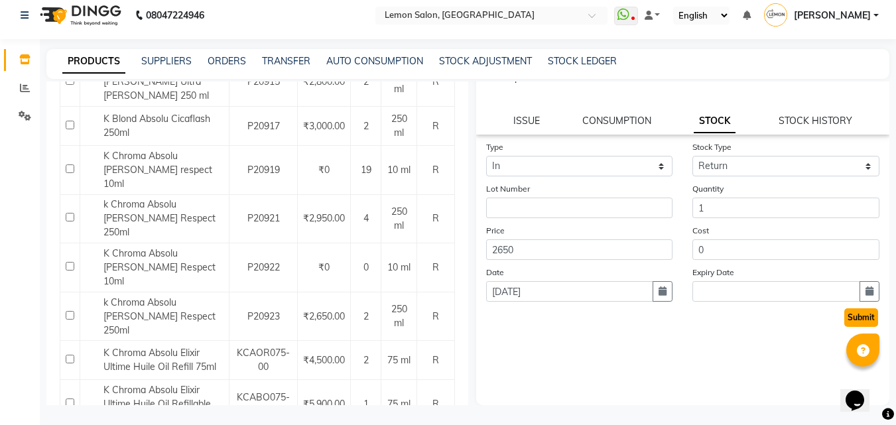
click at [848, 318] on button "Submit" at bounding box center [861, 317] width 34 height 19
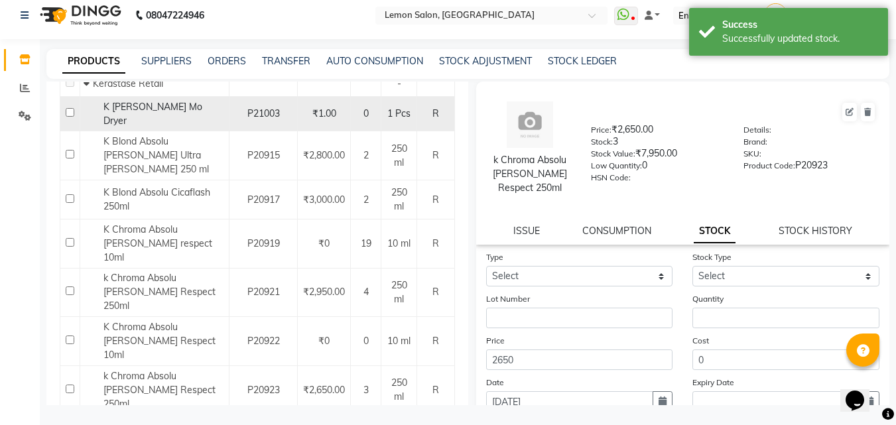
scroll to position [265, 0]
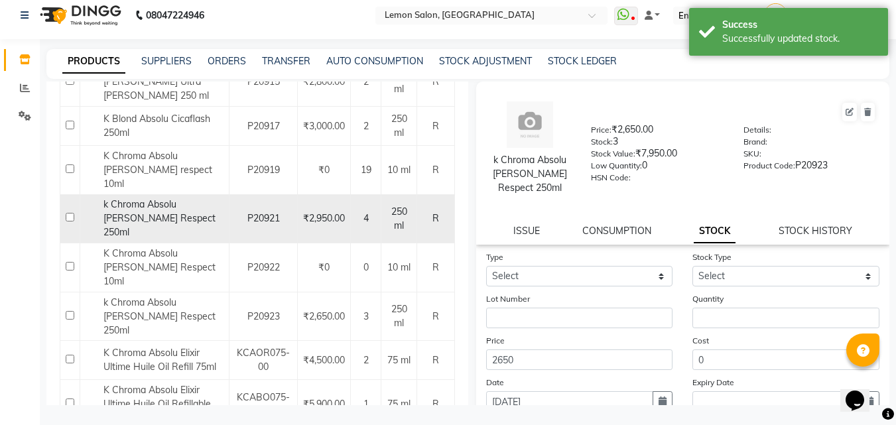
click at [170, 200] on div "k Chroma Absolu Bain Respect 250ml" at bounding box center [155, 219] width 142 height 42
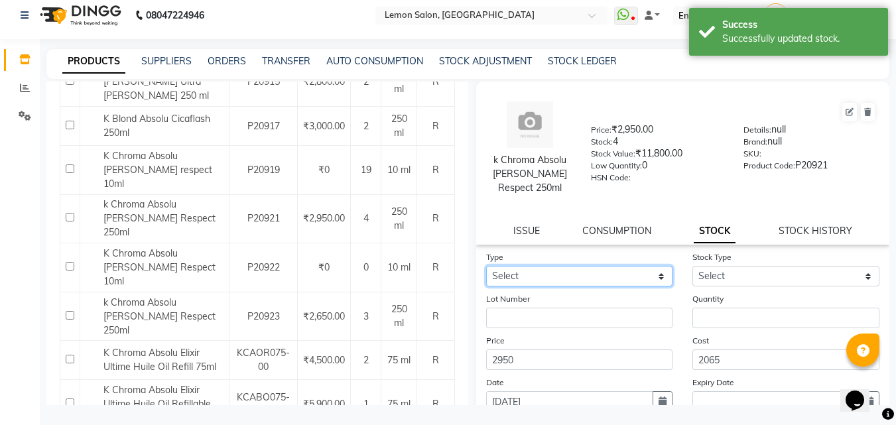
click at [582, 273] on select "Select In Out" at bounding box center [579, 276] width 187 height 21
click at [486, 266] on select "Select In Out" at bounding box center [579, 276] width 187 height 21
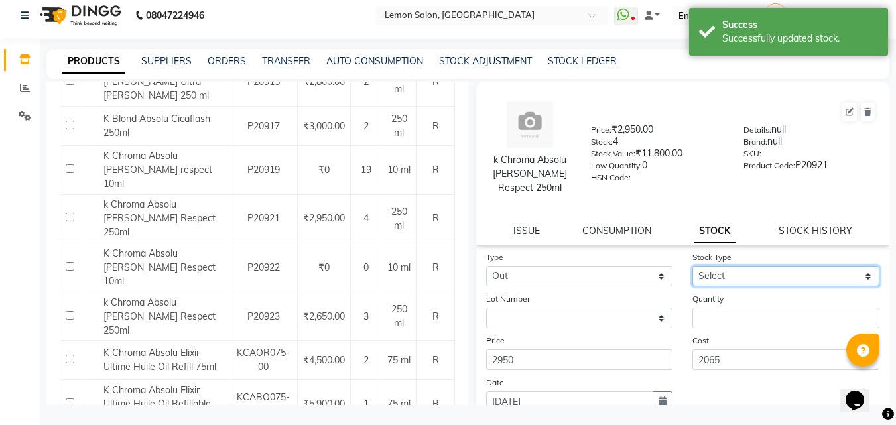
click at [746, 278] on select "Select Internal Use Damaged Expired Adjustment Return Other" at bounding box center [785, 276] width 187 height 21
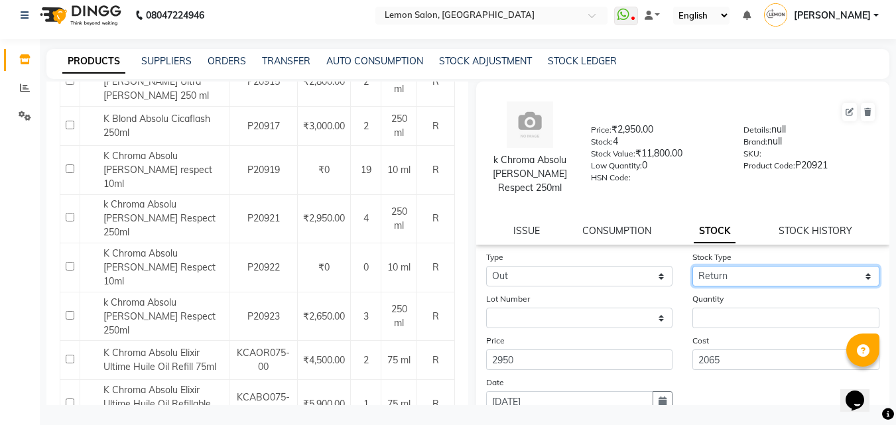
click at [692, 266] on select "Select Internal Use Damaged Expired Adjustment Return Other" at bounding box center [785, 276] width 187 height 21
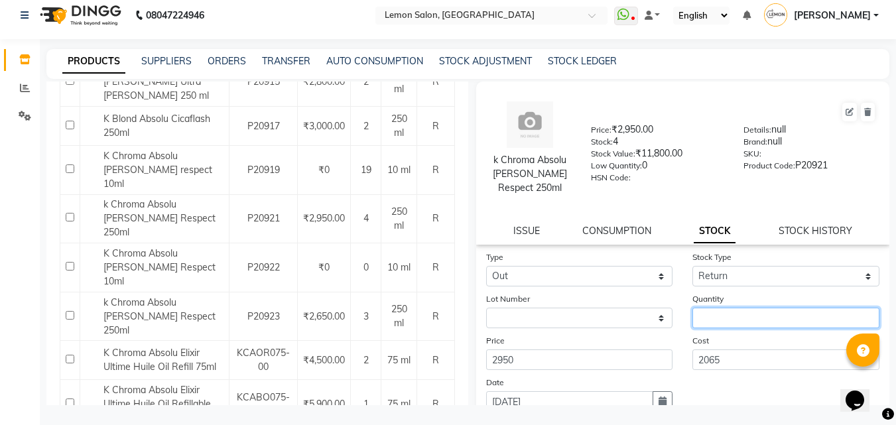
click at [699, 322] on input "number" at bounding box center [785, 318] width 187 height 21
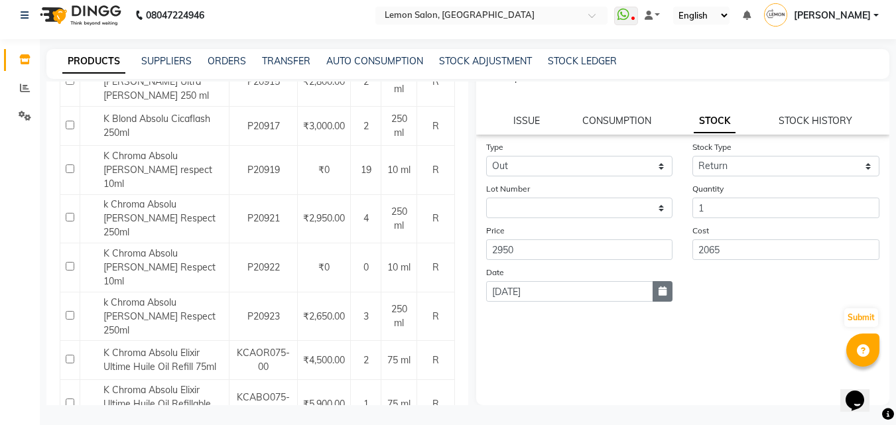
click at [664, 294] on button "button" at bounding box center [662, 291] width 20 height 21
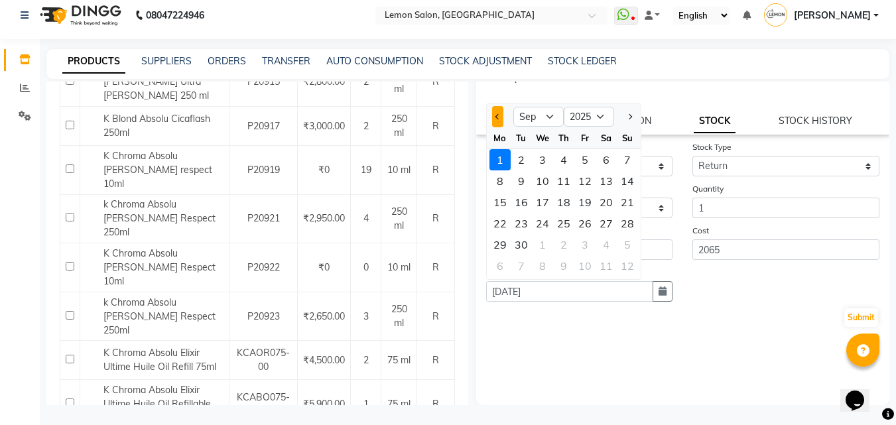
click at [499, 111] on button "Previous month" at bounding box center [497, 116] width 11 height 21
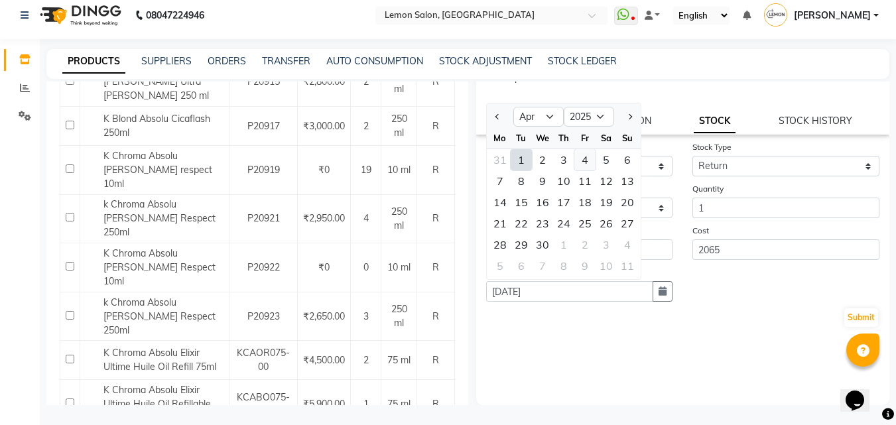
click at [581, 157] on div "4" at bounding box center [584, 159] width 21 height 21
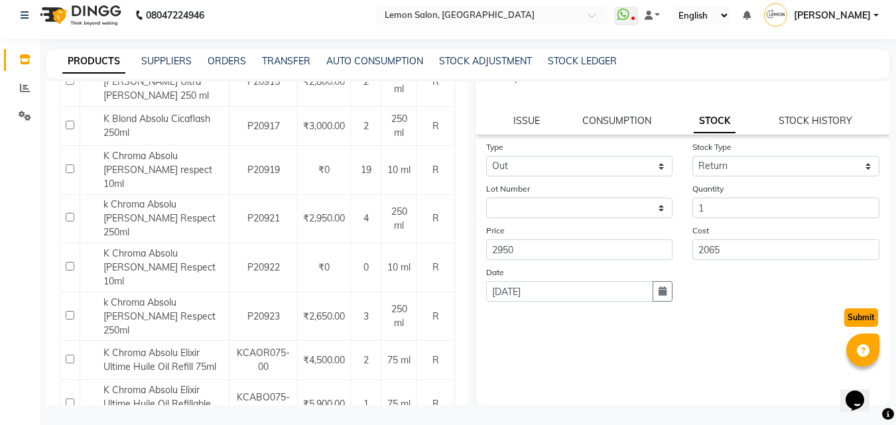
click at [846, 312] on button "Submit" at bounding box center [861, 317] width 34 height 19
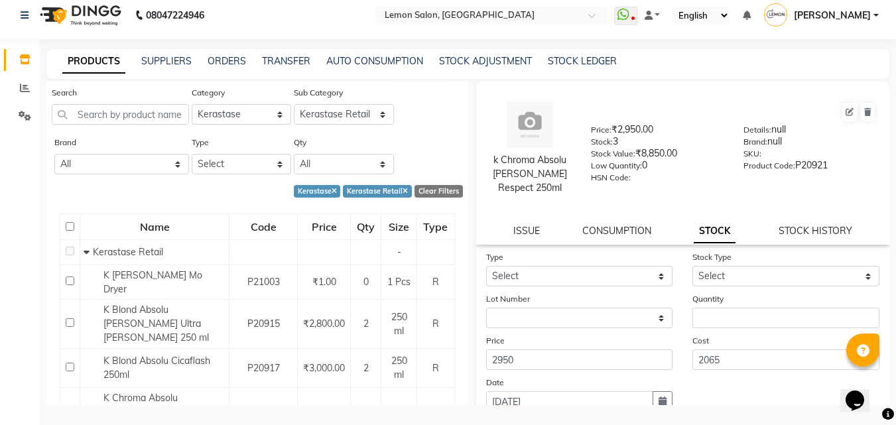
scroll to position [0, 0]
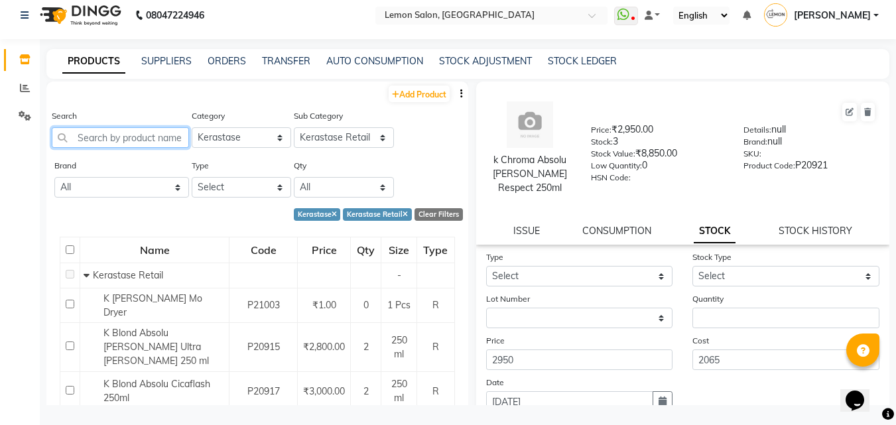
click at [93, 136] on input "text" at bounding box center [120, 137] width 137 height 21
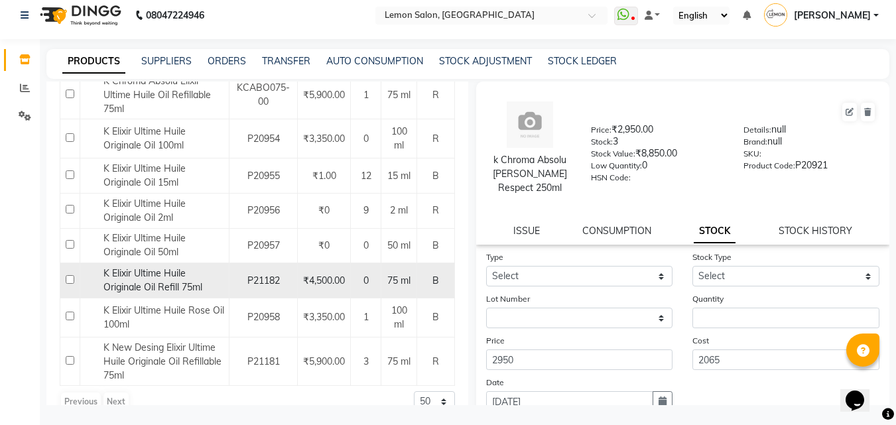
scroll to position [224, 0]
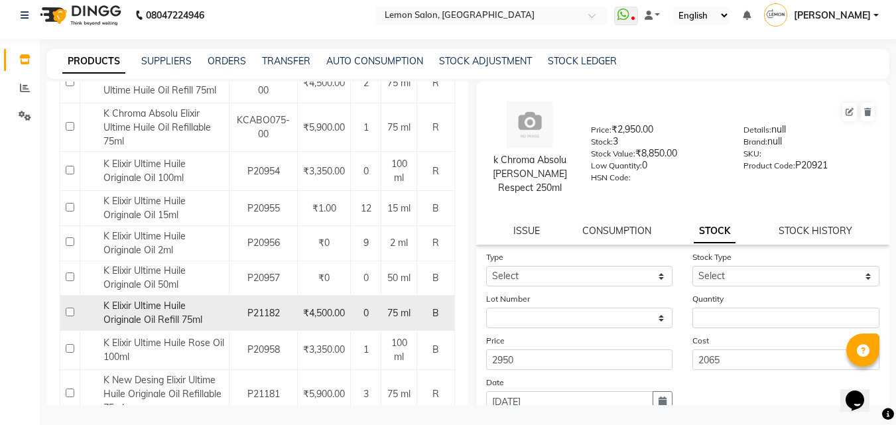
click at [148, 325] on span "K Elixir Ultime Huile Originale Oil Refill 75ml" at bounding box center [152, 313] width 99 height 26
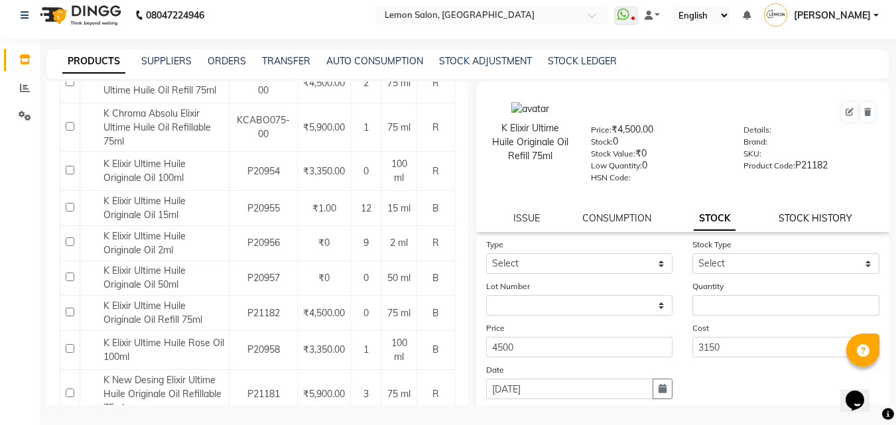
click at [819, 222] on link "STOCK HISTORY" at bounding box center [815, 218] width 74 height 12
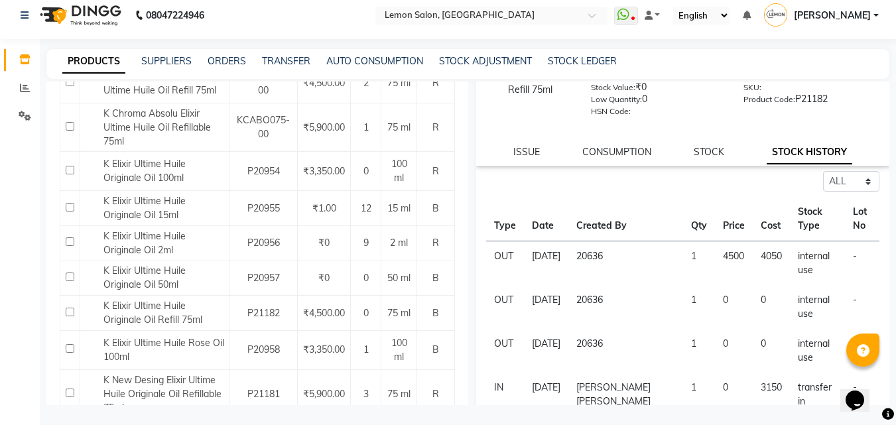
scroll to position [132, 0]
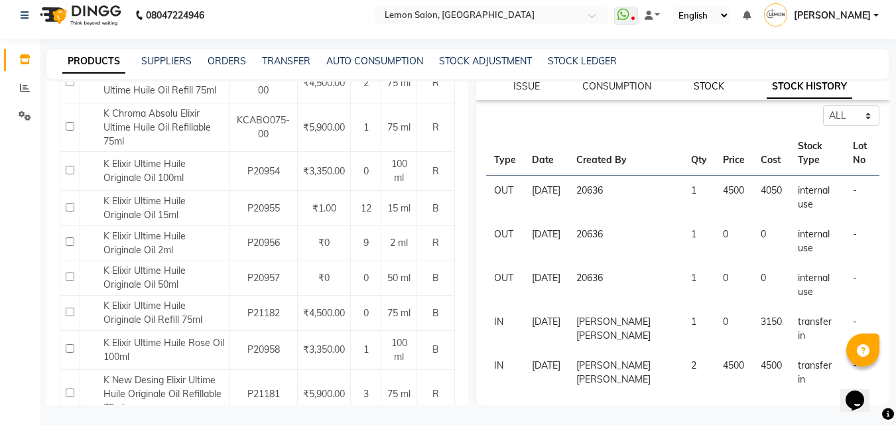
click at [693, 86] on link "STOCK" at bounding box center [708, 86] width 30 height 12
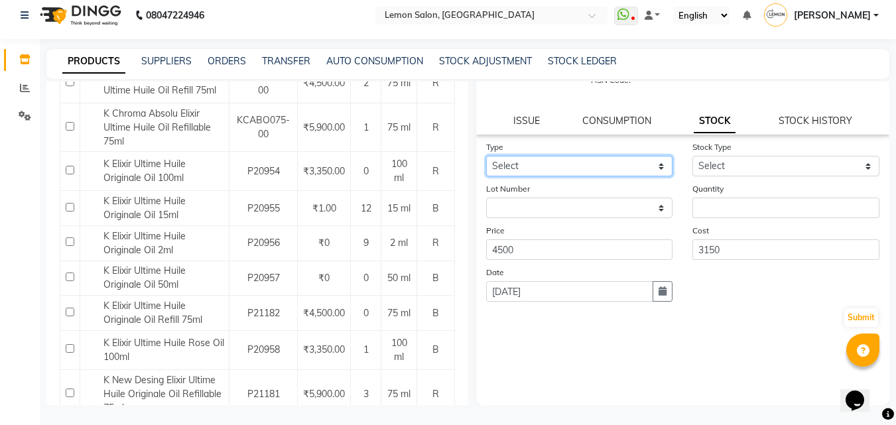
click at [552, 169] on select "Select In Out" at bounding box center [579, 166] width 187 height 21
click at [486, 156] on select "Select In Out" at bounding box center [579, 166] width 187 height 21
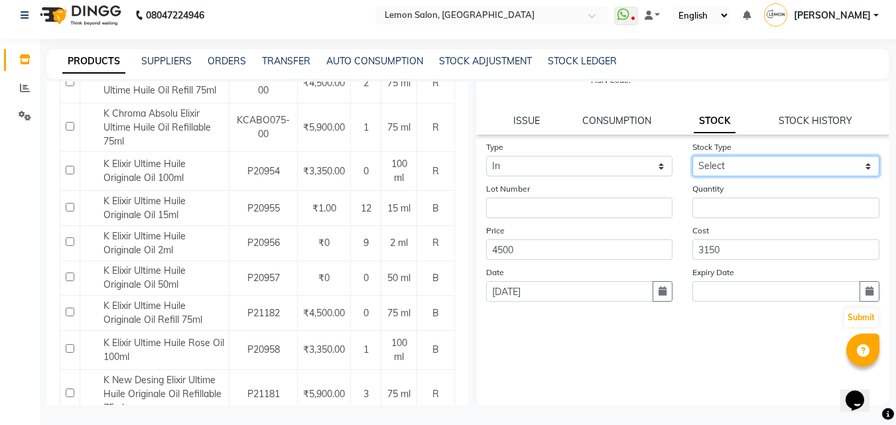
click at [735, 158] on select "Select New Stock Adjustment Return Other" at bounding box center [785, 166] width 187 height 21
click at [692, 156] on select "Select New Stock Adjustment Return Other" at bounding box center [785, 166] width 187 height 21
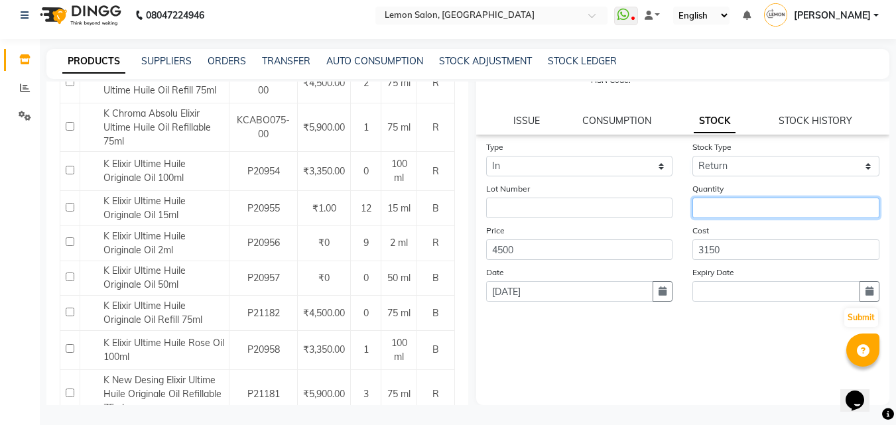
click at [717, 210] on input "number" at bounding box center [785, 208] width 187 height 21
click at [855, 314] on button "Submit" at bounding box center [861, 317] width 34 height 19
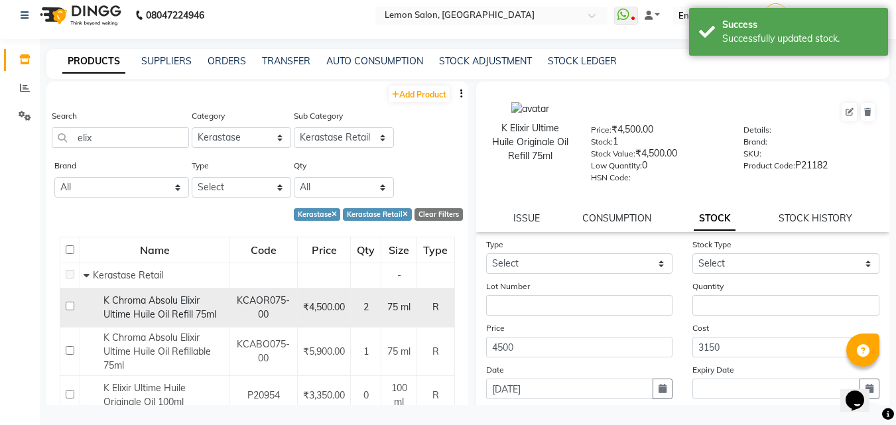
scroll to position [265, 0]
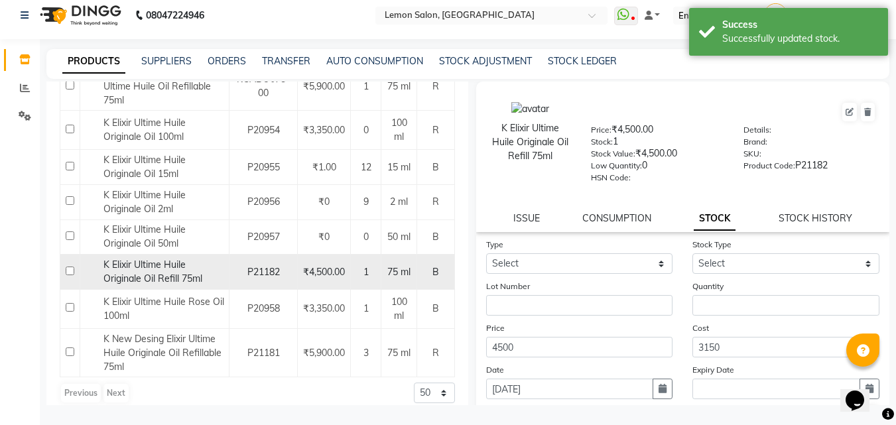
click at [144, 278] on span "K Elixir Ultime Huile Originale Oil Refill 75ml" at bounding box center [152, 272] width 99 height 26
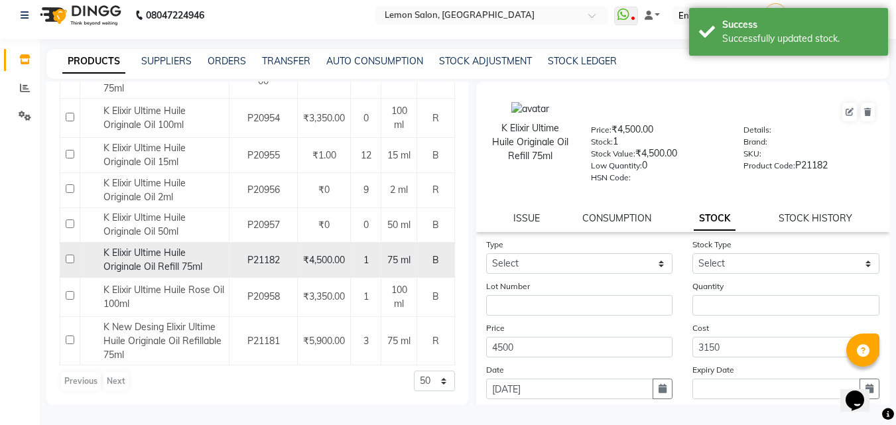
scroll to position [290, 0]
click at [163, 282] on tbody "Kerastase Retail - K Chroma Absolu Elixir Ultime Huile Oil Refill 75ml KCAOR075…" at bounding box center [257, 175] width 394 height 380
click at [152, 258] on span "K Elixir Ultime Huile Originale Oil Refill 75ml" at bounding box center [152, 260] width 99 height 26
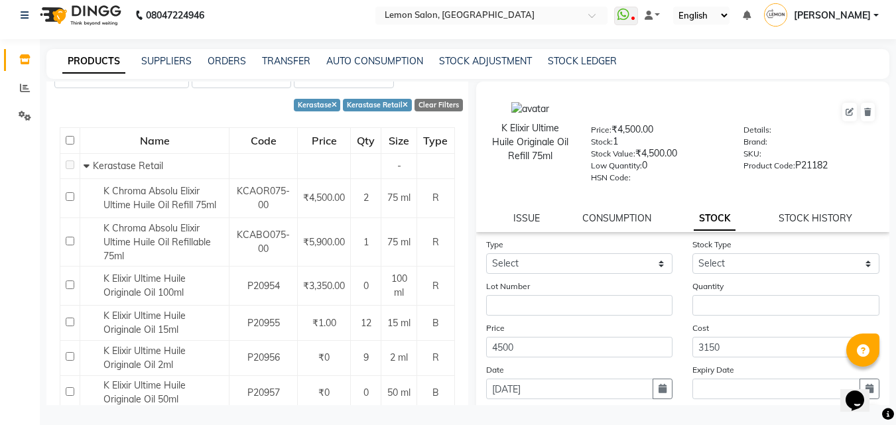
scroll to position [25, 0]
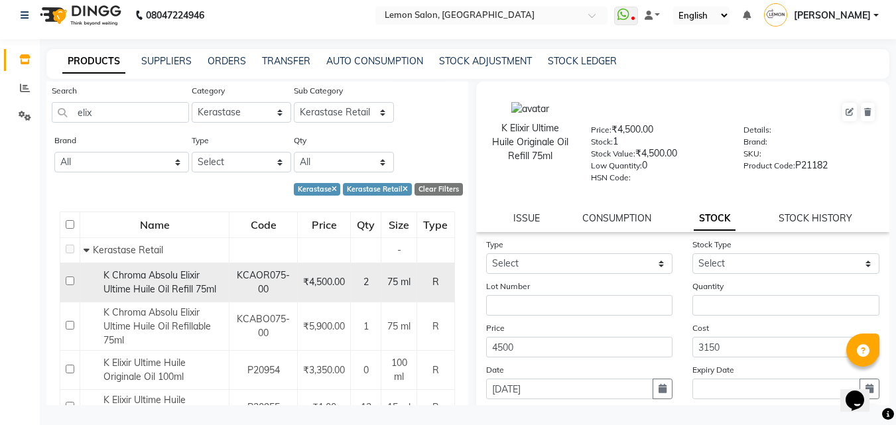
click at [128, 280] on span "K Chroma Absolu Elixir Ultime Huile Oil Refill 75ml" at bounding box center [159, 282] width 113 height 26
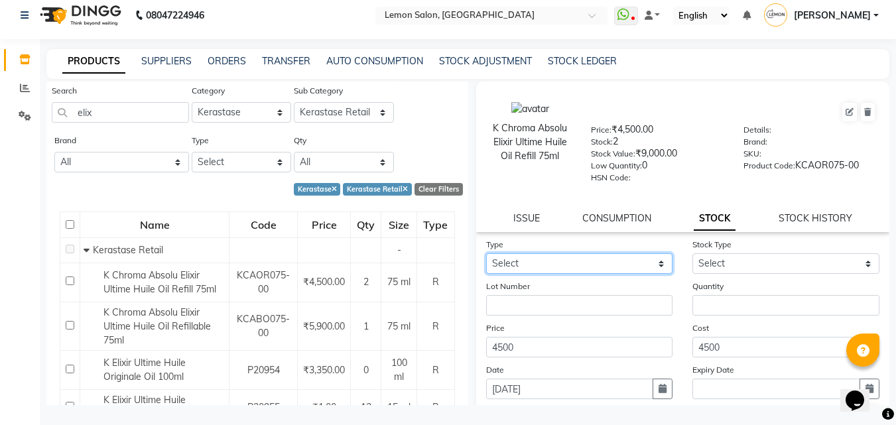
click at [589, 265] on select "Select In Out" at bounding box center [579, 263] width 187 height 21
click at [486, 253] on select "Select In Out" at bounding box center [579, 263] width 187 height 21
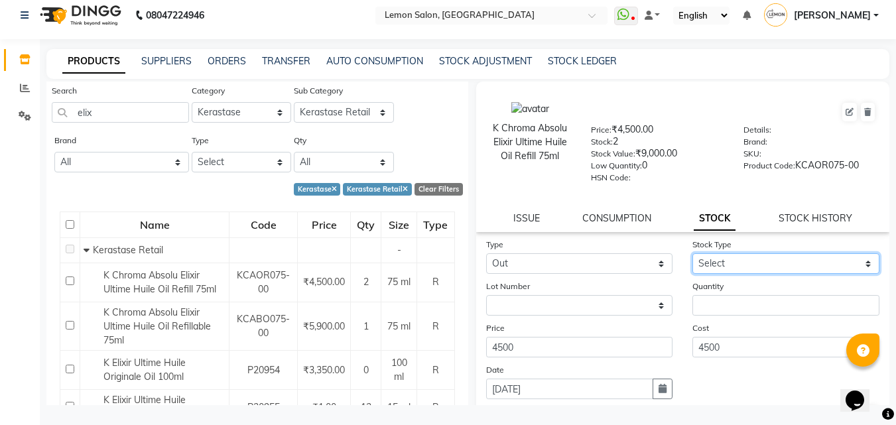
click at [792, 262] on select "Select Internal Use Damaged Expired Adjustment Return Other" at bounding box center [785, 263] width 187 height 21
click at [692, 253] on select "Select Internal Use Damaged Expired Adjustment Return Other" at bounding box center [785, 263] width 187 height 21
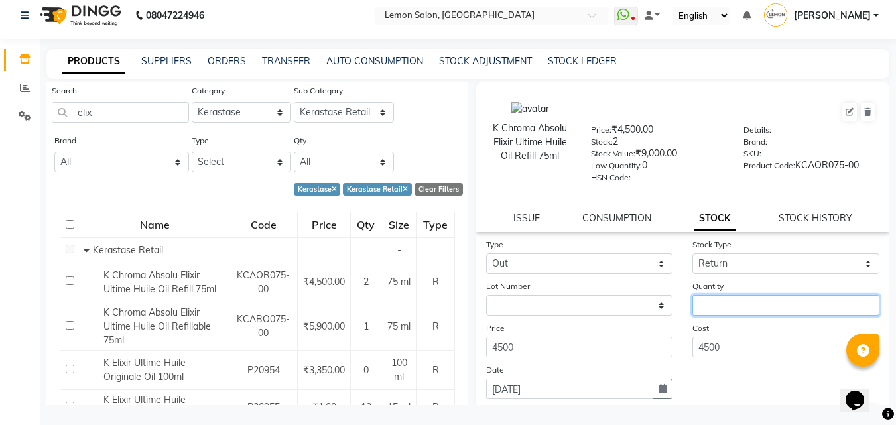
click at [711, 306] on input "number" at bounding box center [785, 305] width 187 height 21
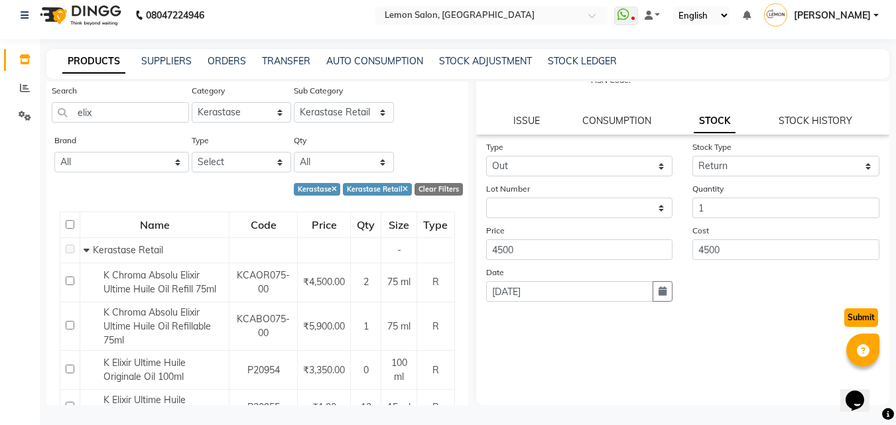
click at [851, 322] on button "Submit" at bounding box center [861, 317] width 34 height 19
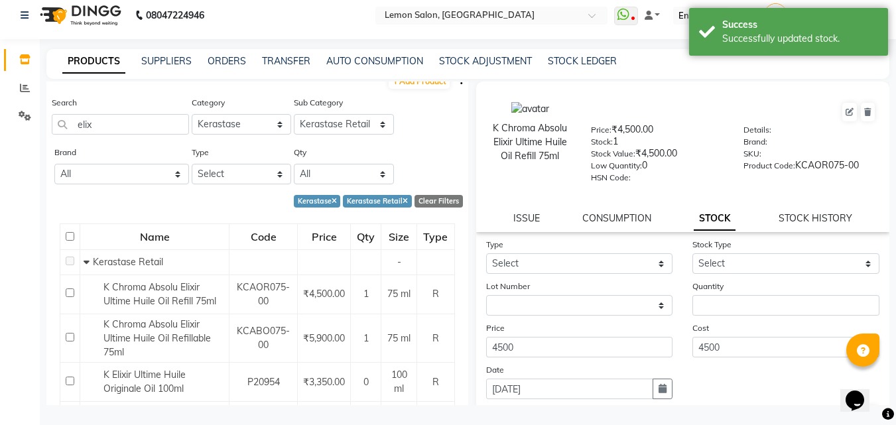
scroll to position [0, 0]
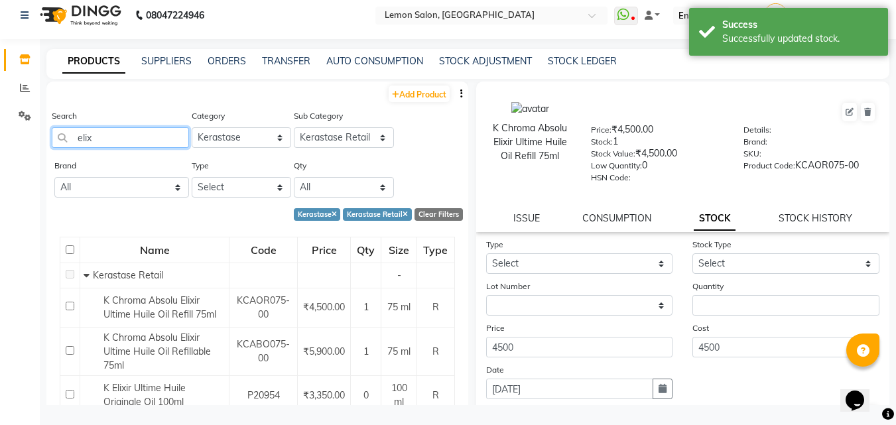
click at [109, 137] on input "elix" at bounding box center [120, 137] width 137 height 21
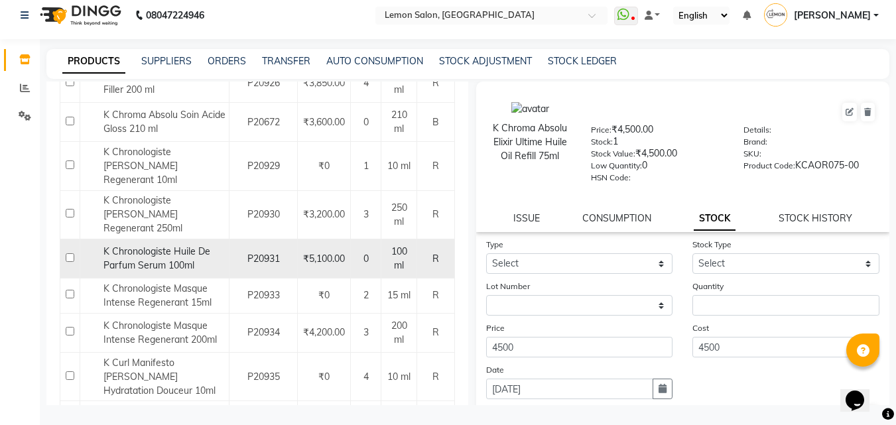
scroll to position [663, 0]
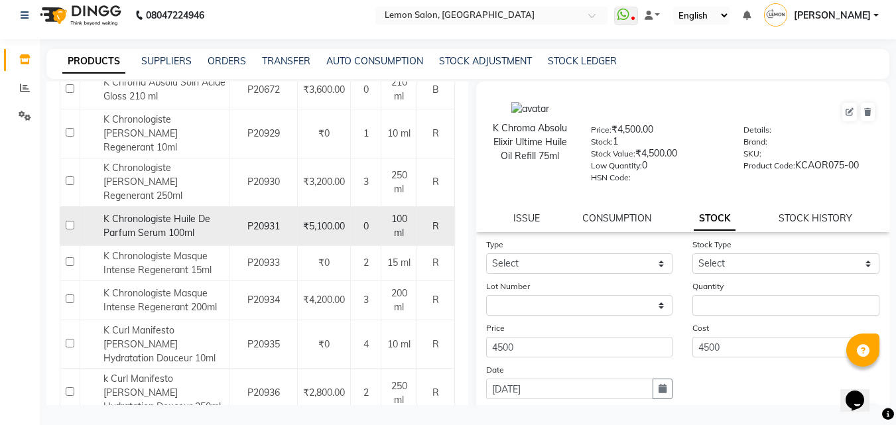
click at [171, 213] on span "K Chronologiste Huile De Parfum Serum 100ml" at bounding box center [156, 226] width 107 height 26
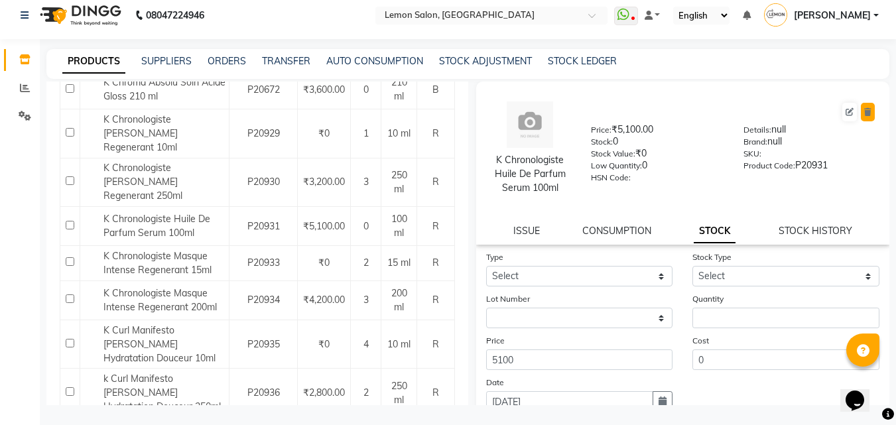
click at [861, 112] on button at bounding box center [867, 112] width 14 height 19
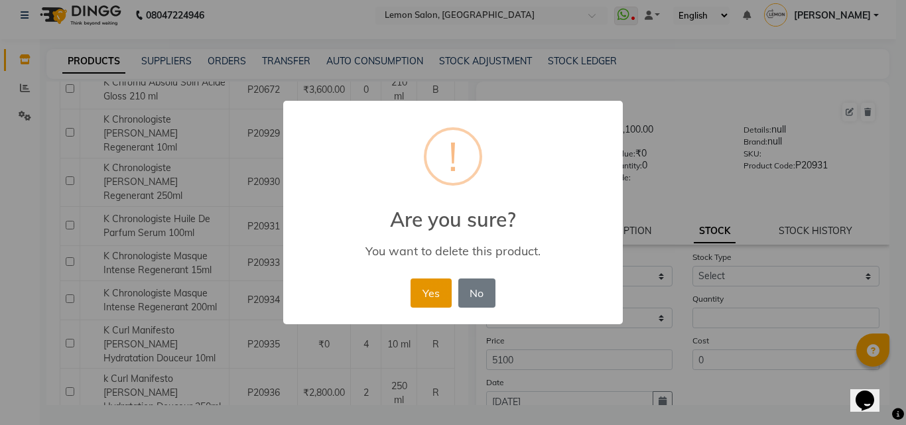
click at [438, 299] on button "Yes" at bounding box center [430, 292] width 40 height 29
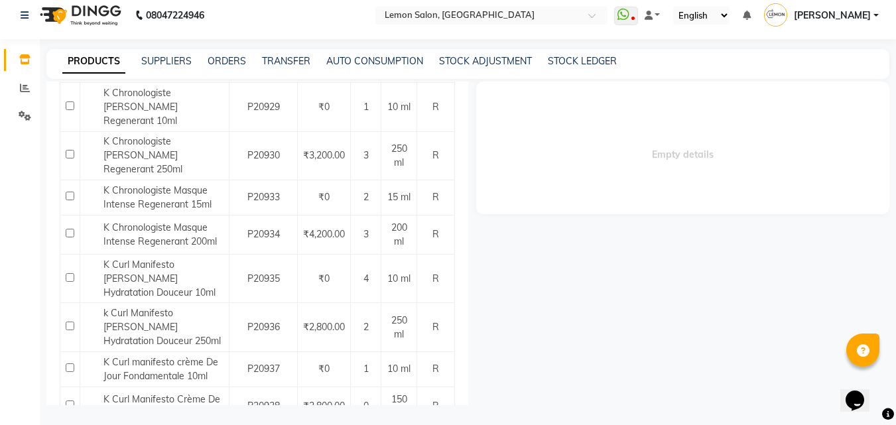
scroll to position [806, 0]
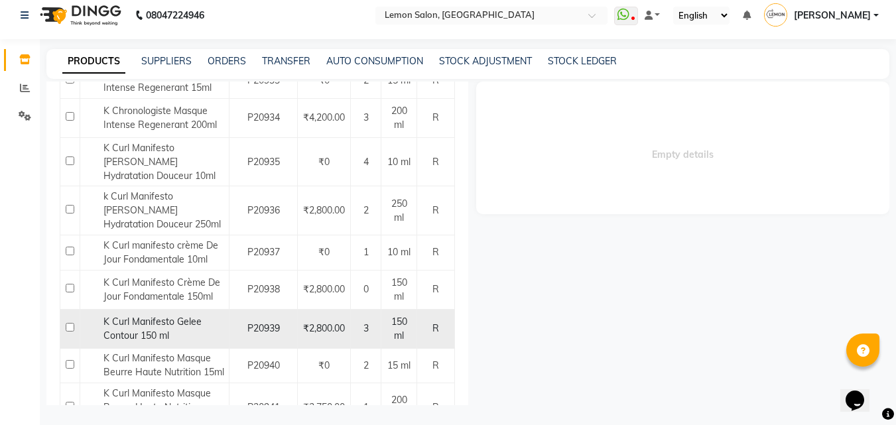
click at [153, 316] on span "K Curl Manifesto Gelee Contour 150 ml" at bounding box center [152, 329] width 98 height 26
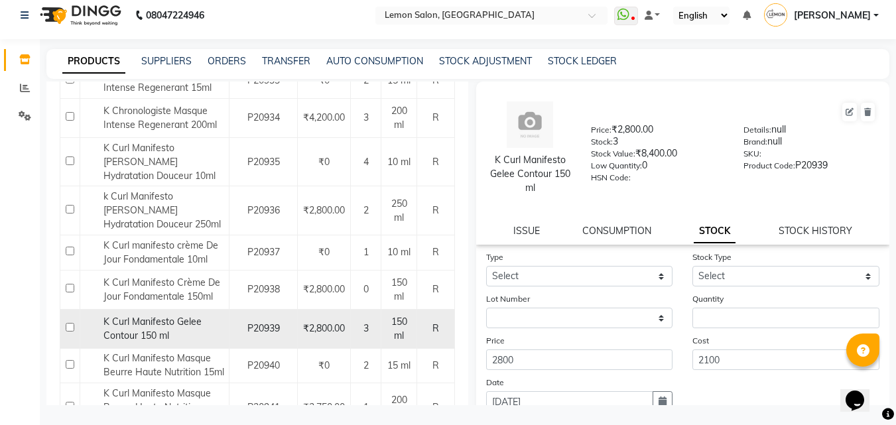
click at [183, 315] on div "K Curl Manifesto Gelee Contour 150 ml" at bounding box center [155, 329] width 142 height 28
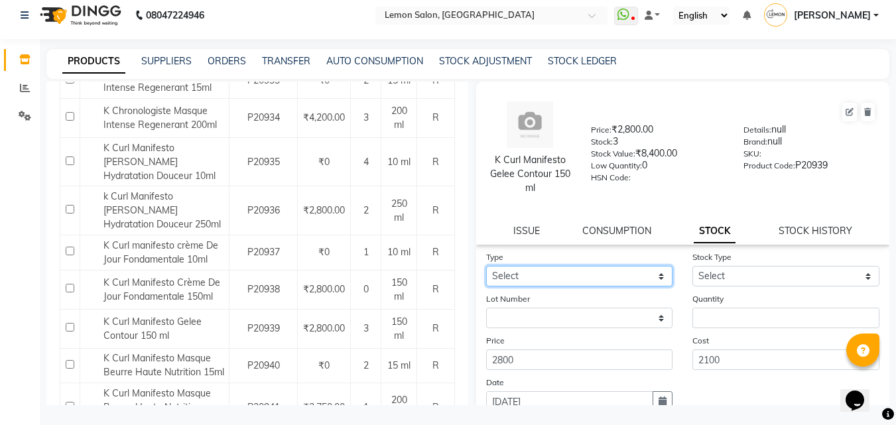
click at [609, 278] on select "Select In Out" at bounding box center [579, 276] width 187 height 21
click at [486, 266] on select "Select In Out" at bounding box center [579, 276] width 187 height 21
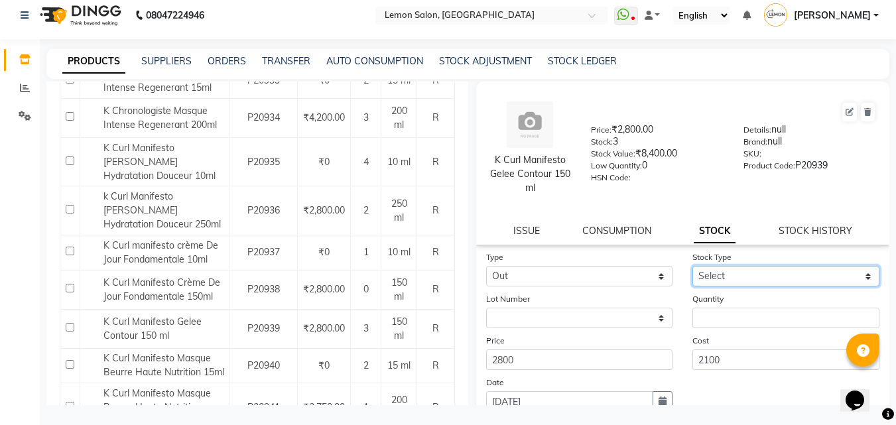
click at [753, 272] on select "Select Internal Use Damaged Expired Adjustment Return Other" at bounding box center [785, 276] width 187 height 21
click at [692, 266] on select "Select Internal Use Damaged Expired Adjustment Return Other" at bounding box center [785, 276] width 187 height 21
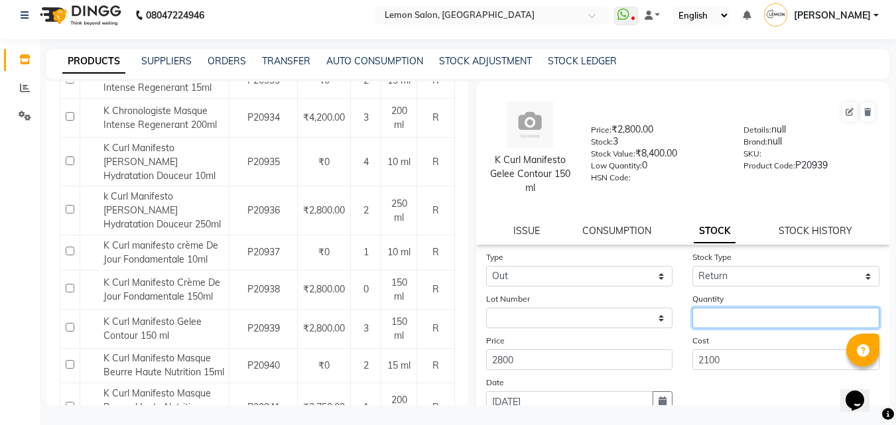
click at [719, 322] on input "number" at bounding box center [785, 318] width 187 height 21
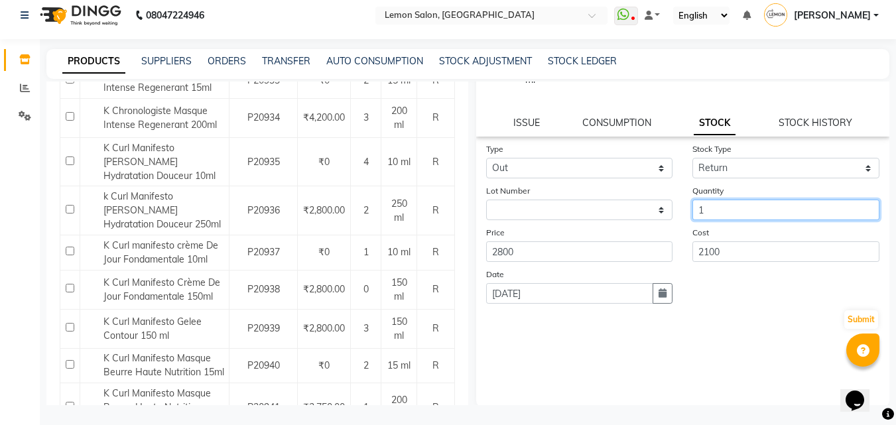
scroll to position [110, 0]
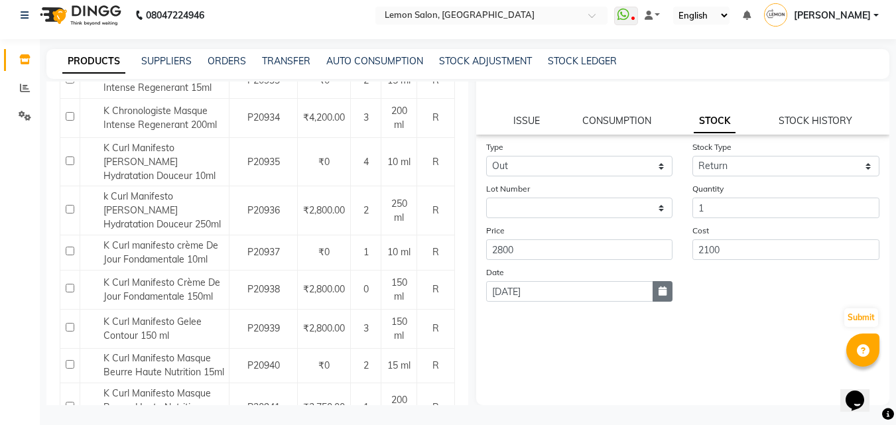
click at [658, 293] on icon "button" at bounding box center [662, 290] width 8 height 9
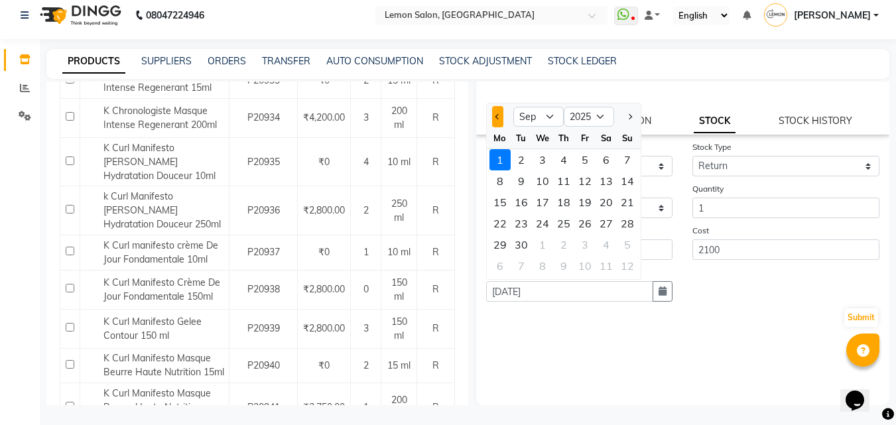
click at [493, 117] on button "Previous month" at bounding box center [497, 116] width 11 height 21
click at [526, 163] on div "29" at bounding box center [520, 159] width 21 height 21
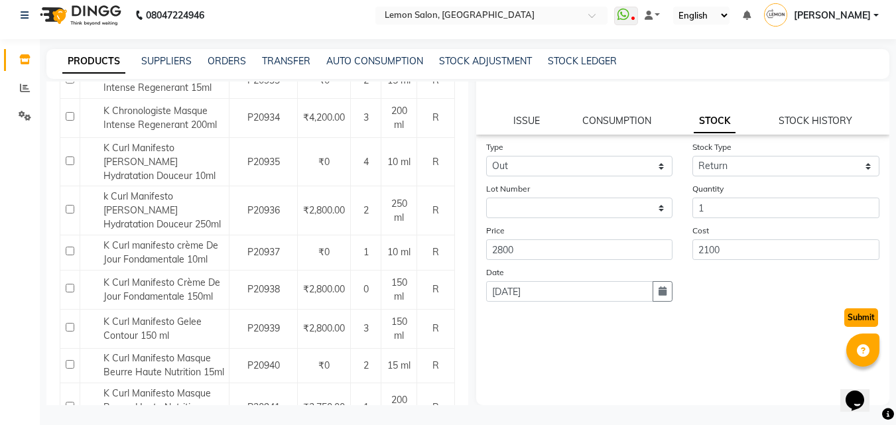
click at [857, 318] on button "Submit" at bounding box center [861, 317] width 34 height 19
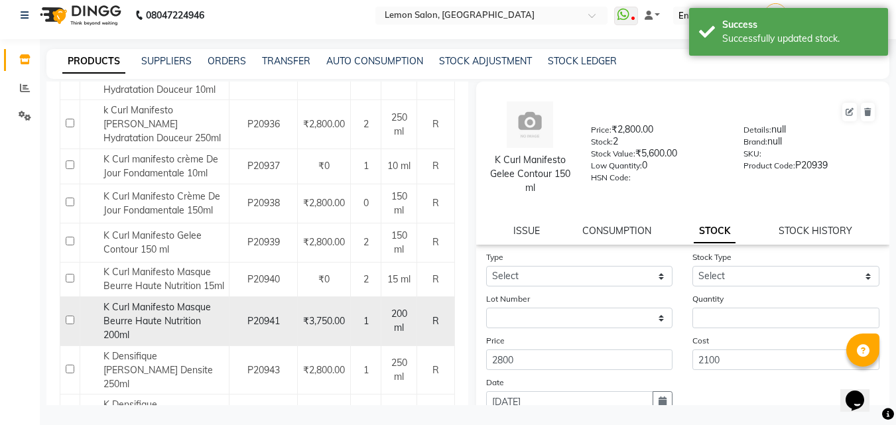
scroll to position [928, 0]
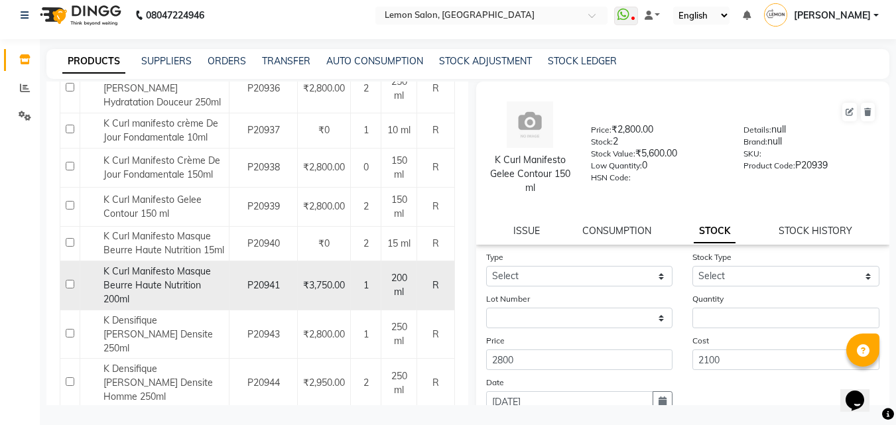
click at [177, 265] on span "K Curl Manifesto Masque Beurre Haute Nutrition 200ml" at bounding box center [156, 285] width 107 height 40
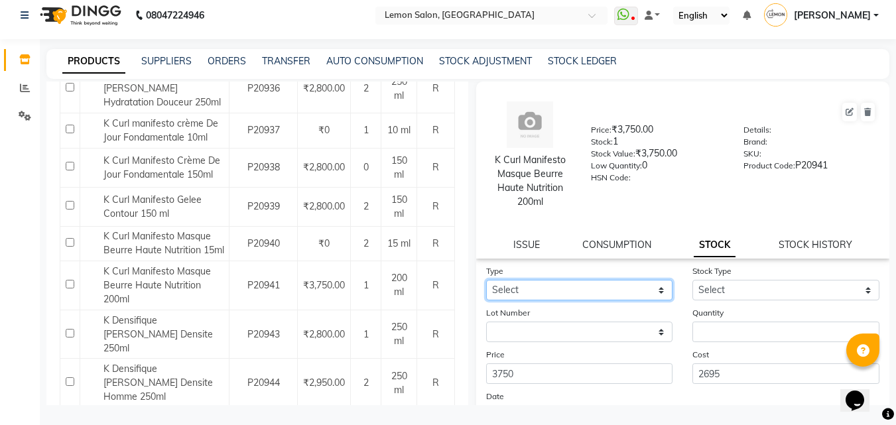
drag, startPoint x: 605, startPoint y: 292, endPoint x: 603, endPoint y: 300, distance: 8.2
click at [604, 296] on select "Select In Out" at bounding box center [579, 290] width 187 height 21
click at [486, 280] on select "Select In Out" at bounding box center [579, 290] width 187 height 21
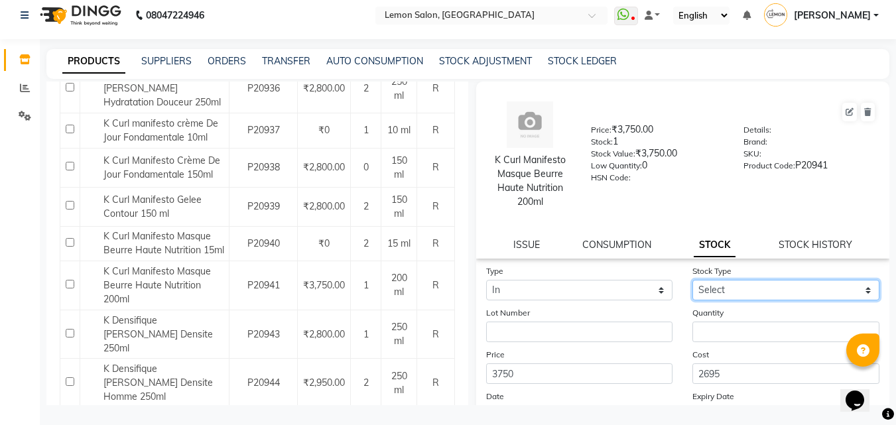
click at [737, 288] on select "Select New Stock Adjustment Return Other" at bounding box center [785, 290] width 187 height 21
click at [692, 280] on select "Select New Stock Adjustment Return Other" at bounding box center [785, 290] width 187 height 21
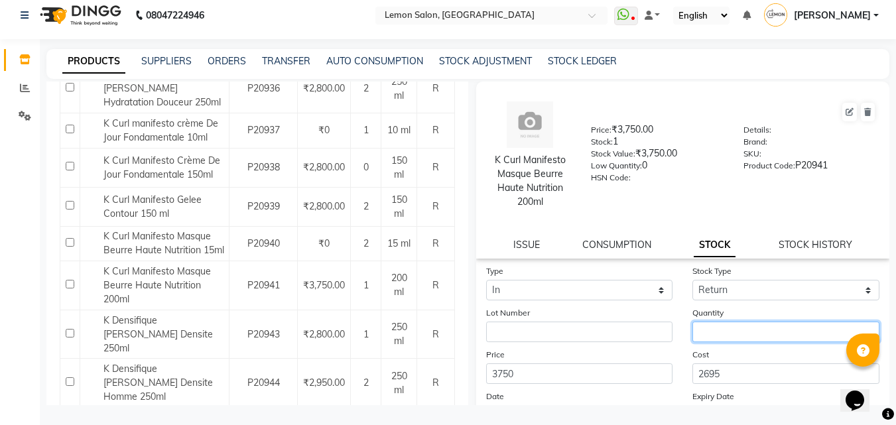
click at [723, 327] on input "number" at bounding box center [785, 332] width 187 height 21
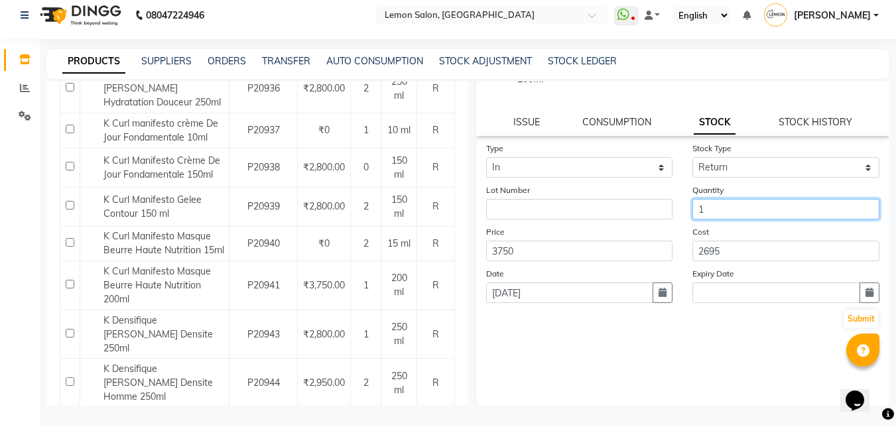
scroll to position [124, 0]
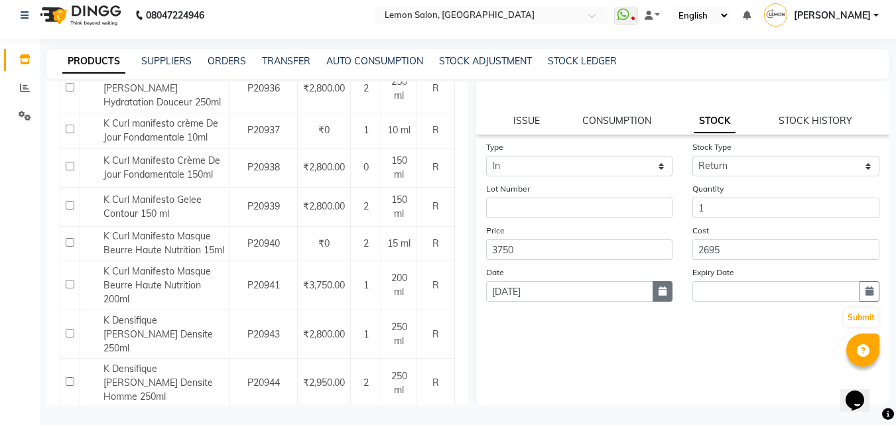
click at [658, 287] on icon "button" at bounding box center [662, 290] width 8 height 9
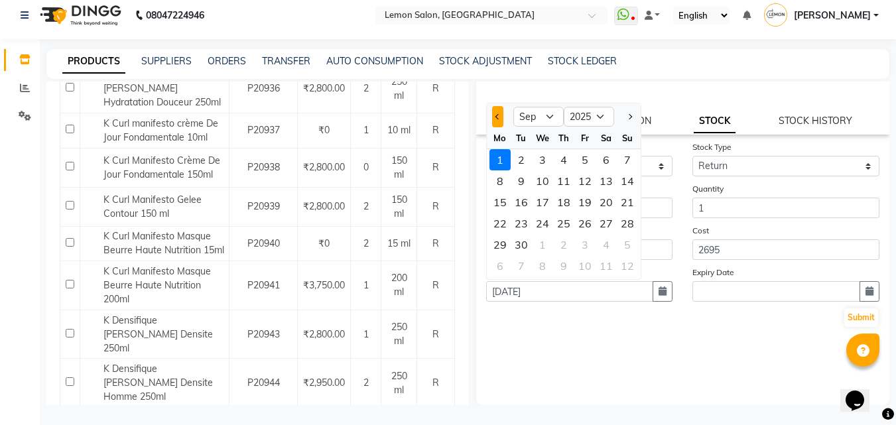
click at [500, 114] on button "Previous month" at bounding box center [497, 116] width 11 height 21
click at [522, 158] on div "29" at bounding box center [520, 159] width 21 height 21
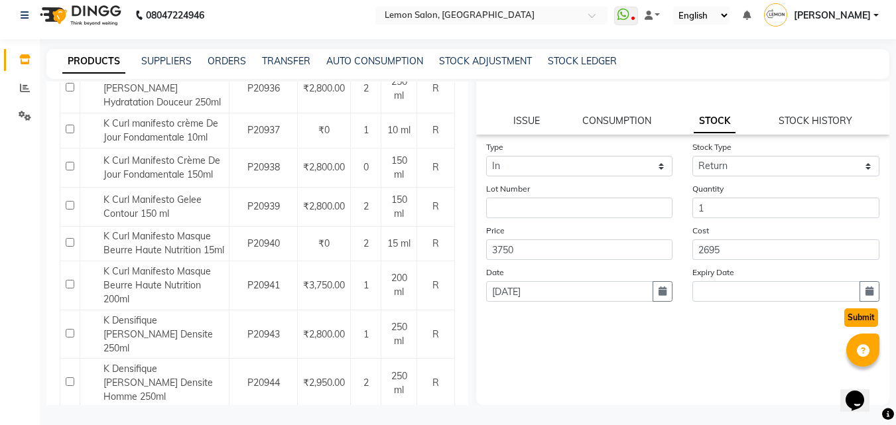
click at [844, 322] on button "Submit" at bounding box center [861, 317] width 34 height 19
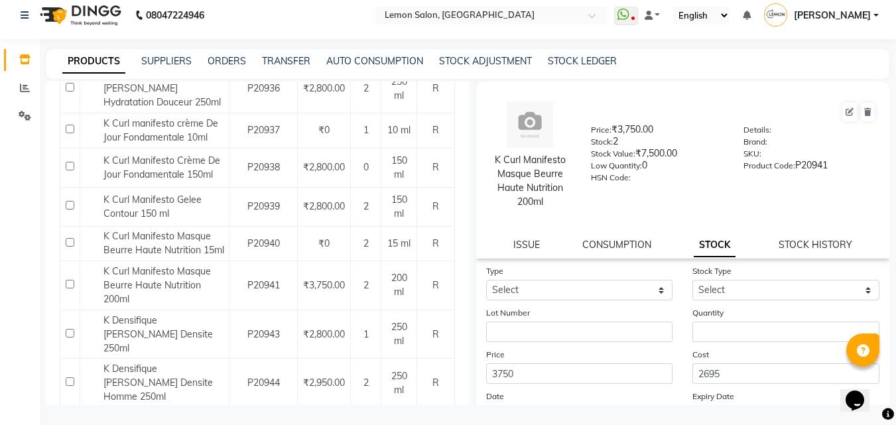
scroll to position [1127, 0]
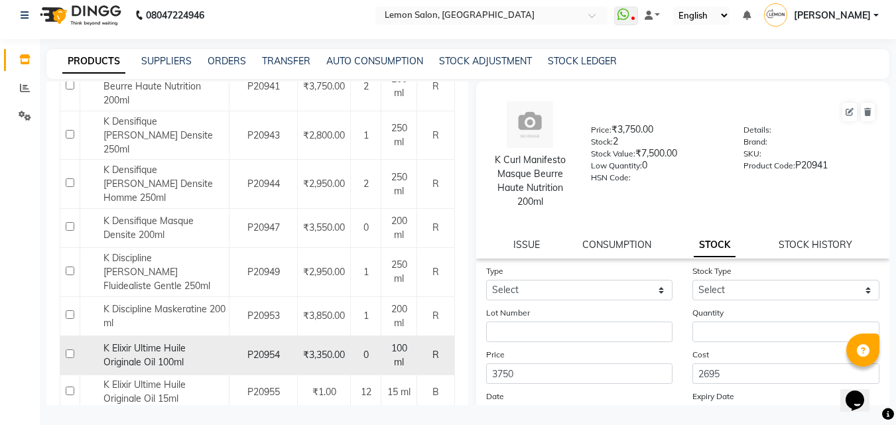
click at [129, 342] on span "K Elixir Ultime Huile Originale Oil 100ml" at bounding box center [144, 355] width 82 height 26
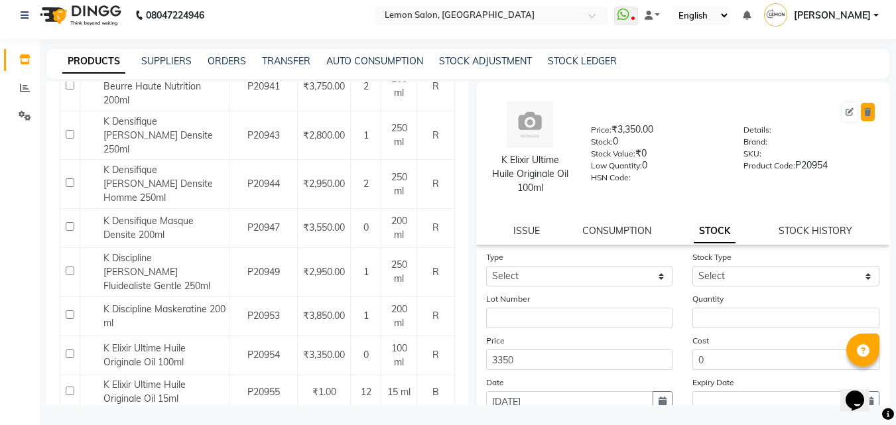
click at [864, 110] on icon at bounding box center [867, 112] width 7 height 8
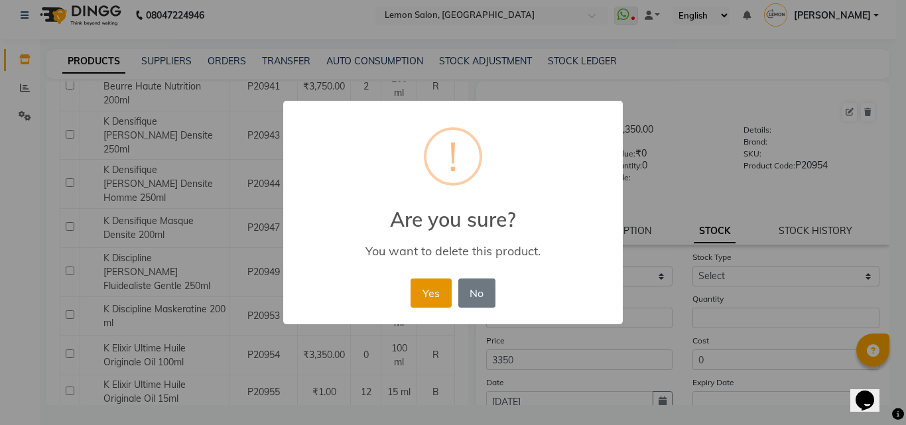
click at [428, 295] on button "Yes" at bounding box center [430, 292] width 40 height 29
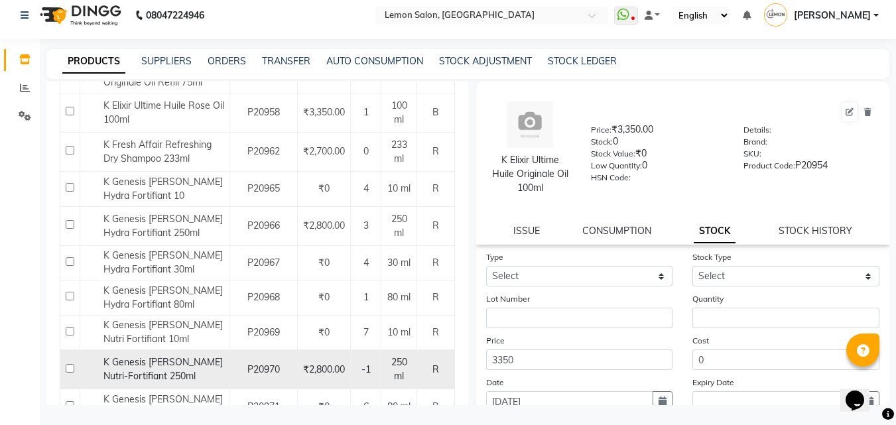
scroll to position [1525, 0]
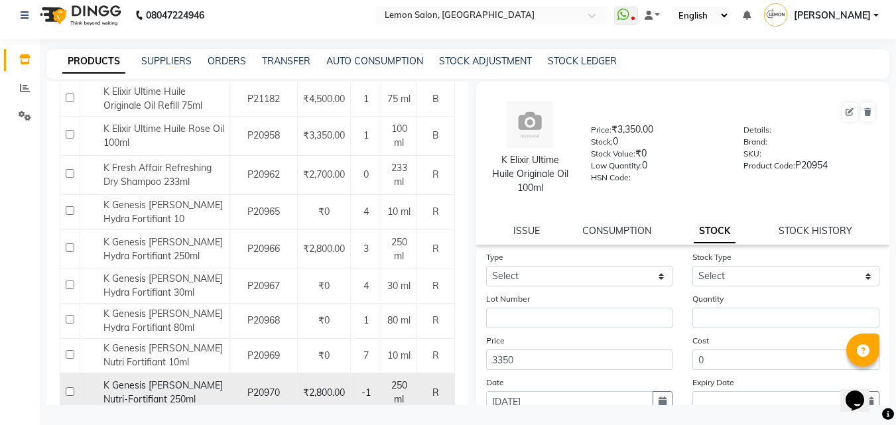
click at [171, 379] on span "K Genesis Bain Nutri-Fortifiant 250ml" at bounding box center [162, 392] width 119 height 26
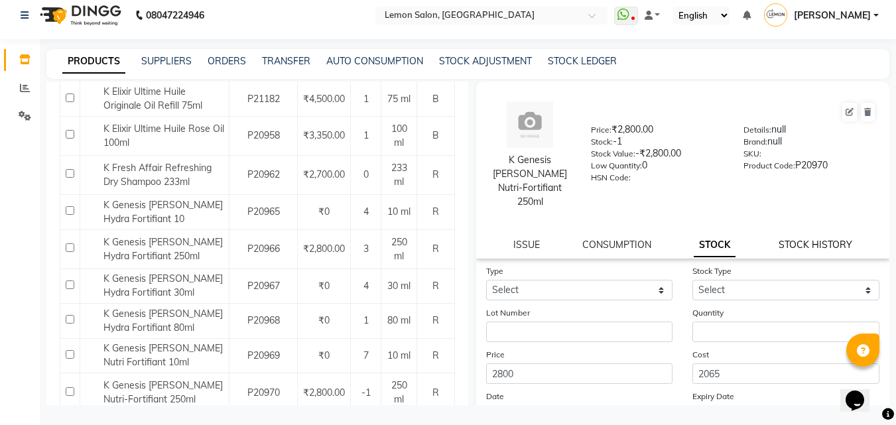
click at [785, 239] on link "STOCK HISTORY" at bounding box center [815, 245] width 74 height 12
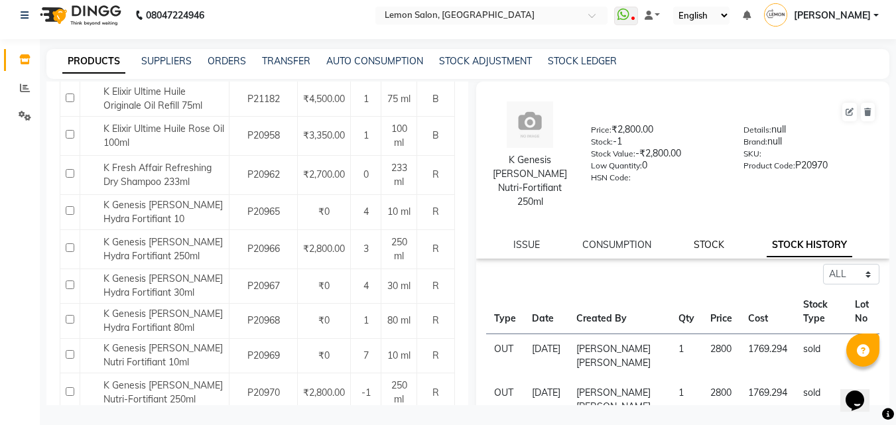
click at [705, 239] on link "STOCK" at bounding box center [708, 245] width 30 height 12
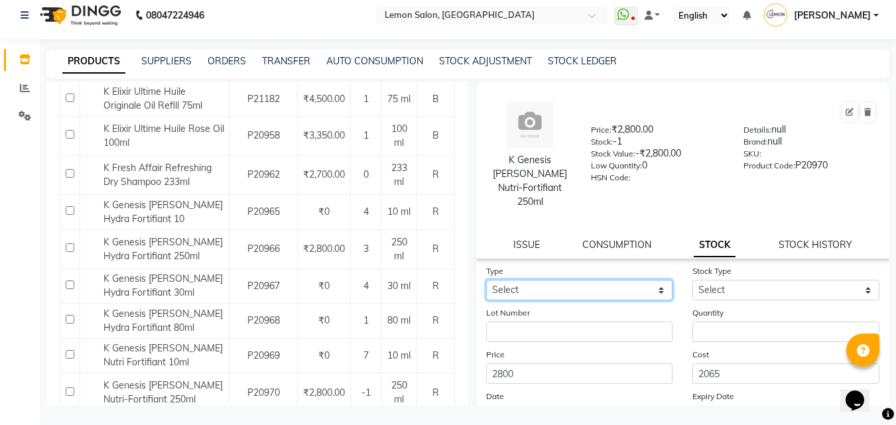
click at [609, 280] on select "Select In Out" at bounding box center [579, 290] width 187 height 21
click at [782, 239] on link "STOCK HISTORY" at bounding box center [815, 245] width 74 height 12
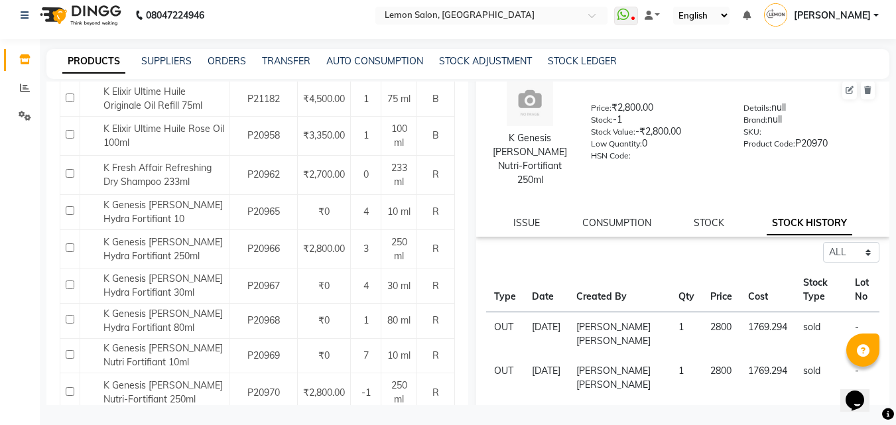
scroll to position [0, 0]
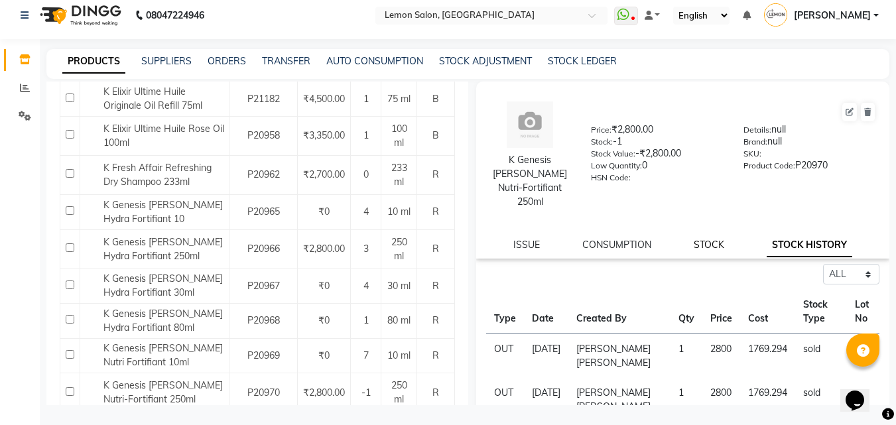
click at [697, 239] on link "STOCK" at bounding box center [708, 245] width 30 height 12
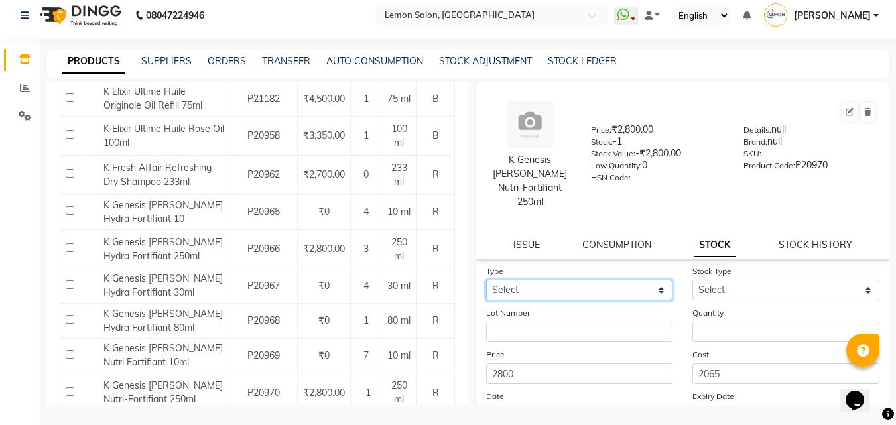
click at [586, 280] on select "Select In Out" at bounding box center [579, 290] width 187 height 21
click at [486, 280] on select "Select In Out" at bounding box center [579, 290] width 187 height 21
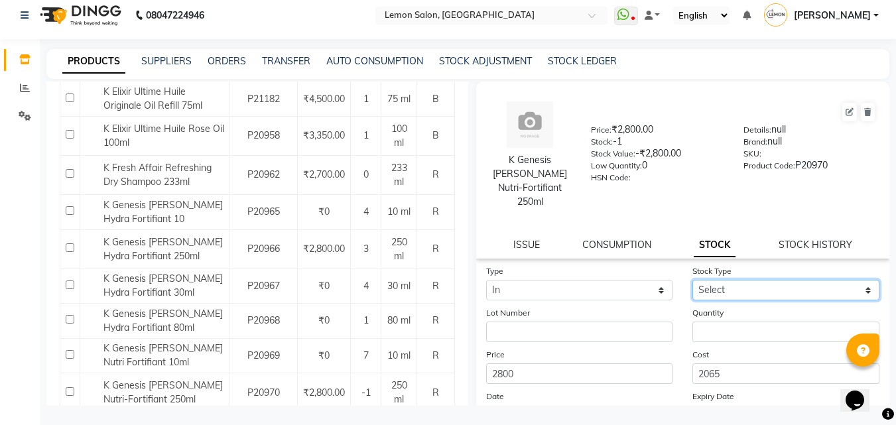
click at [771, 280] on select "Select New Stock Adjustment Return Other" at bounding box center [785, 290] width 187 height 21
click at [692, 280] on select "Select New Stock Adjustment Return Other" at bounding box center [785, 290] width 187 height 21
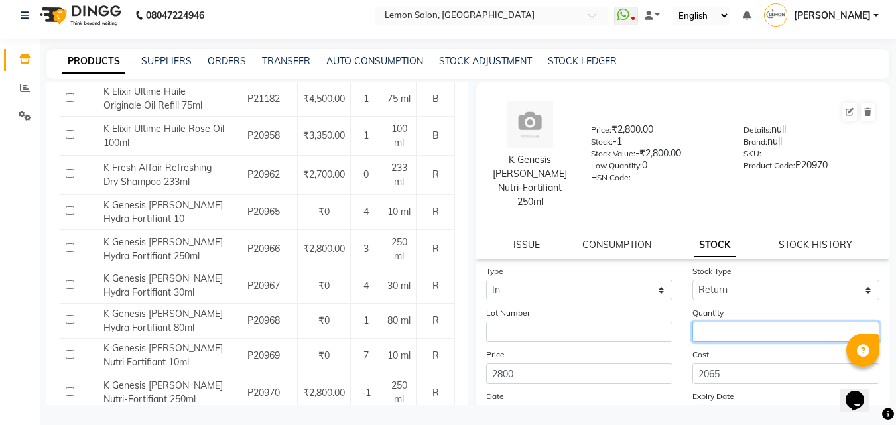
click at [725, 322] on input "number" at bounding box center [785, 332] width 187 height 21
click at [658, 410] on icon "button" at bounding box center [662, 414] width 8 height 9
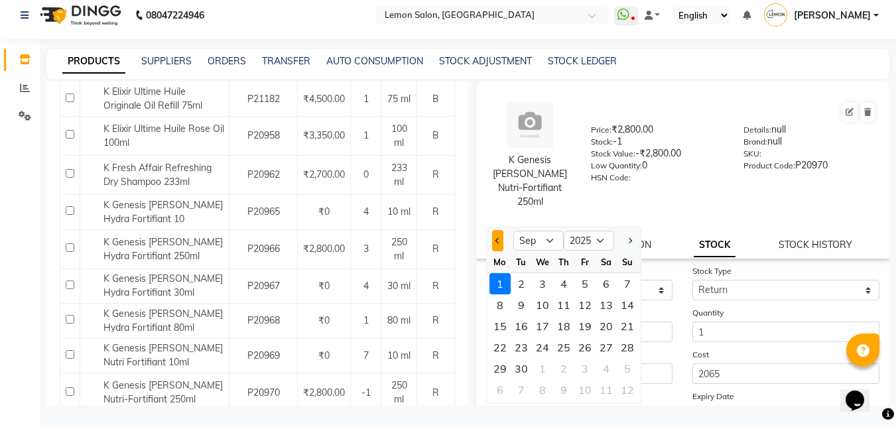
click at [501, 230] on button "Previous month" at bounding box center [497, 240] width 11 height 21
click at [628, 337] on div "24" at bounding box center [627, 347] width 21 height 21
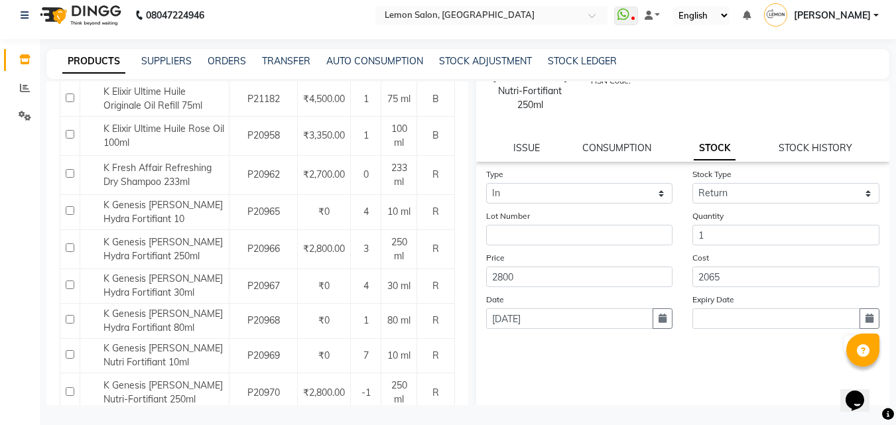
scroll to position [110, 0]
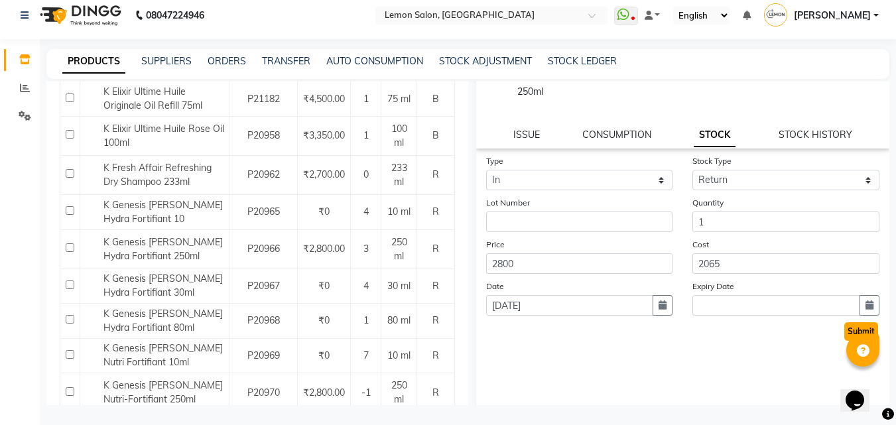
click at [860, 322] on button "Submit" at bounding box center [861, 331] width 34 height 19
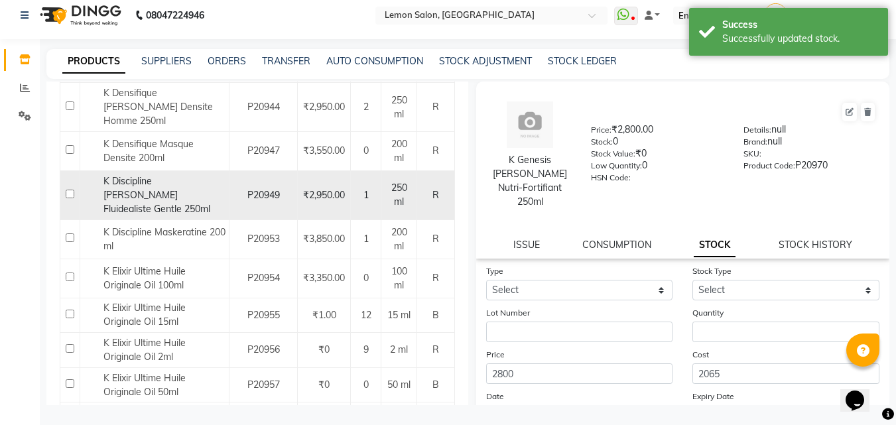
scroll to position [1392, 0]
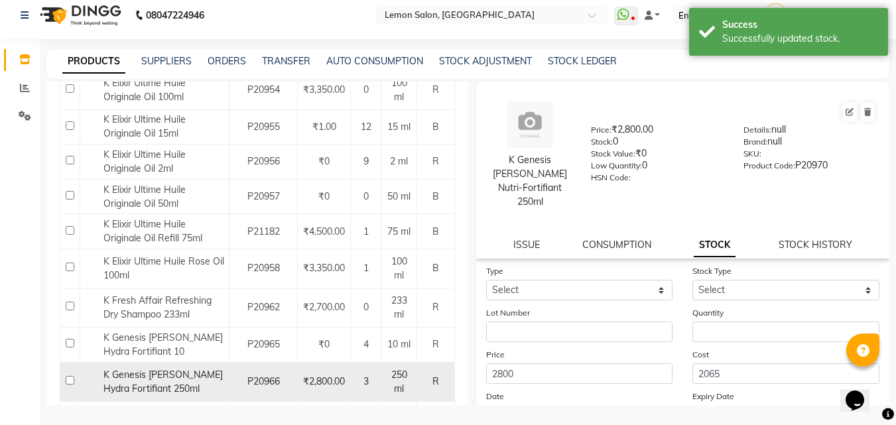
click at [166, 369] on span "K Genesis Bain Hydra Fortifiant 250ml" at bounding box center [162, 382] width 119 height 26
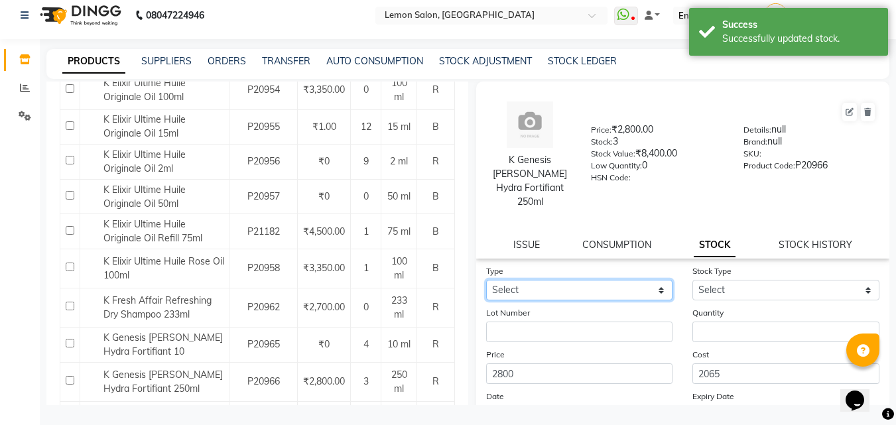
drag, startPoint x: 583, startPoint y: 274, endPoint x: 583, endPoint y: 285, distance: 11.3
click at [583, 280] on select "Select In Out" at bounding box center [579, 290] width 187 height 21
click at [486, 280] on select "Select In Out" at bounding box center [579, 290] width 187 height 21
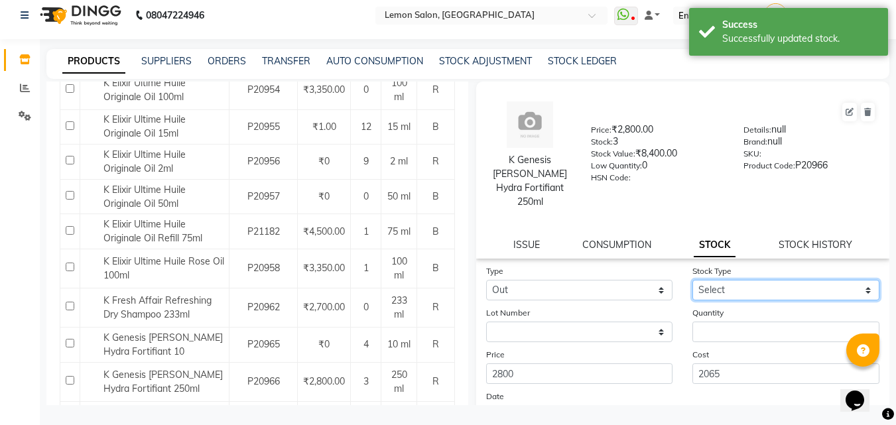
click at [723, 281] on select "Select Internal Use Damaged Expired Adjustment Return Other" at bounding box center [785, 290] width 187 height 21
click at [692, 280] on select "Select Internal Use Damaged Expired Adjustment Return Other" at bounding box center [785, 290] width 187 height 21
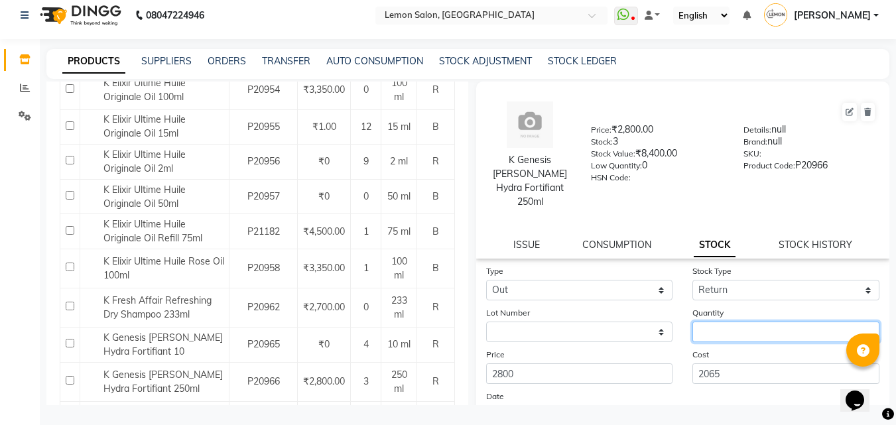
click at [737, 322] on input "number" at bounding box center [785, 332] width 187 height 21
click at [658, 410] on icon "button" at bounding box center [662, 414] width 8 height 9
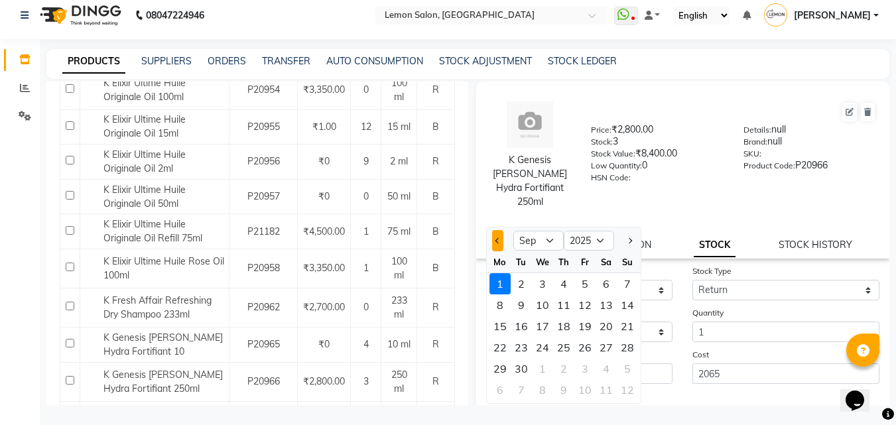
click at [501, 230] on button "Previous month" at bounding box center [497, 240] width 11 height 21
click at [626, 337] on div "24" at bounding box center [627, 347] width 21 height 21
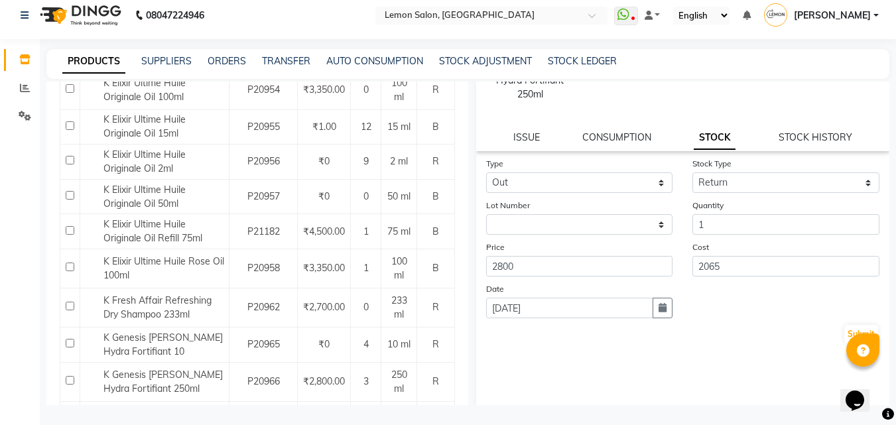
scroll to position [110, 0]
click at [855, 322] on button "Submit" at bounding box center [861, 331] width 34 height 19
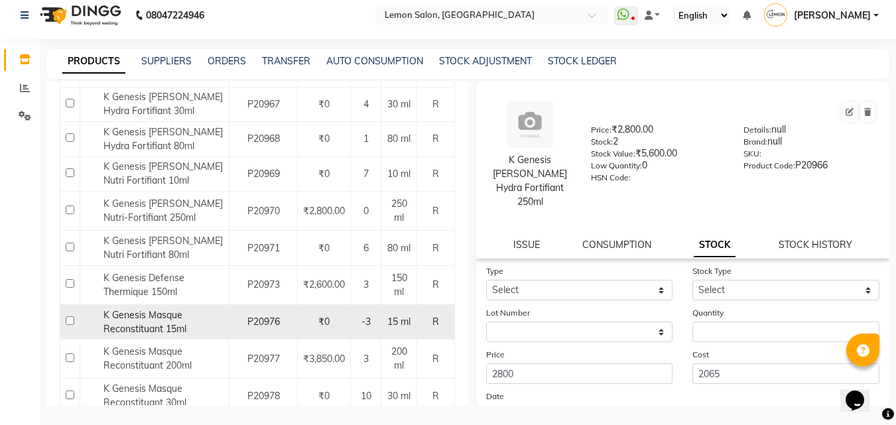
scroll to position [1790, 0]
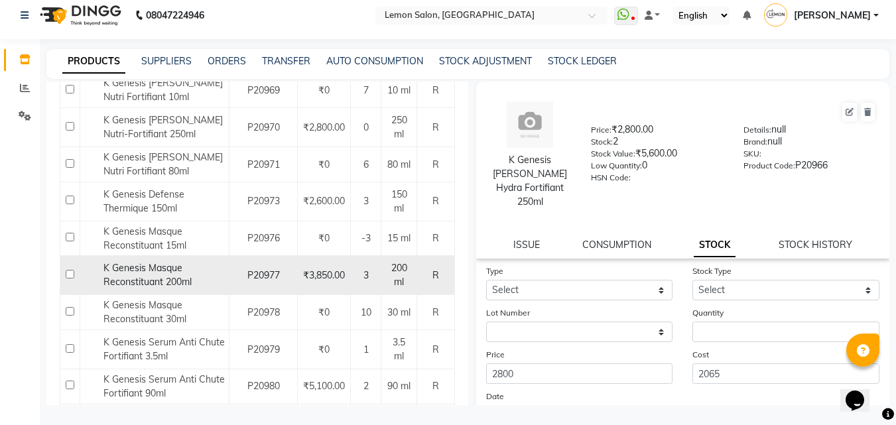
click at [171, 262] on span "K Genesis Masque Reconstituant 200ml" at bounding box center [147, 275] width 88 height 26
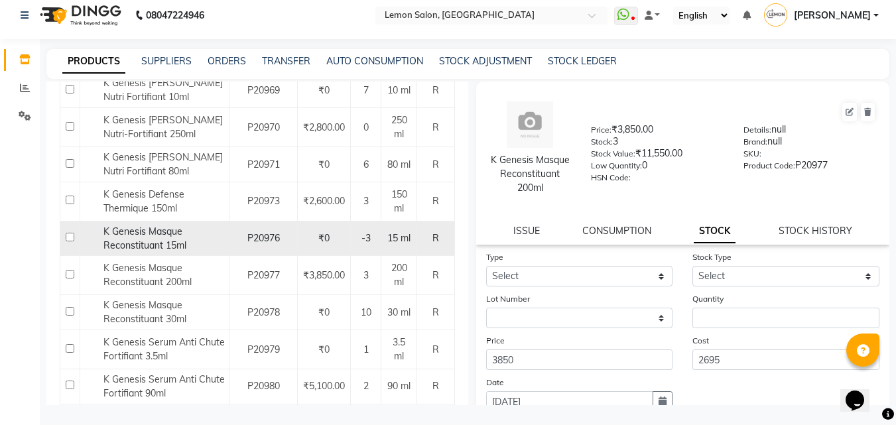
click at [171, 225] on span "K Genesis Masque Reconstituant 15ml" at bounding box center [144, 238] width 83 height 26
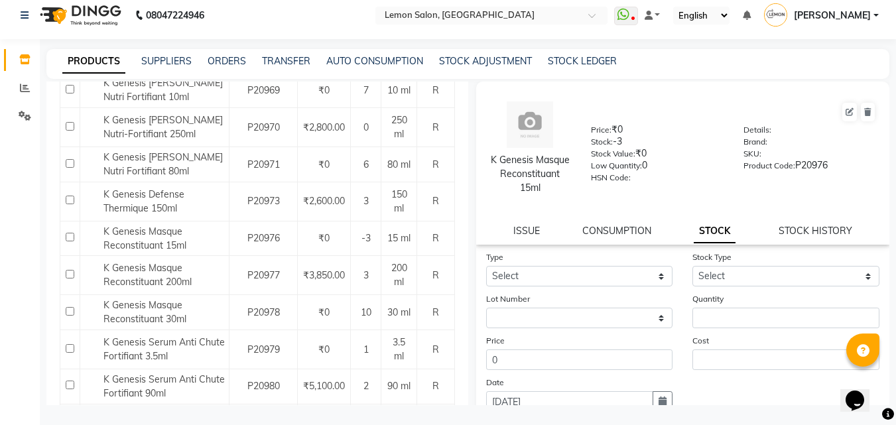
click at [805, 224] on div "STOCK HISTORY" at bounding box center [815, 231] width 74 height 14
click at [805, 231] on link "STOCK HISTORY" at bounding box center [815, 231] width 74 height 12
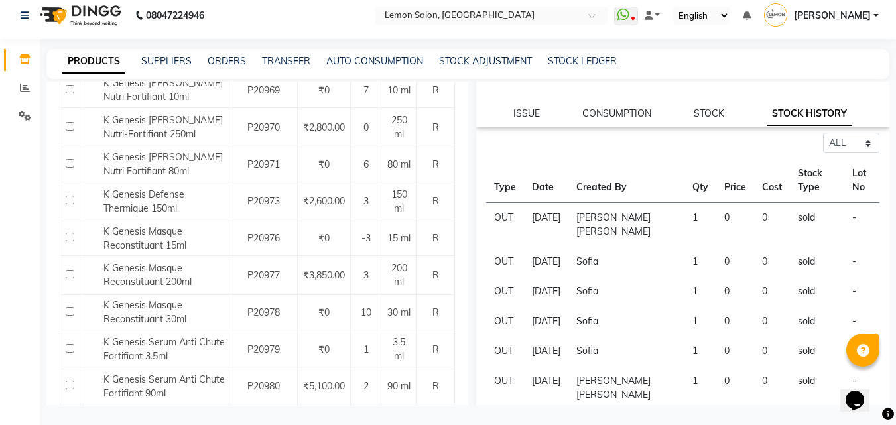
scroll to position [133, 0]
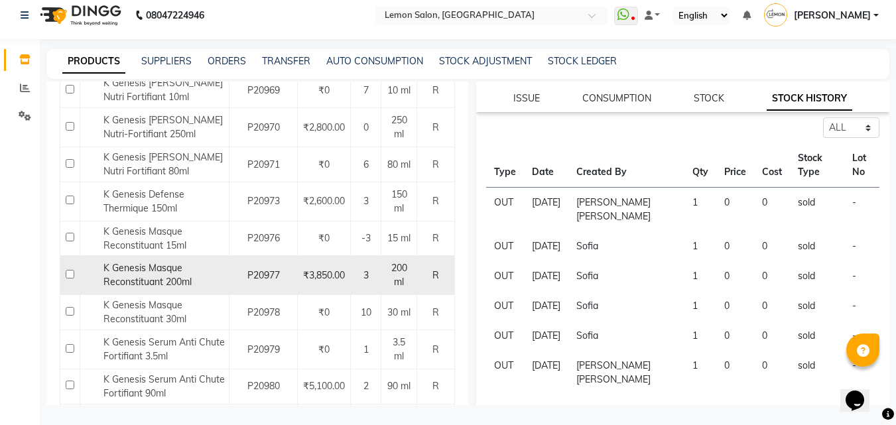
click at [134, 262] on span "K Genesis Masque Reconstituant 200ml" at bounding box center [147, 275] width 88 height 26
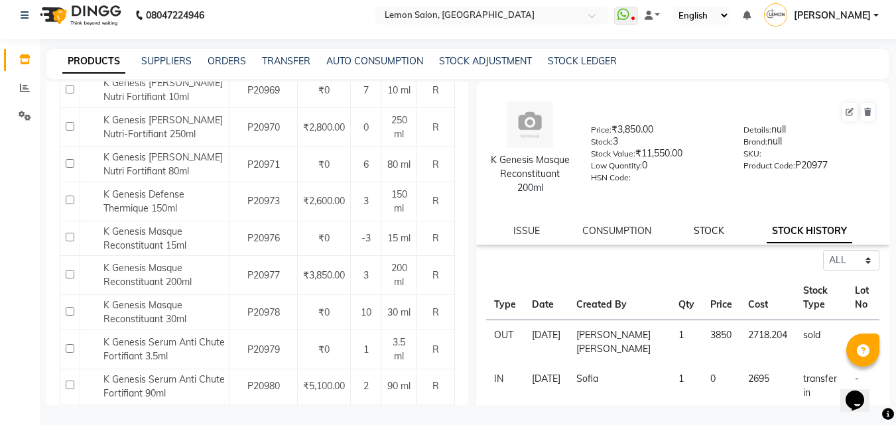
click at [699, 227] on link "STOCK" at bounding box center [708, 231] width 30 height 12
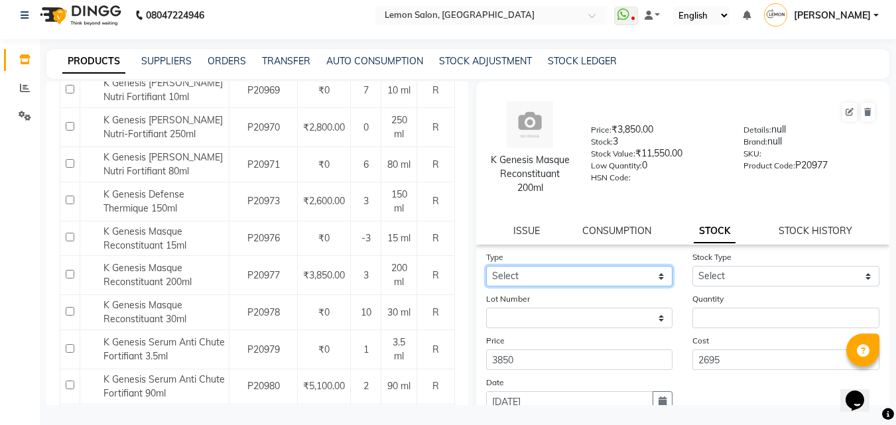
drag, startPoint x: 557, startPoint y: 276, endPoint x: 558, endPoint y: 282, distance: 6.7
click at [557, 276] on select "Select In Out" at bounding box center [579, 276] width 187 height 21
click at [486, 266] on select "Select In Out" at bounding box center [579, 276] width 187 height 21
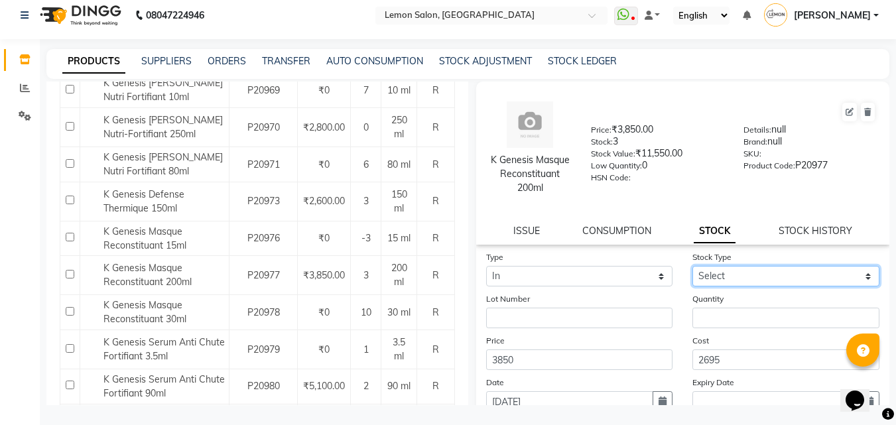
click at [766, 282] on select "Select New Stock Adjustment Return Other" at bounding box center [785, 276] width 187 height 21
click at [692, 266] on select "Select New Stock Adjustment Return Other" at bounding box center [785, 276] width 187 height 21
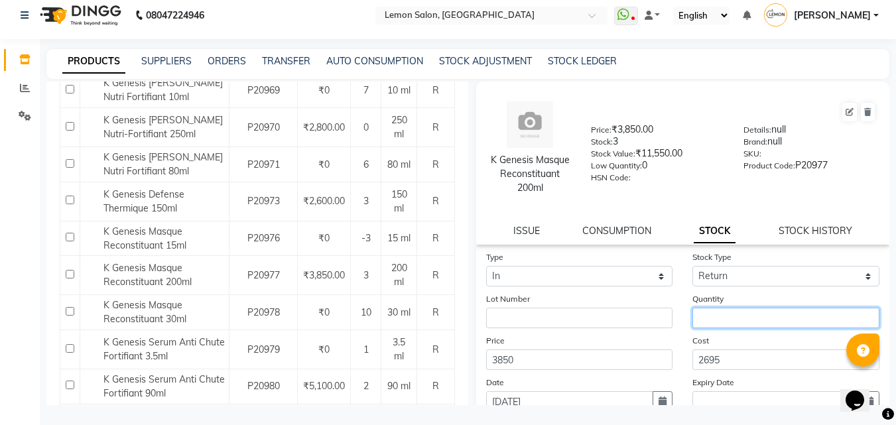
click at [737, 313] on input "number" at bounding box center [785, 318] width 187 height 21
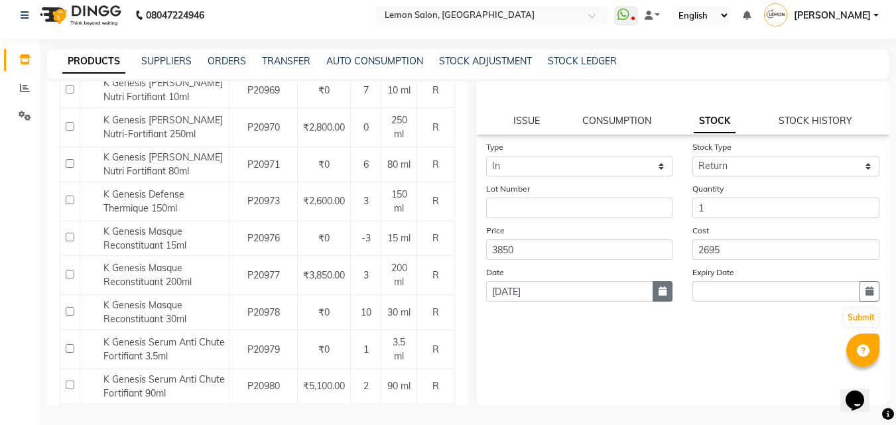
click at [654, 296] on button "button" at bounding box center [662, 291] width 20 height 21
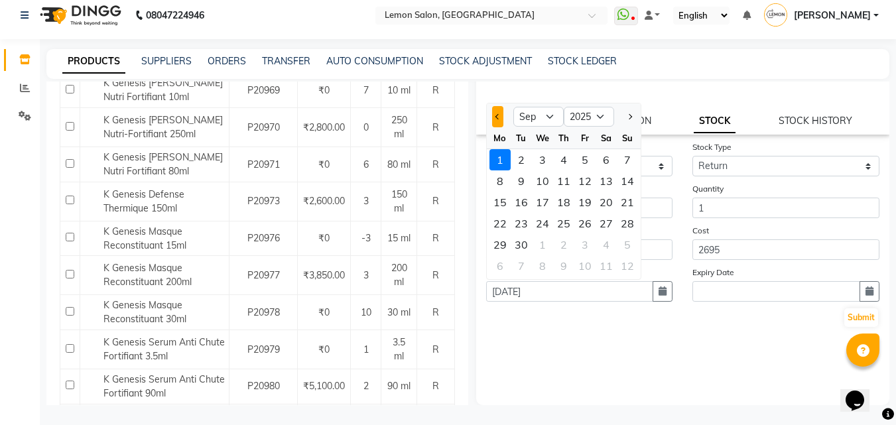
click at [499, 117] on span "Previous month" at bounding box center [497, 116] width 5 height 5
click at [523, 168] on div "29" at bounding box center [520, 159] width 21 height 21
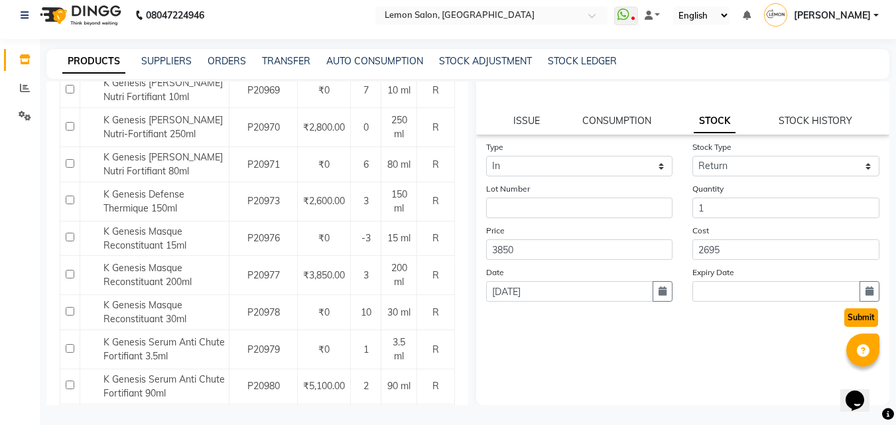
click at [850, 318] on button "Submit" at bounding box center [861, 317] width 34 height 19
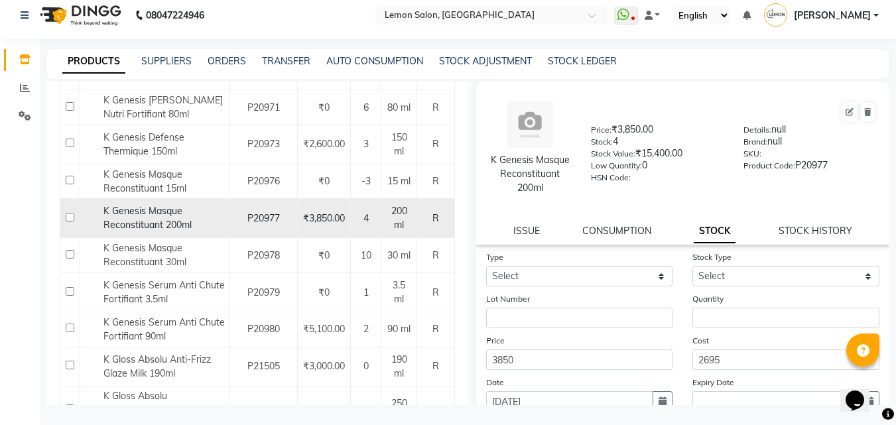
scroll to position [1856, 0]
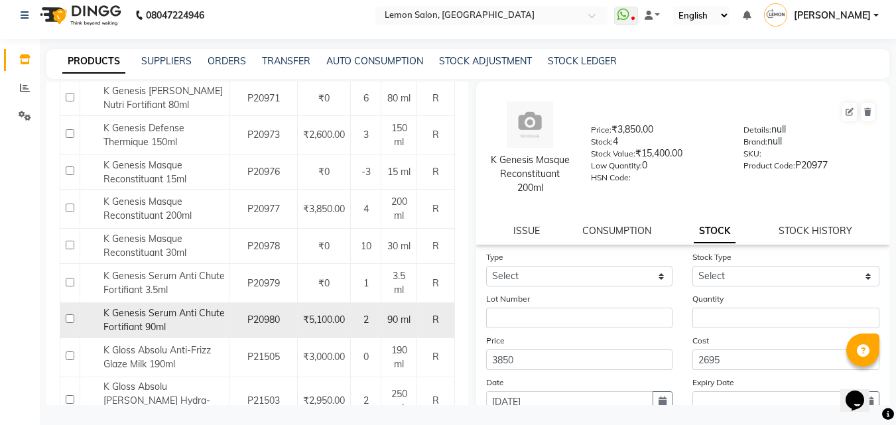
click at [180, 307] on span "K Genesis Serum Anti Chute Fortifiant 90ml" at bounding box center [163, 320] width 121 height 26
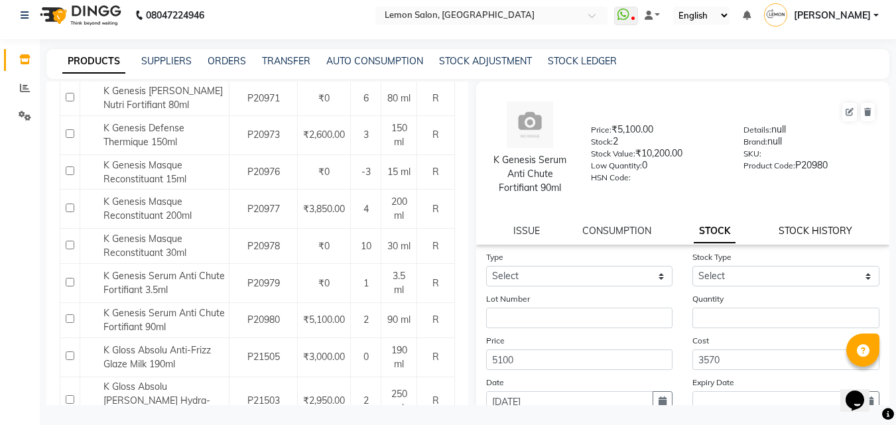
click at [827, 229] on link "STOCK HISTORY" at bounding box center [815, 231] width 74 height 12
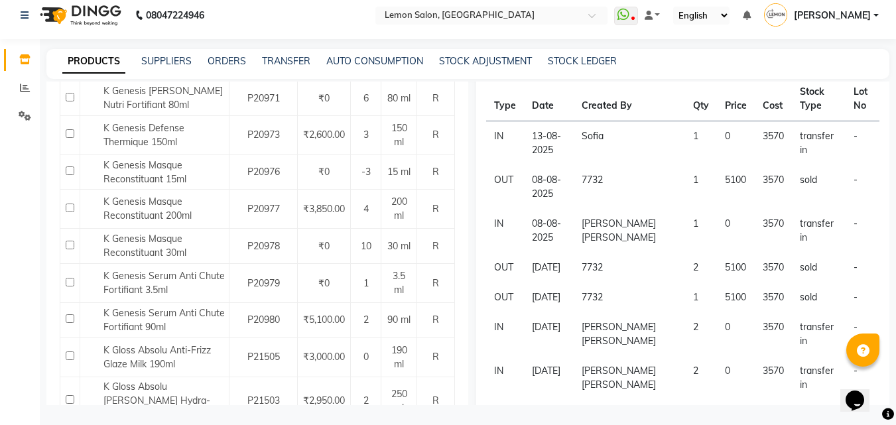
scroll to position [66, 0]
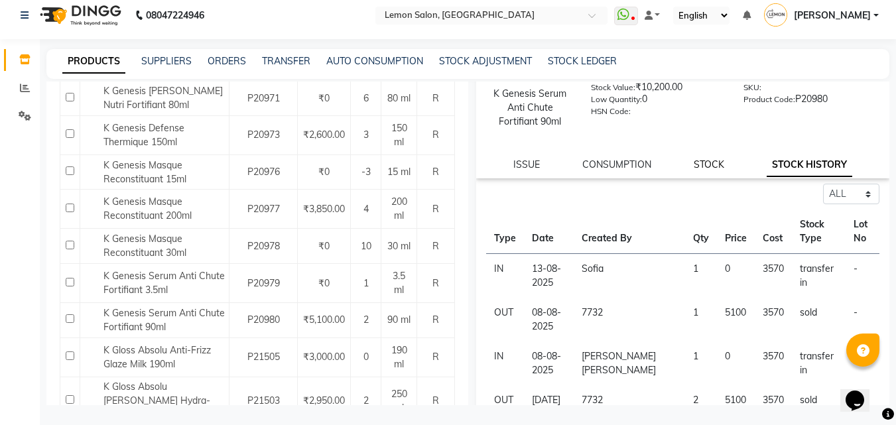
click at [703, 164] on link "STOCK" at bounding box center [708, 164] width 30 height 12
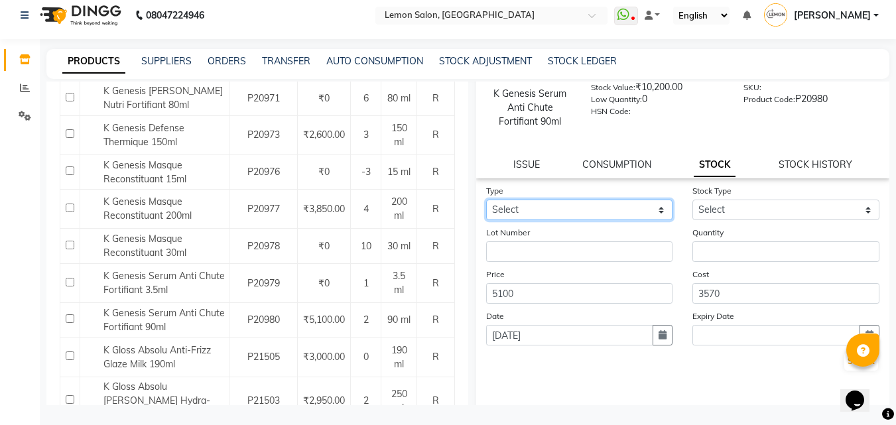
click at [611, 210] on select "Select In Out" at bounding box center [579, 210] width 187 height 21
click at [486, 200] on select "Select In Out" at bounding box center [579, 210] width 187 height 21
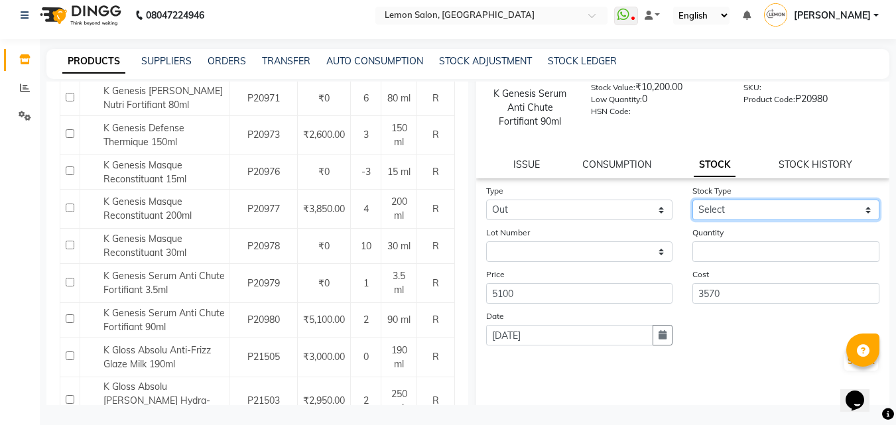
click at [729, 210] on select "Select Internal Use Damaged Expired Adjustment Return Other" at bounding box center [785, 210] width 187 height 21
click at [692, 200] on select "Select Internal Use Damaged Expired Adjustment Return Other" at bounding box center [785, 210] width 187 height 21
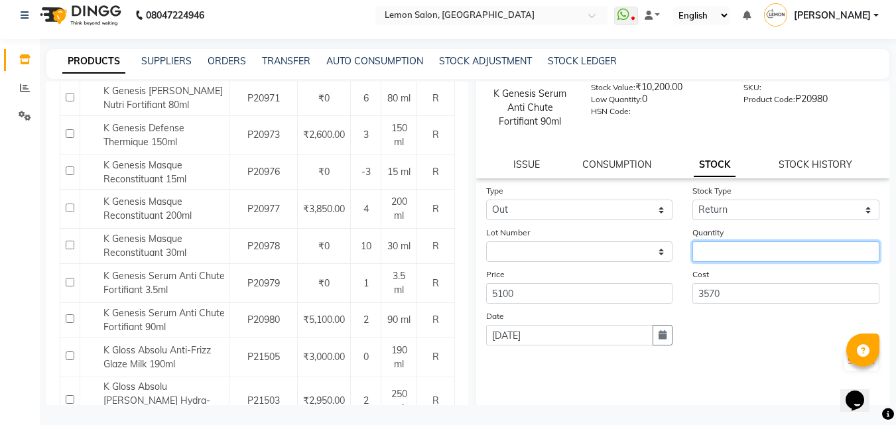
click at [722, 252] on input "number" at bounding box center [785, 251] width 187 height 21
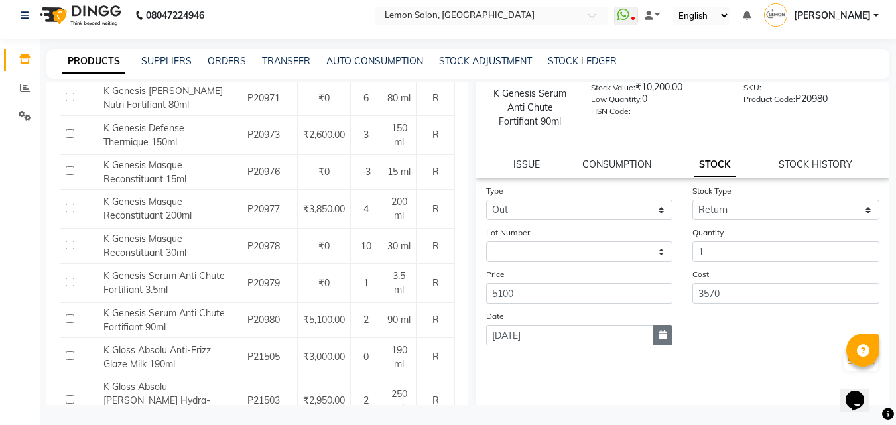
click at [661, 339] on icon "button" at bounding box center [662, 334] width 8 height 9
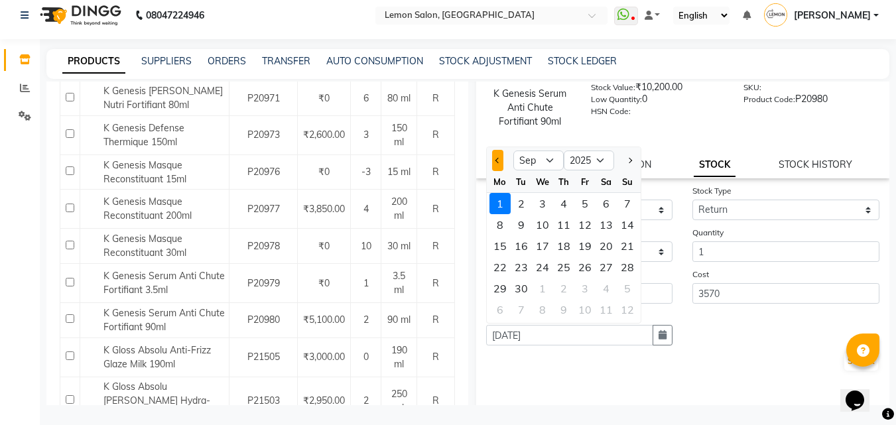
click at [497, 160] on span "Previous month" at bounding box center [497, 160] width 5 height 5
click at [518, 206] on div "29" at bounding box center [520, 203] width 21 height 21
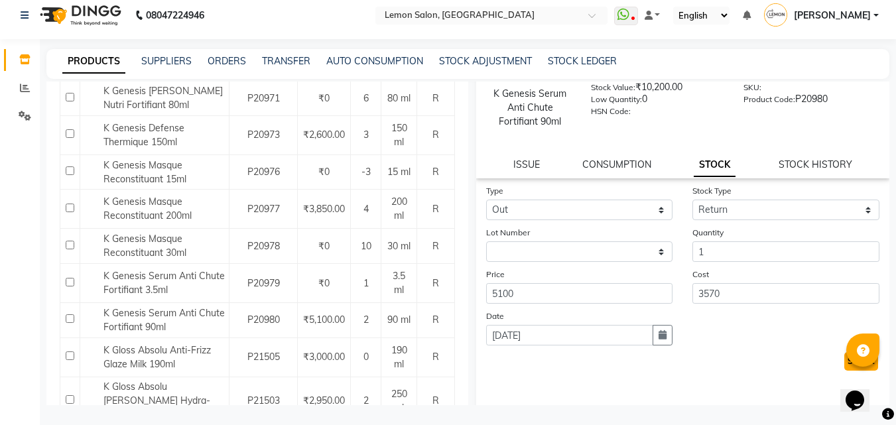
click at [844, 358] on button "Submit" at bounding box center [861, 361] width 34 height 19
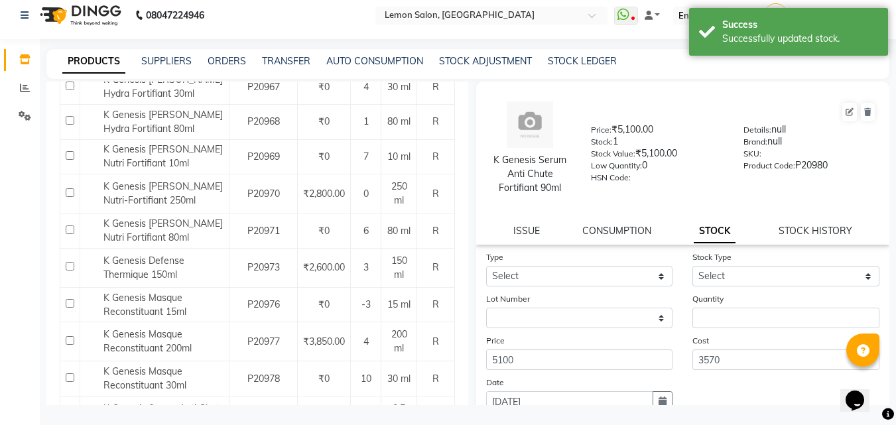
scroll to position [1874, 0]
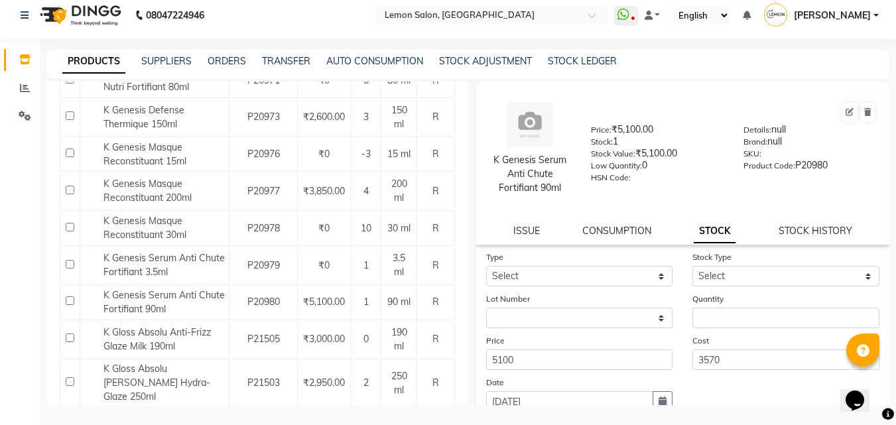
click at [119, 414] on button "Next" at bounding box center [115, 423] width 25 height 19
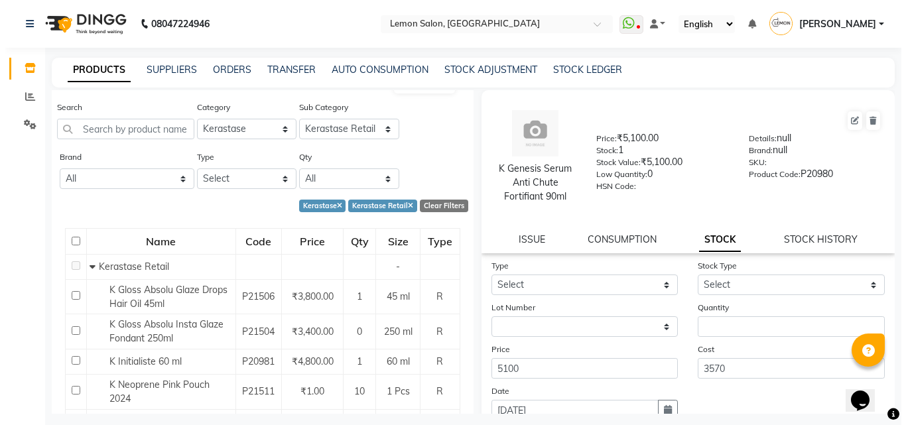
scroll to position [0, 0]
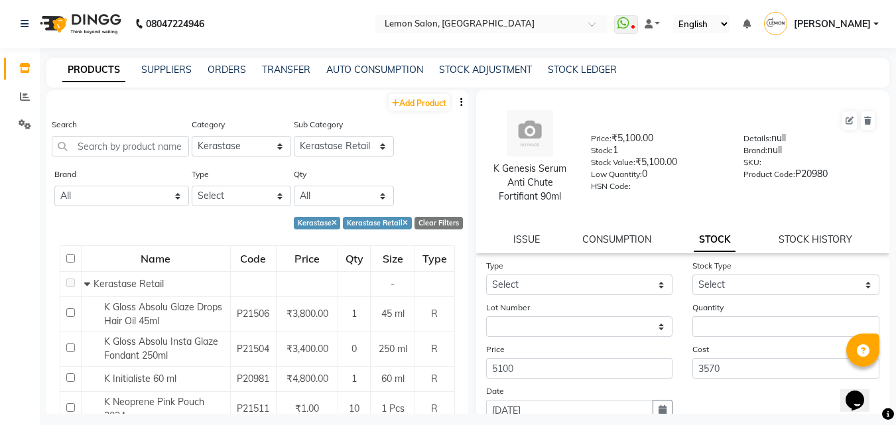
click at [811, 18] on span "[PERSON_NAME]" at bounding box center [832, 24] width 77 height 14
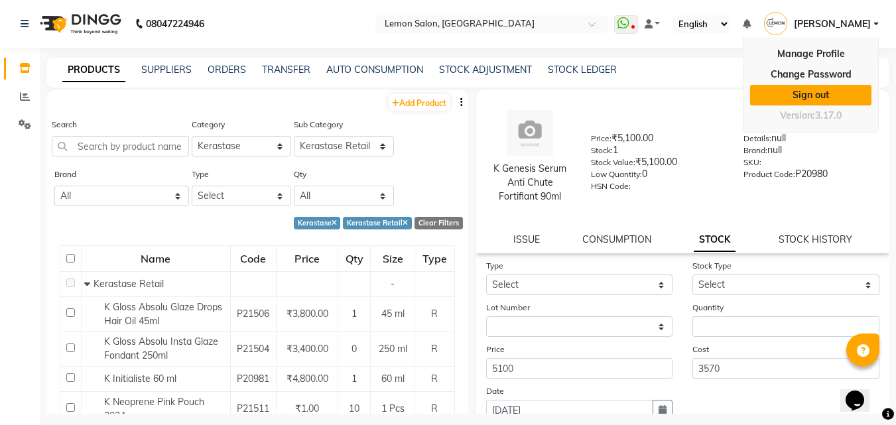
click at [805, 91] on link "Sign out" at bounding box center [810, 95] width 121 height 21
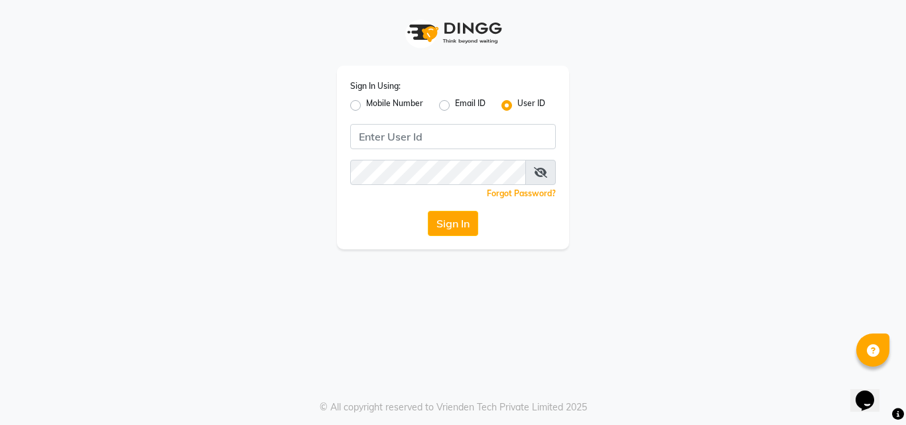
click at [366, 110] on label "Mobile Number" at bounding box center [394, 105] width 57 height 16
click at [366, 106] on input "Mobile Number" at bounding box center [370, 101] width 9 height 9
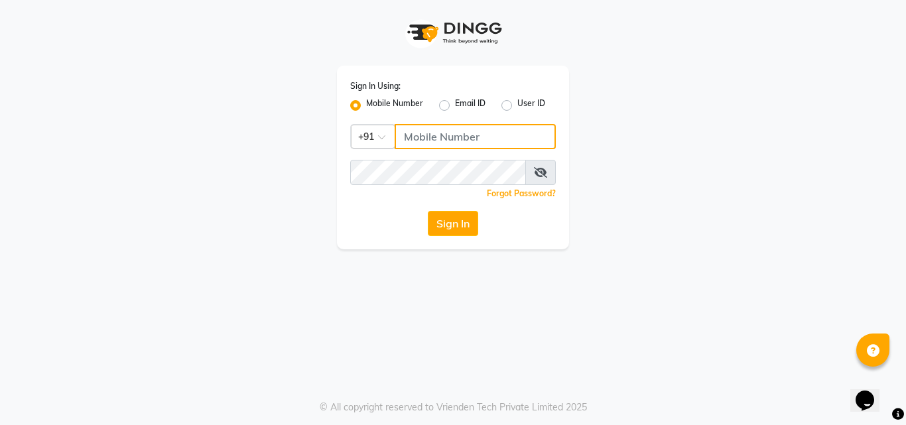
click at [442, 131] on input "Username" at bounding box center [474, 136] width 161 height 25
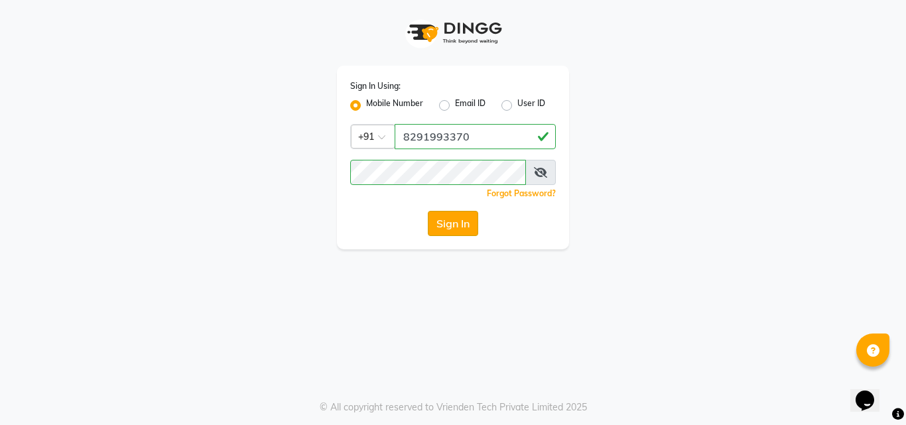
click at [456, 224] on button "Sign In" at bounding box center [453, 223] width 50 height 25
